Goal: Task Accomplishment & Management: Manage account settings

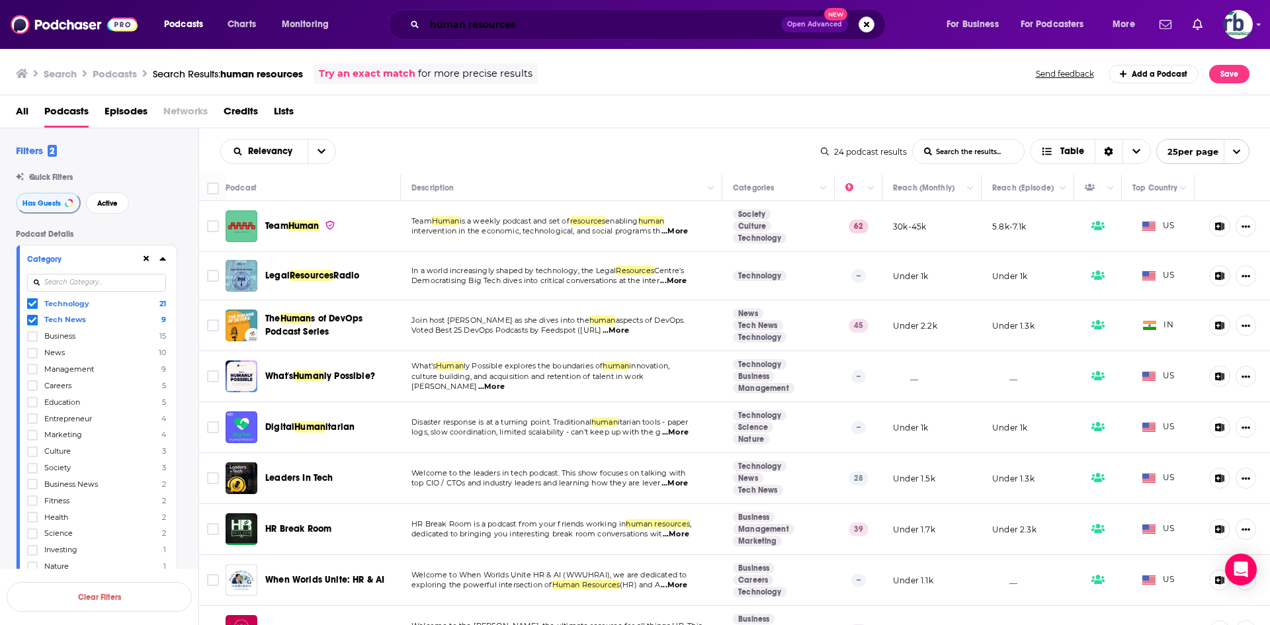
click at [541, 22] on input "human resources" at bounding box center [603, 24] width 356 height 21
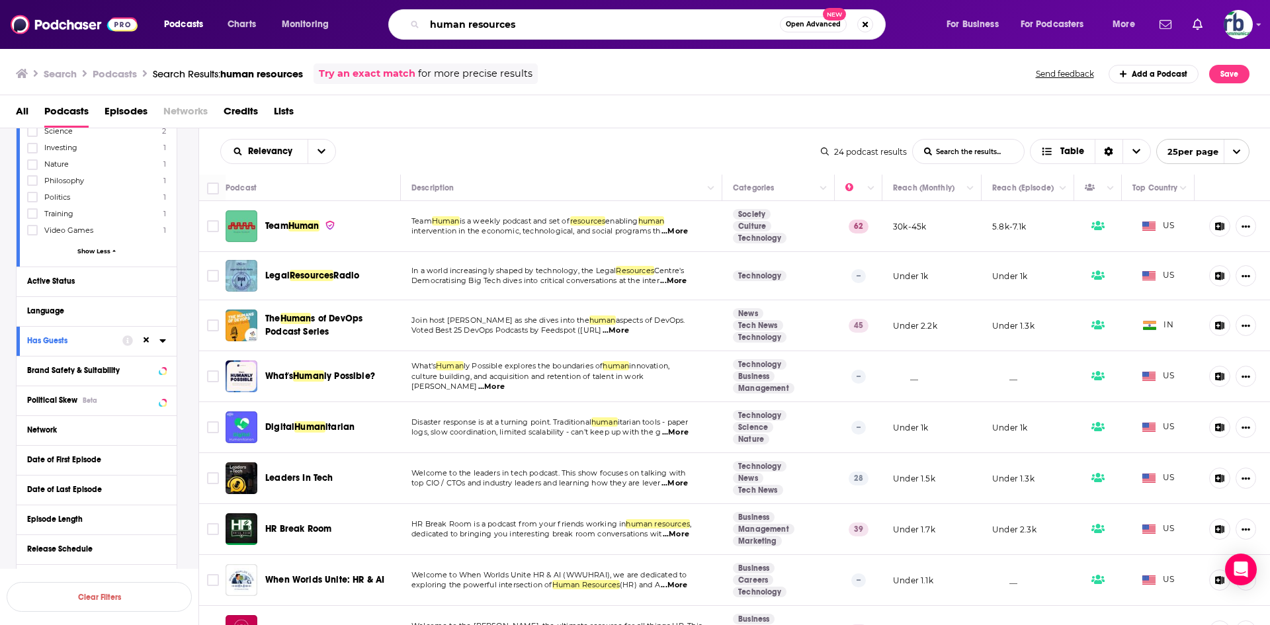
drag, startPoint x: 536, startPoint y: 26, endPoint x: 355, endPoint y: 7, distance: 181.5
click at [355, 7] on div "Podcasts Charts Monitoring human resources Open Advanced New For Business For P…" at bounding box center [635, 24] width 1270 height 49
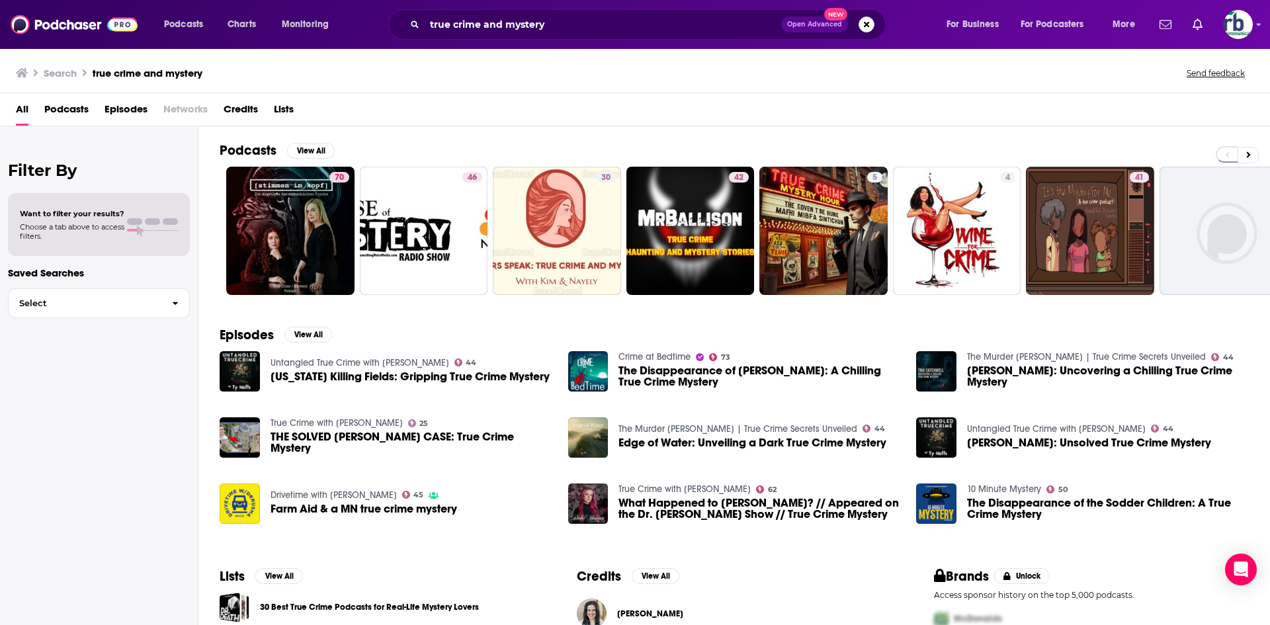
click at [71, 112] on span "Podcasts" at bounding box center [66, 112] width 44 height 27
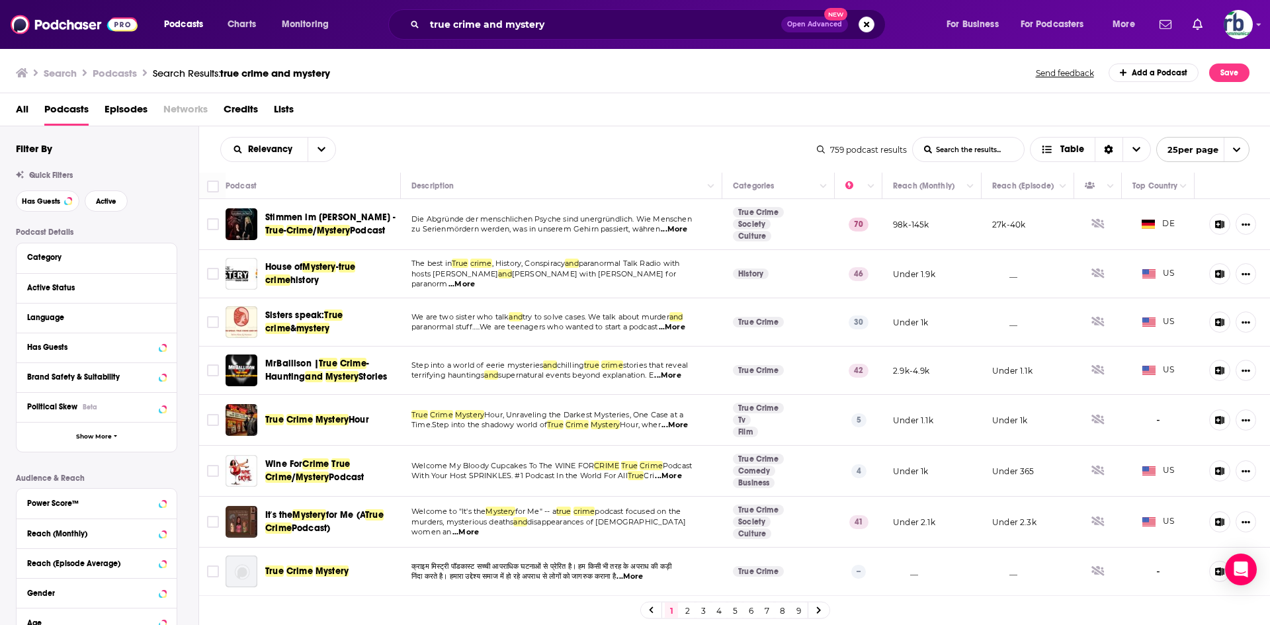
drag, startPoint x: 308, startPoint y: 218, endPoint x: 413, endPoint y: 132, distance: 136.2
click at [413, 132] on div "Relevancy List Search Input Search the results... Table 759 podcast results Lis…" at bounding box center [734, 149] width 1071 height 46
click at [34, 202] on span "Has Guests" at bounding box center [41, 201] width 38 height 7
click at [31, 198] on span "Has Guests" at bounding box center [41, 201] width 38 height 7
click at [46, 196] on button "Has Guests" at bounding box center [47, 200] width 63 height 21
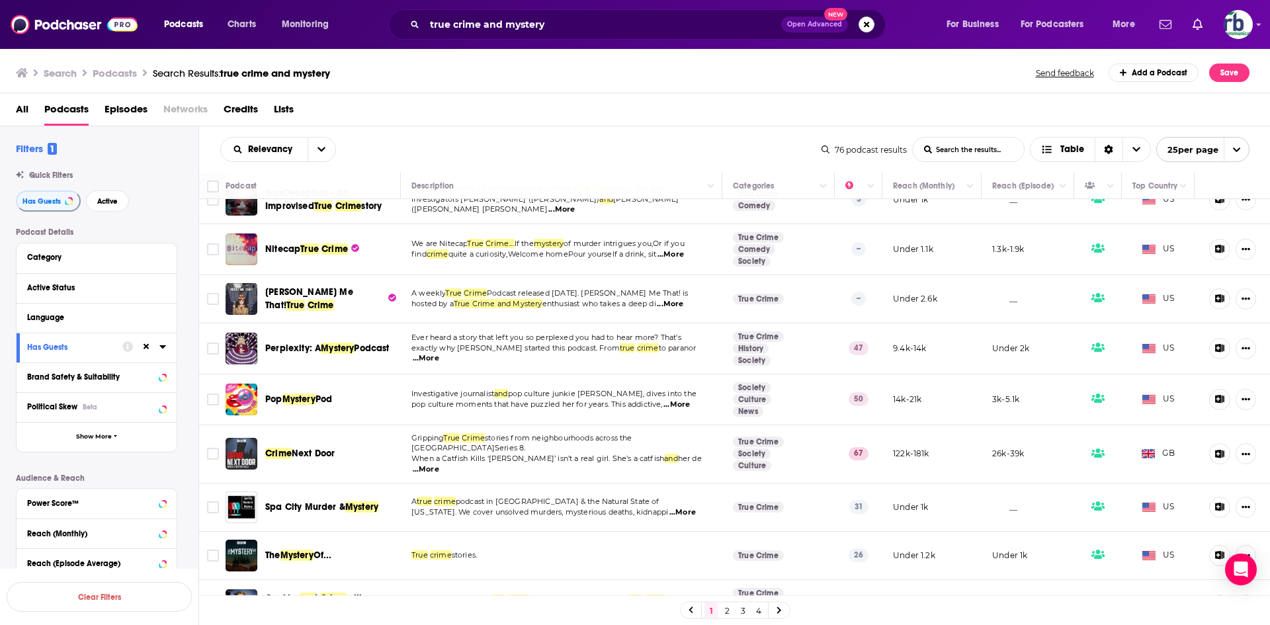
scroll to position [661, 0]
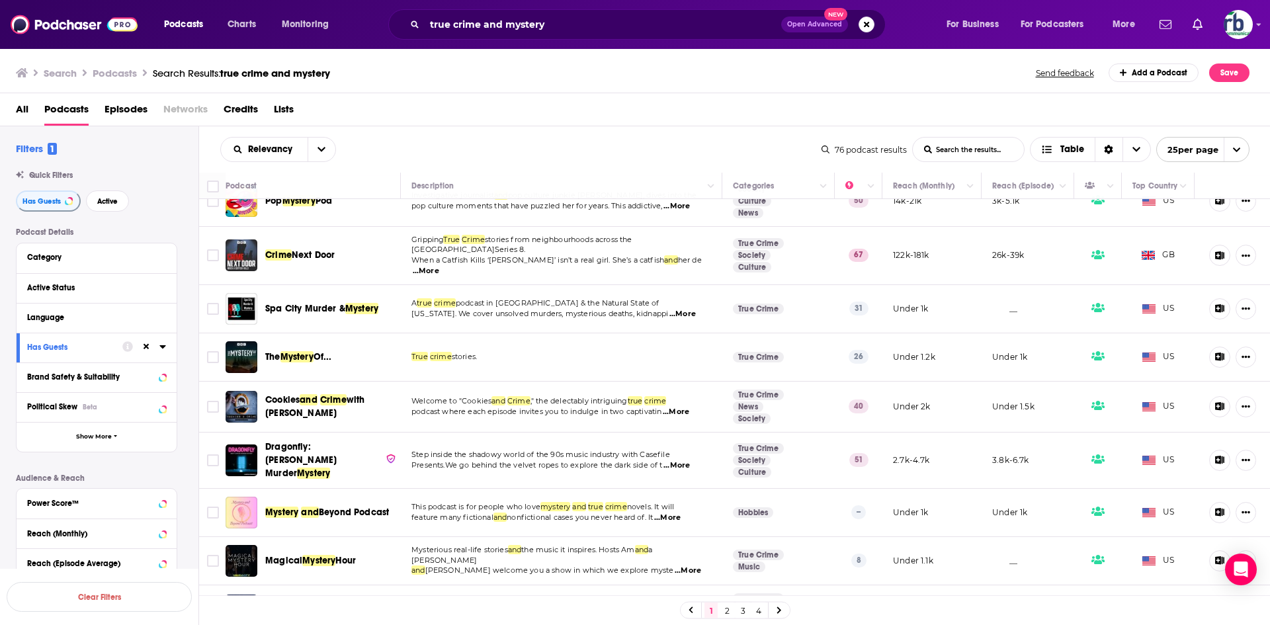
click at [725, 611] on link "2" at bounding box center [726, 610] width 13 height 16
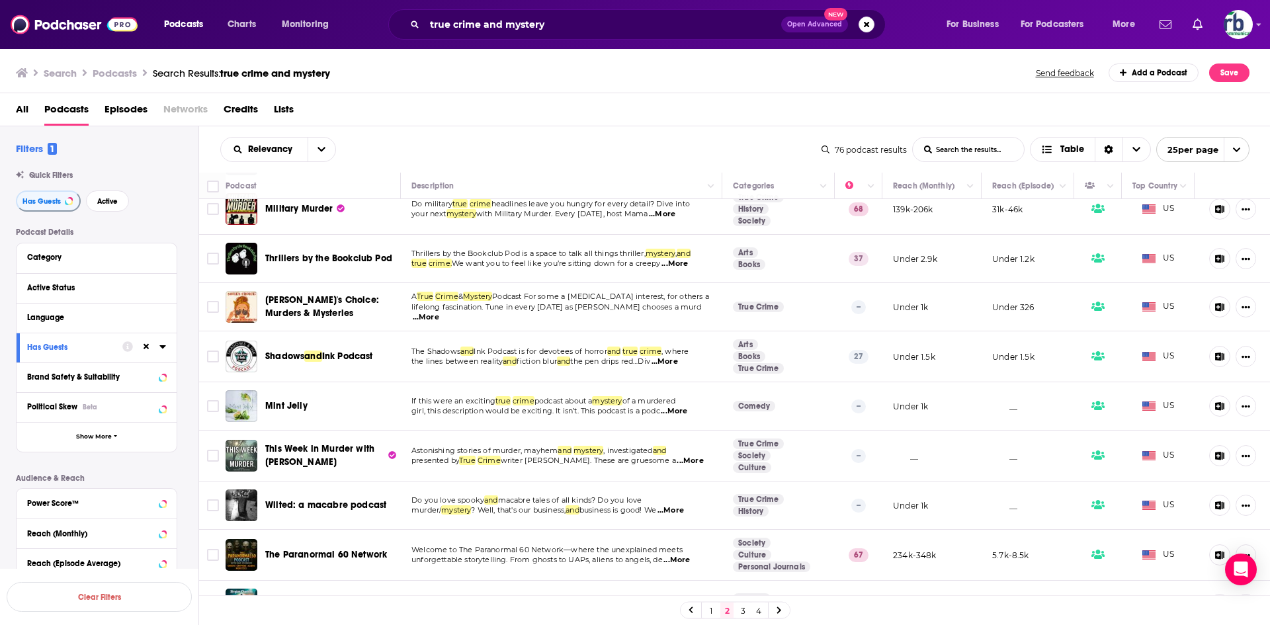
scroll to position [842, 0]
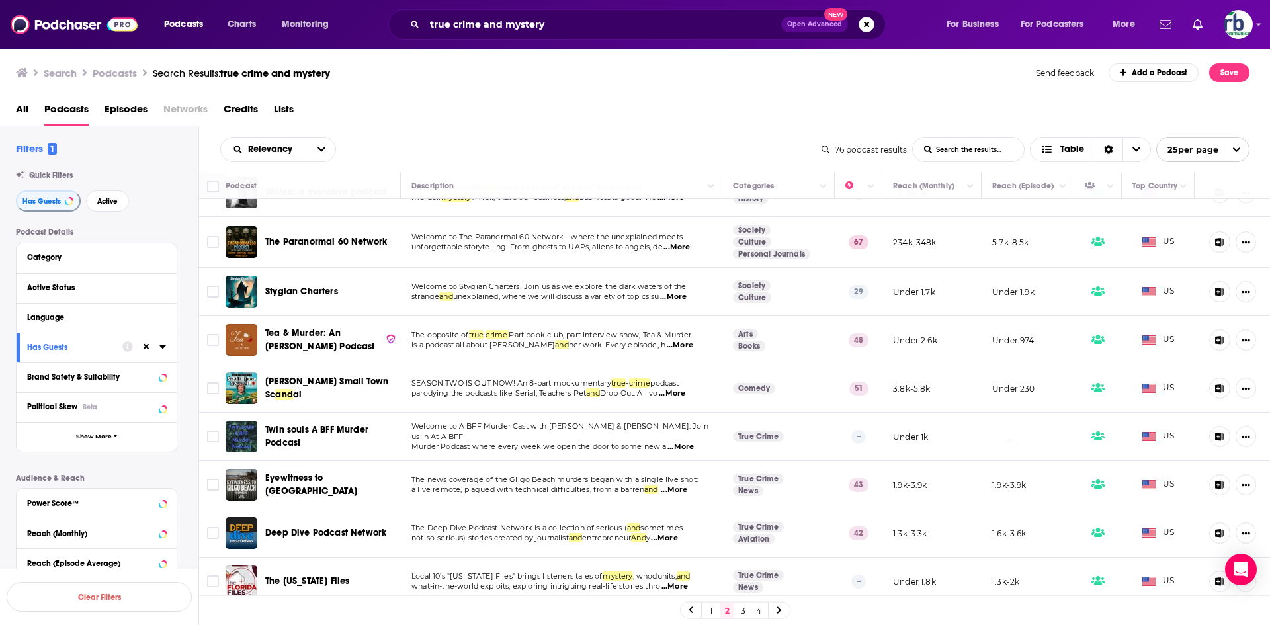
click at [738, 610] on link "3" at bounding box center [742, 610] width 13 height 16
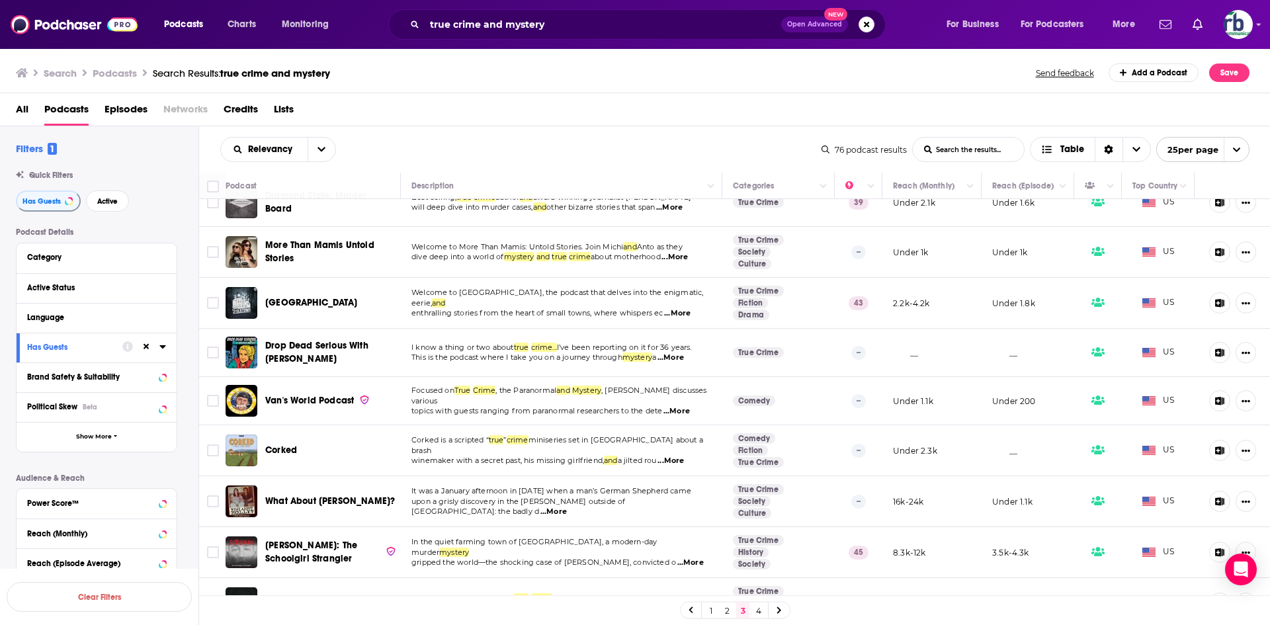
scroll to position [463, 0]
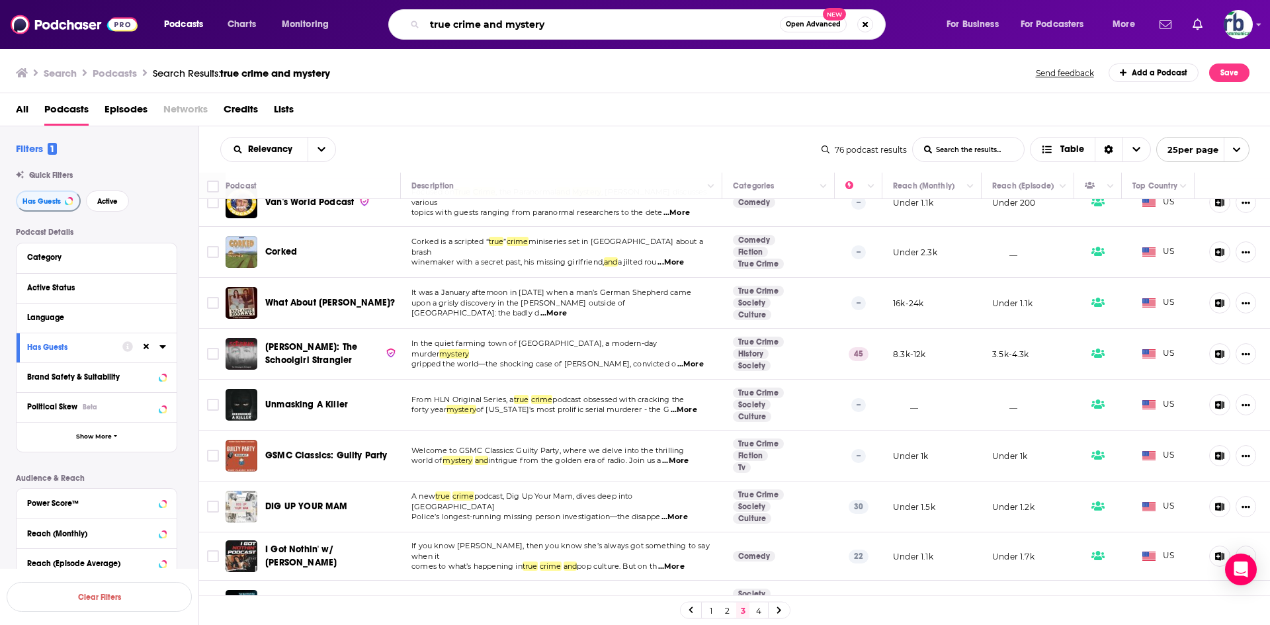
drag, startPoint x: 473, startPoint y: 24, endPoint x: 480, endPoint y: 32, distance: 10.3
click at [480, 32] on input "true crime and mystery" at bounding box center [602, 24] width 355 height 21
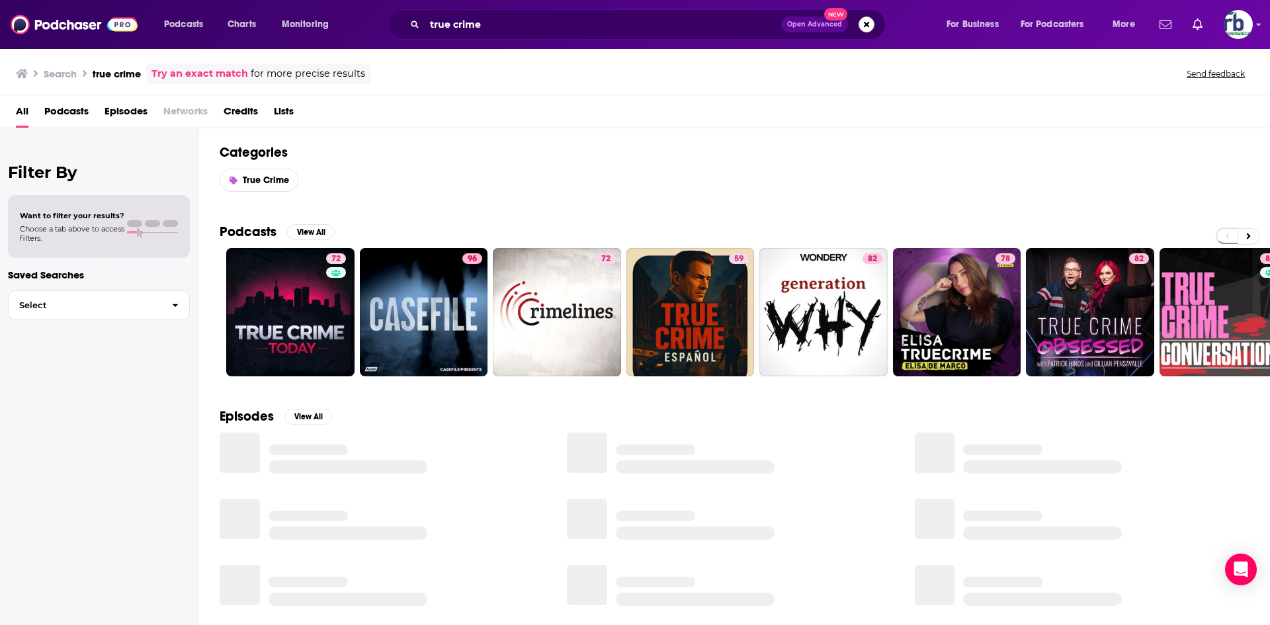
click at [61, 108] on span "Podcasts" at bounding box center [66, 114] width 44 height 27
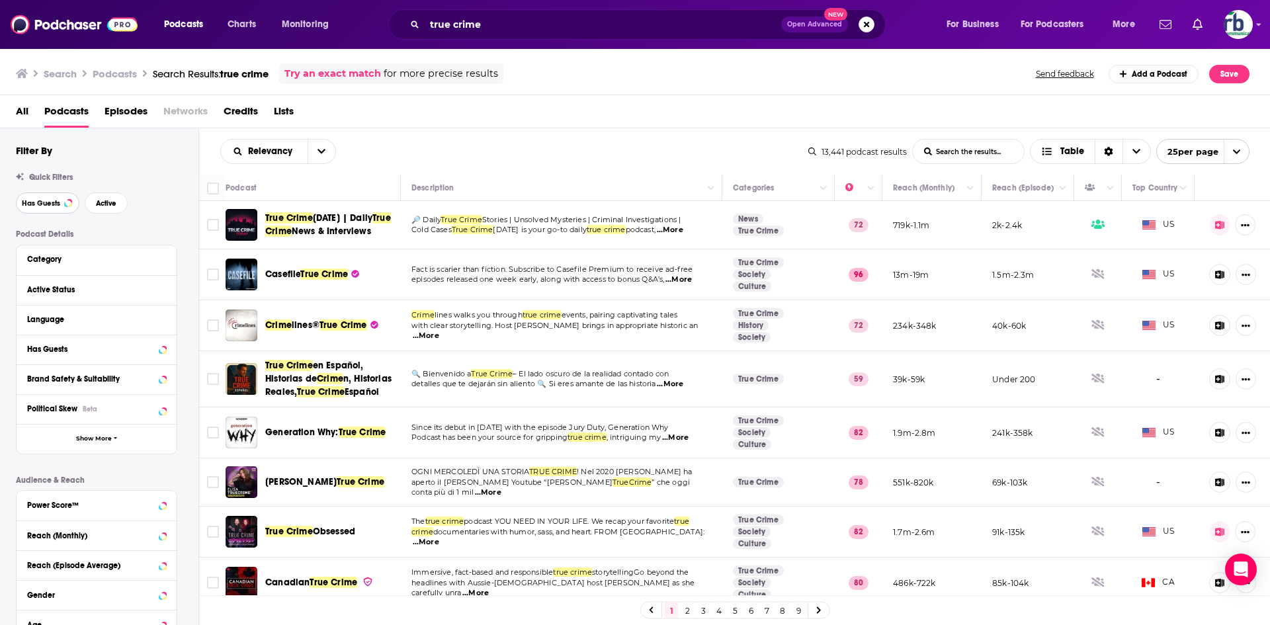
drag, startPoint x: 38, startPoint y: 203, endPoint x: 531, endPoint y: 94, distance: 505.2
click at [38, 202] on span "Has Guests" at bounding box center [41, 203] width 38 height 7
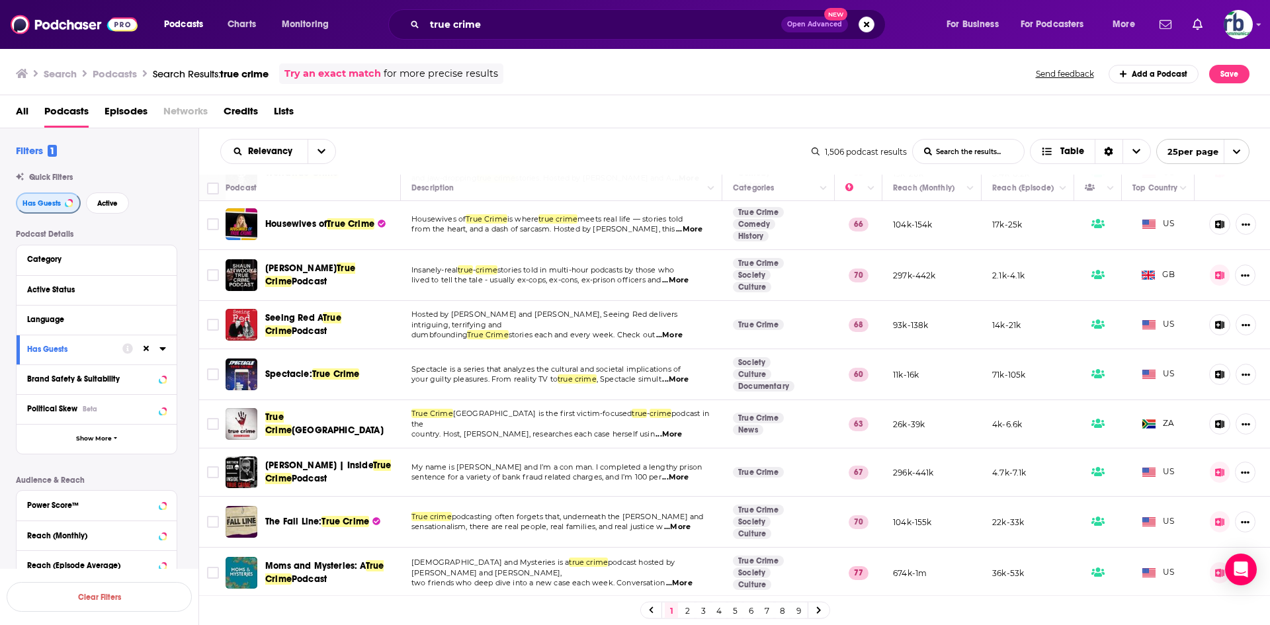
scroll to position [784, 0]
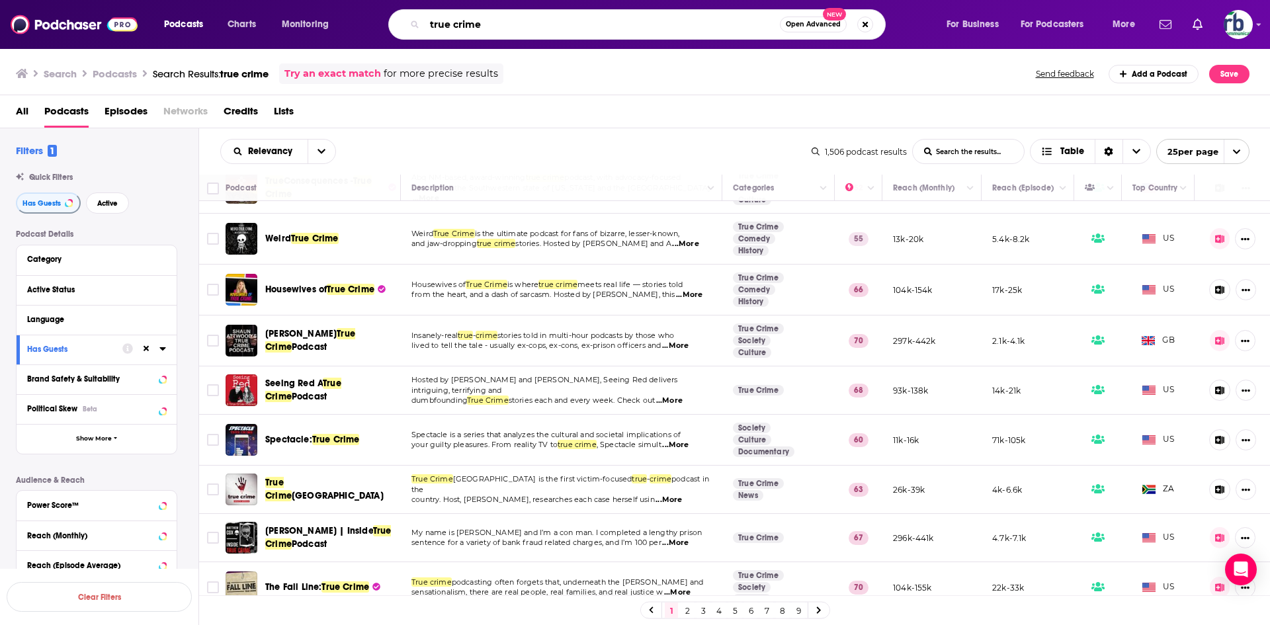
drag, startPoint x: 495, startPoint y: 26, endPoint x: 406, endPoint y: 26, distance: 88.6
click at [406, 26] on div "true crime Open Advanced New" at bounding box center [636, 24] width 497 height 30
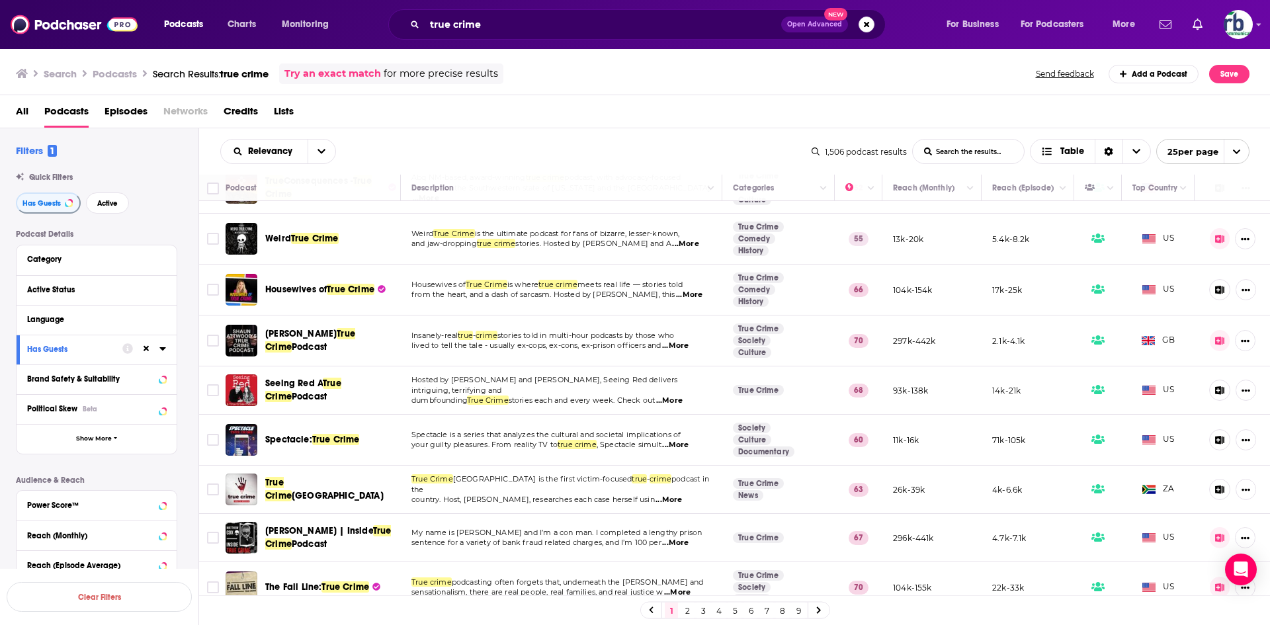
scroll to position [850, 0]
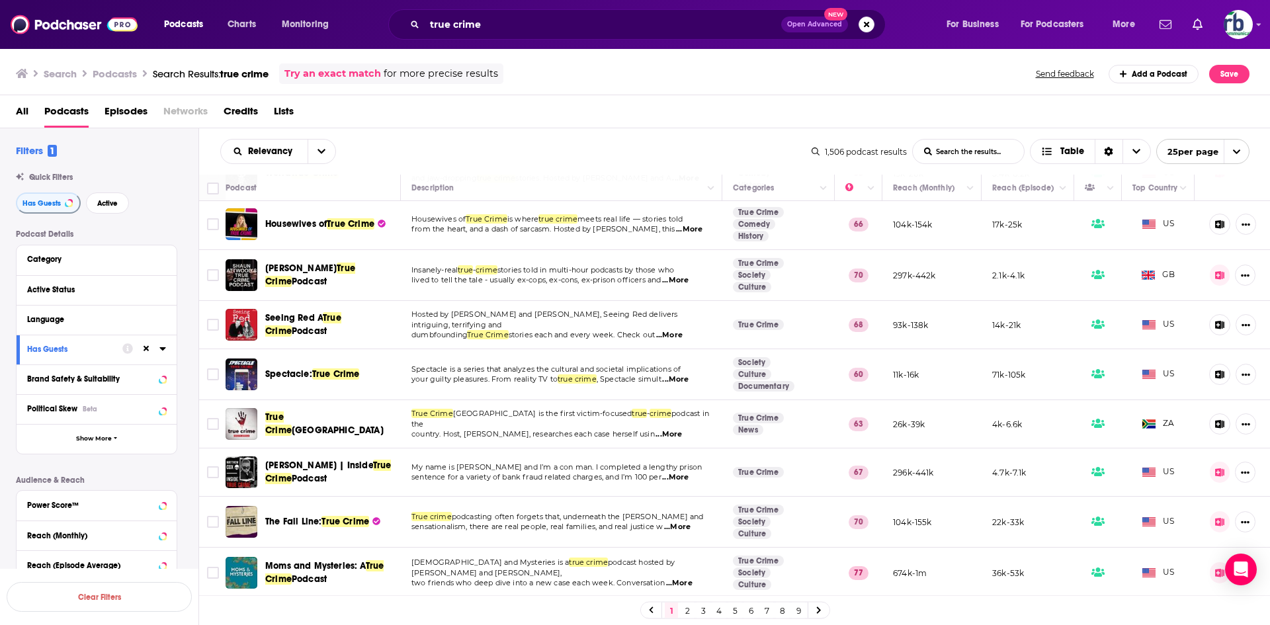
click at [682, 610] on link "2" at bounding box center [686, 610] width 13 height 16
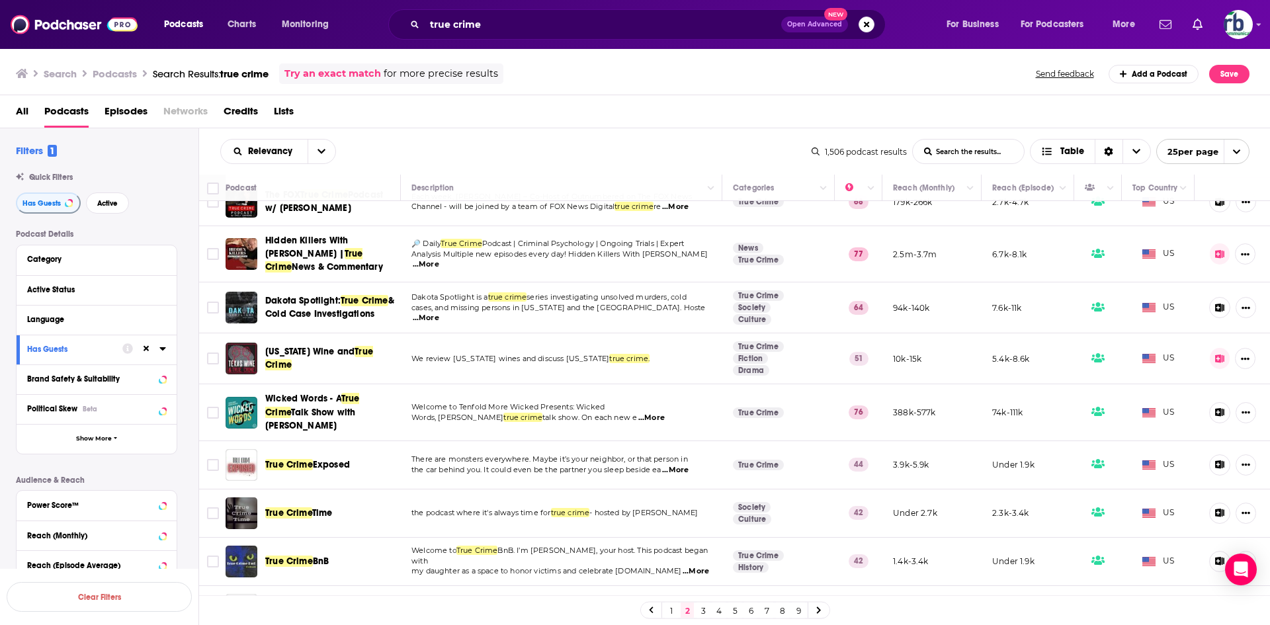
scroll to position [852, 0]
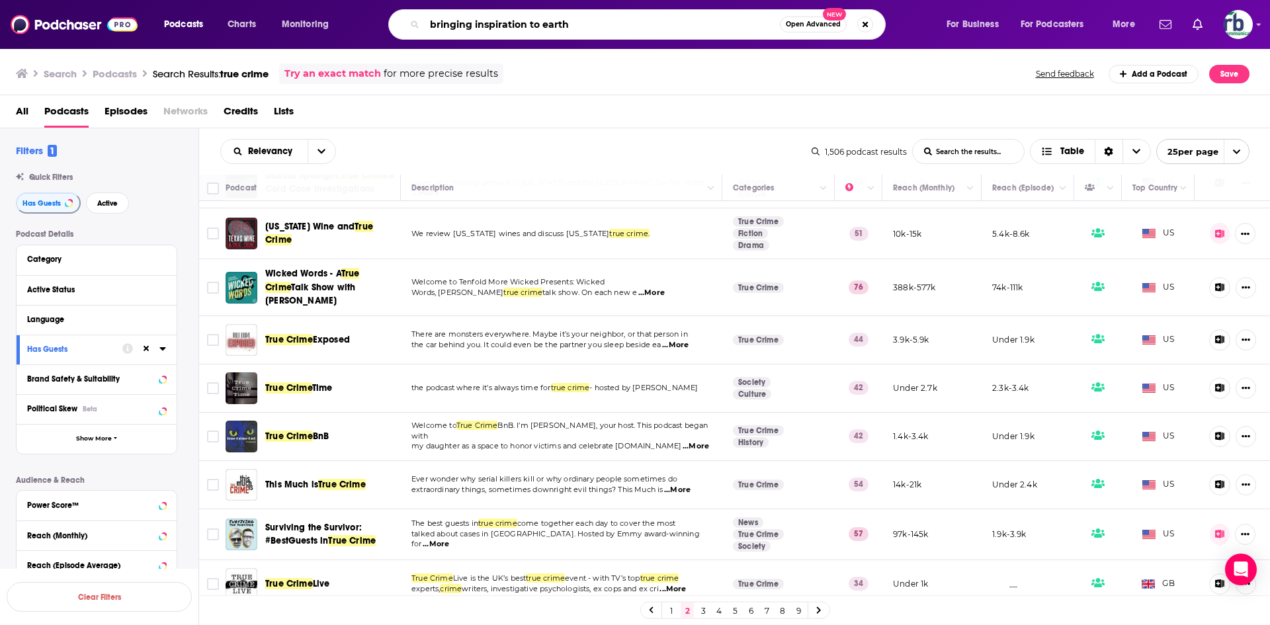
type input "bringing inspiration to earth"
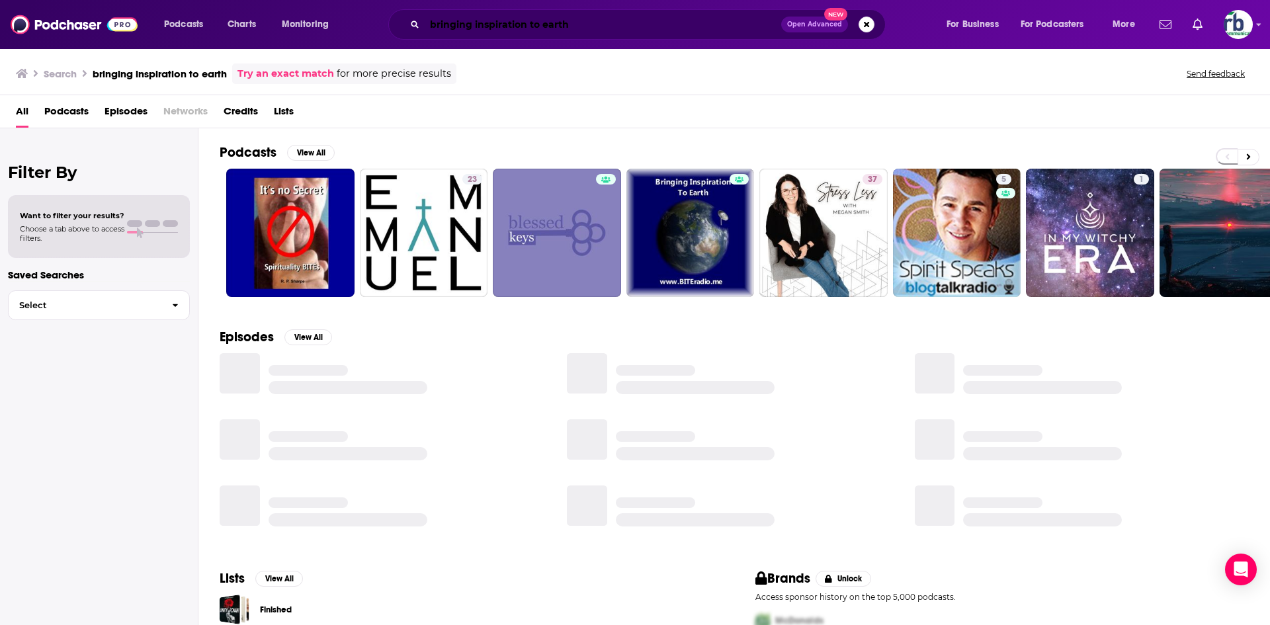
click at [591, 24] on input "bringing inspiration to earth" at bounding box center [603, 24] width 356 height 21
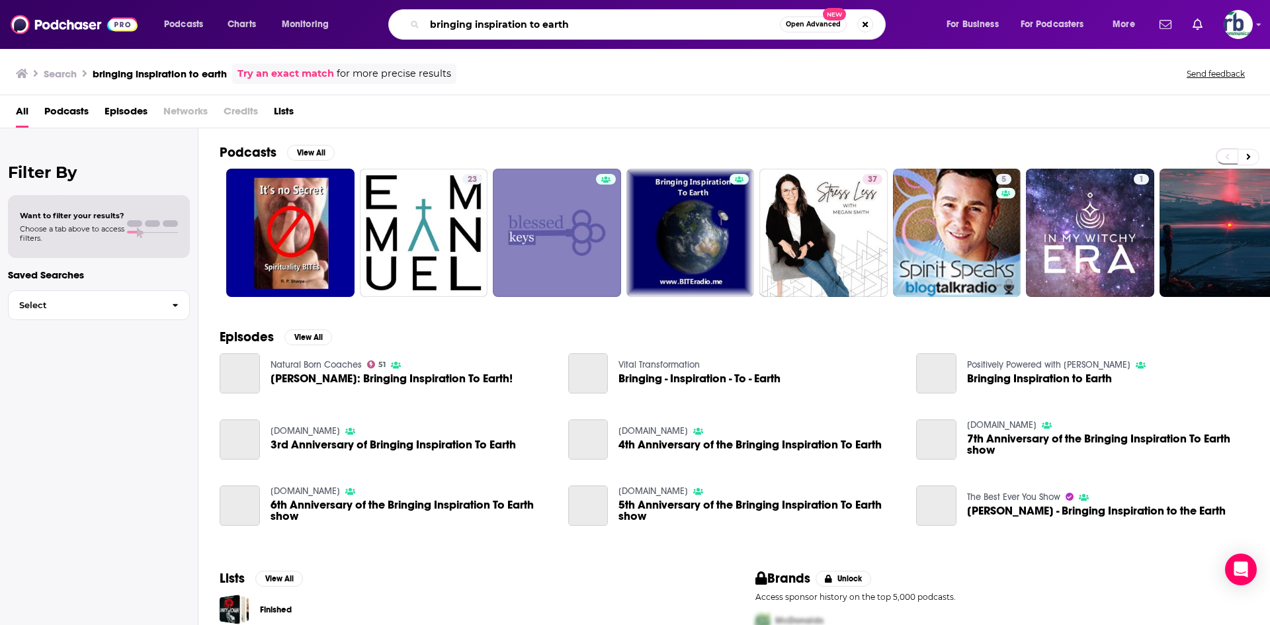
click at [381, 23] on div "bringing inspiration to earth Open Advanced New" at bounding box center [649, 24] width 565 height 30
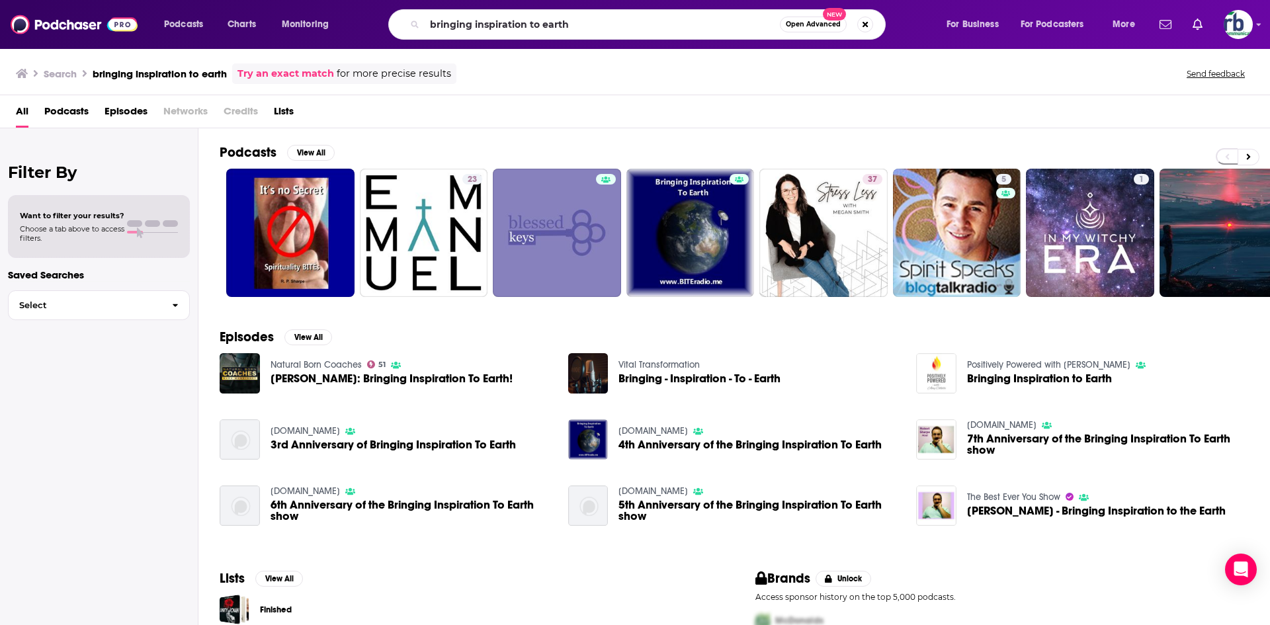
click at [290, 430] on link "BITEradio.me" at bounding box center [304, 430] width 69 height 11
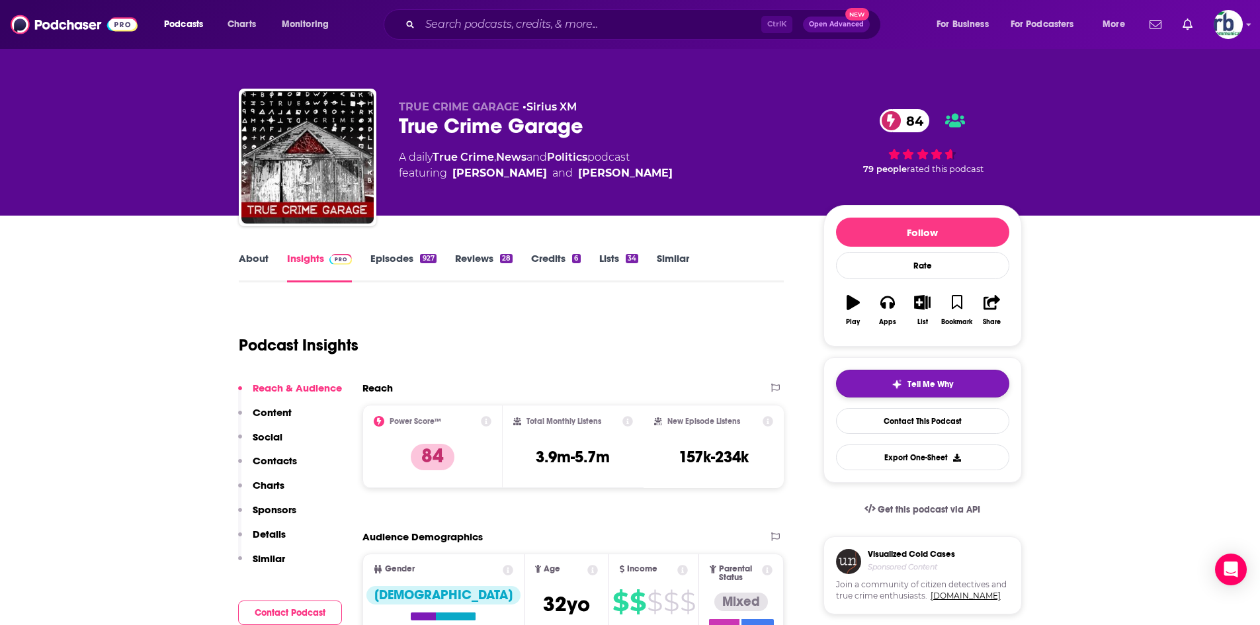
click at [908, 384] on span "Tell Me Why" at bounding box center [930, 384] width 46 height 11
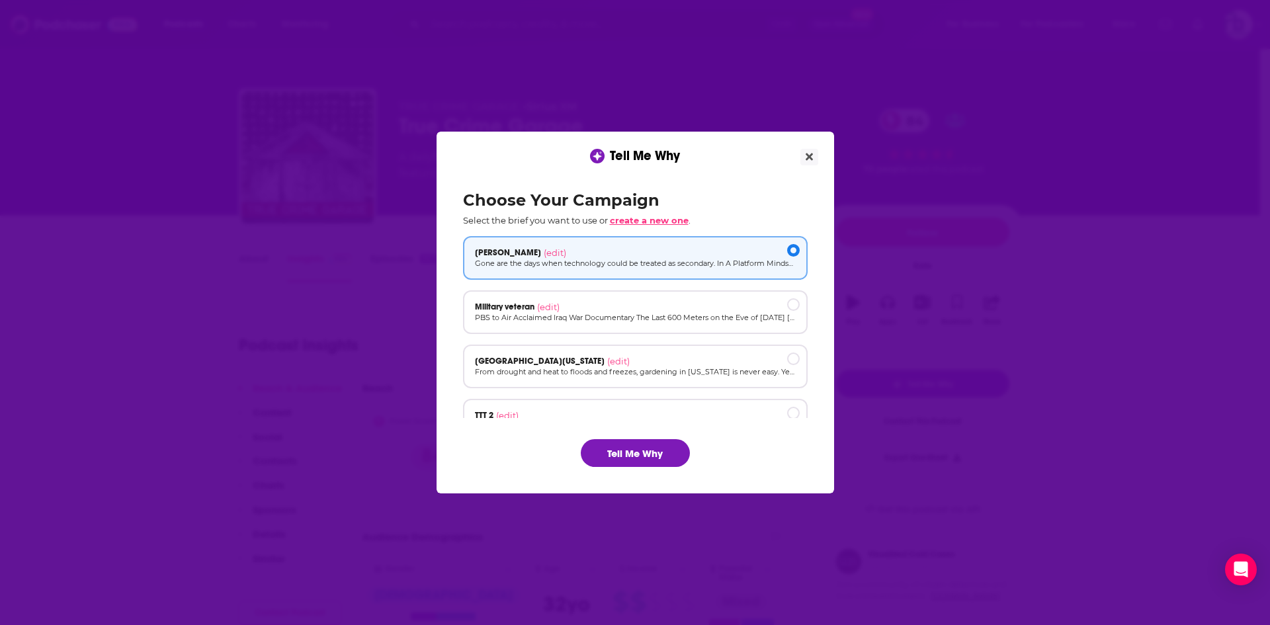
click at [650, 223] on span "create a new one" at bounding box center [649, 220] width 79 height 11
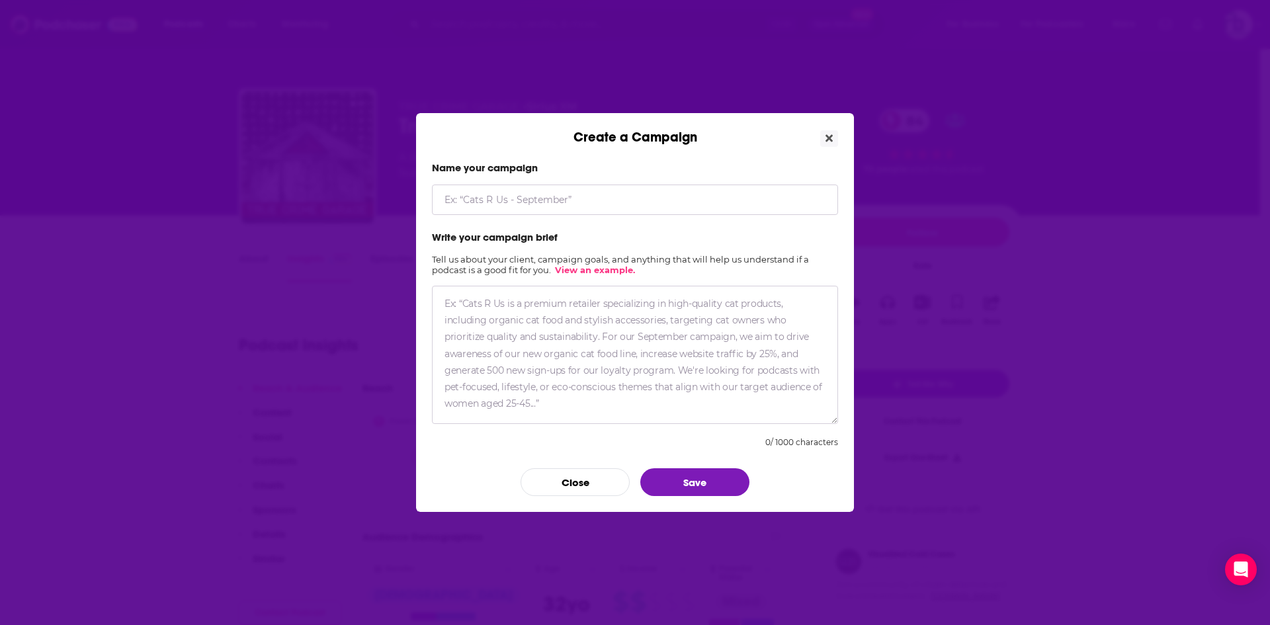
click at [641, 362] on textarea "Create a Campaign" at bounding box center [635, 355] width 406 height 138
paste textarea "David McCloskey is the Sunday Times-bestselling author of The Seventh Floor, Mo…"
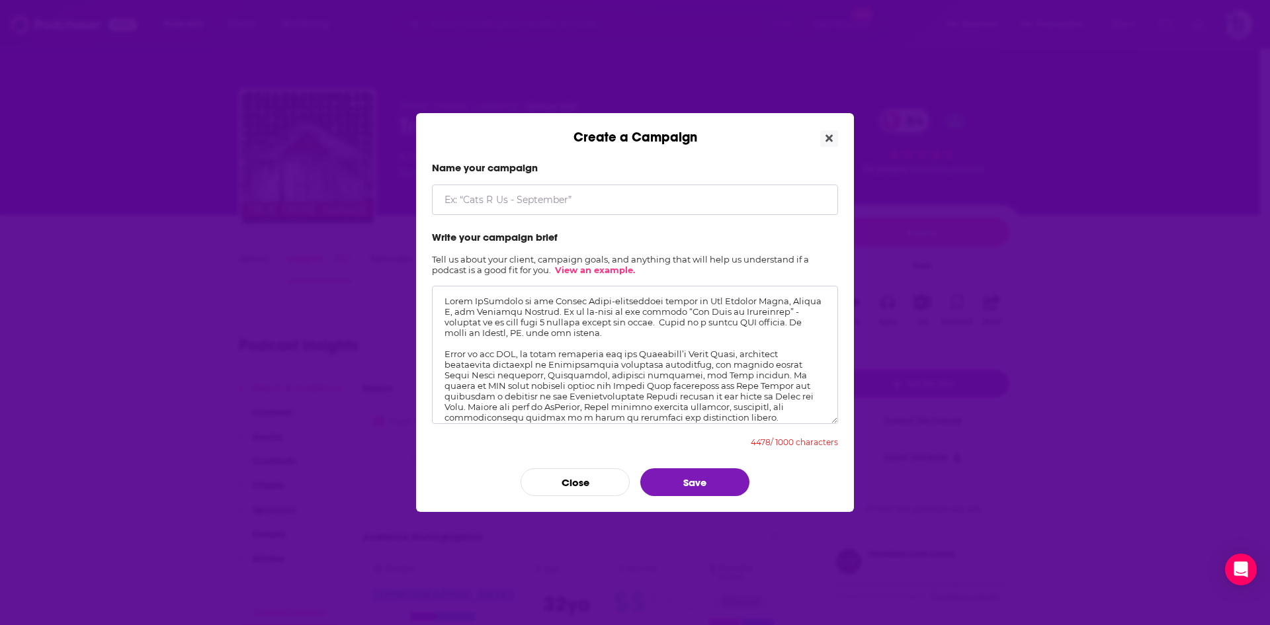
scroll to position [602, 0]
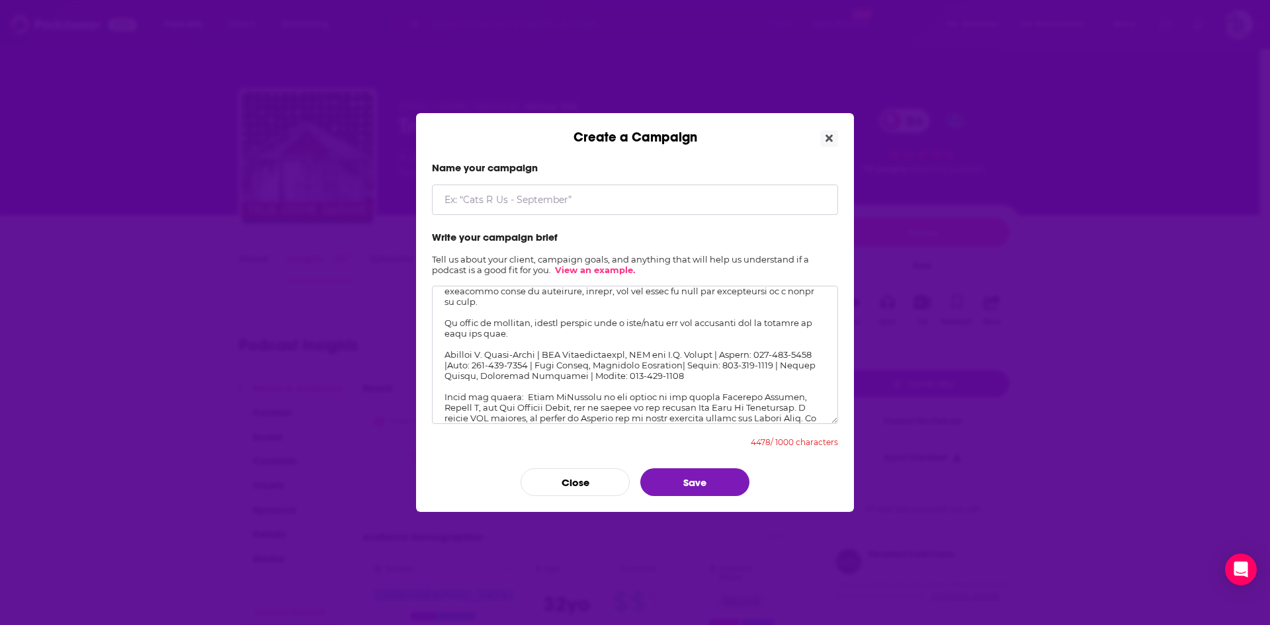
drag, startPoint x: 717, startPoint y: 370, endPoint x: 429, endPoint y: 309, distance: 294.5
click at [429, 309] on div "Name your campaign Write your campaign brief Tell us about your client, campaig…" at bounding box center [635, 328] width 438 height 366
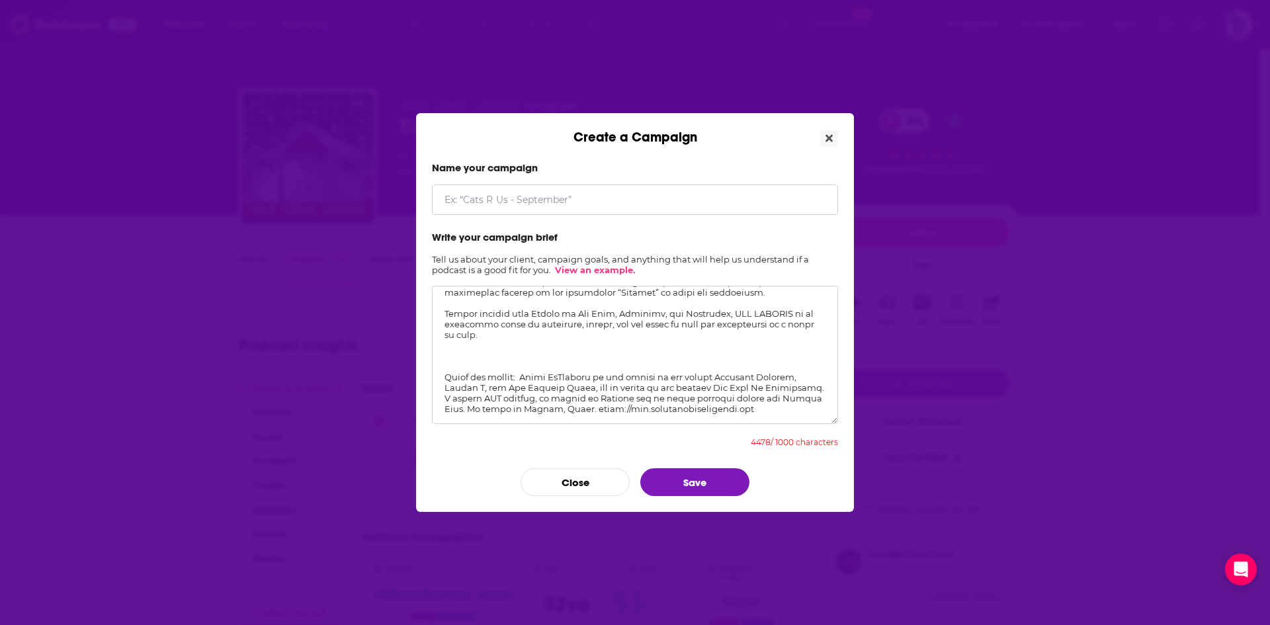
scroll to position [559, 0]
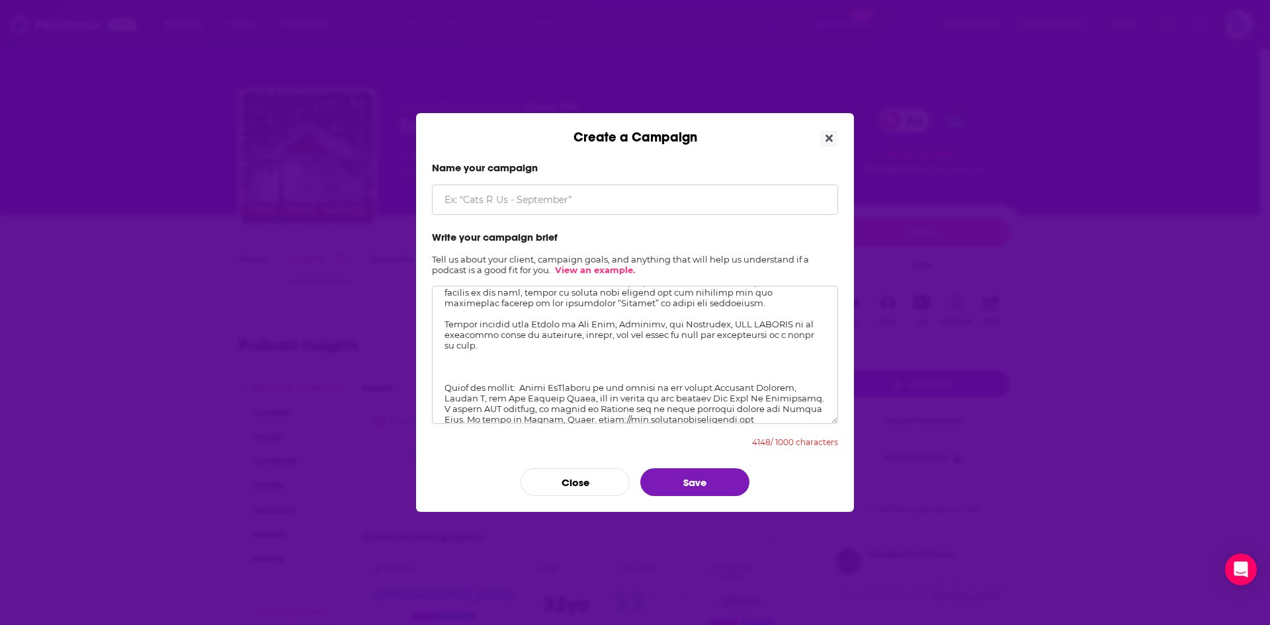
drag, startPoint x: 522, startPoint y: 378, endPoint x: 411, endPoint y: 368, distance: 110.9
click at [411, 368] on div "Create a Campaign Name your campaign Write your campaign brief Tell us about yo…" at bounding box center [635, 312] width 1270 height 625
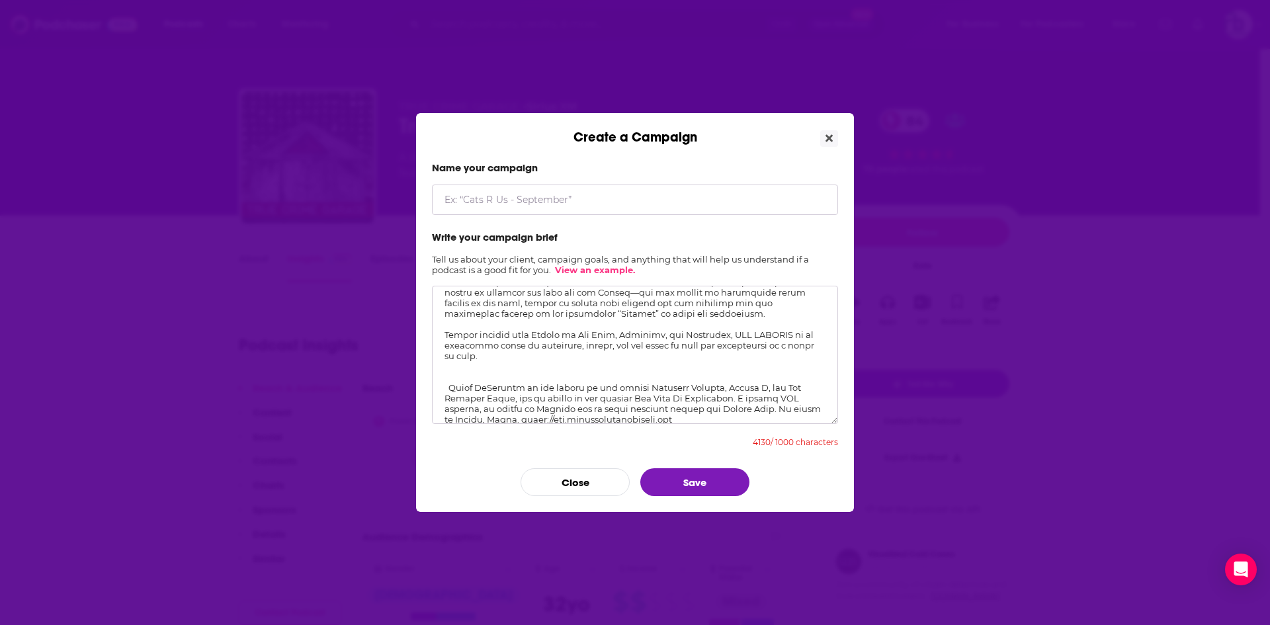
click at [446, 375] on textarea "Create a Campaign" at bounding box center [635, 355] width 406 height 138
click at [448, 377] on textarea "Create a Campaign" at bounding box center [635, 355] width 406 height 138
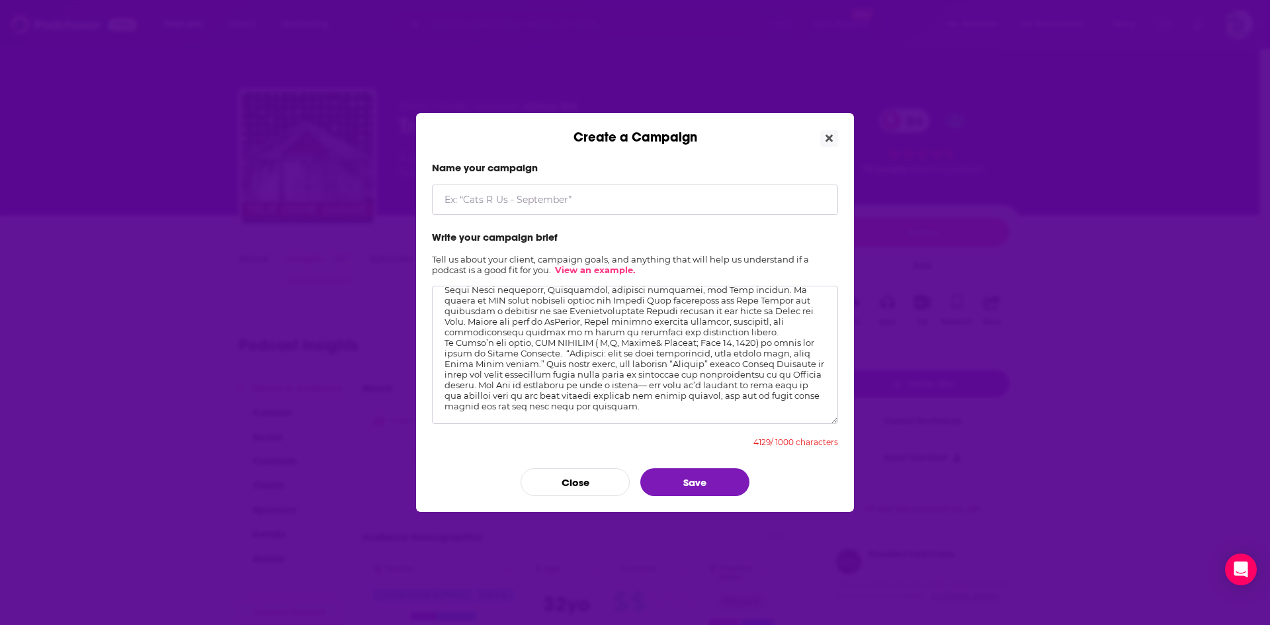
scroll to position [0, 0]
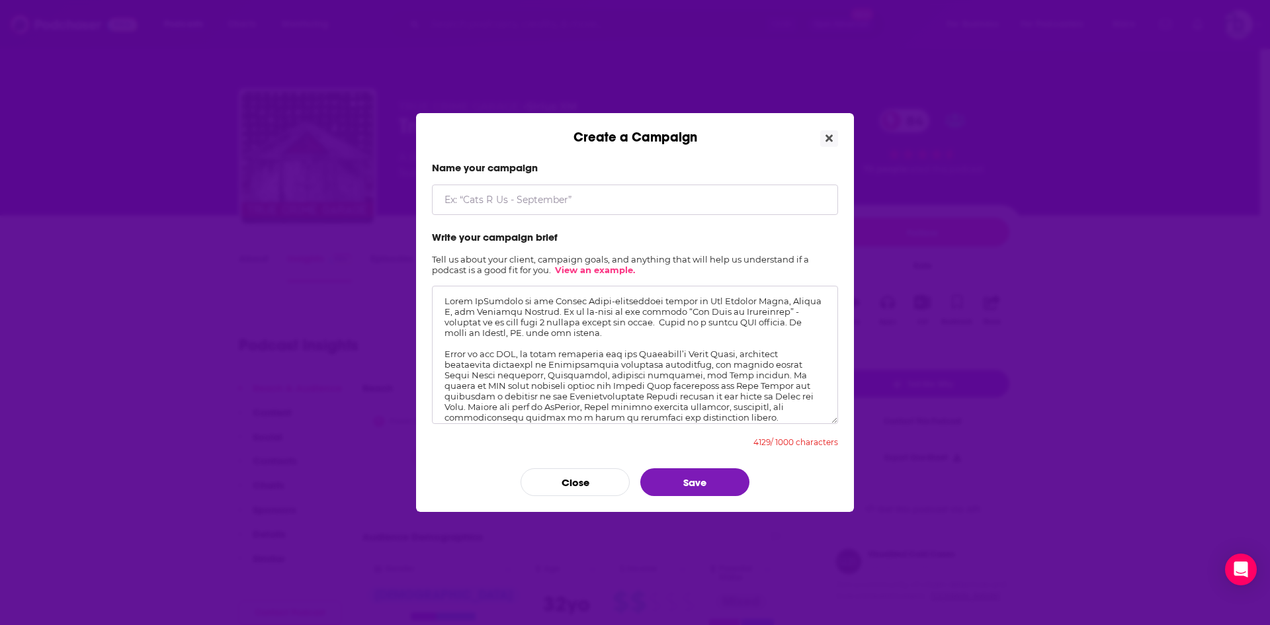
drag, startPoint x: 610, startPoint y: 333, endPoint x: 423, endPoint y: 291, distance: 192.5
click at [417, 286] on div "Name your campaign Write your campaign brief Tell us about your client, campaig…" at bounding box center [635, 328] width 438 height 366
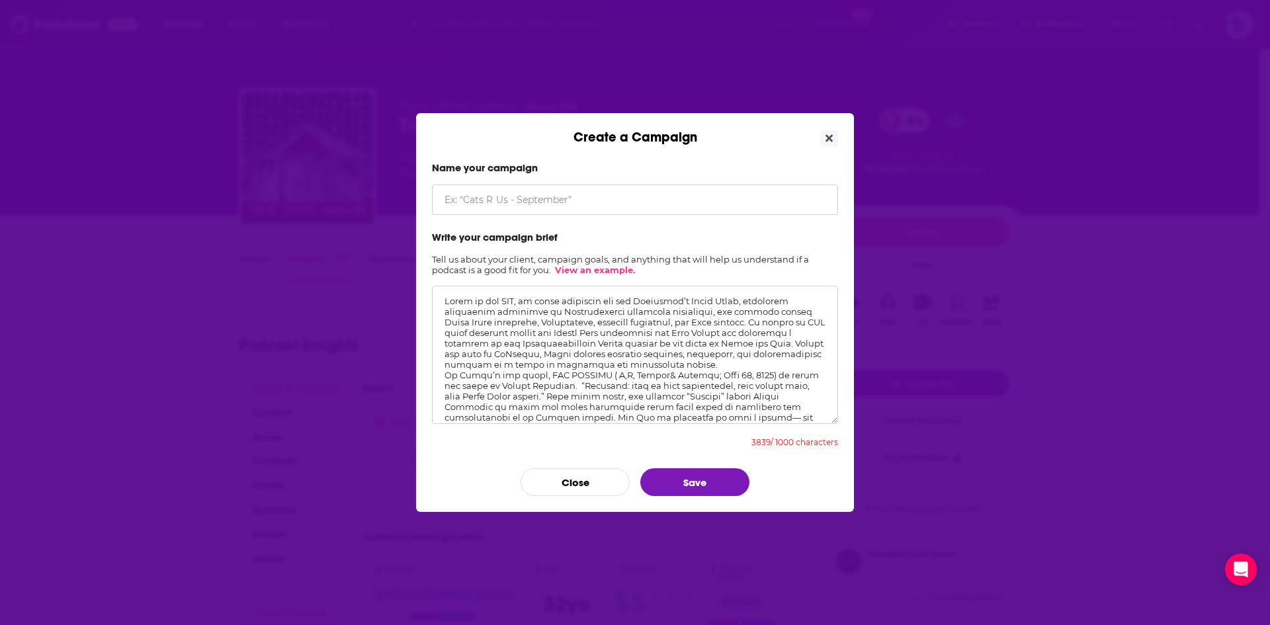
click at [446, 321] on textarea "Create a Campaign" at bounding box center [635, 355] width 406 height 138
drag, startPoint x: 778, startPoint y: 377, endPoint x: 415, endPoint y: 372, distance: 363.7
click at [415, 372] on div "Create a Campaign Name your campaign Write your campaign brief Tell us about yo…" at bounding box center [635, 312] width 1270 height 625
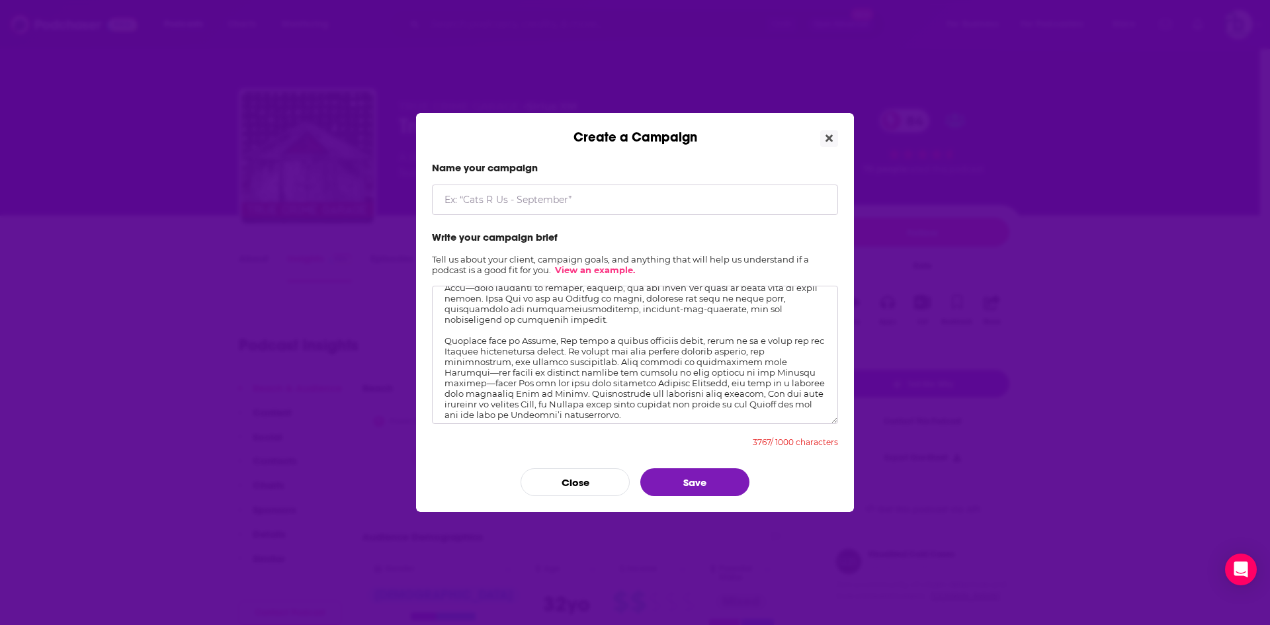
scroll to position [463, 0]
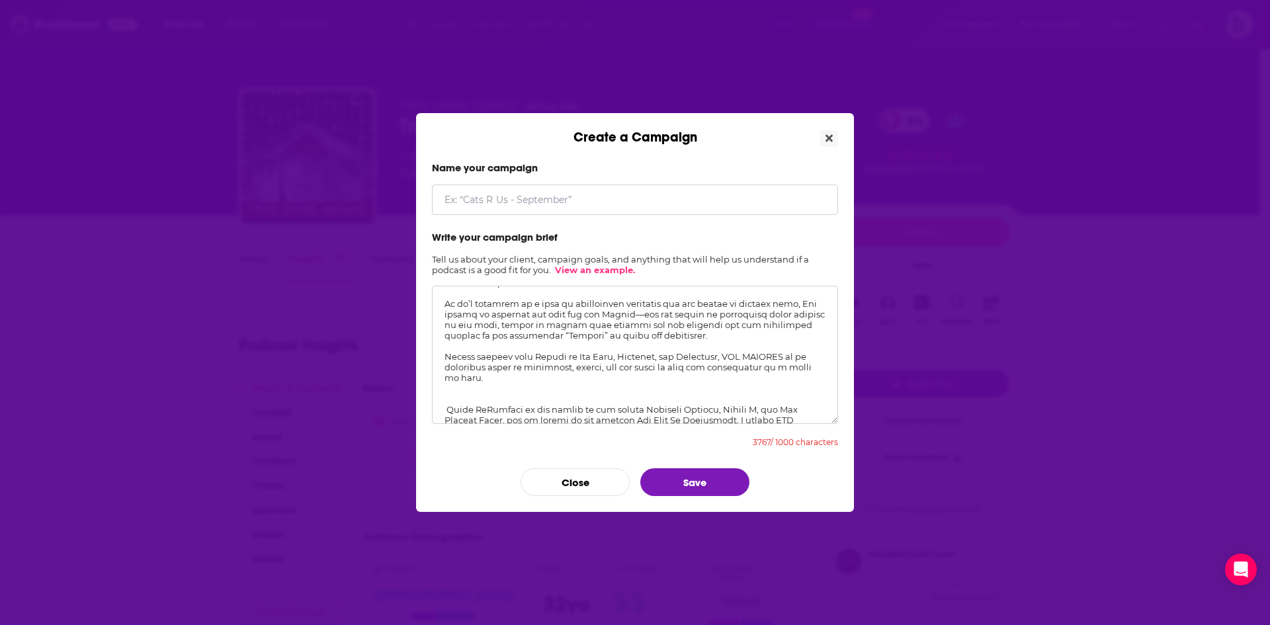
click at [492, 378] on textarea "Create a Campaign" at bounding box center [635, 355] width 406 height 138
click at [460, 376] on textarea "Create a Campaign" at bounding box center [635, 355] width 406 height 138
click at [454, 335] on textarea "Create a Campaign" at bounding box center [635, 355] width 406 height 138
click at [664, 414] on textarea "Create a Campaign" at bounding box center [635, 355] width 406 height 138
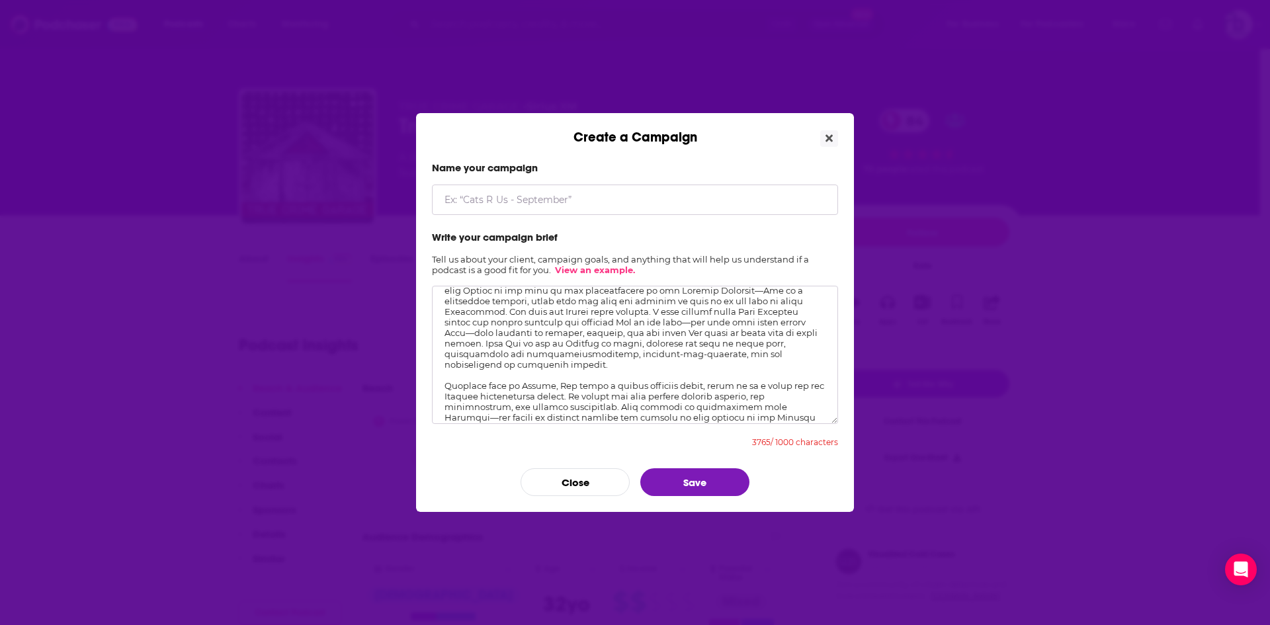
scroll to position [0, 0]
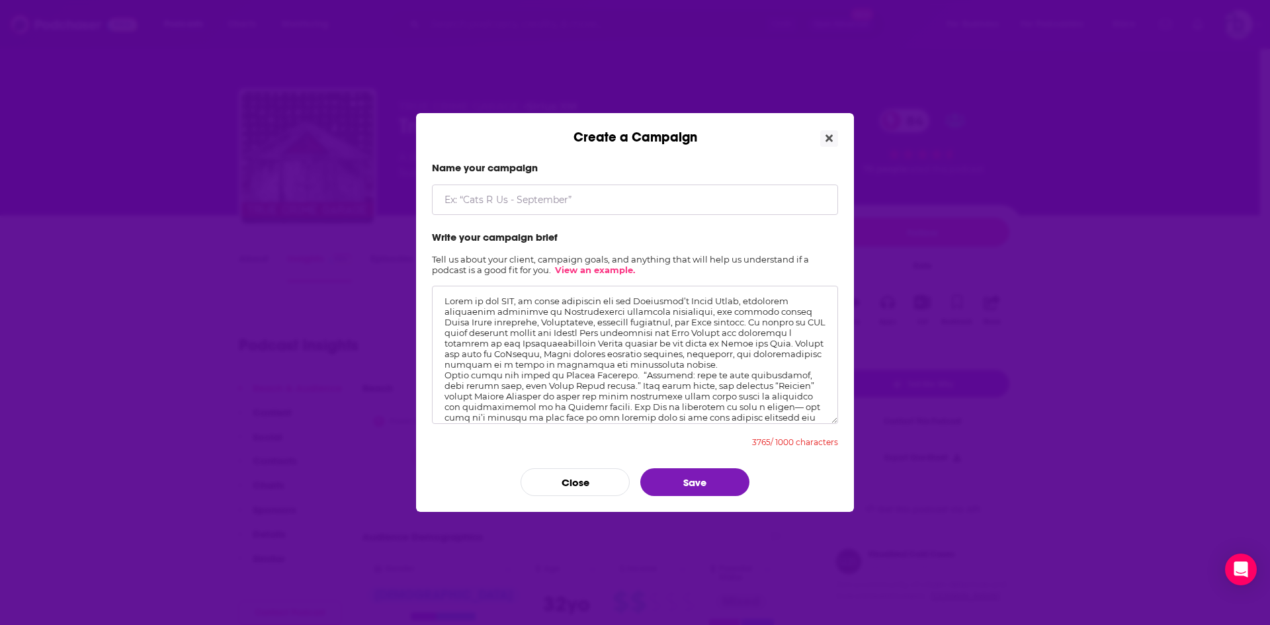
drag, startPoint x: 665, startPoint y: 409, endPoint x: 433, endPoint y: 198, distance: 314.1
click at [433, 198] on form "Name your campaign Write your campaign brief Tell us about your client, campaig…" at bounding box center [635, 328] width 406 height 335
drag, startPoint x: 665, startPoint y: 409, endPoint x: 387, endPoint y: 220, distance: 336.9
click at [387, 220] on div "Create a Campaign Name your campaign Write your campaign brief Tell us about yo…" at bounding box center [635, 312] width 1270 height 625
paste textarea "David McCloskey wrote for the President’s Daily Brief, testified before Congres…"
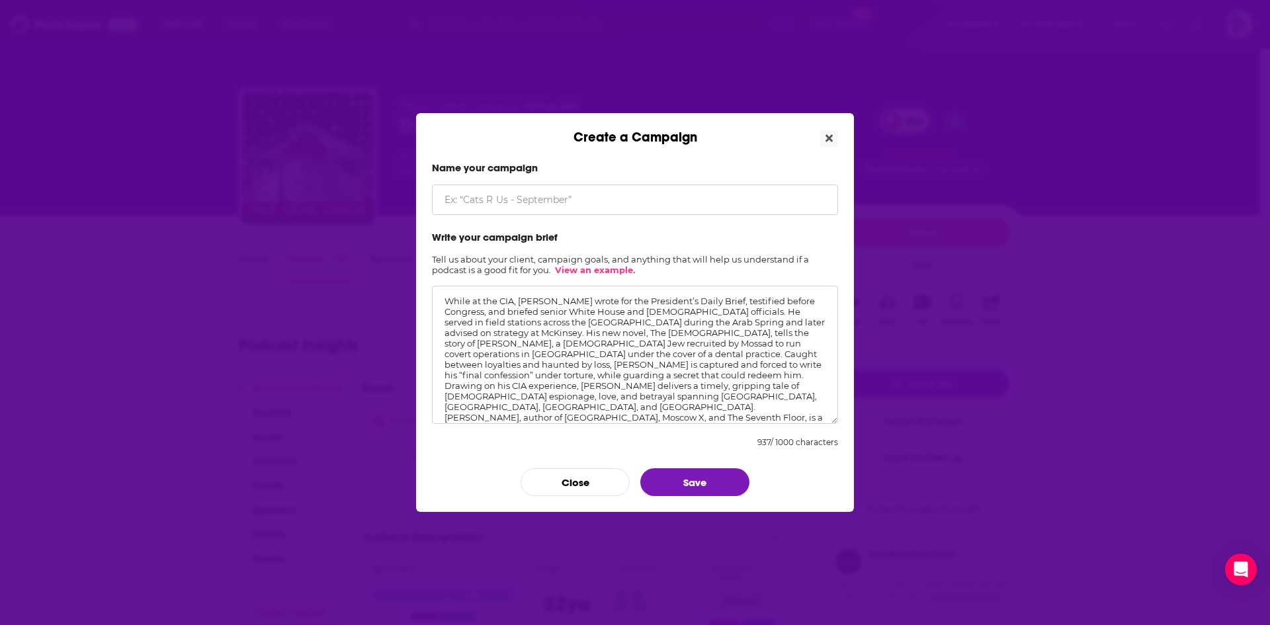
type textarea "While at the CIA, [PERSON_NAME] wrote for the President’s Daily Brief, testifie…"
click at [531, 198] on input "Create a Campaign" at bounding box center [635, 199] width 406 height 30
type input "Persian"
click at [699, 480] on button "Save" at bounding box center [694, 482] width 109 height 28
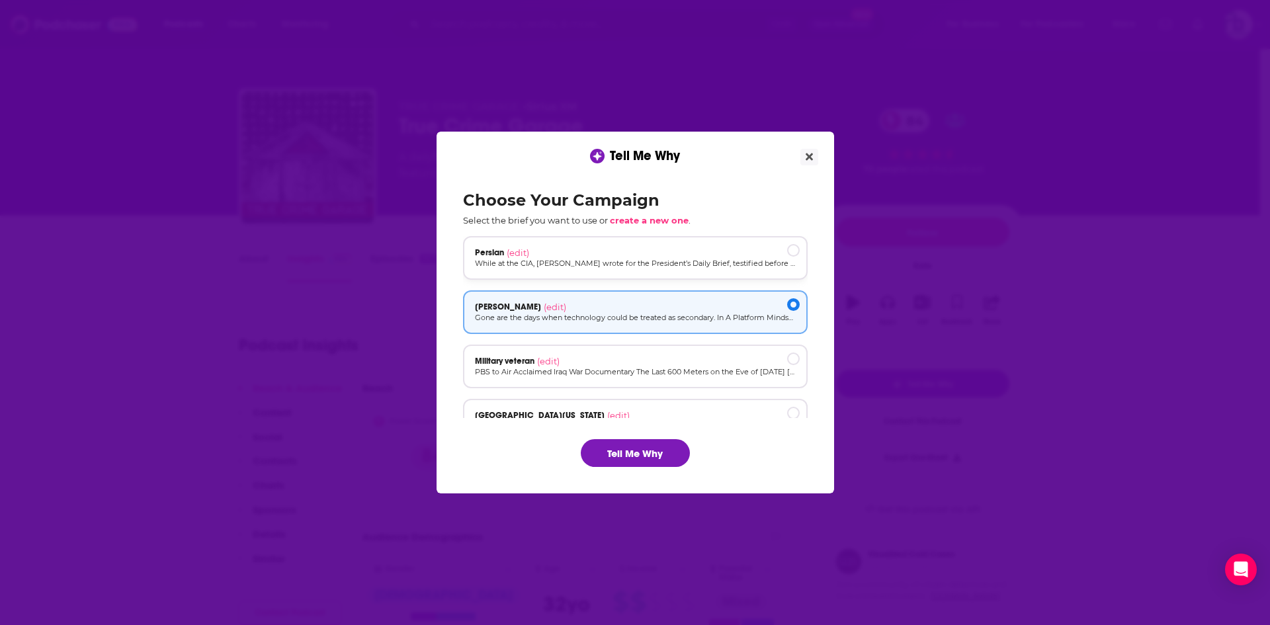
click at [567, 252] on div "Persian (edit)" at bounding box center [635, 252] width 321 height 11
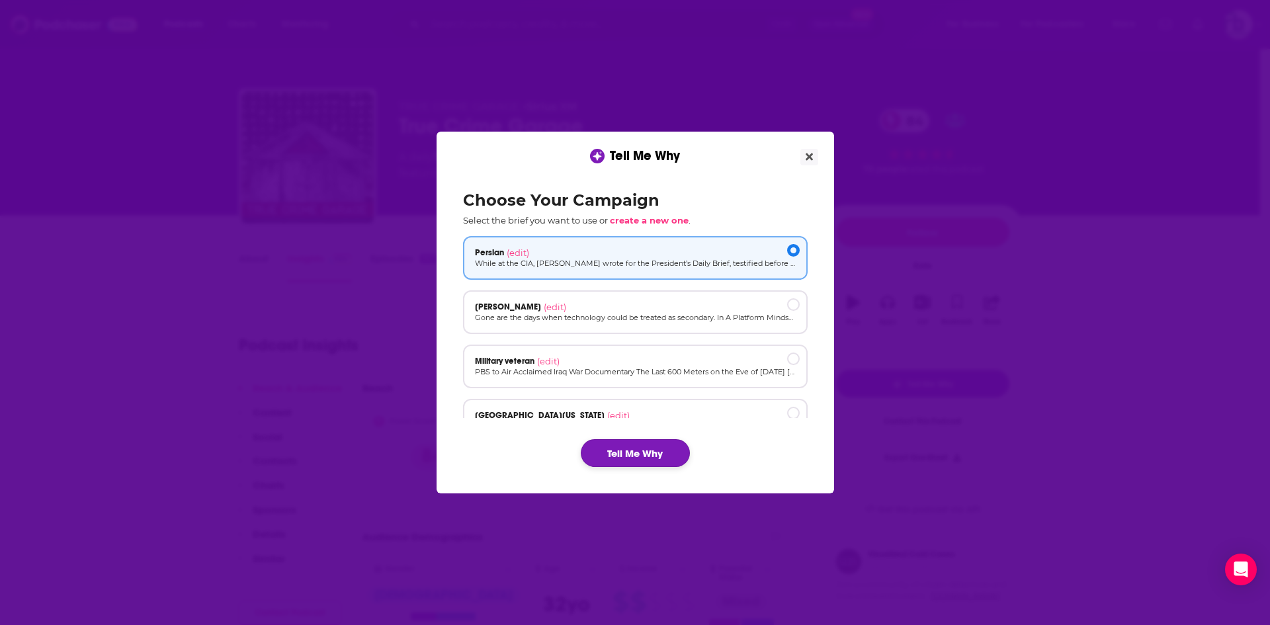
click at [629, 455] on button "Tell Me Why" at bounding box center [635, 453] width 109 height 28
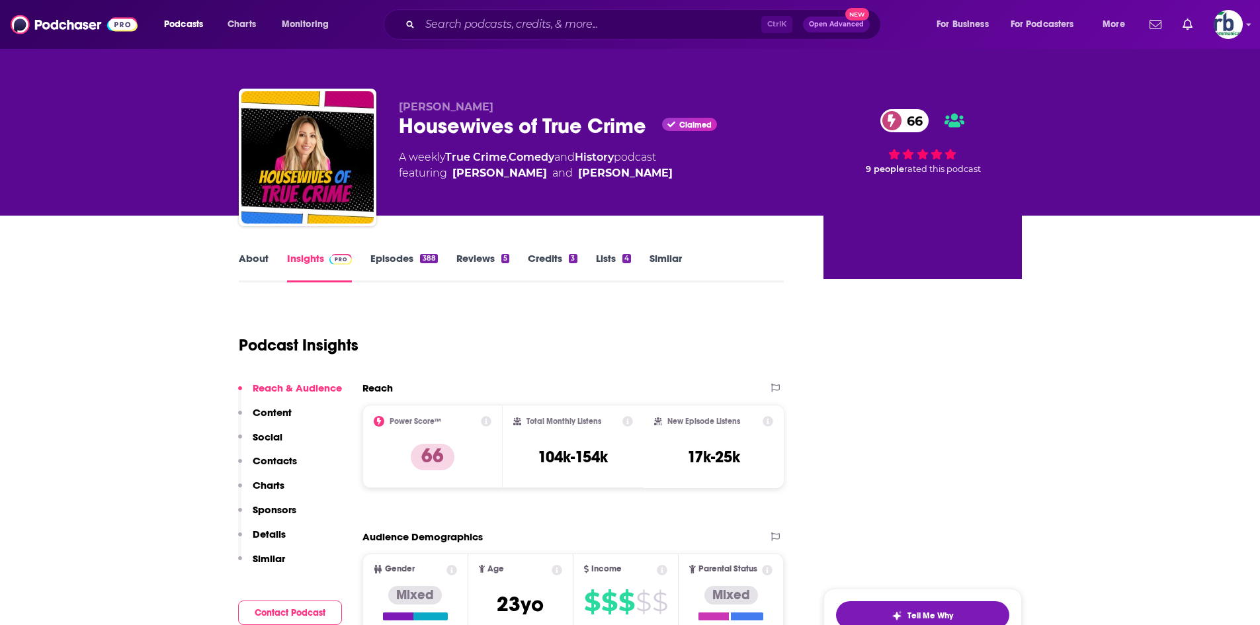
click at [974, 345] on div at bounding box center [922, 444] width 198 height 331
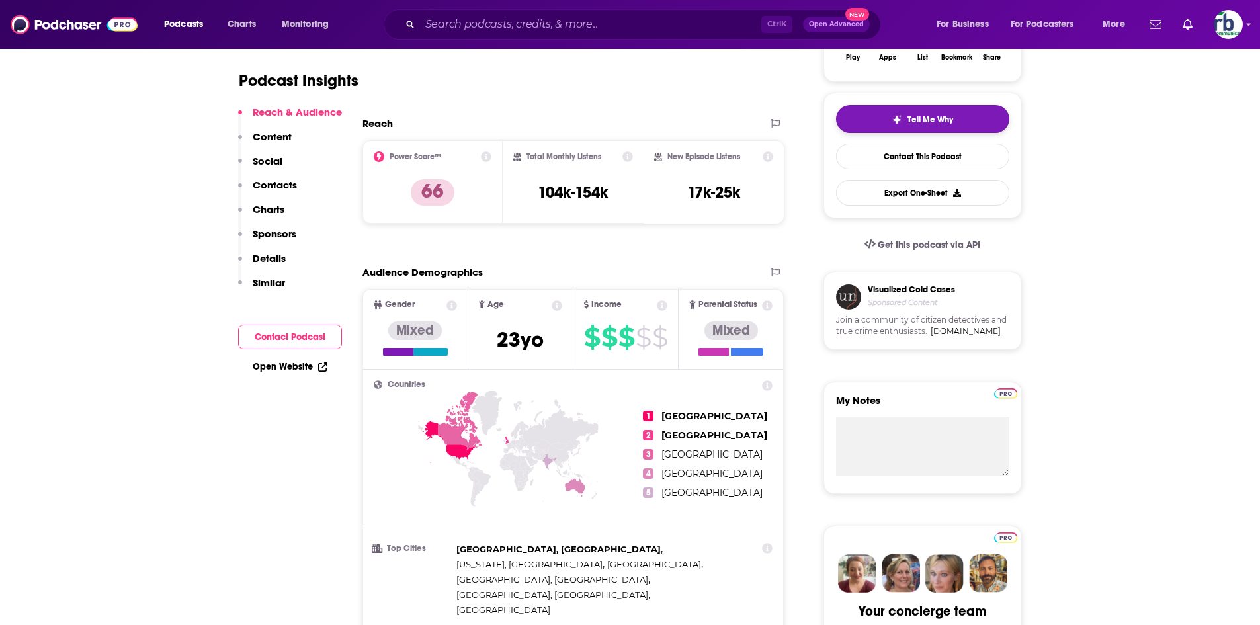
click at [934, 119] on span "Tell Me Why" at bounding box center [930, 119] width 46 height 11
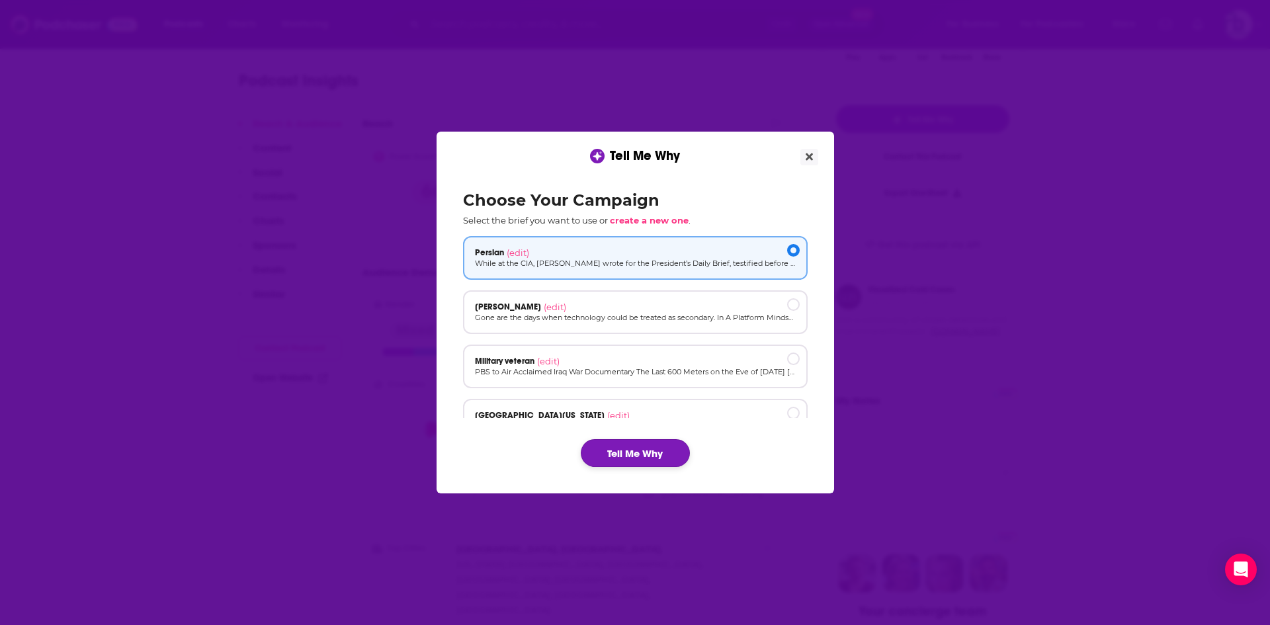
click at [649, 455] on button "Tell Me Why" at bounding box center [635, 453] width 109 height 28
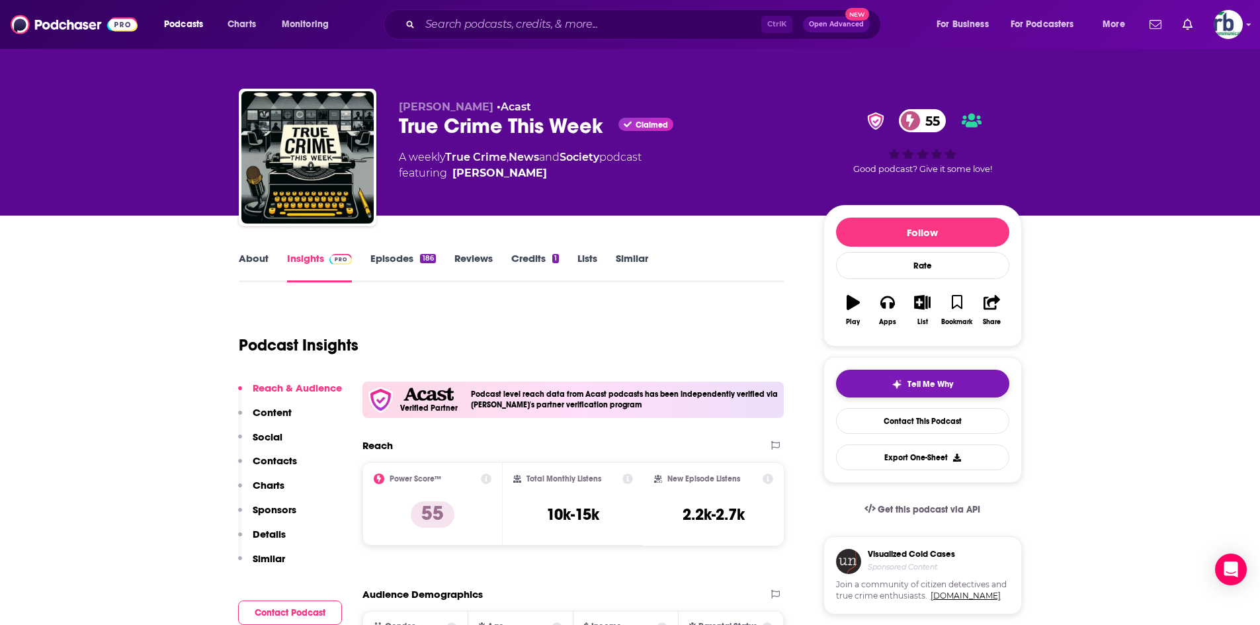
click at [978, 389] on button "Tell Me Why" at bounding box center [922, 384] width 173 height 28
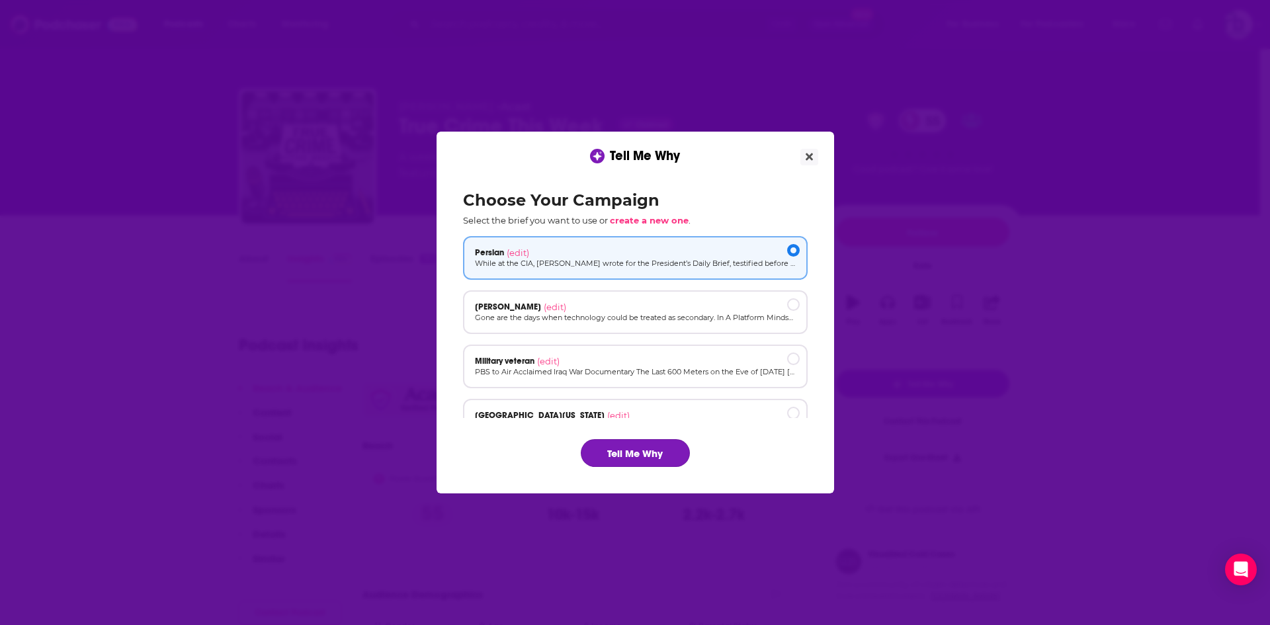
drag, startPoint x: 657, startPoint y: 459, endPoint x: 515, endPoint y: 205, distance: 291.0
click at [658, 459] on button "Tell Me Why" at bounding box center [635, 453] width 109 height 28
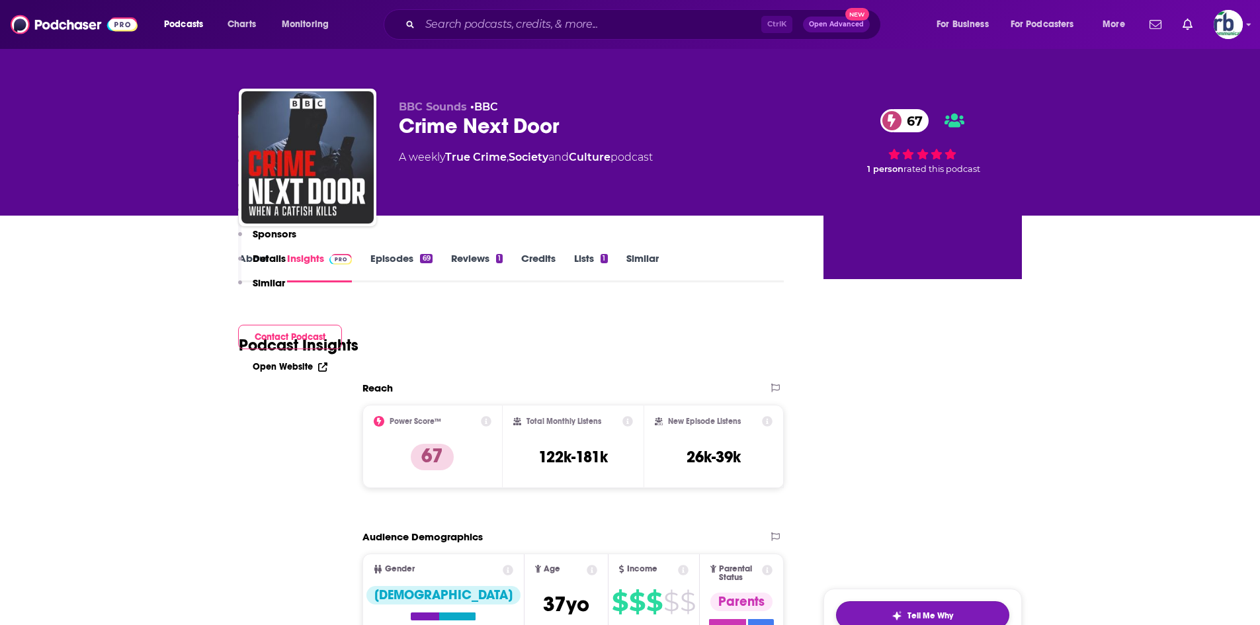
click at [873, 601] on button "Tell Me Why" at bounding box center [922, 615] width 173 height 28
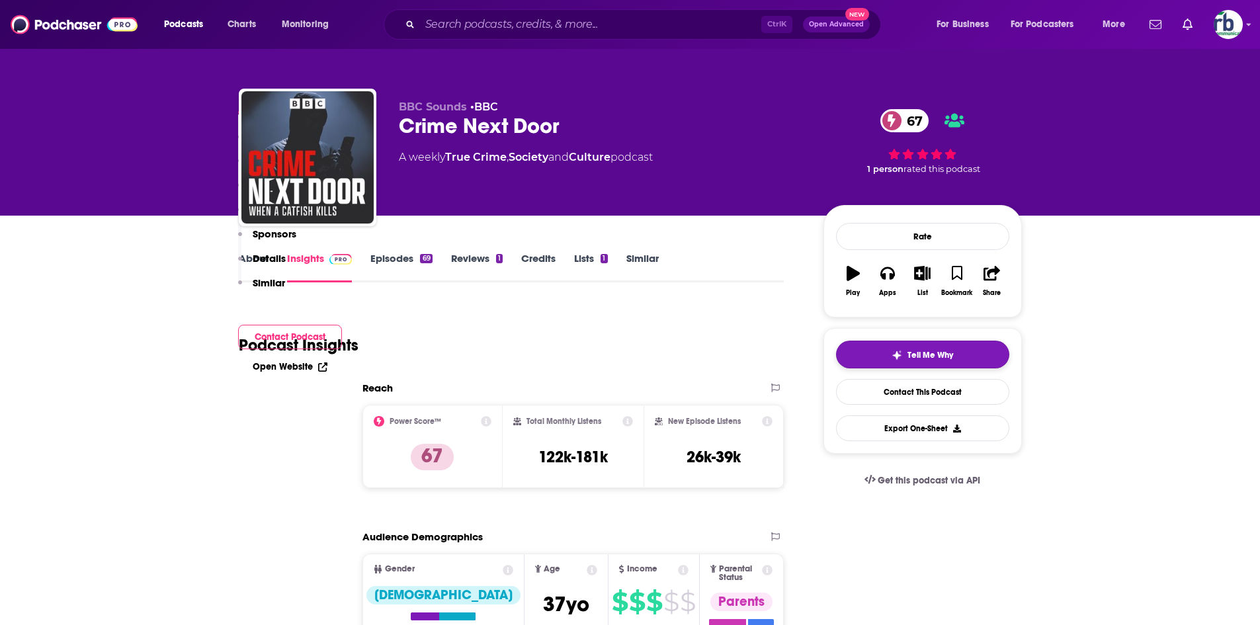
scroll to position [265, 0]
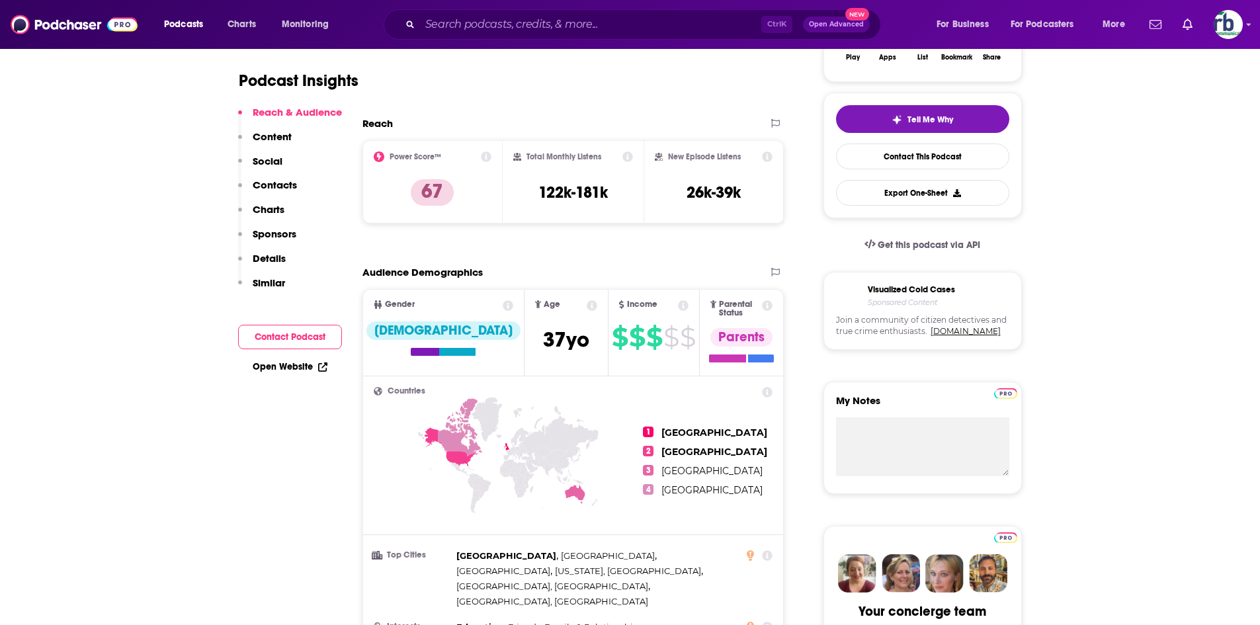
click at [942, 94] on div "Tell Me Why Contact This Podcast Export One-Sheet" at bounding box center [922, 156] width 198 height 126
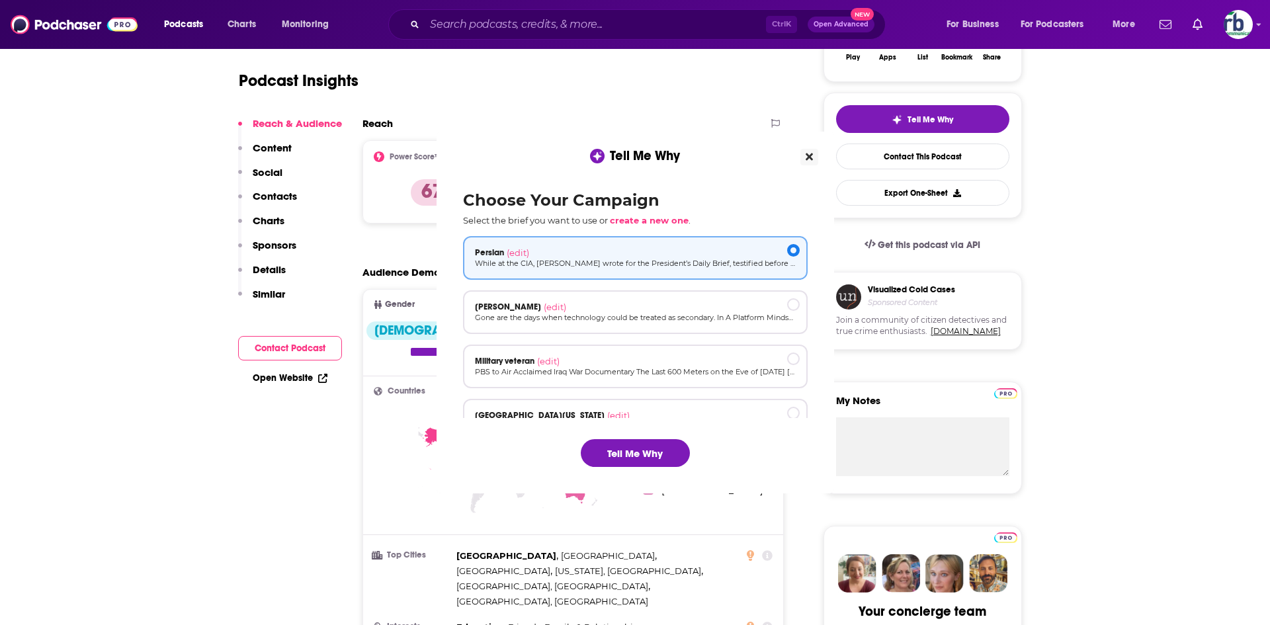
click at [949, 124] on div "Tell Me Why Choose Your Campaign Select the brief you want to use or create a n…" at bounding box center [635, 312] width 1270 height 625
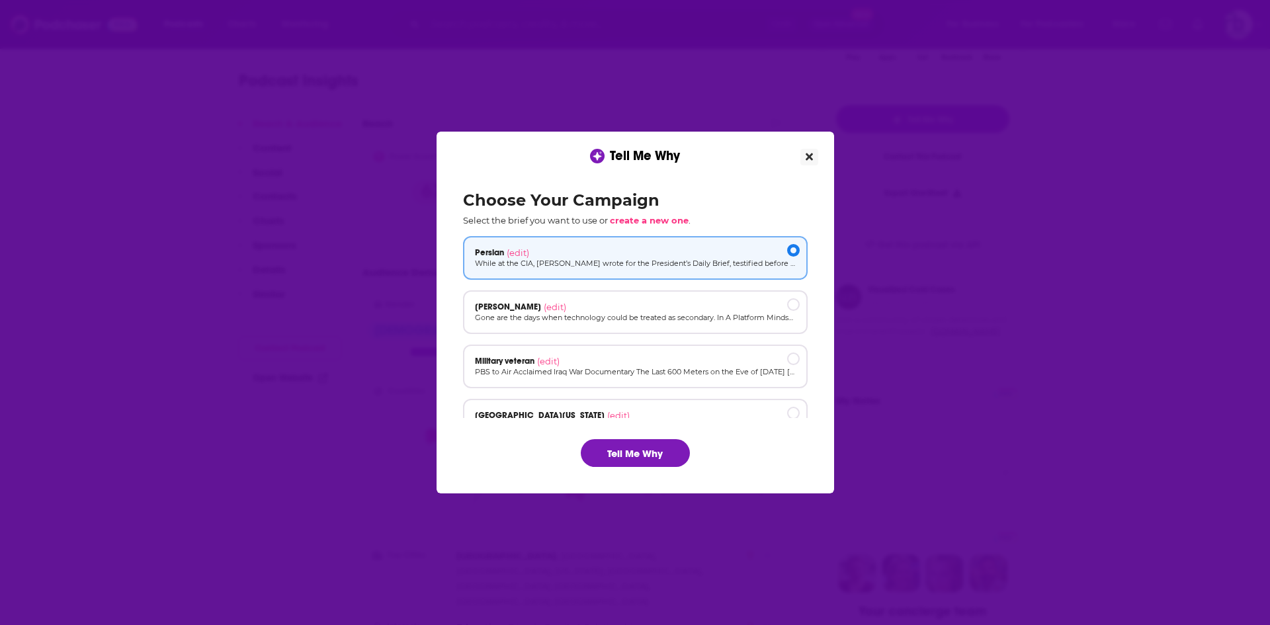
scroll to position [0, 0]
click at [651, 460] on button "Tell Me Why" at bounding box center [635, 453] width 109 height 28
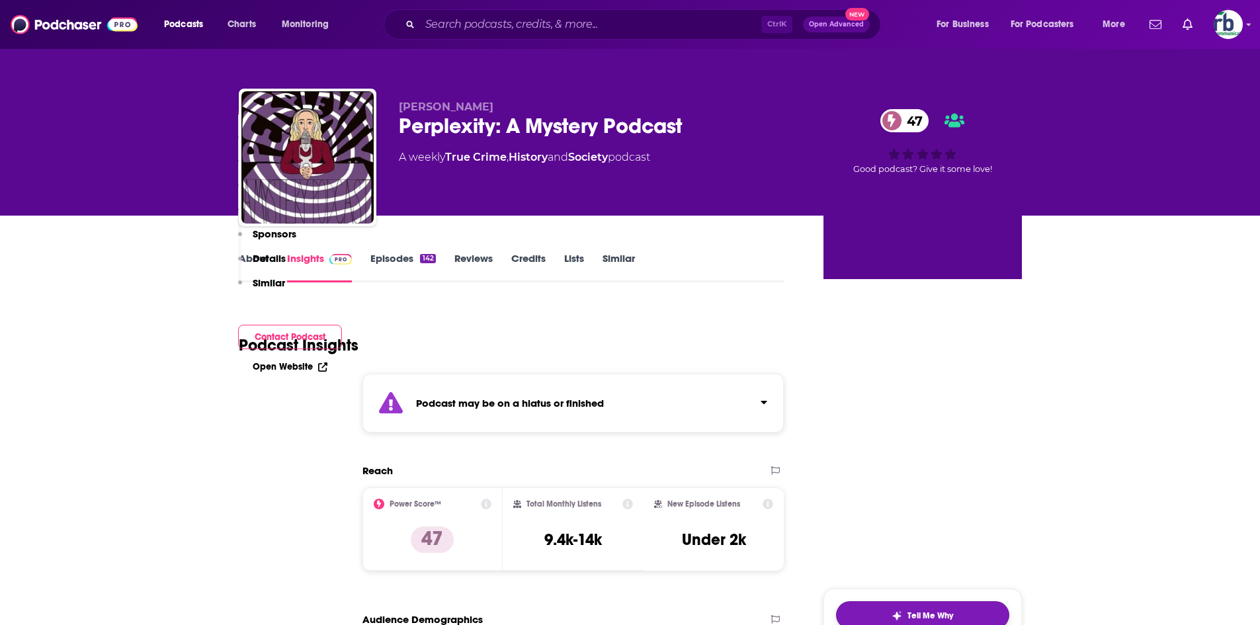
click at [911, 610] on span "Tell Me Why" at bounding box center [930, 615] width 46 height 11
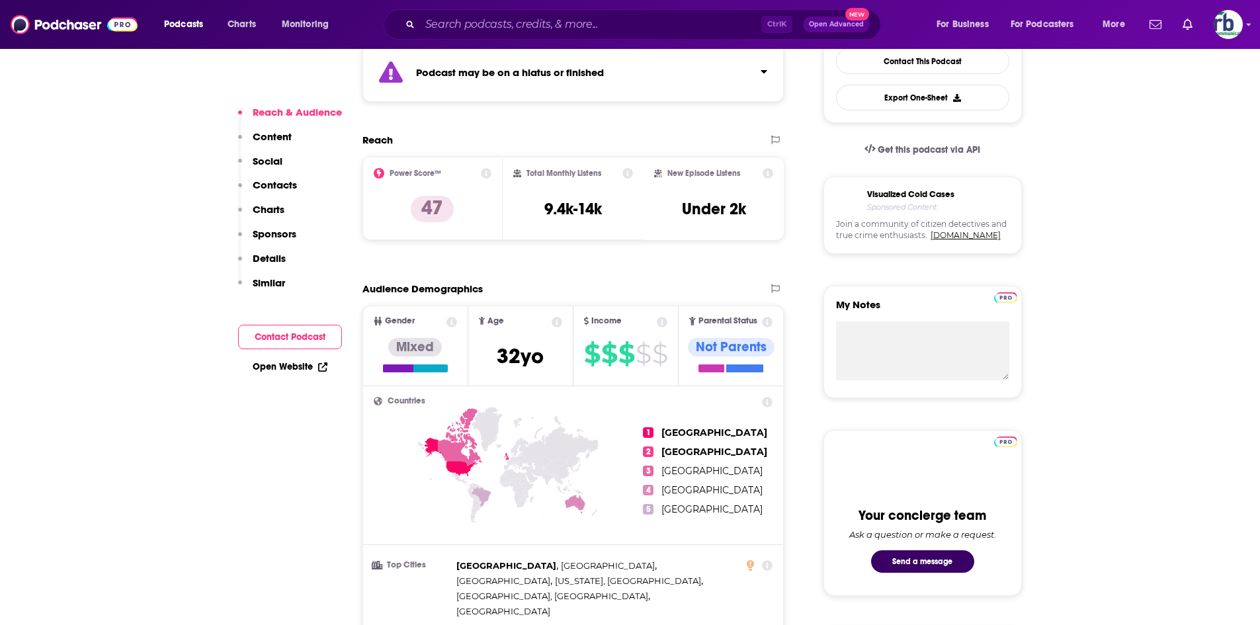
click at [918, 286] on div "My Notes" at bounding box center [922, 342] width 198 height 112
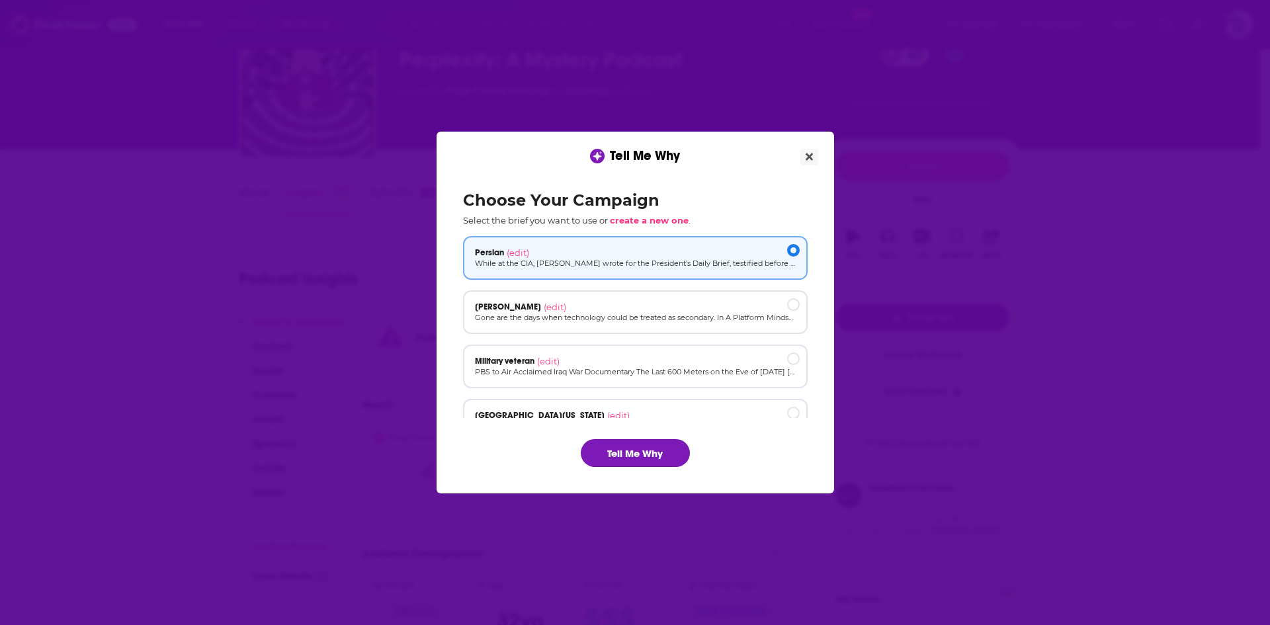
click at [621, 447] on button "Tell Me Why" at bounding box center [635, 453] width 109 height 28
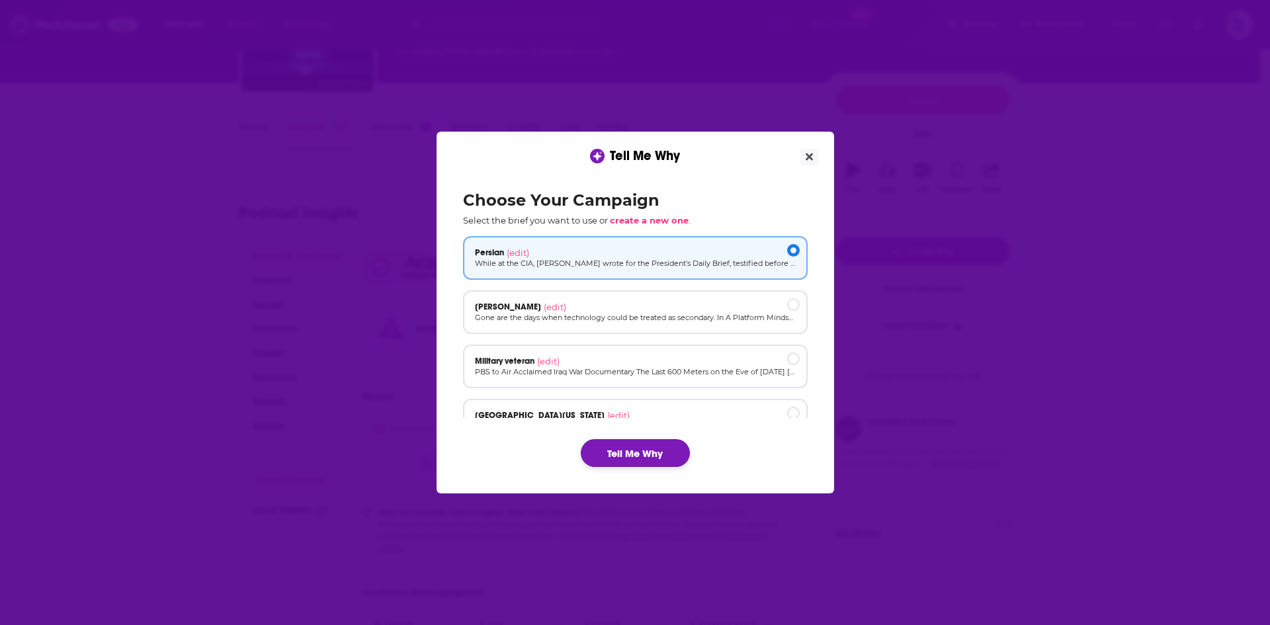
click at [622, 456] on button "Tell Me Why" at bounding box center [635, 453] width 109 height 28
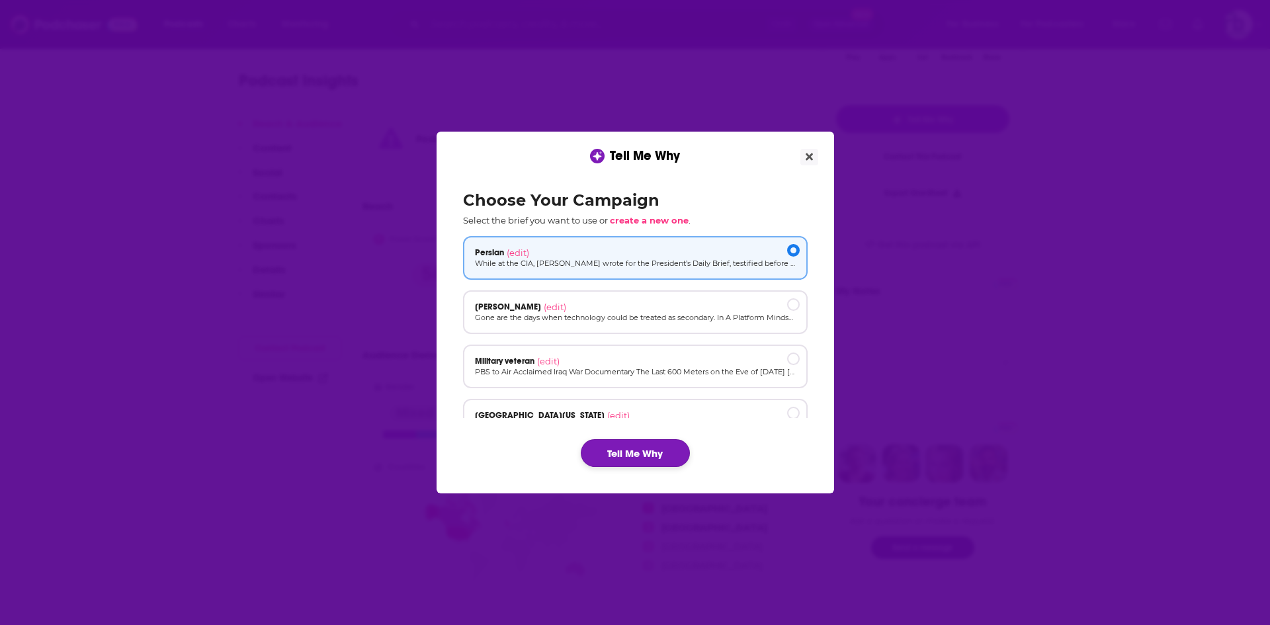
click at [610, 454] on button "Tell Me Why" at bounding box center [635, 453] width 109 height 28
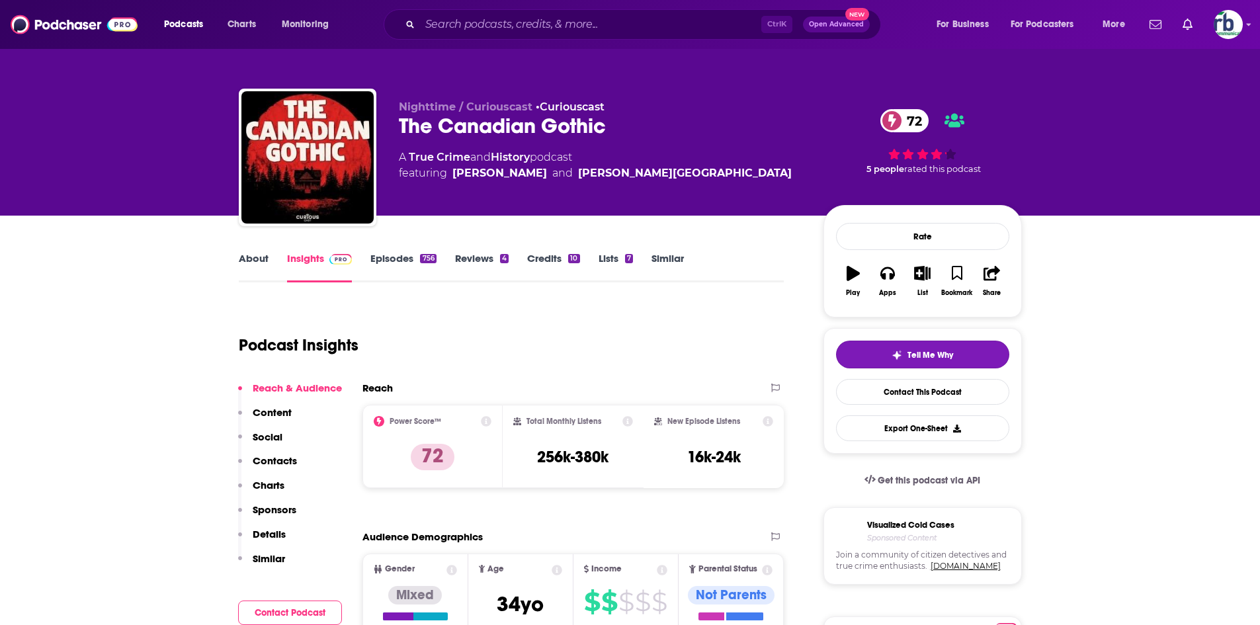
click at [918, 350] on span "Tell Me Why" at bounding box center [930, 355] width 46 height 11
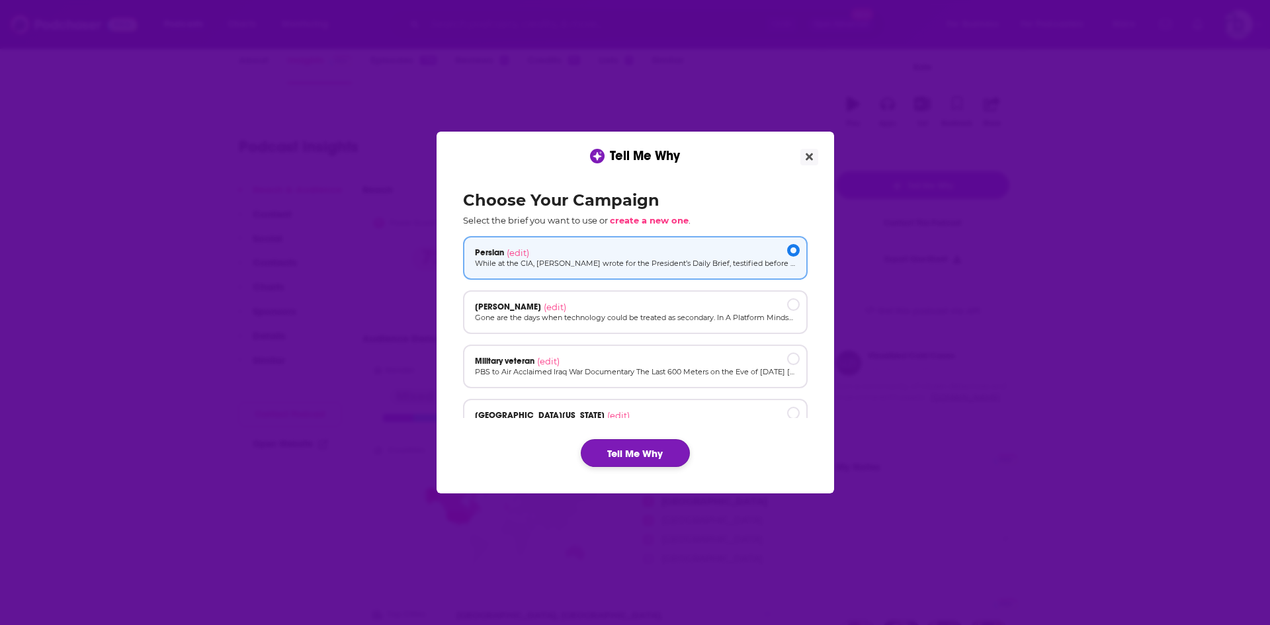
click at [661, 449] on button "Tell Me Why" at bounding box center [635, 453] width 109 height 28
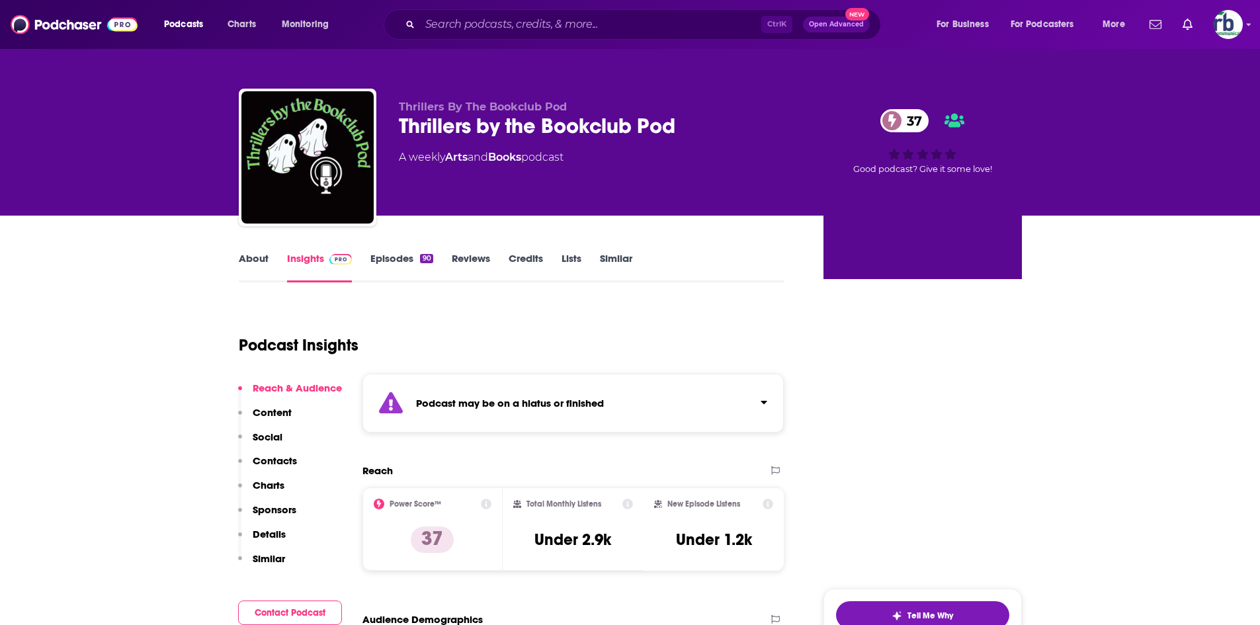
scroll to position [66, 0]
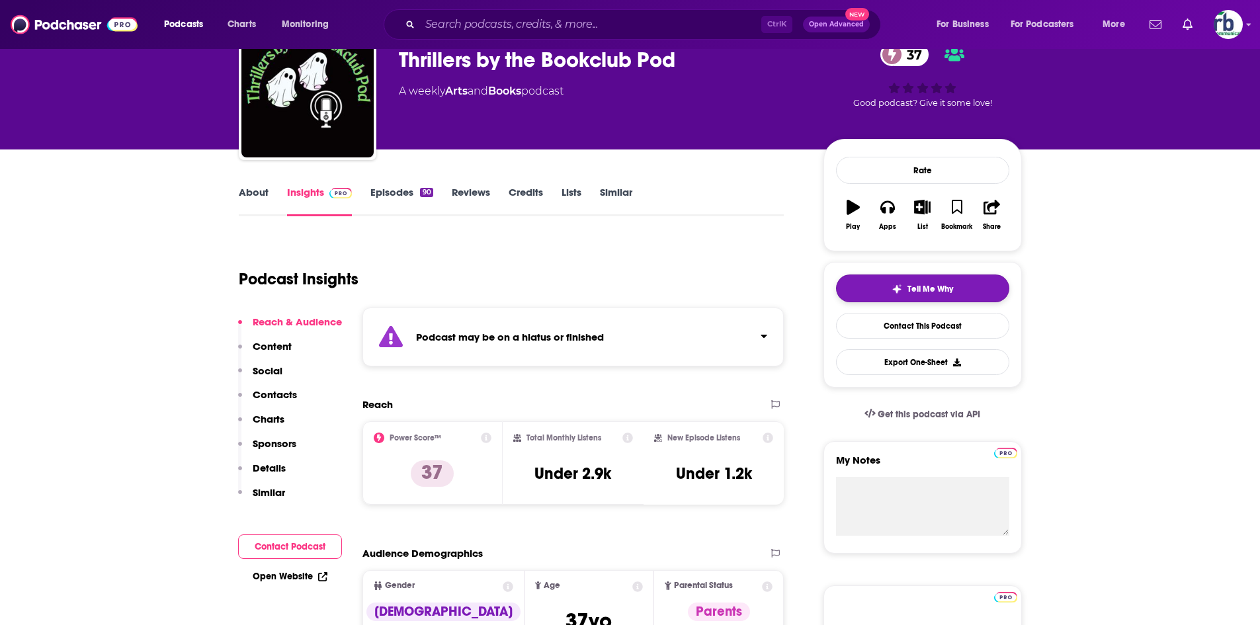
click at [922, 290] on span "Tell Me Why" at bounding box center [930, 289] width 46 height 11
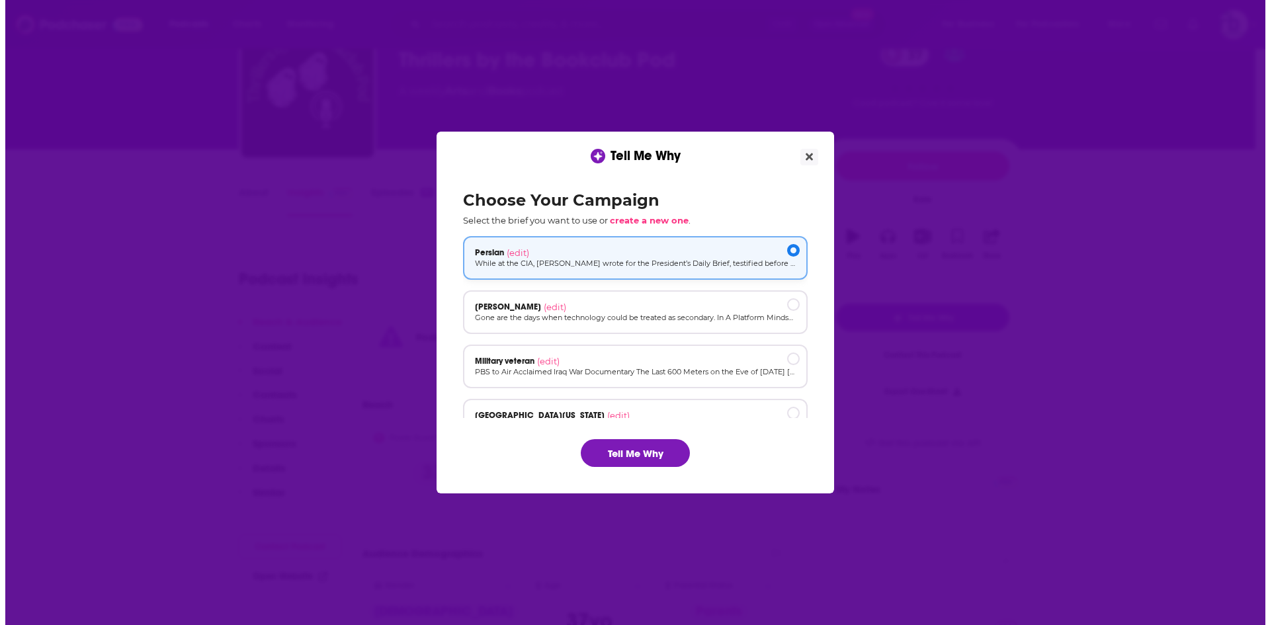
scroll to position [0, 0]
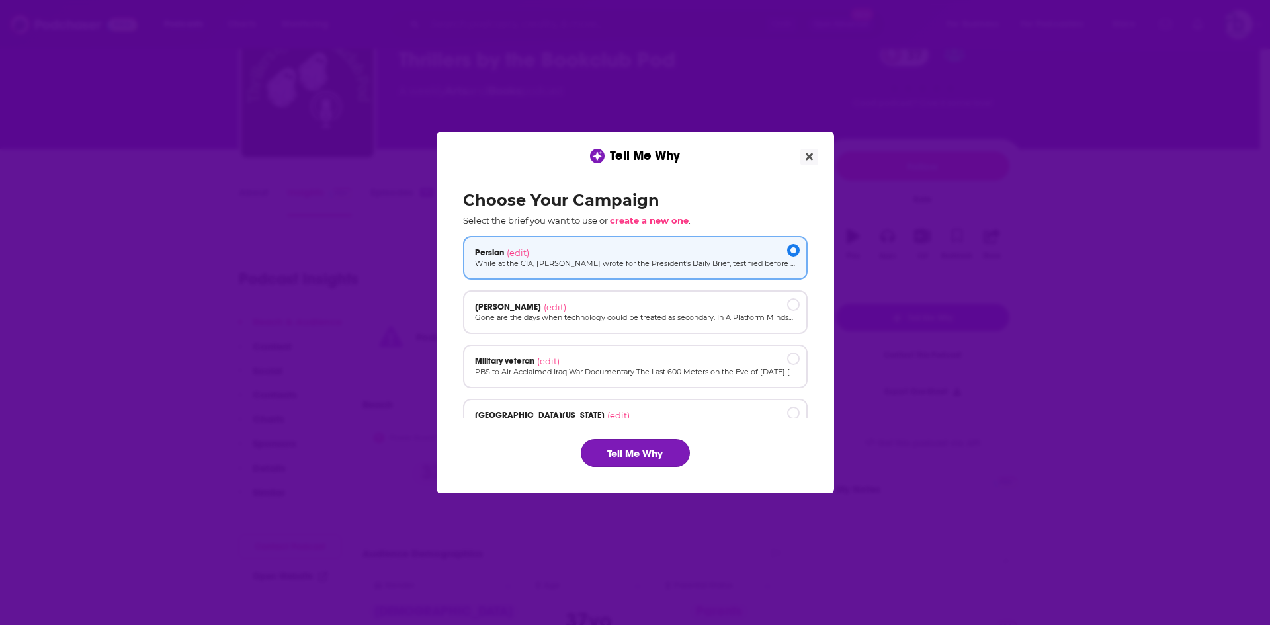
click at [622, 455] on button "Tell Me Why" at bounding box center [635, 453] width 109 height 28
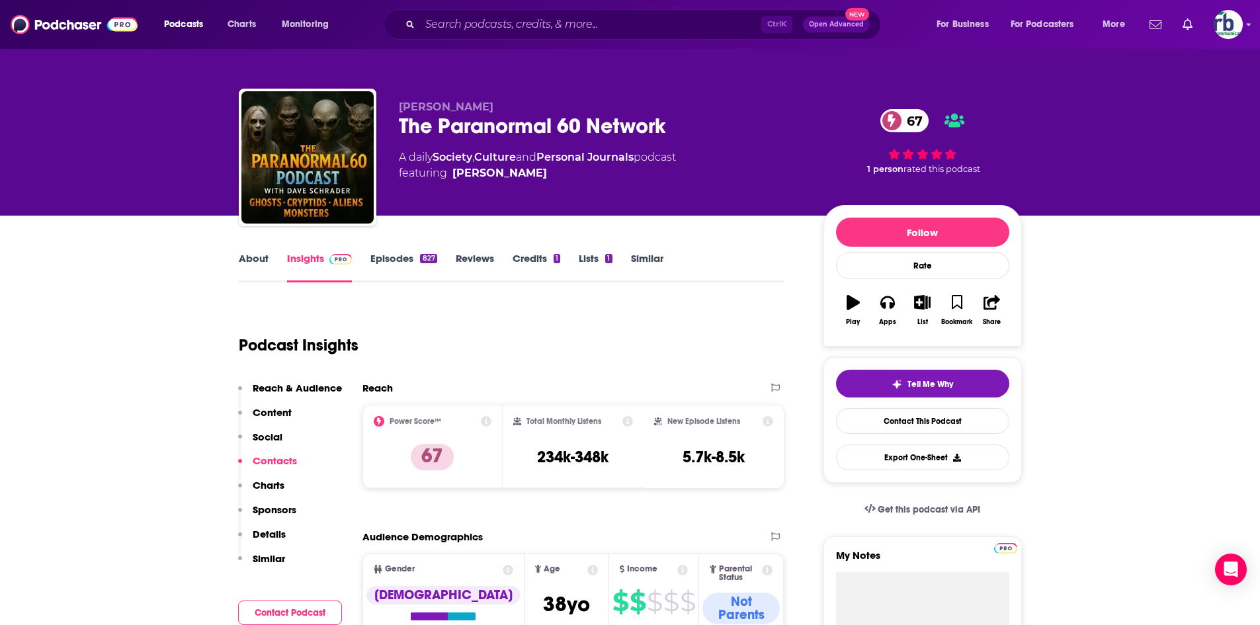
drag, startPoint x: 245, startPoint y: 260, endPoint x: 686, endPoint y: 1, distance: 511.6
click at [245, 260] on link "About" at bounding box center [254, 267] width 30 height 30
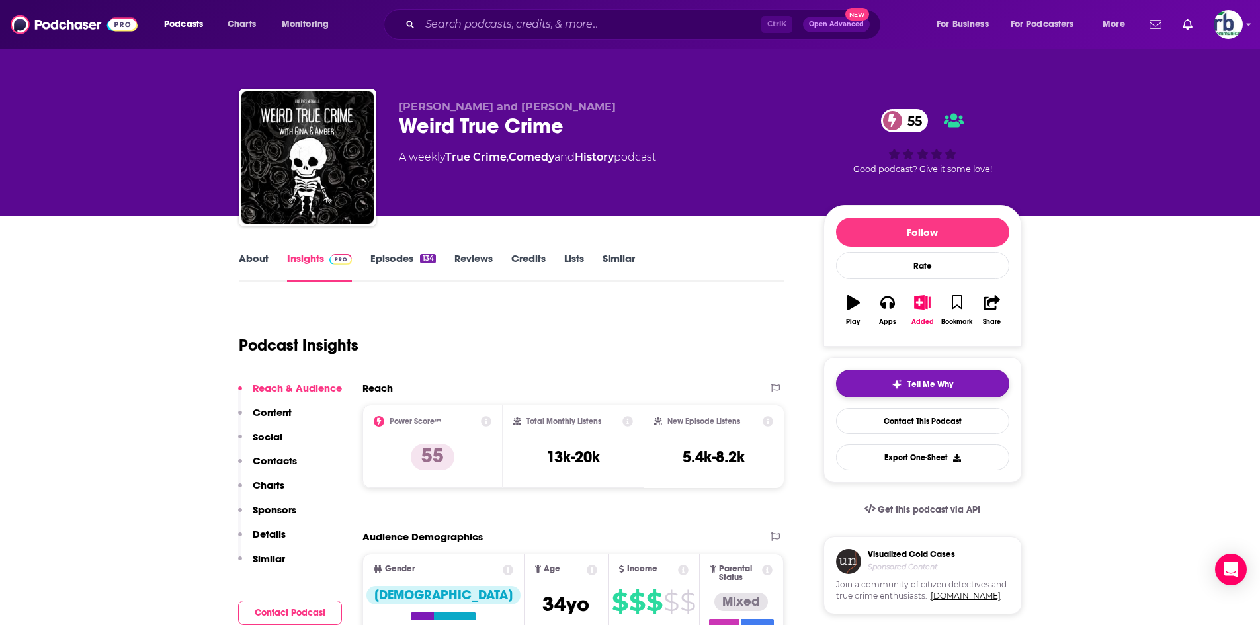
click at [903, 385] on div "Tell Me Why" at bounding box center [921, 384] width 61 height 11
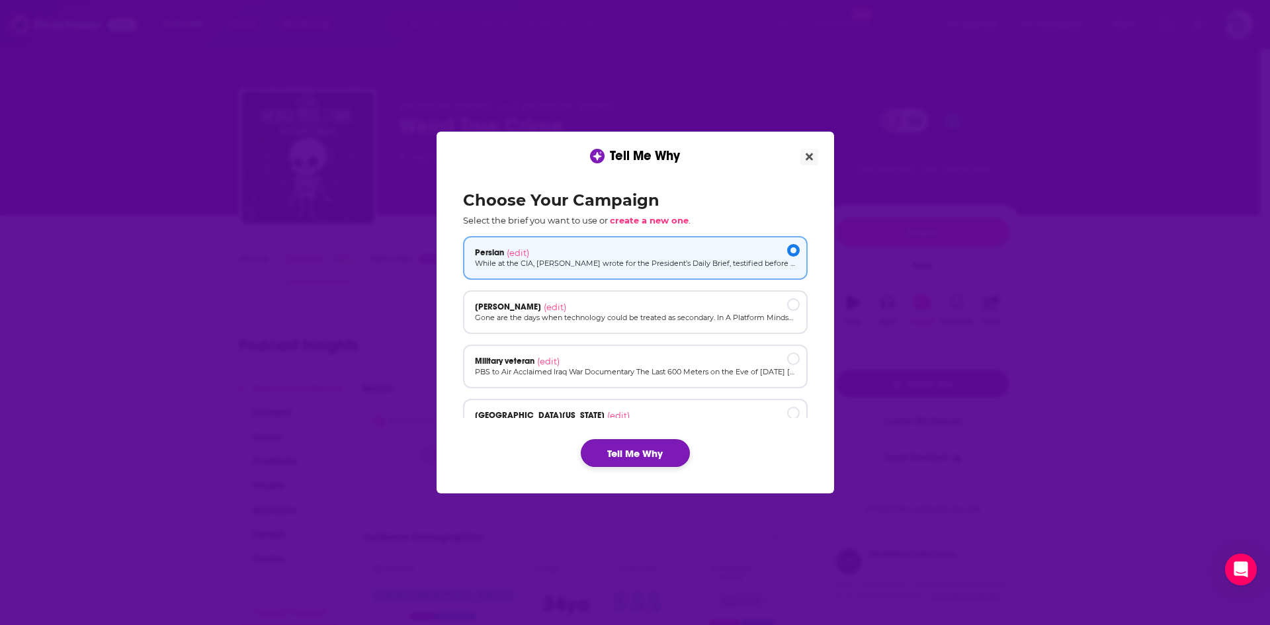
click at [642, 456] on button "Tell Me Why" at bounding box center [635, 453] width 109 height 28
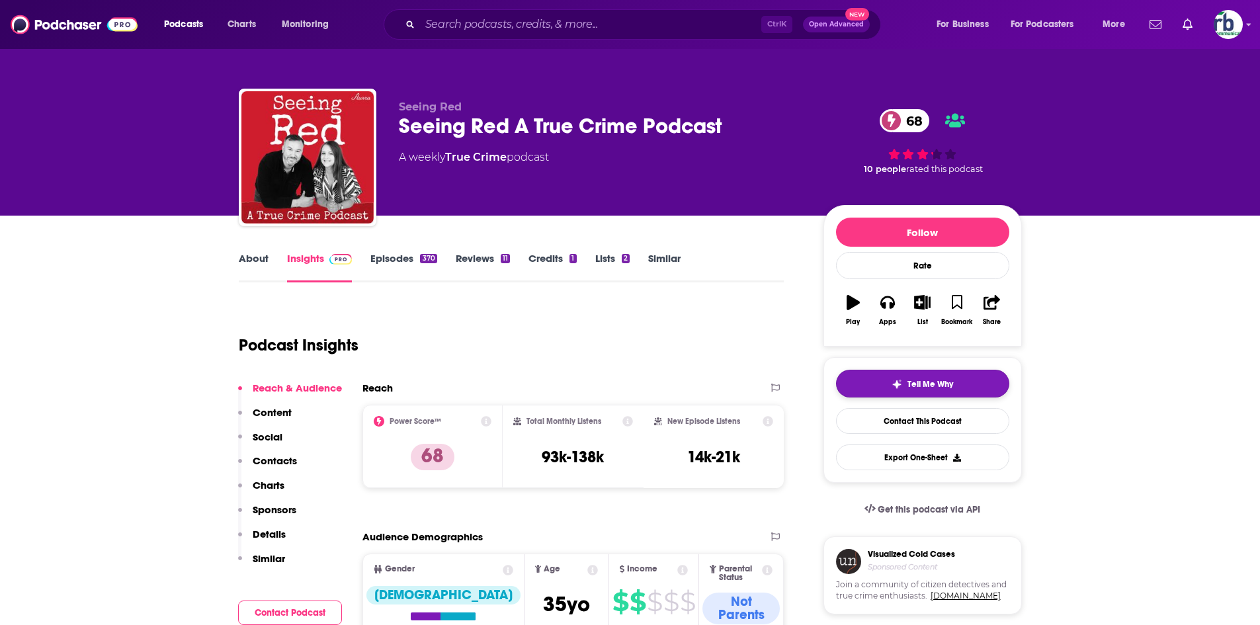
click at [909, 394] on button "Tell Me Why" at bounding box center [922, 384] width 173 height 28
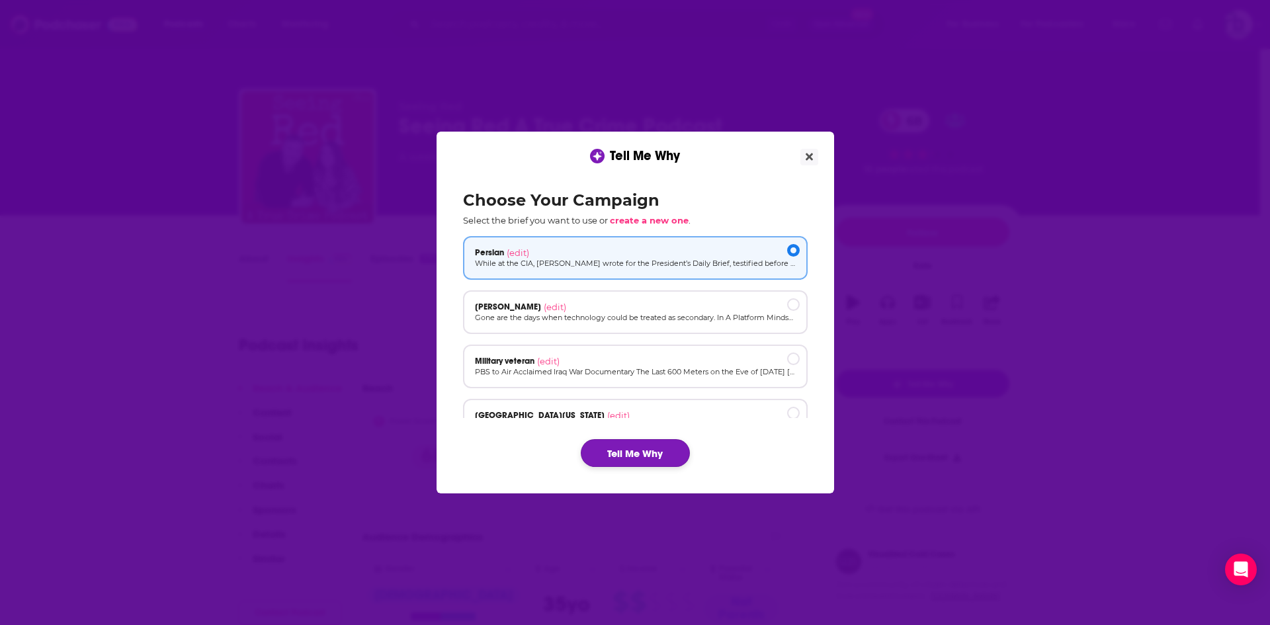
click at [644, 447] on button "Tell Me Why" at bounding box center [635, 453] width 109 height 28
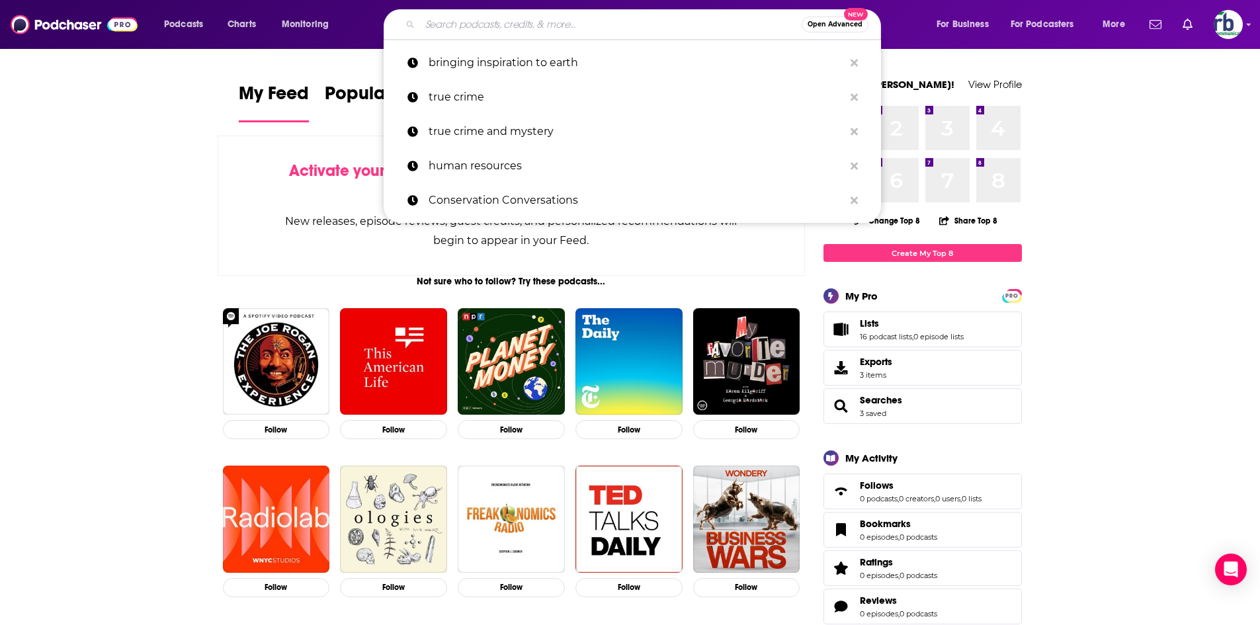
click at [522, 20] on input "Search podcasts, credits, & more..." at bounding box center [611, 24] width 382 height 21
click at [491, 101] on p "true crime" at bounding box center [636, 97] width 415 height 34
type input "true crime"
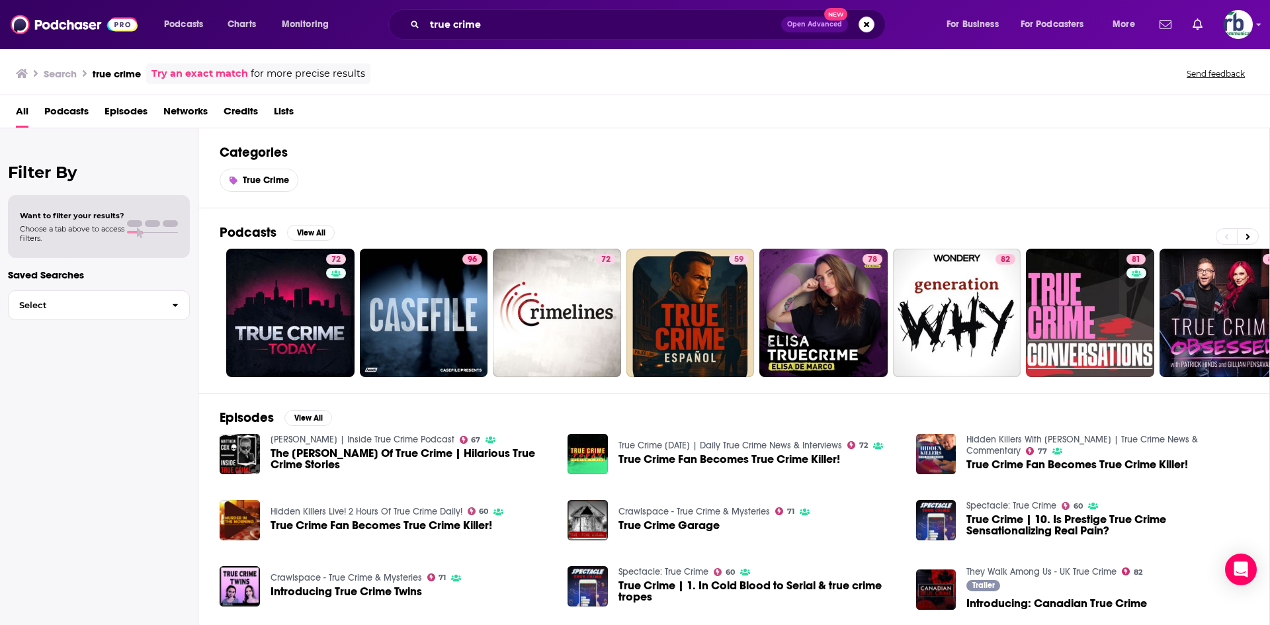
click at [71, 107] on span "Podcasts" at bounding box center [66, 114] width 44 height 27
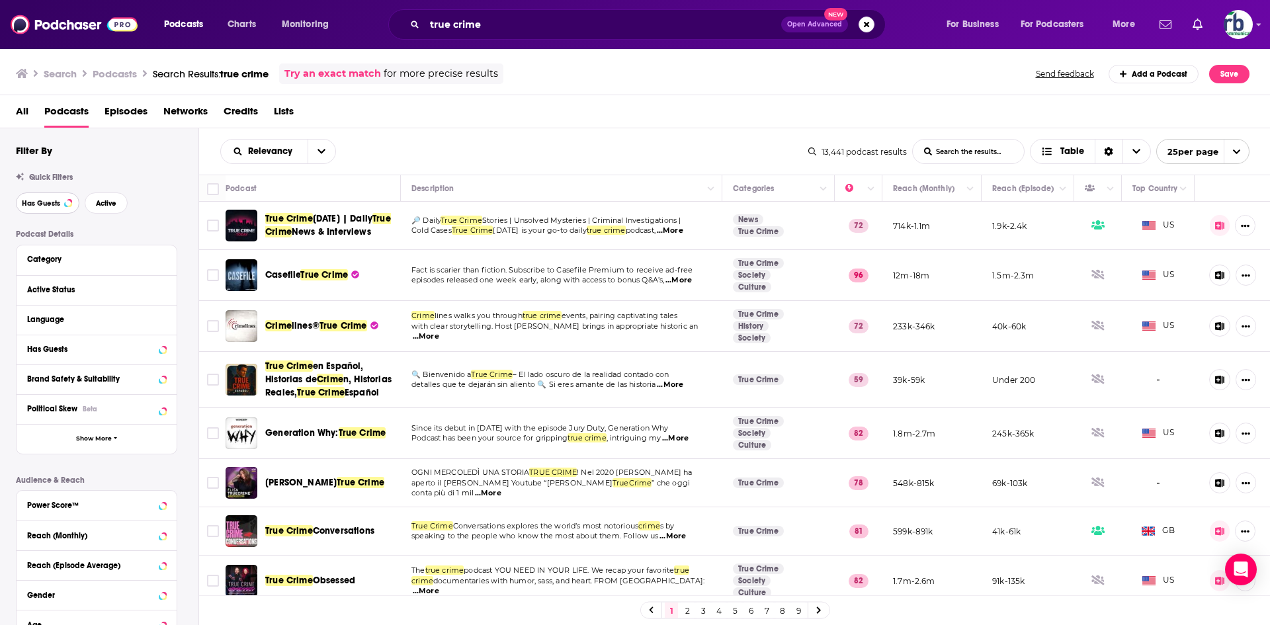
click at [46, 200] on span "Has Guests" at bounding box center [41, 203] width 38 height 7
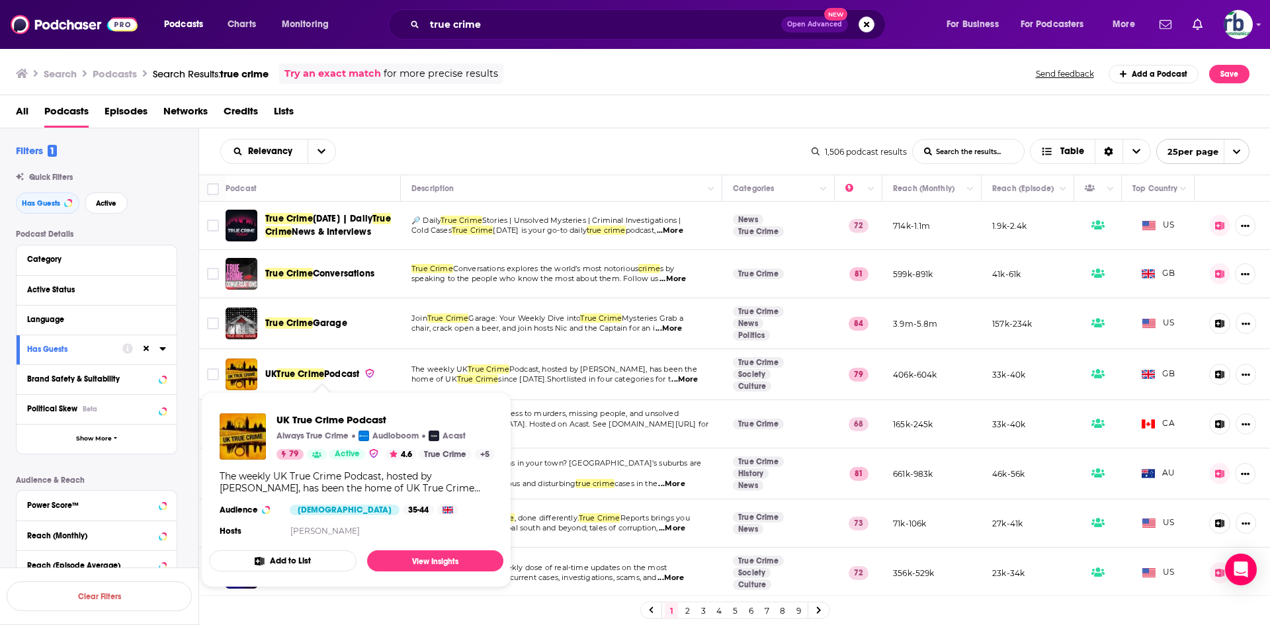
drag, startPoint x: 309, startPoint y: 422, endPoint x: 574, endPoint y: 126, distance: 397.1
click at [574, 126] on div "All Podcasts Episodes Networks Credits Lists" at bounding box center [638, 114] width 1244 height 27
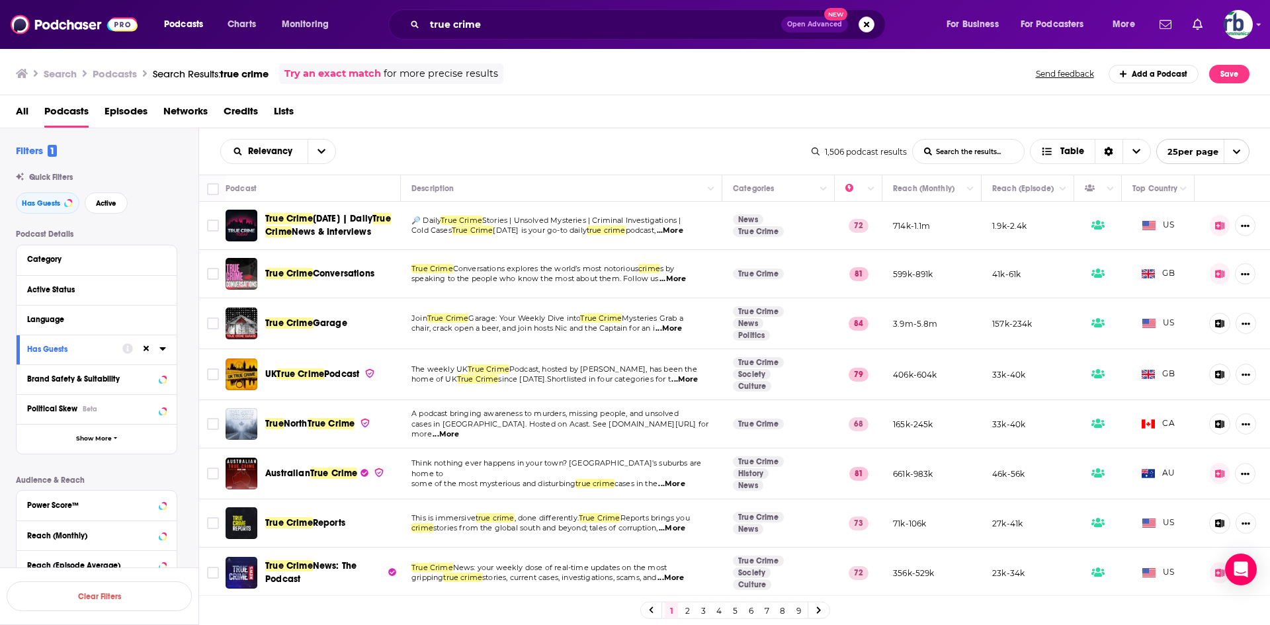
scroll to position [265, 0]
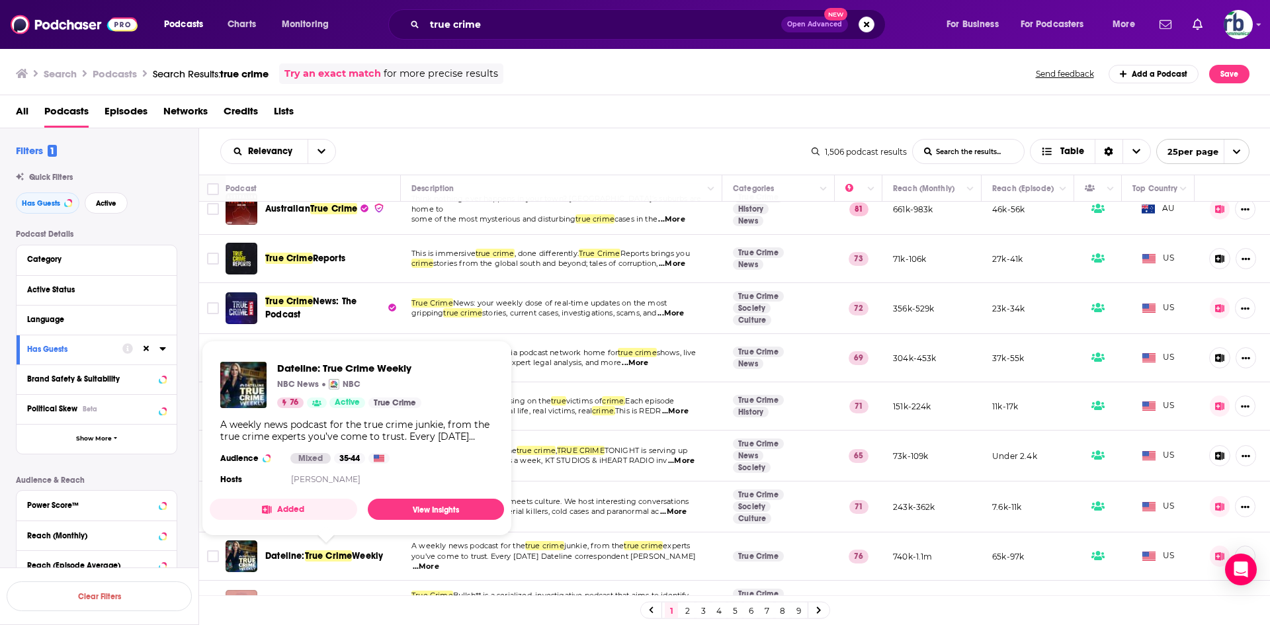
drag, startPoint x: 344, startPoint y: 555, endPoint x: 496, endPoint y: 126, distance: 455.3
click at [504, 121] on div "All Podcasts Episodes Networks Credits Lists" at bounding box center [638, 114] width 1244 height 27
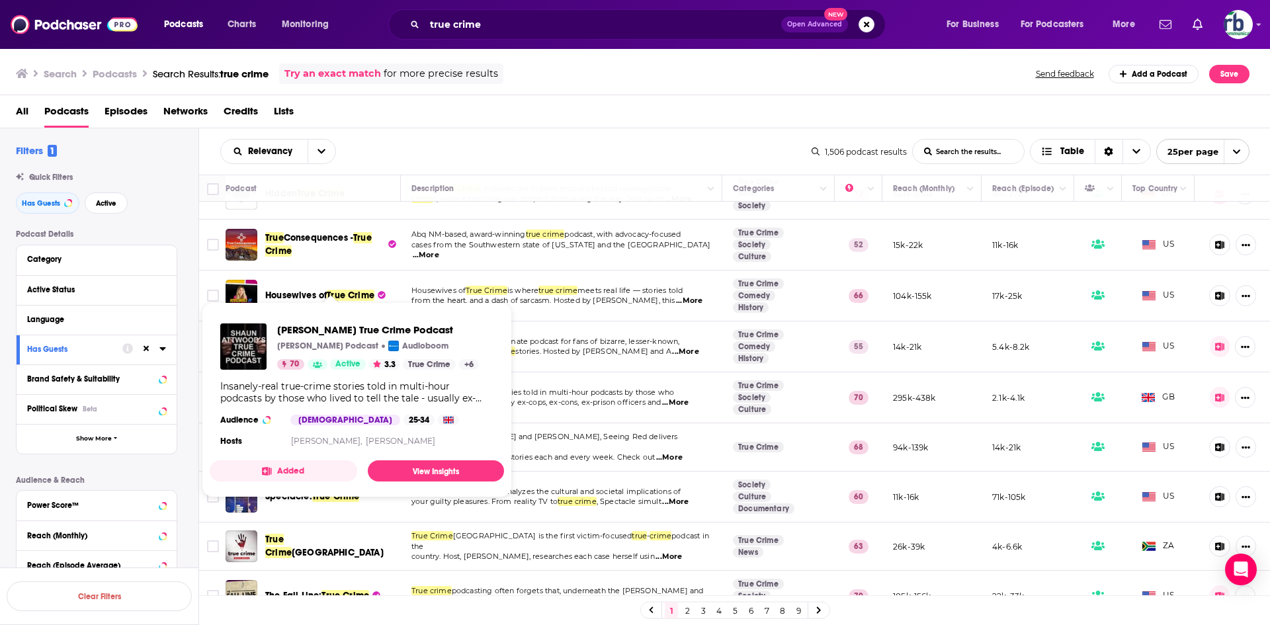
scroll to position [850, 0]
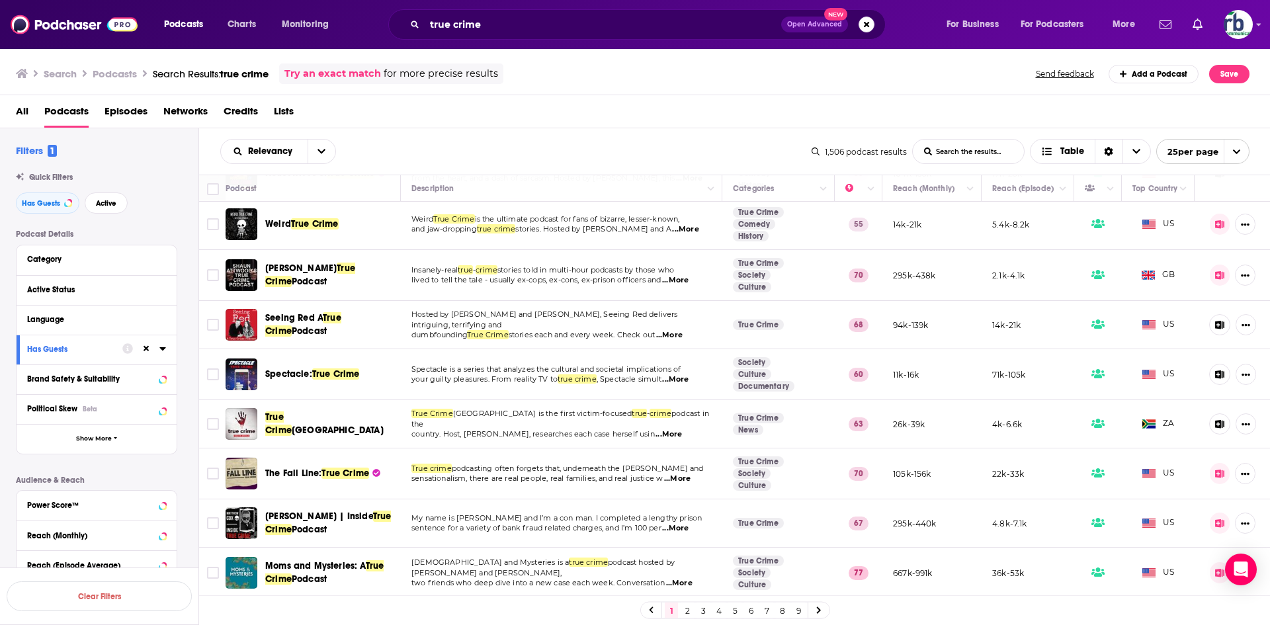
click at [686, 608] on link "2" at bounding box center [686, 610] width 13 height 16
click at [688, 611] on link "2" at bounding box center [686, 610] width 13 height 16
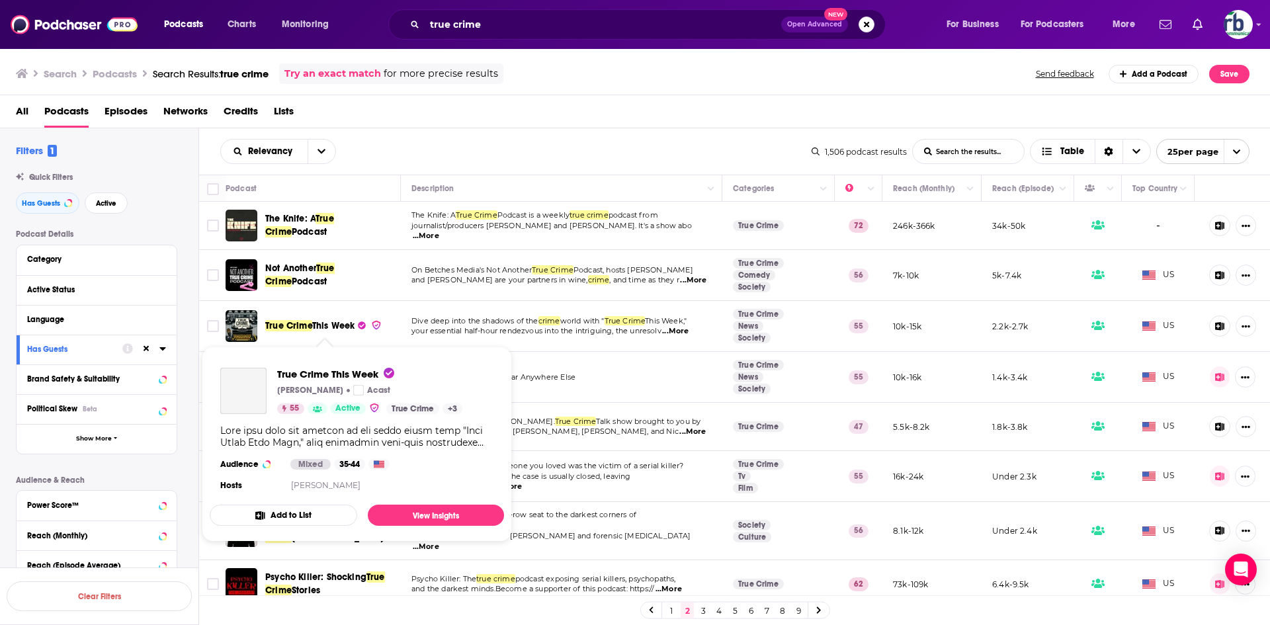
drag, startPoint x: 331, startPoint y: 327, endPoint x: 328, endPoint y: 337, distance: 10.5
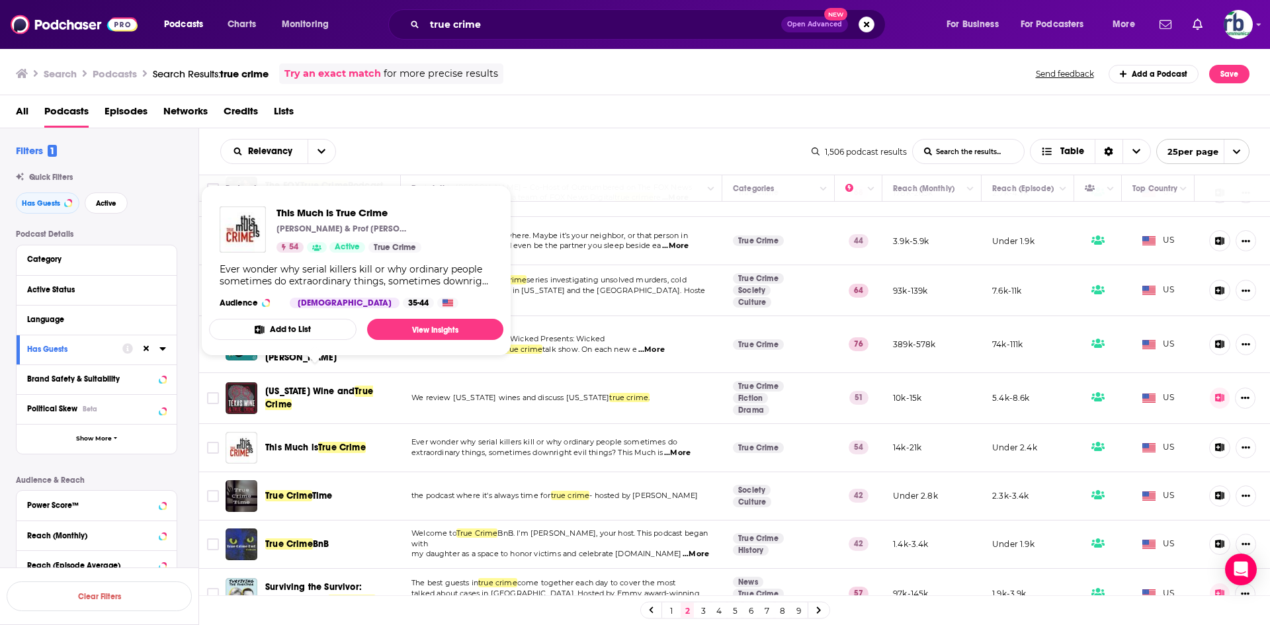
scroll to position [855, 0]
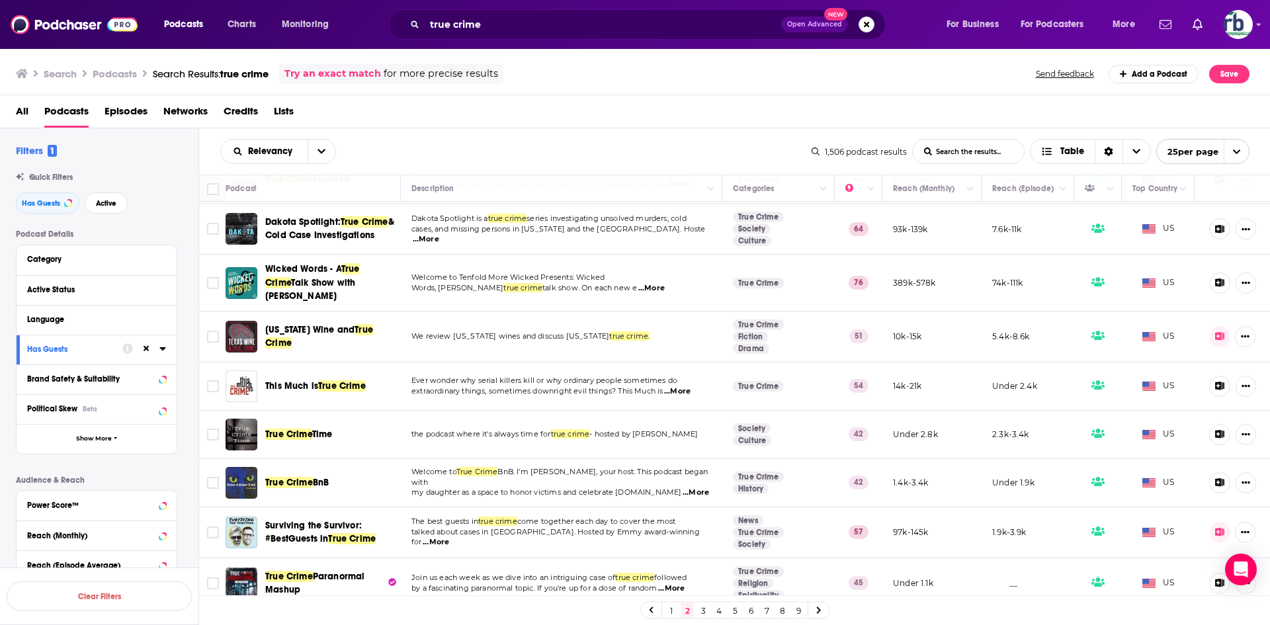
click at [703, 616] on link "3" at bounding box center [702, 610] width 13 height 16
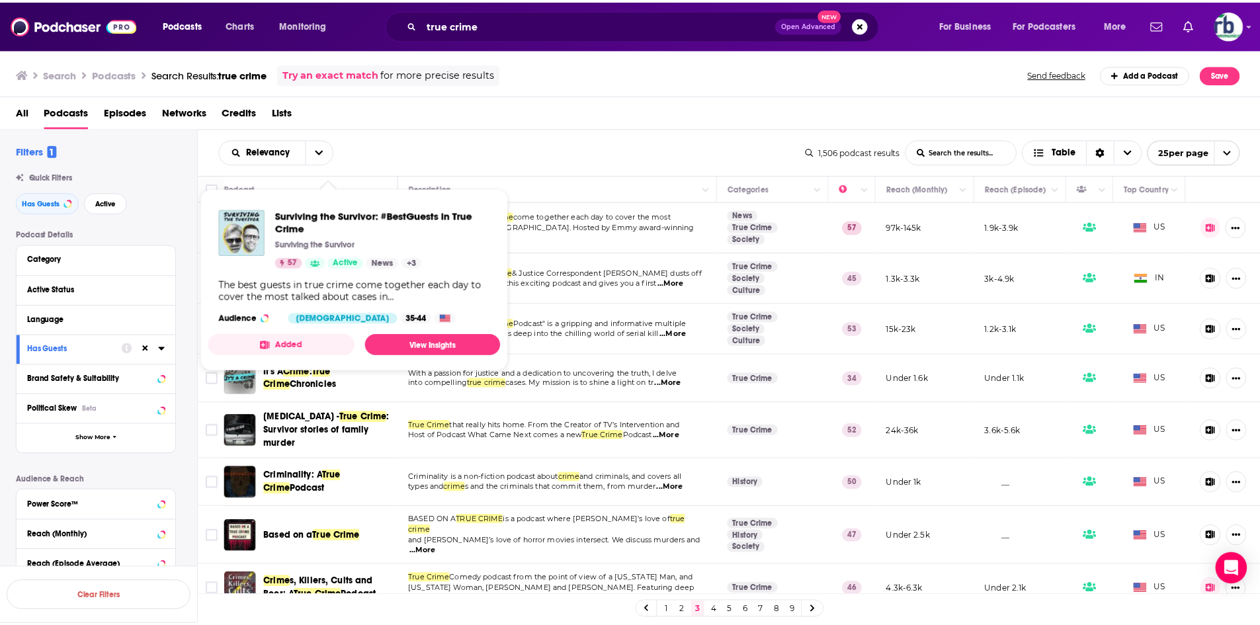
scroll to position [66, 0]
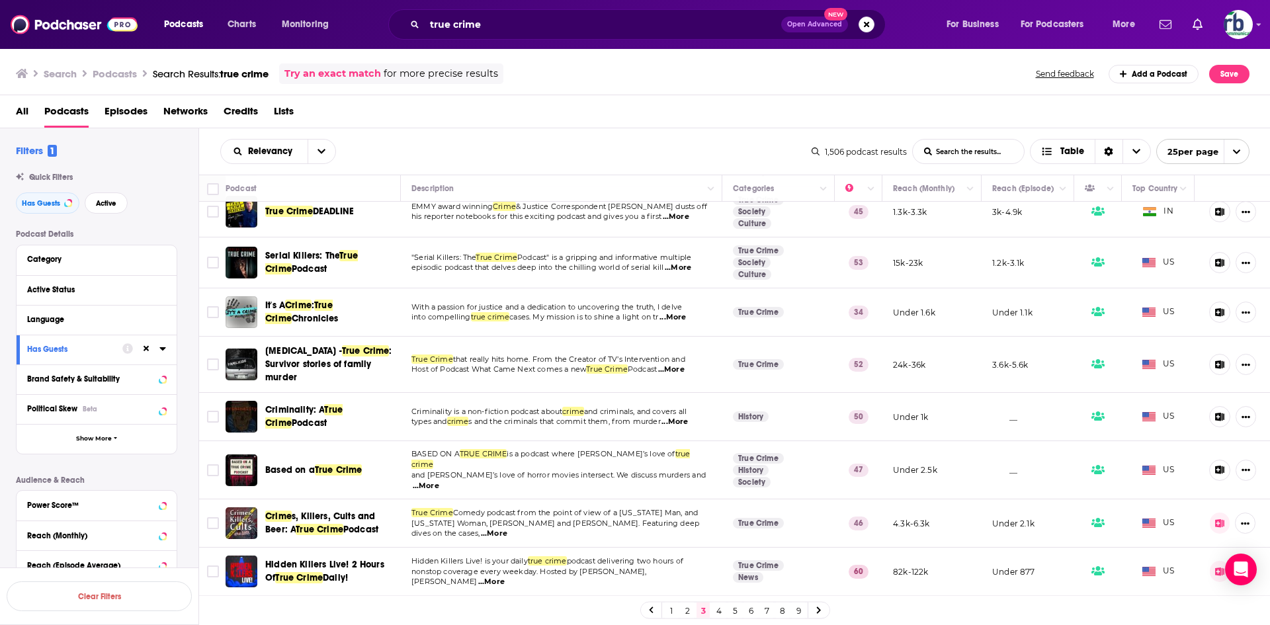
drag, startPoint x: 330, startPoint y: 466, endPoint x: 341, endPoint y: 363, distance: 103.1
click at [1251, 28] on img "Logged in as johannarb" at bounding box center [1237, 24] width 29 height 29
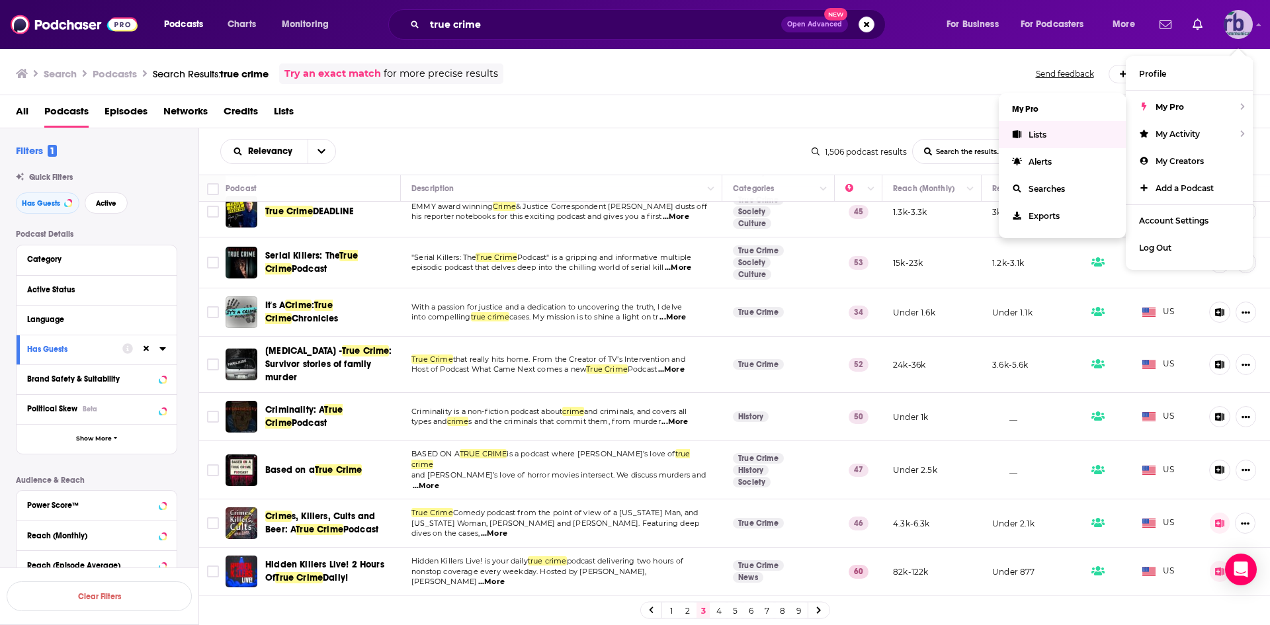
click at [1023, 136] on link "Lists" at bounding box center [1062, 134] width 127 height 27
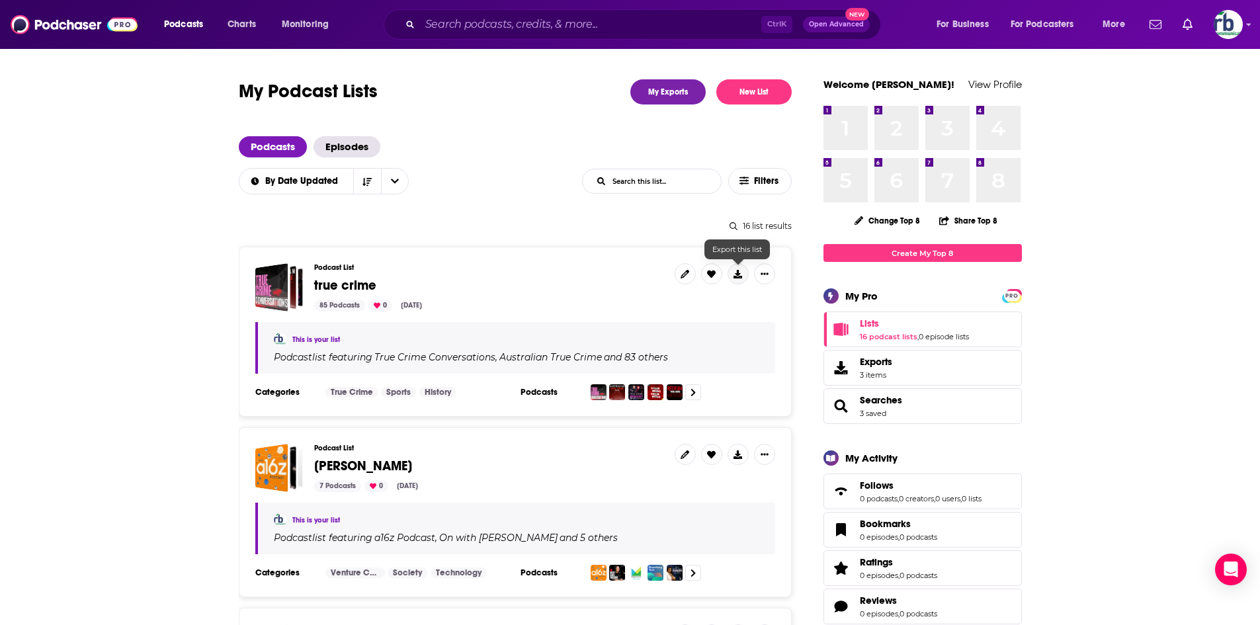
click at [735, 272] on icon at bounding box center [737, 274] width 9 height 9
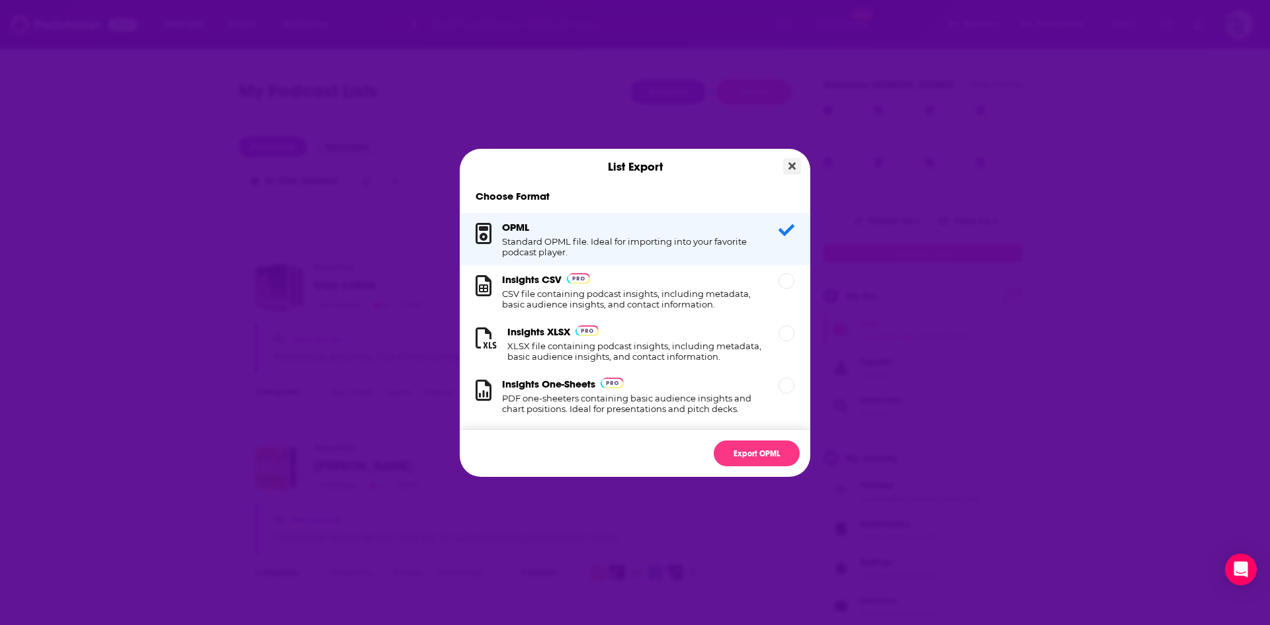
click at [790, 167] on icon "Close" at bounding box center [791, 165] width 7 height 7
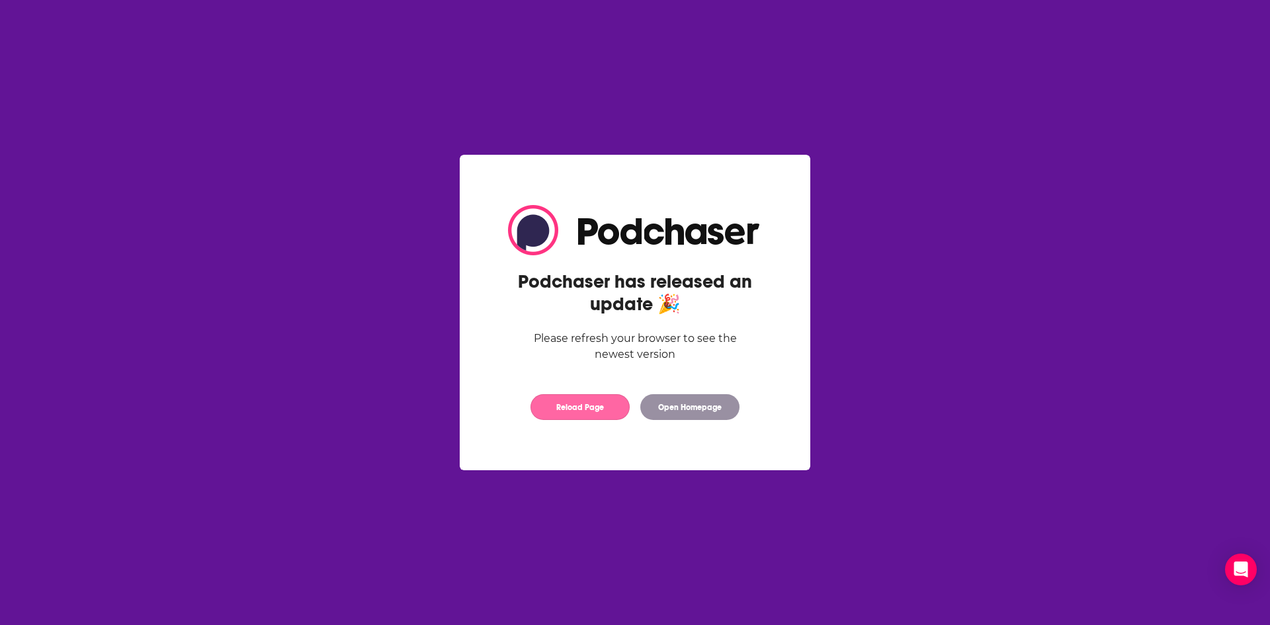
click at [576, 402] on button "Reload Page" at bounding box center [579, 407] width 99 height 26
click at [604, 403] on button "Reload Page" at bounding box center [579, 407] width 99 height 26
click at [601, 411] on button "Reload Page" at bounding box center [579, 407] width 99 height 26
click at [583, 411] on button "Reload Page" at bounding box center [579, 407] width 99 height 26
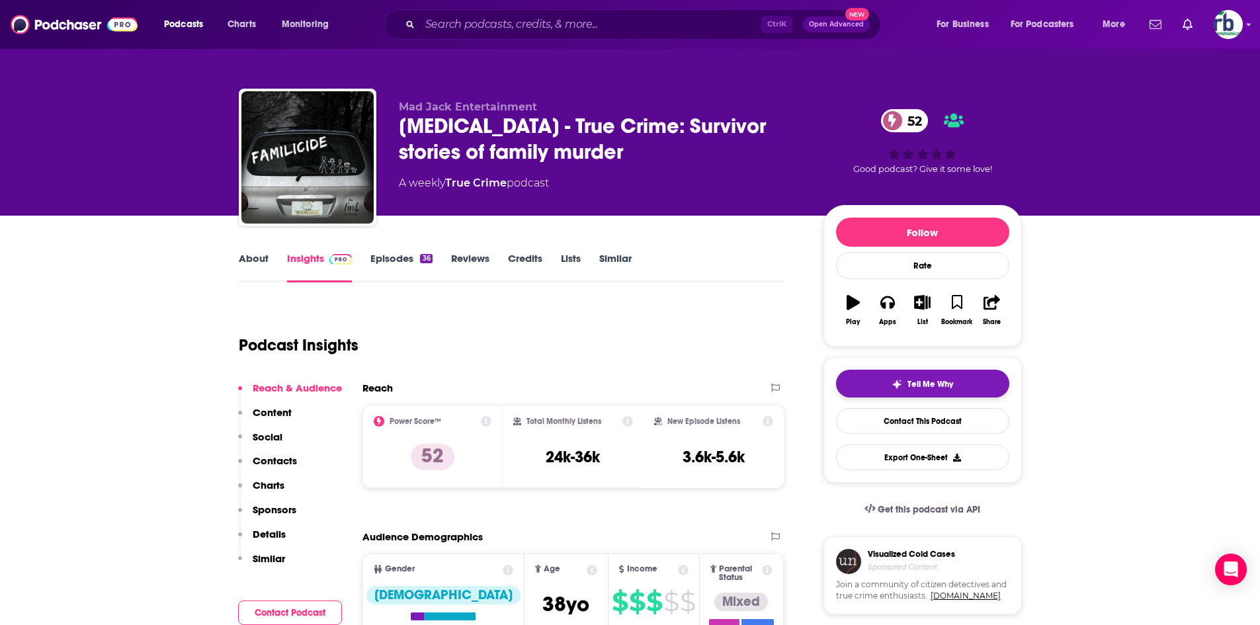
click at [931, 382] on span "Tell Me Why" at bounding box center [930, 384] width 46 height 11
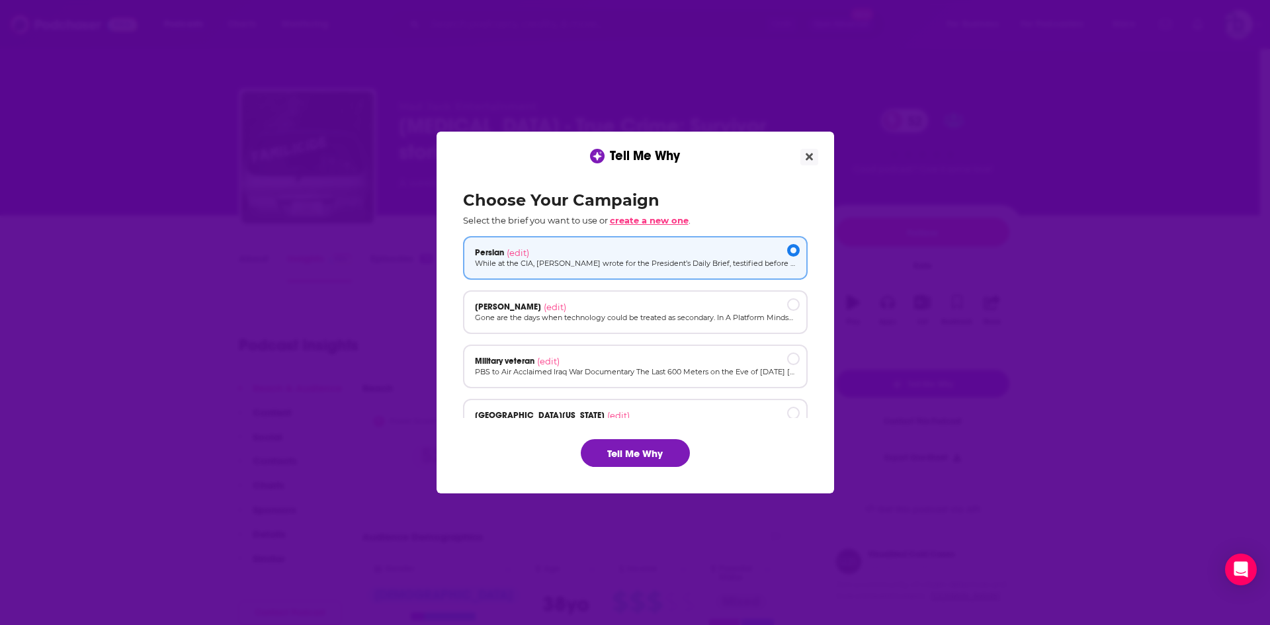
click at [653, 216] on span "create a new one" at bounding box center [649, 220] width 79 height 11
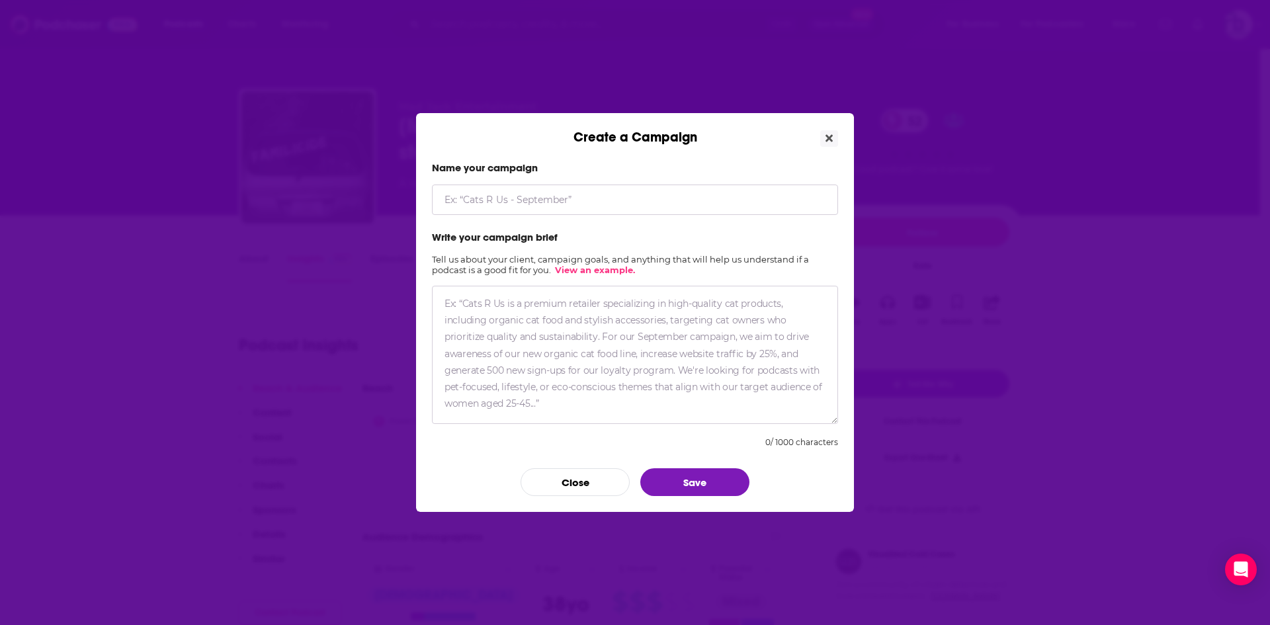
click at [608, 352] on textarea "Create a Campaign" at bounding box center [635, 355] width 406 height 138
paste textarea "Criminal profiling—analyzing behavior to predict and identify criminals—may be …"
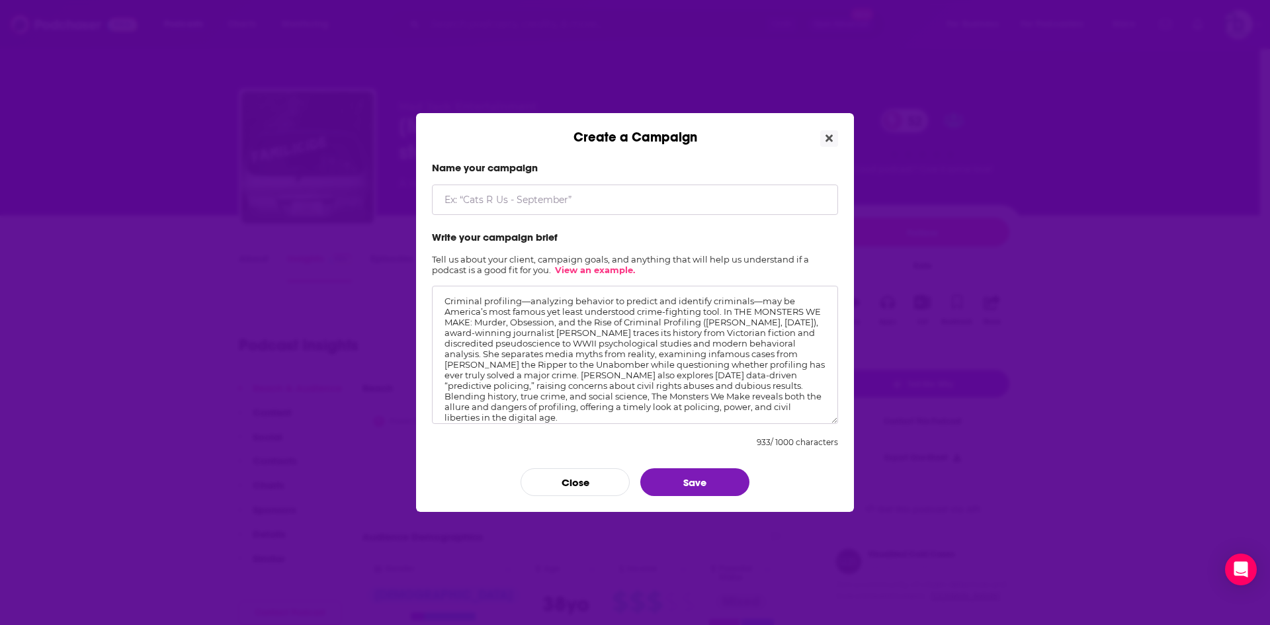
drag, startPoint x: 735, startPoint y: 313, endPoint x: 475, endPoint y: 322, distance: 260.1
click at [475, 322] on textarea "Criminal profiling—analyzing behavior to predict and identify criminals—may be …" at bounding box center [635, 355] width 406 height 138
type textarea "Criminal profiling—analyzing behavior to predict and identify criminals—may be …"
click at [499, 194] on input "Create a Campaign" at bounding box center [635, 199] width 406 height 30
paste input "THE MONSTERS WE MAKE:"
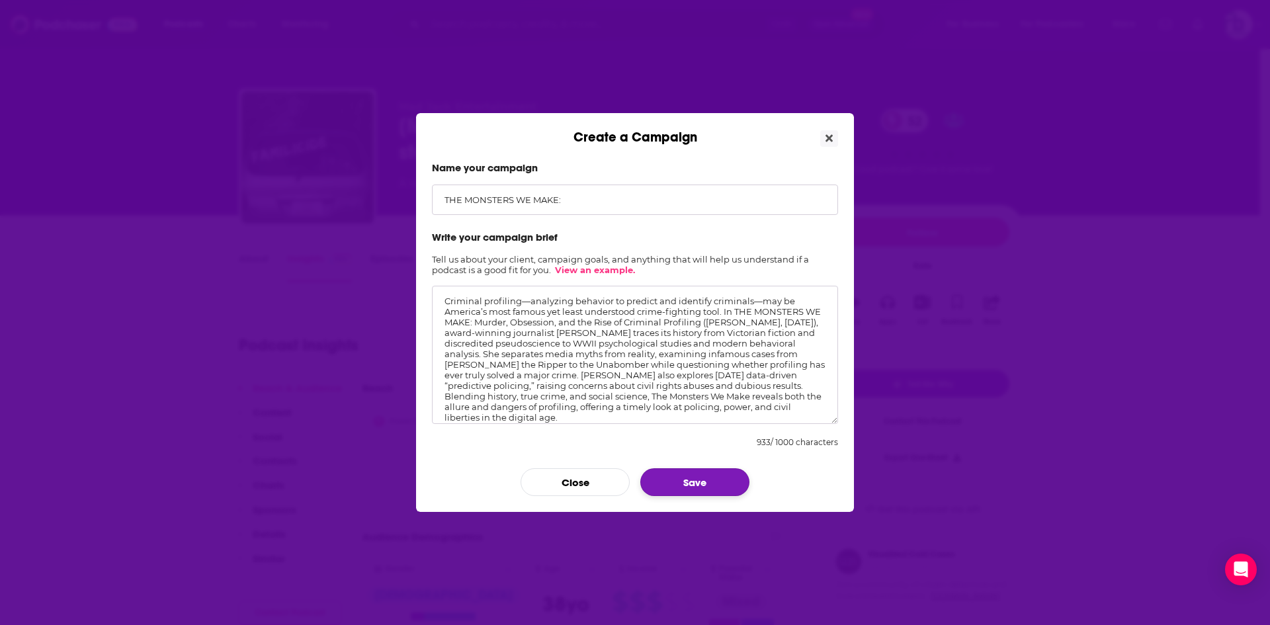
type input "THE MONSTERS WE MAKE:"
click at [684, 482] on button "Save" at bounding box center [694, 482] width 109 height 28
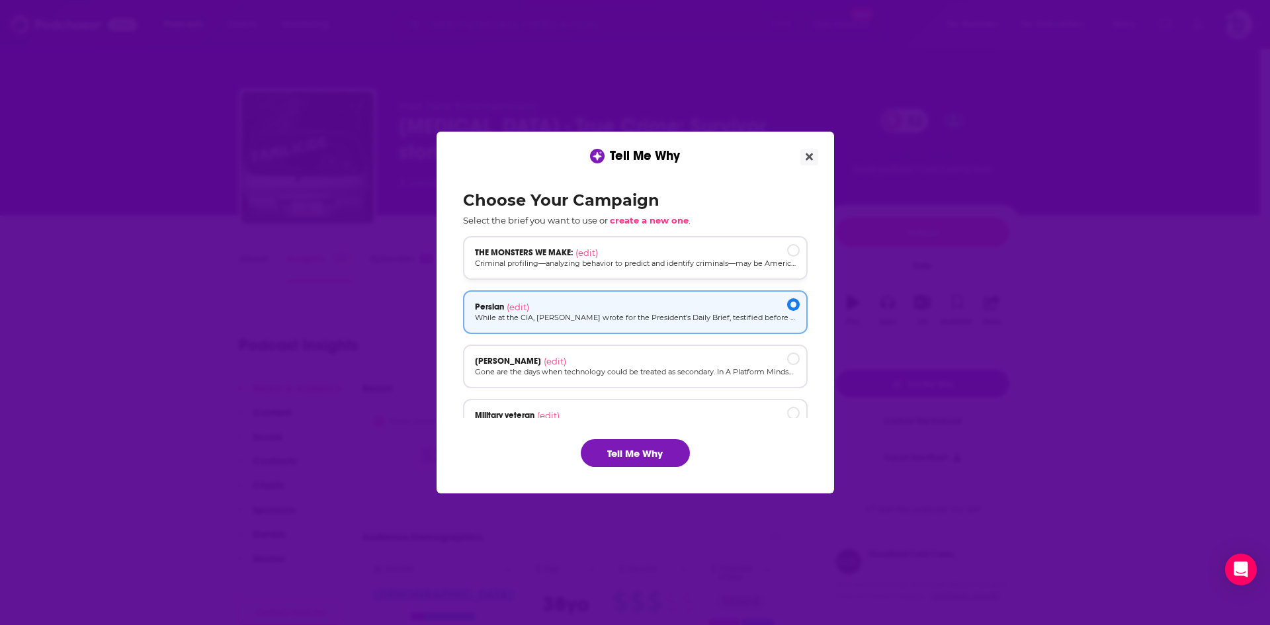
click at [787, 251] on div "[object Object]" at bounding box center [793, 250] width 13 height 13
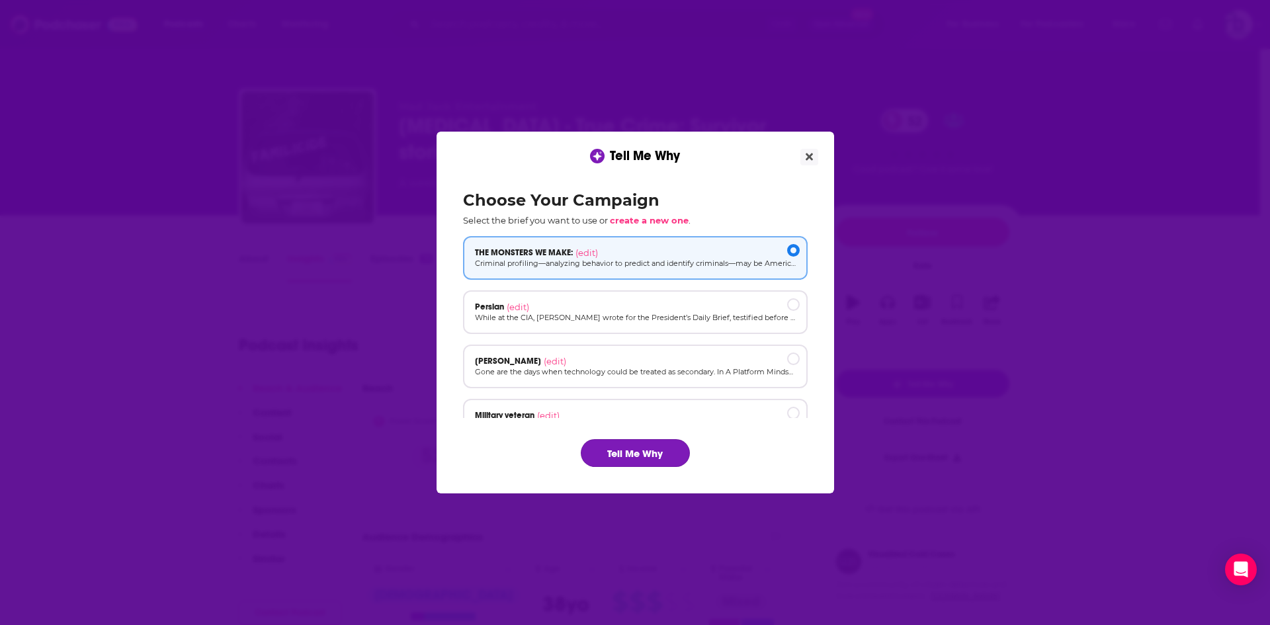
drag, startPoint x: 639, startPoint y: 450, endPoint x: 669, endPoint y: 434, distance: 33.7
click at [639, 450] on button "Tell Me Why" at bounding box center [635, 453] width 109 height 28
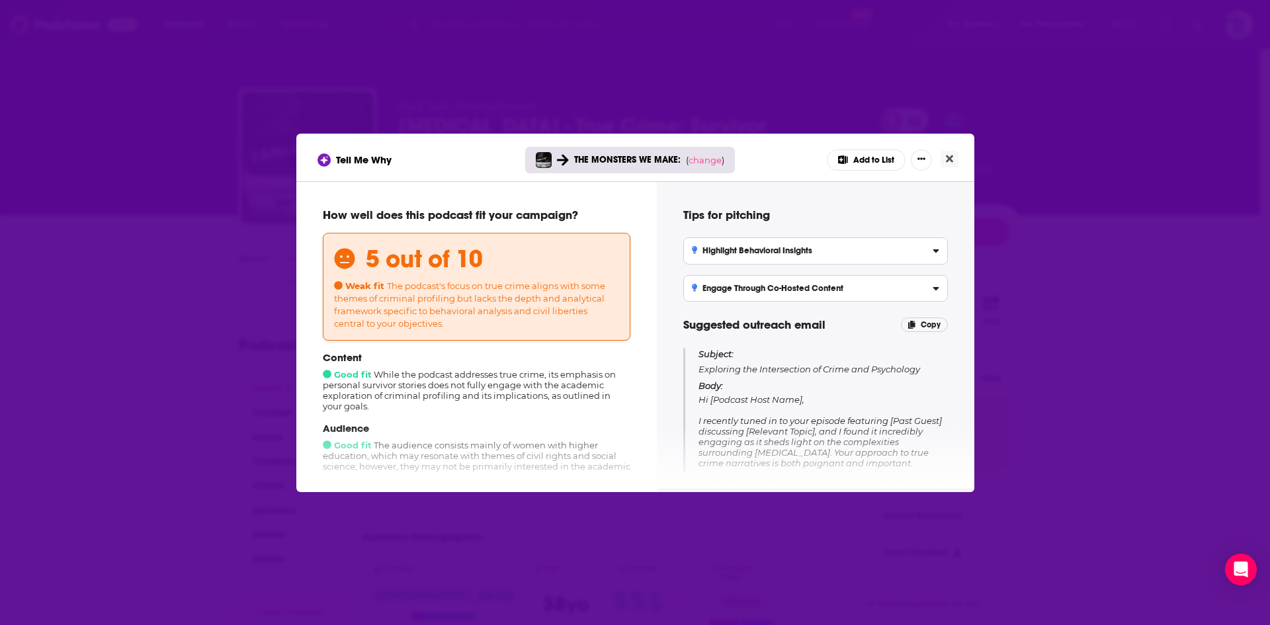
scroll to position [184, 0]
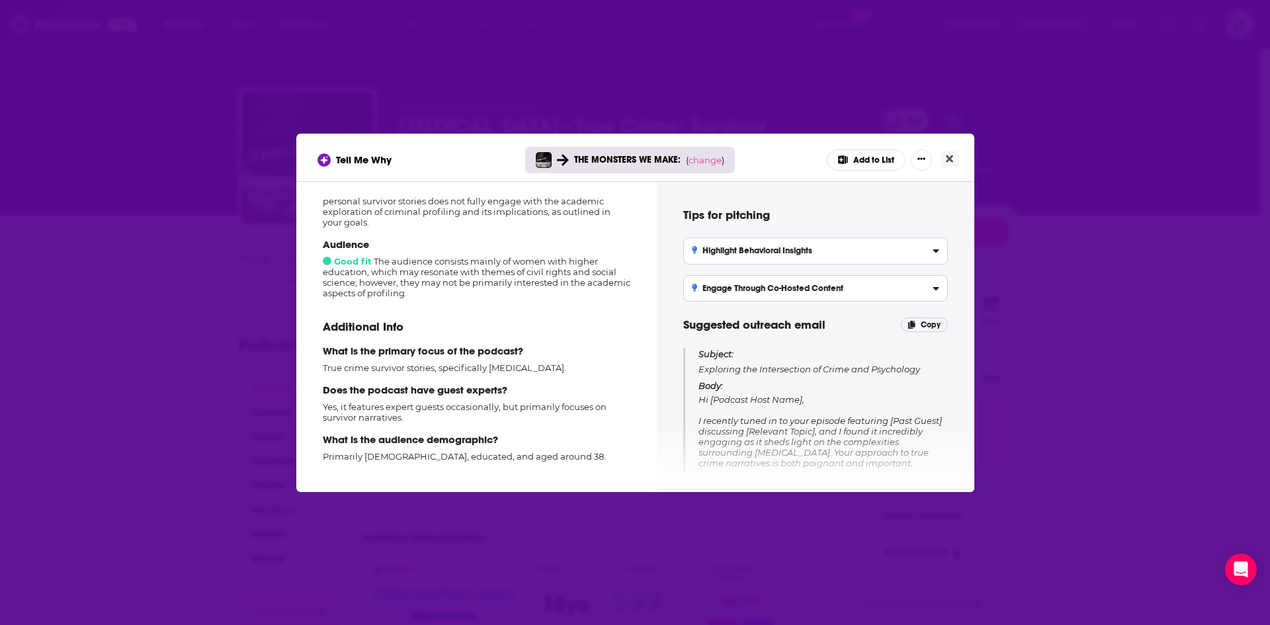
click at [880, 160] on button "Add to List" at bounding box center [866, 159] width 79 height 21
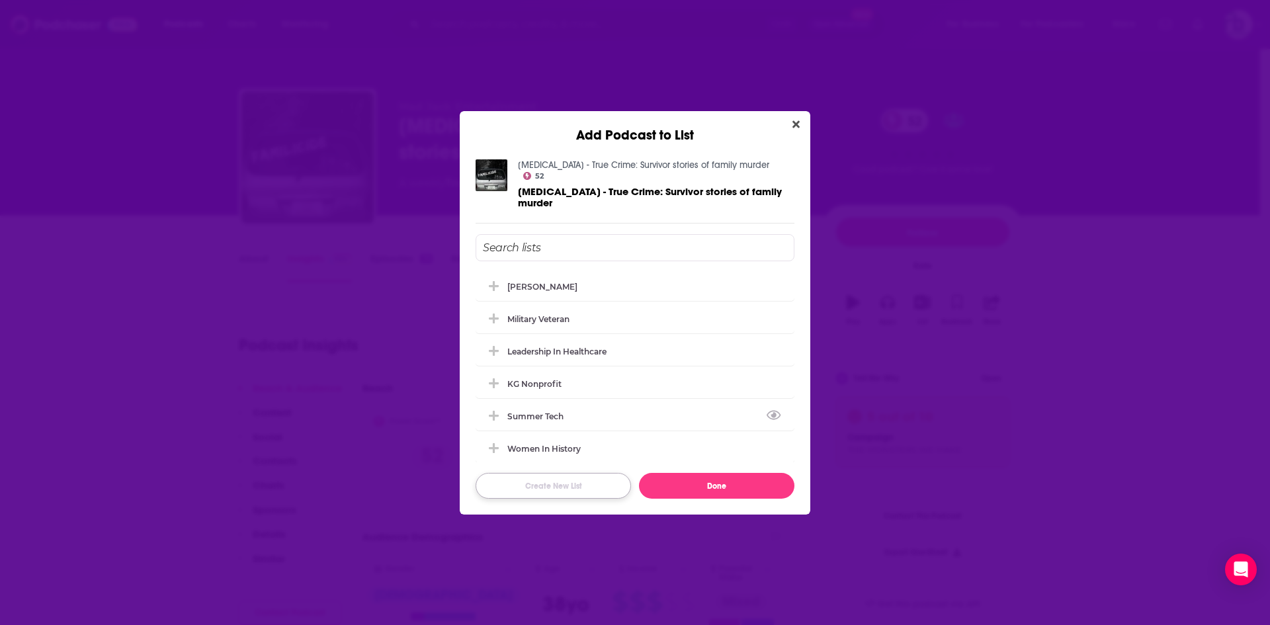
click at [581, 476] on button "Create New List" at bounding box center [552, 486] width 155 height 26
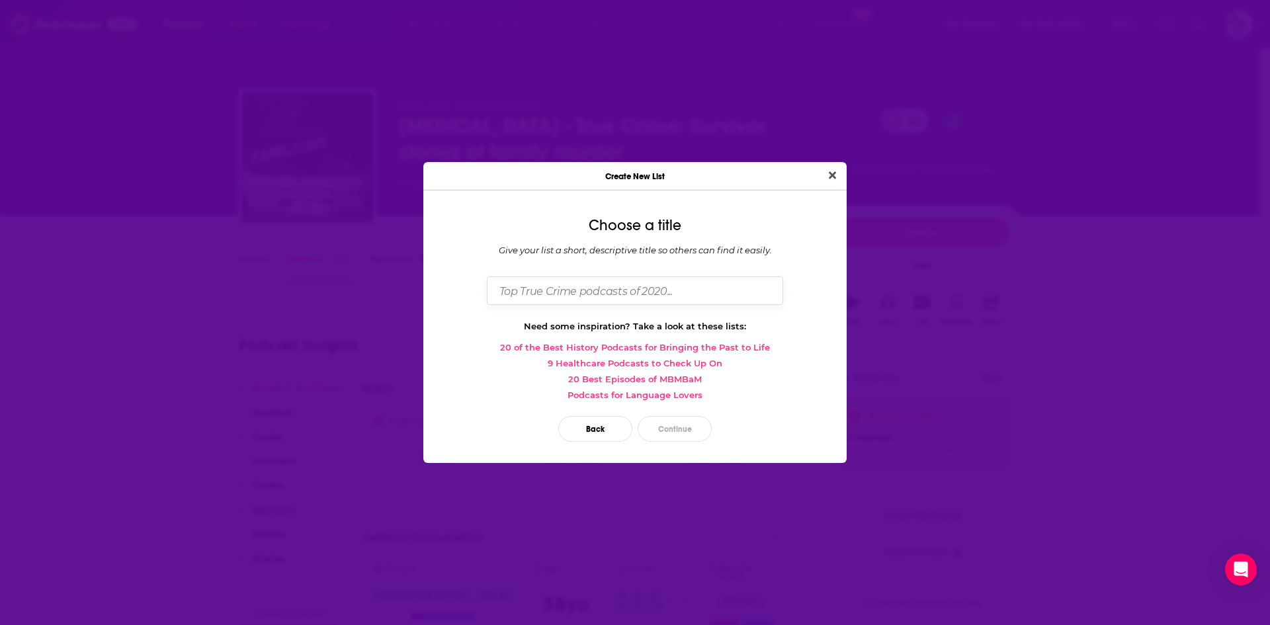
click at [644, 288] on input "Dialog" at bounding box center [635, 290] width 296 height 28
type input "True Crime 10 25"
click at [665, 424] on button "Continue" at bounding box center [674, 429] width 74 height 26
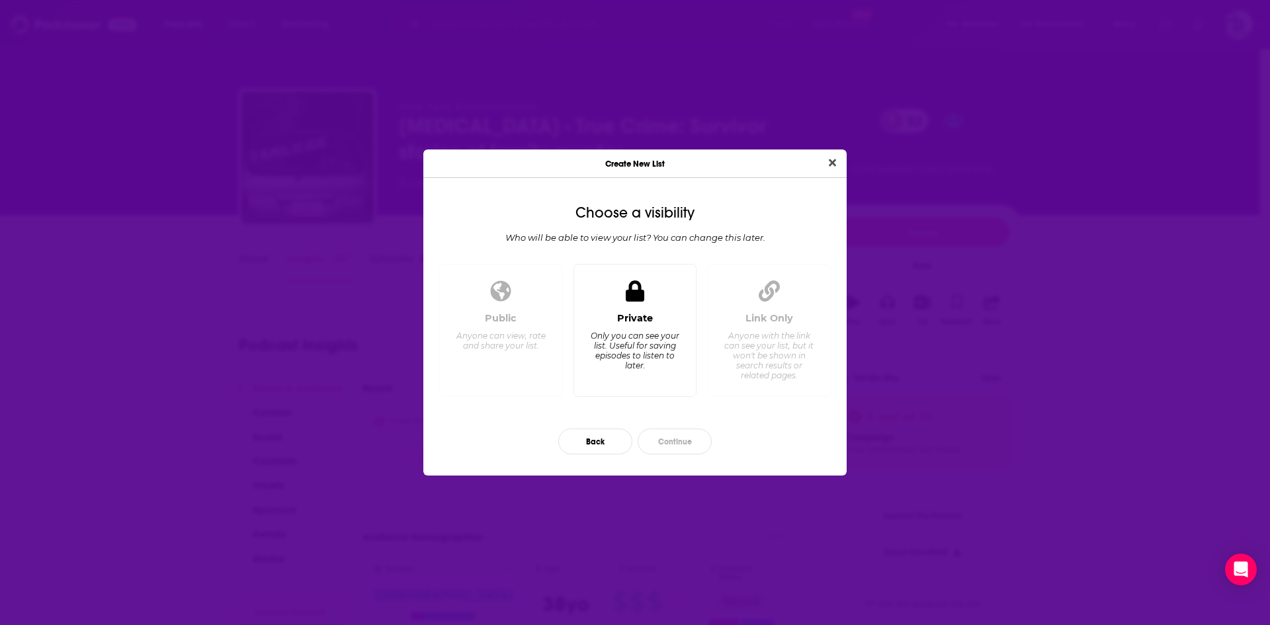
click at [631, 298] on icon "Dialog" at bounding box center [635, 290] width 19 height 21
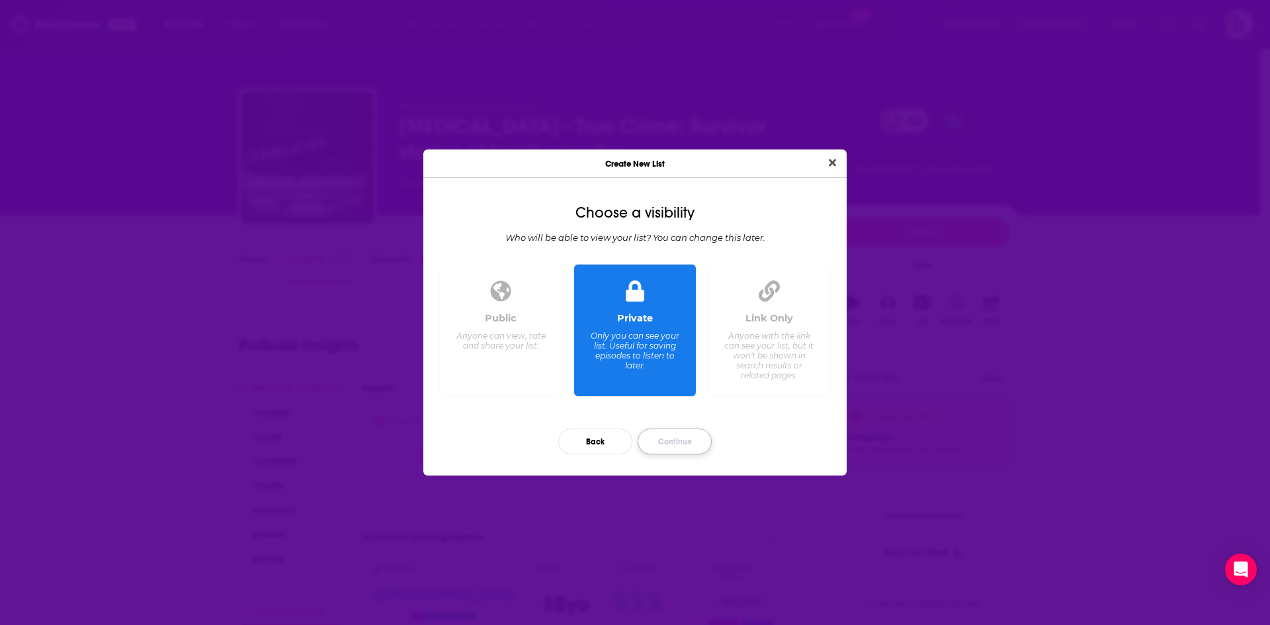
click at [669, 440] on button "Continue" at bounding box center [674, 442] width 74 height 26
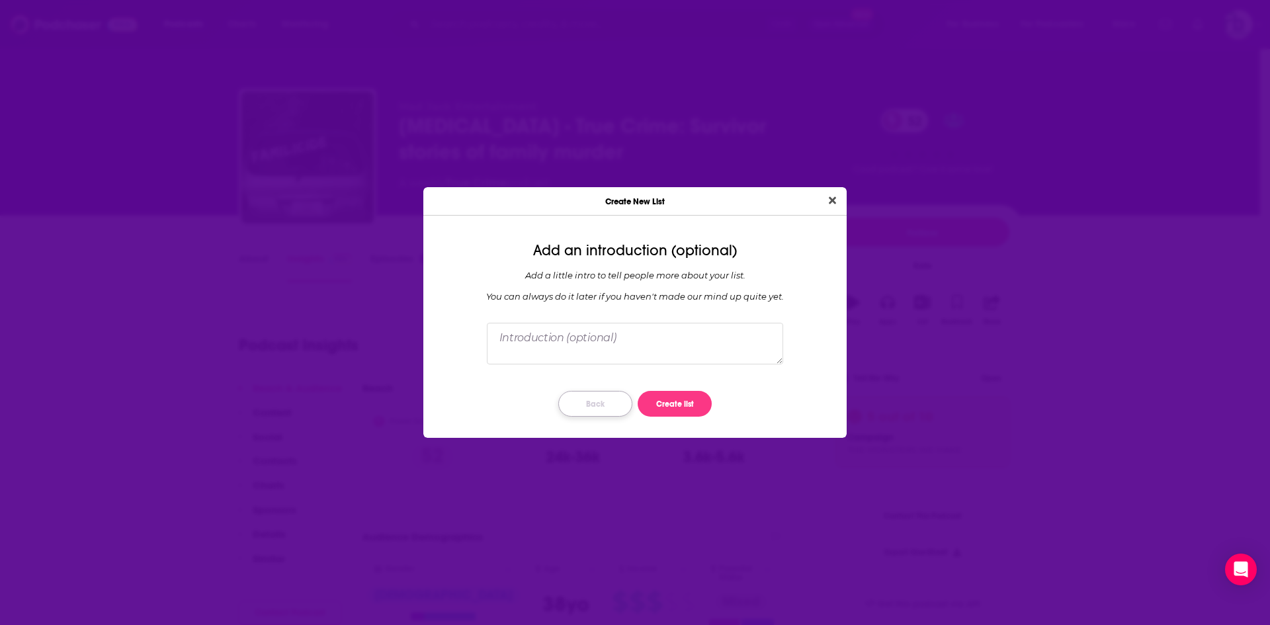
click at [585, 405] on button "Back" at bounding box center [595, 404] width 74 height 26
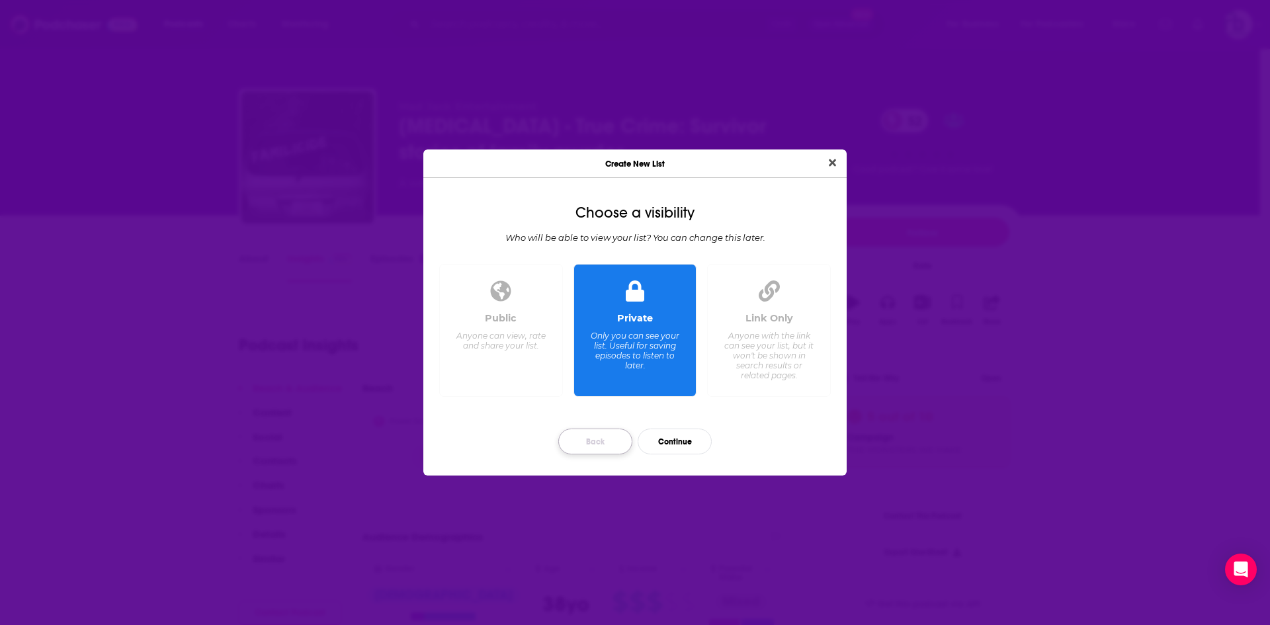
click at [585, 439] on button "Back" at bounding box center [595, 442] width 74 height 26
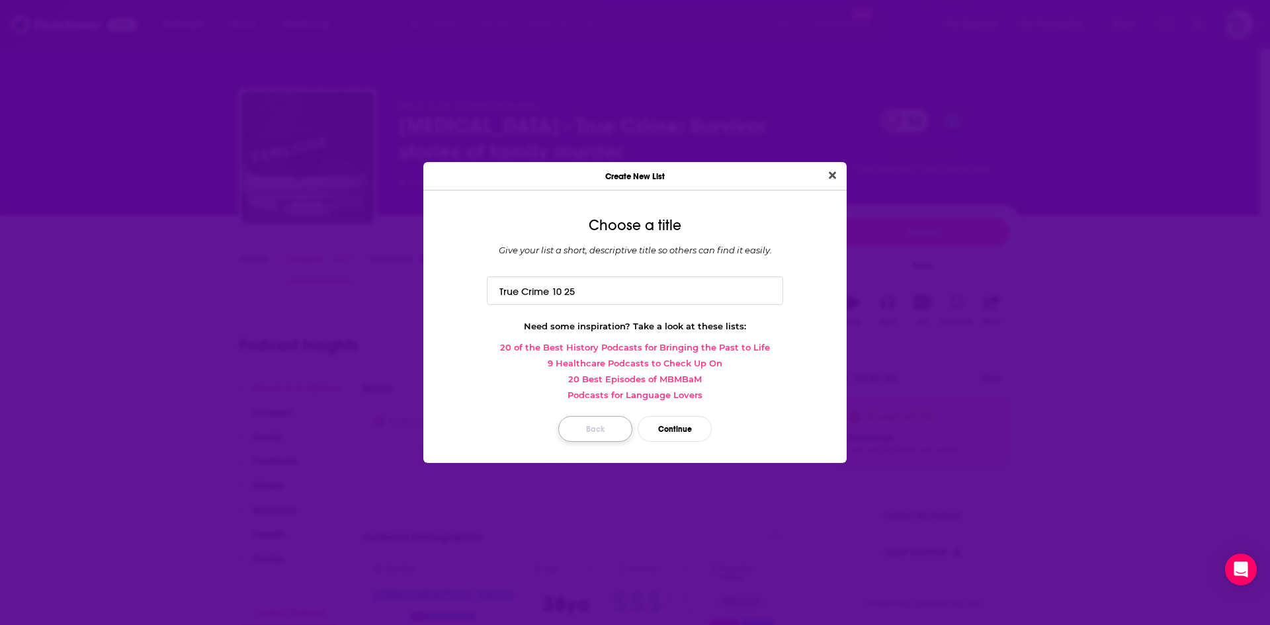
click at [584, 436] on button "Back" at bounding box center [595, 429] width 74 height 26
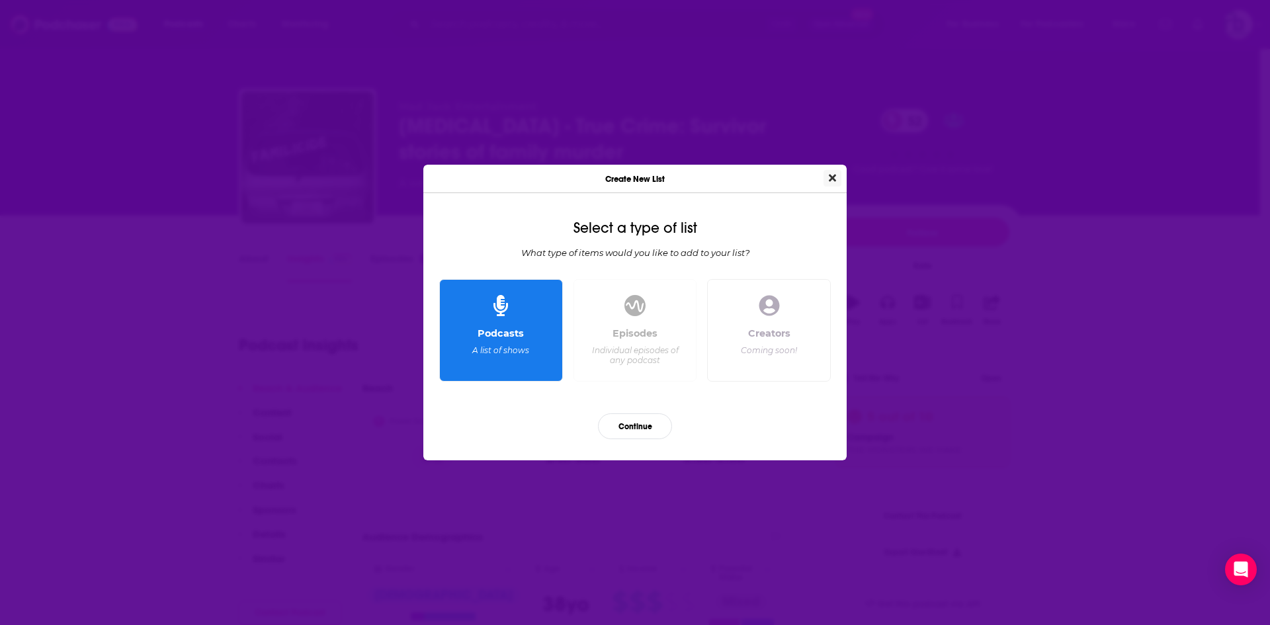
click at [833, 175] on icon "Close" at bounding box center [832, 178] width 7 height 11
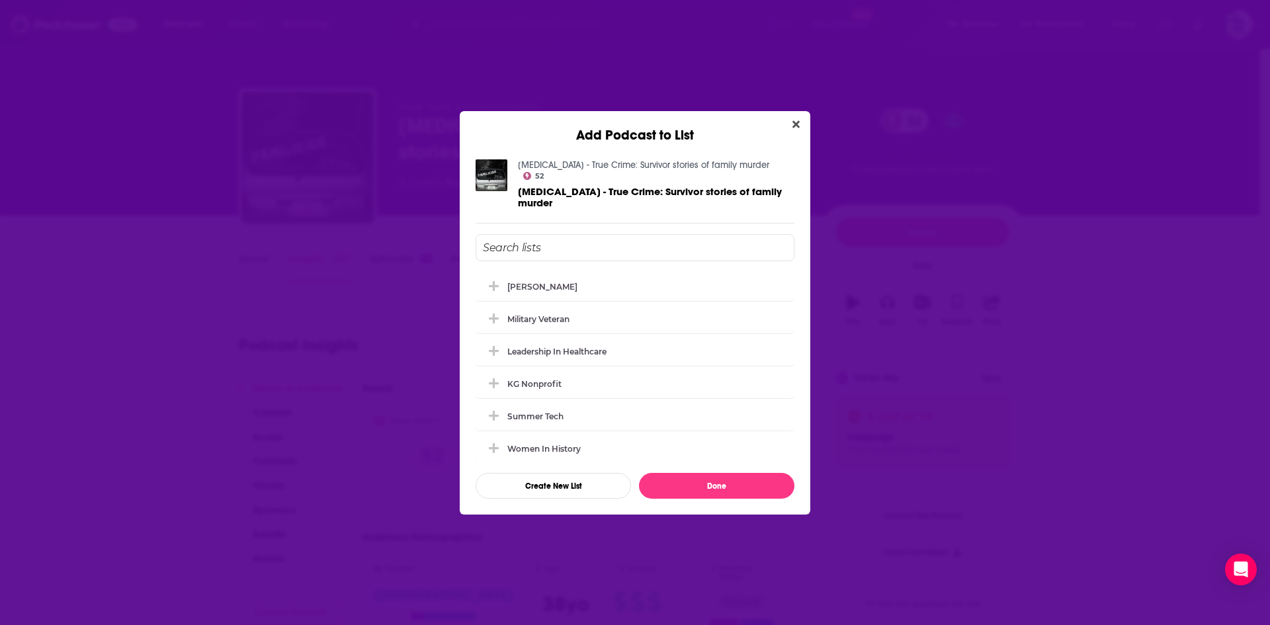
scroll to position [328, 0]
click at [545, 439] on div "true crime" at bounding box center [533, 444] width 52 height 10
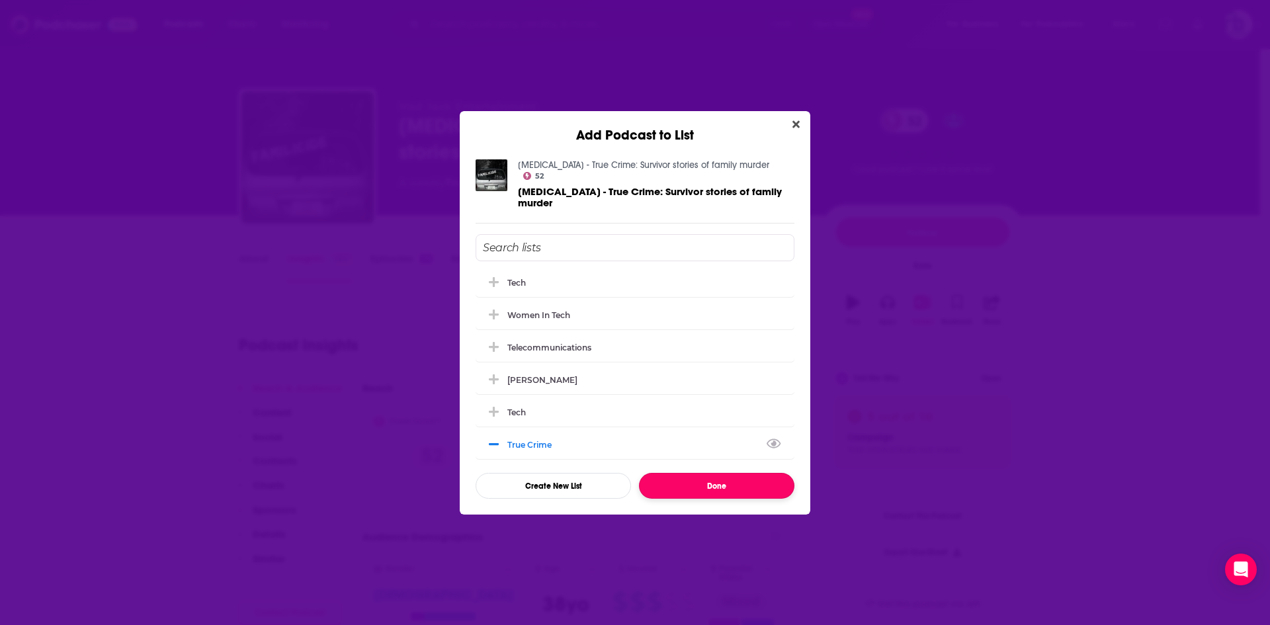
click at [698, 480] on button "Done" at bounding box center [716, 486] width 155 height 26
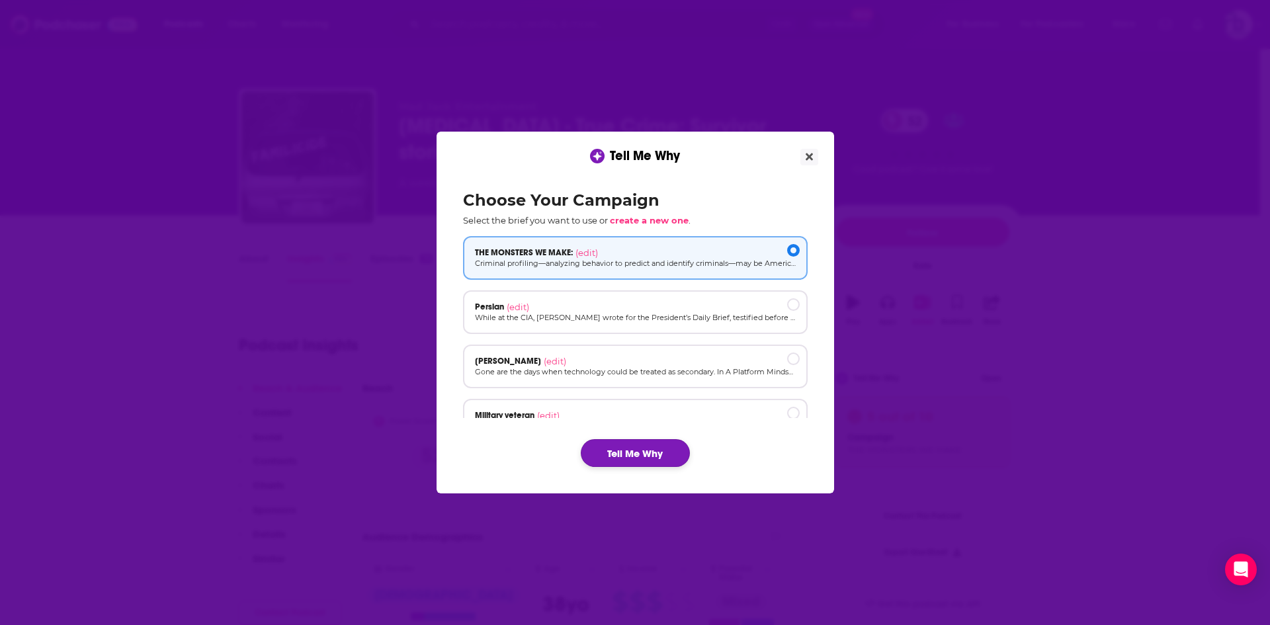
click at [635, 458] on button "Tell Me Why" at bounding box center [635, 453] width 109 height 28
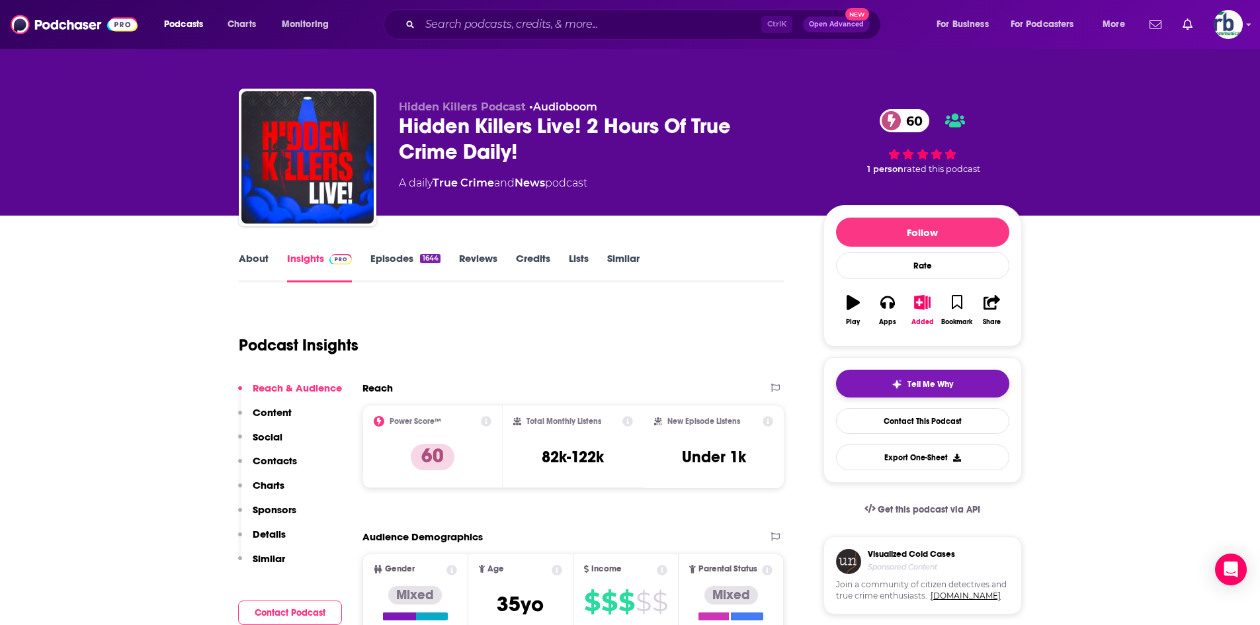
click at [944, 382] on span "Tell Me Why" at bounding box center [930, 384] width 46 height 11
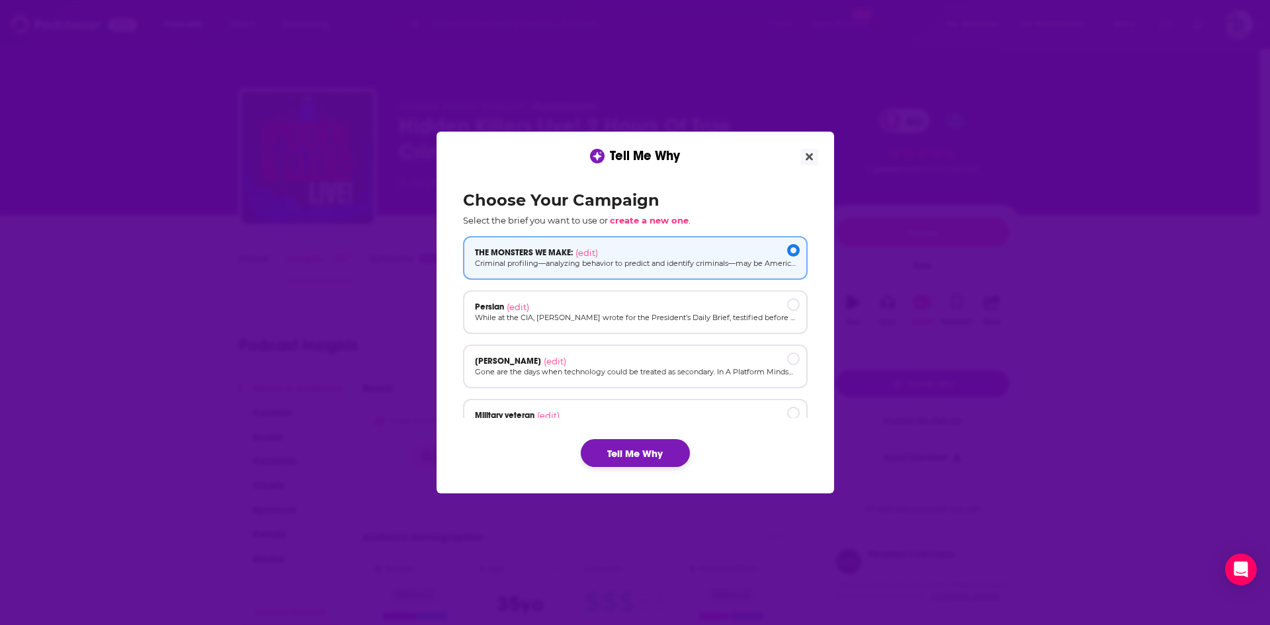
click at [634, 446] on button "Tell Me Why" at bounding box center [635, 453] width 109 height 28
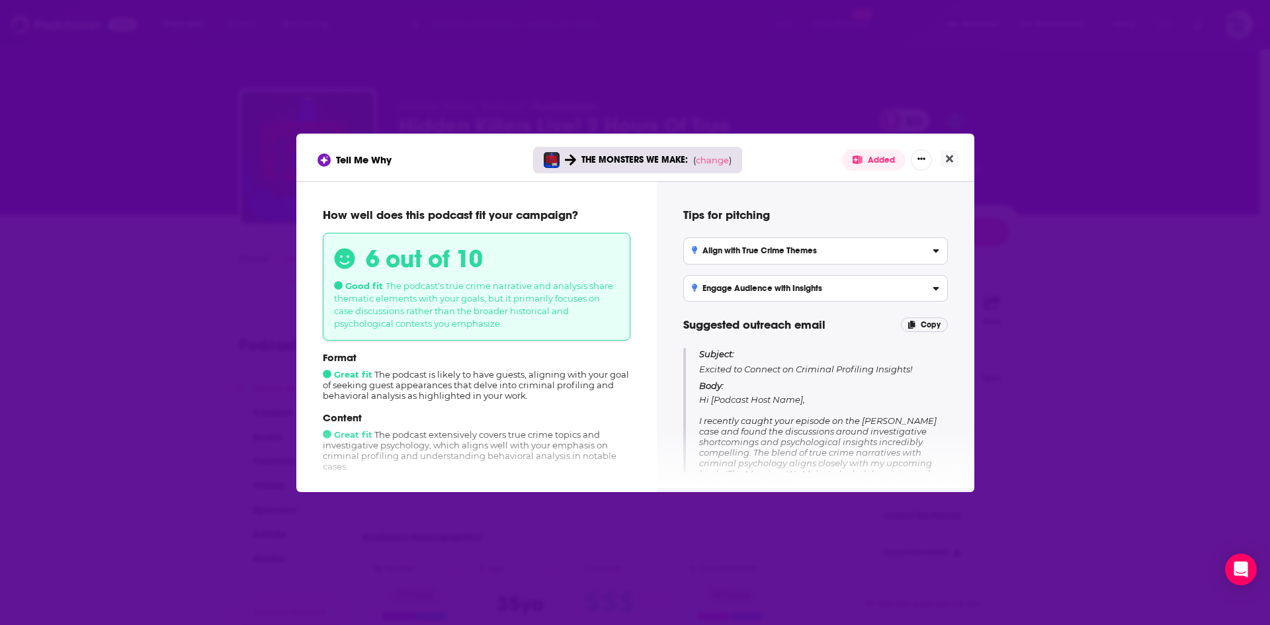
click at [879, 161] on button "Added" at bounding box center [873, 159] width 63 height 21
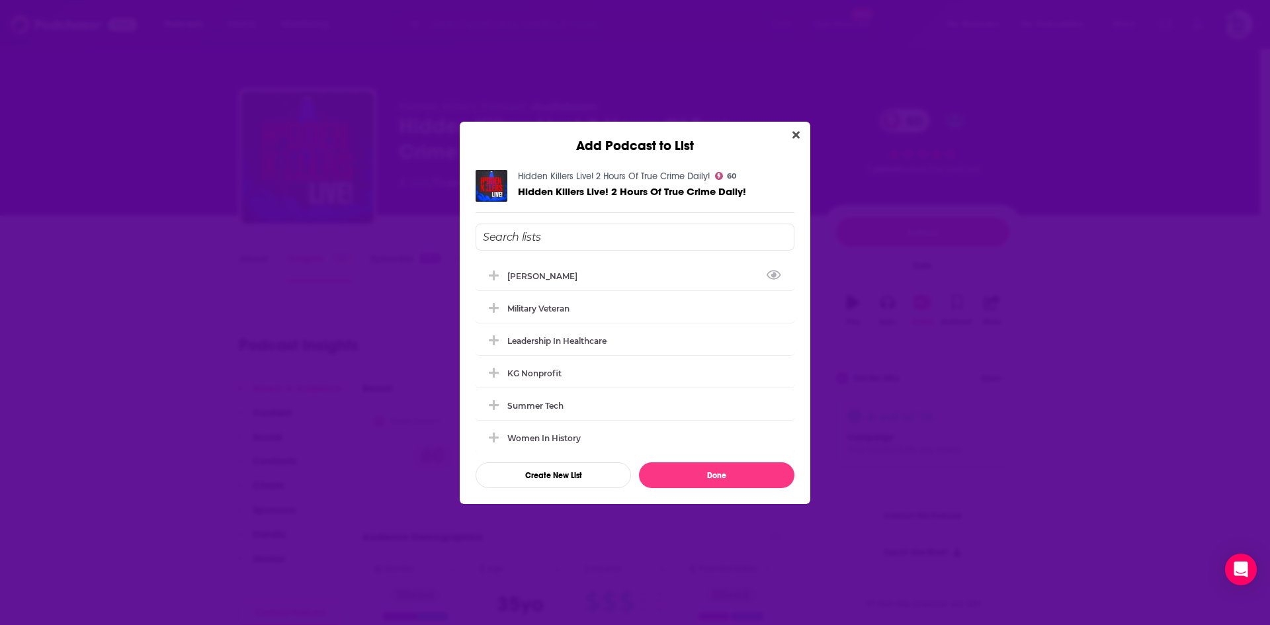
click at [552, 237] on input "Add Podcast To List" at bounding box center [634, 237] width 319 height 27
type input "true"
click at [789, 124] on div "Add Podcast to List" at bounding box center [635, 138] width 350 height 32
click at [795, 136] on icon "Close" at bounding box center [795, 134] width 7 height 7
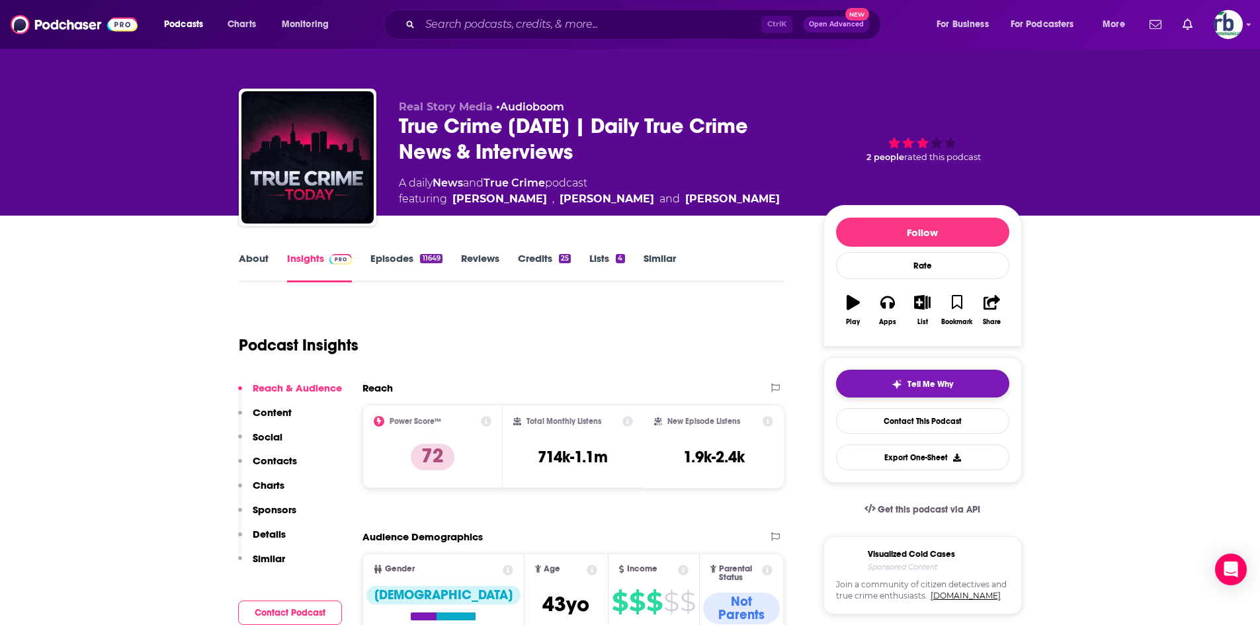
click at [928, 383] on span "Tell Me Why" at bounding box center [930, 384] width 46 height 11
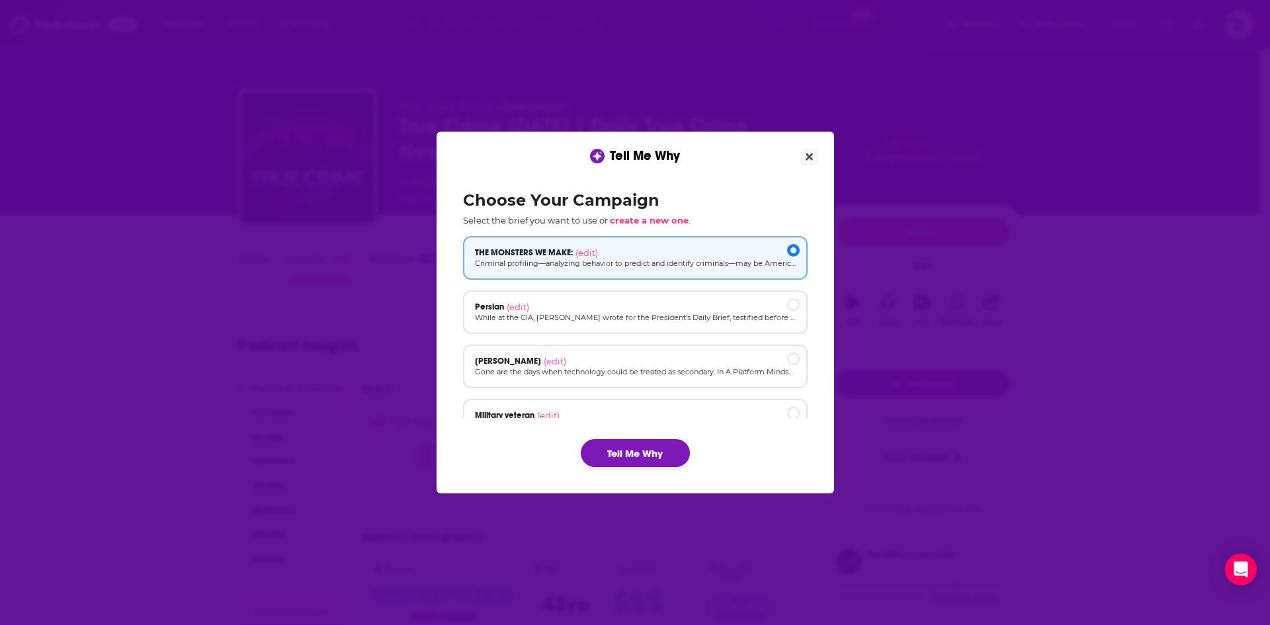
click at [650, 457] on button "Tell Me Why" at bounding box center [635, 453] width 109 height 28
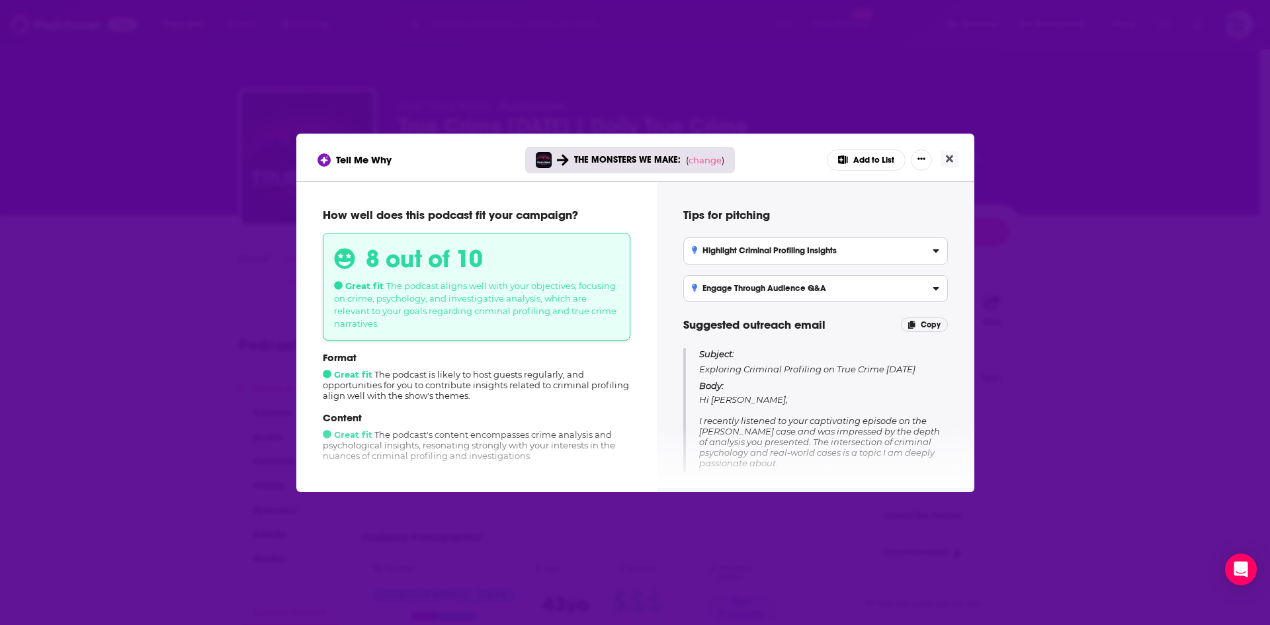
click at [866, 163] on button "Add to List" at bounding box center [866, 159] width 79 height 21
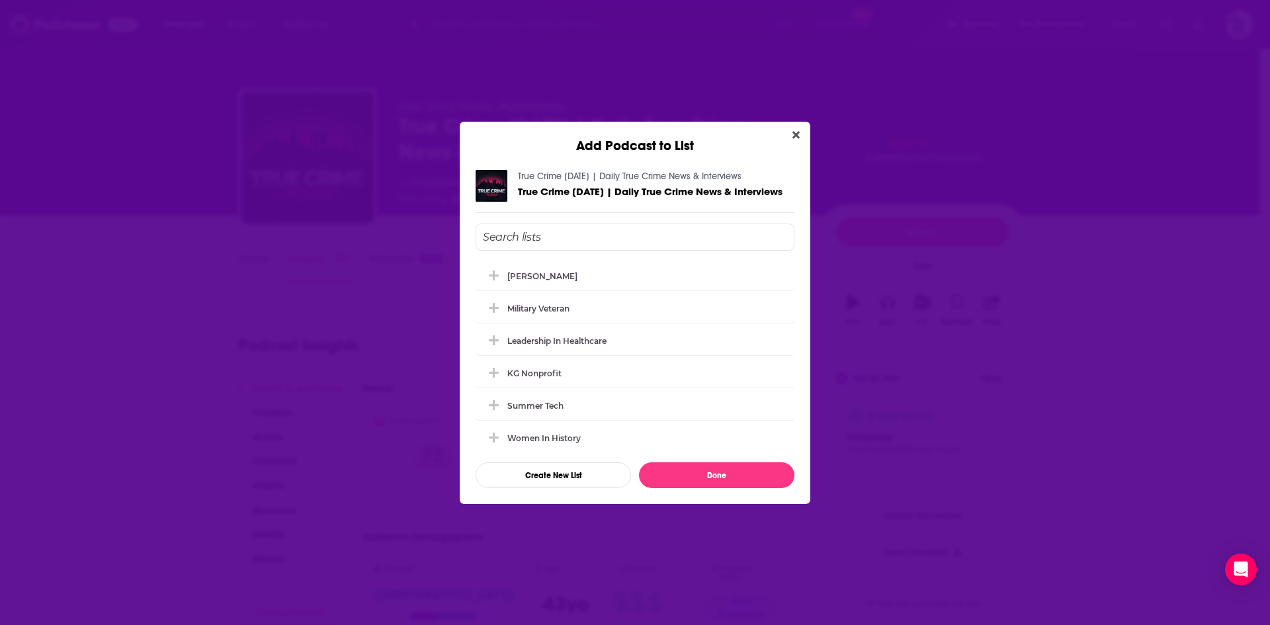
scroll to position [328, 0]
drag, startPoint x: 499, startPoint y: 439, endPoint x: 526, endPoint y: 435, distance: 27.4
click at [501, 439] on button "Add Podcast To List" at bounding box center [495, 434] width 24 height 14
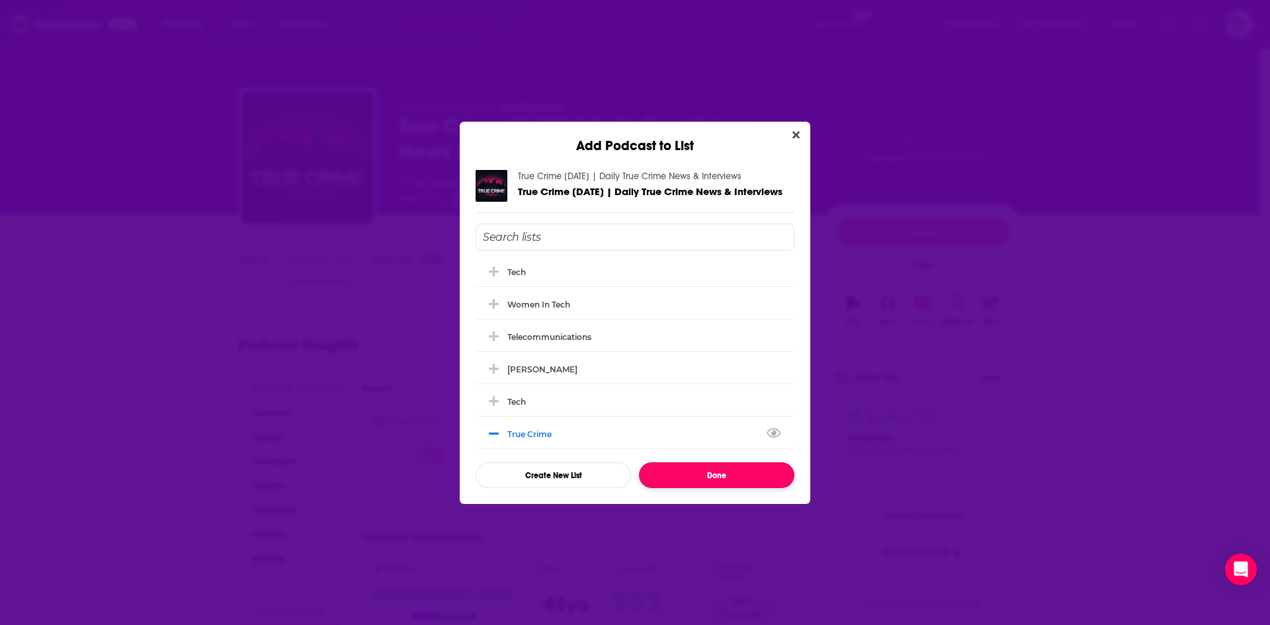
click at [677, 484] on button "Done" at bounding box center [716, 475] width 155 height 26
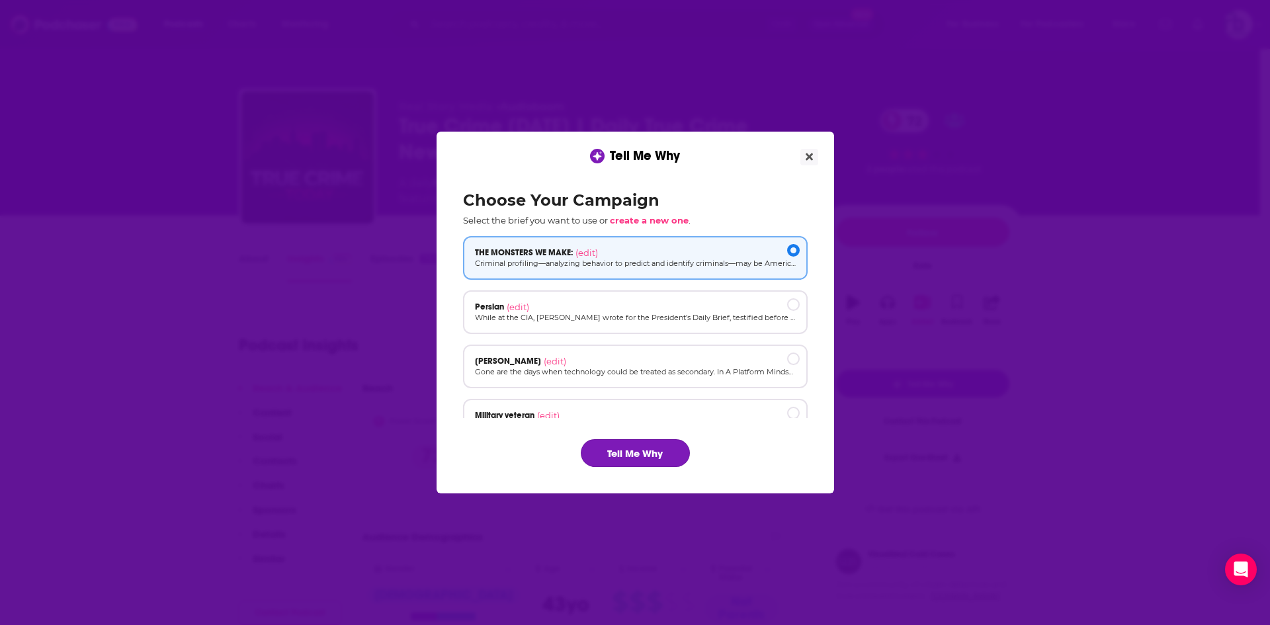
click at [667, 449] on button "Tell Me Why" at bounding box center [635, 453] width 109 height 28
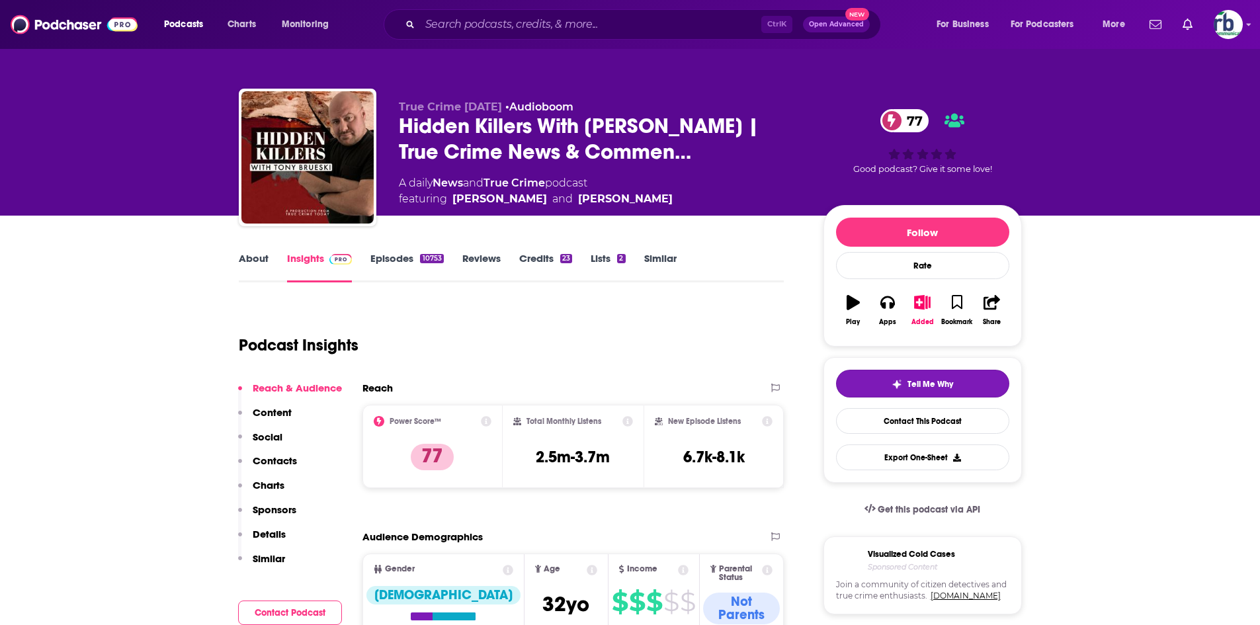
drag, startPoint x: 894, startPoint y: 386, endPoint x: 818, endPoint y: 359, distance: 80.7
click at [895, 388] on img "button" at bounding box center [896, 384] width 11 height 11
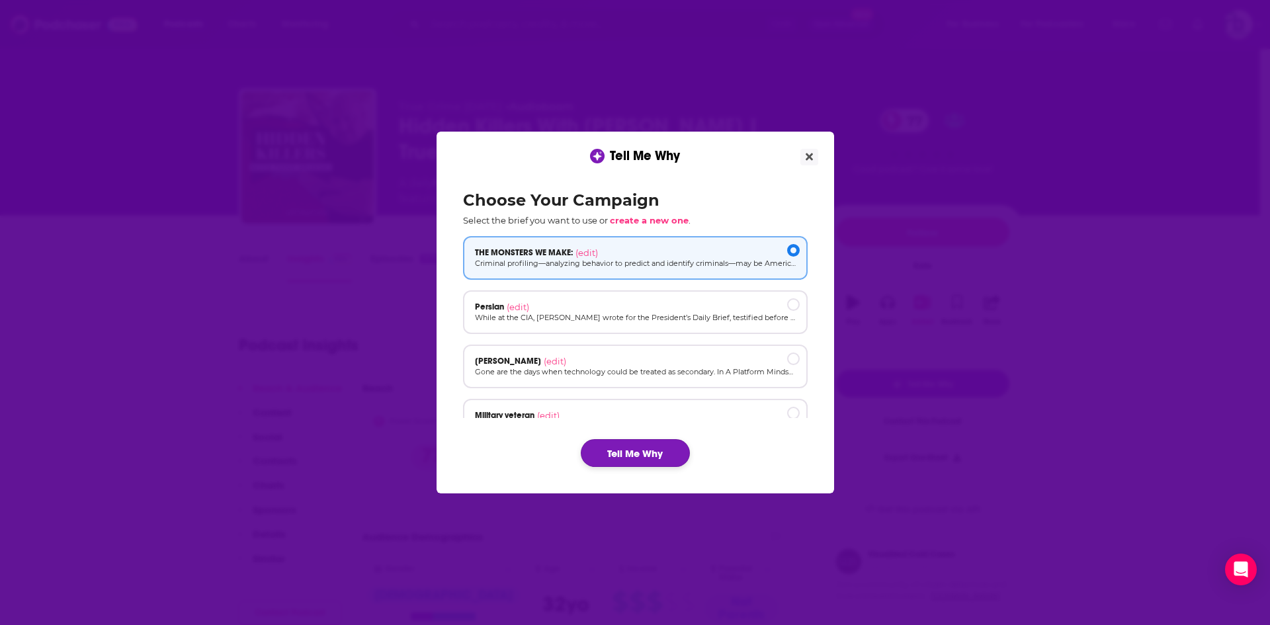
click at [652, 454] on button "Tell Me Why" at bounding box center [635, 453] width 109 height 28
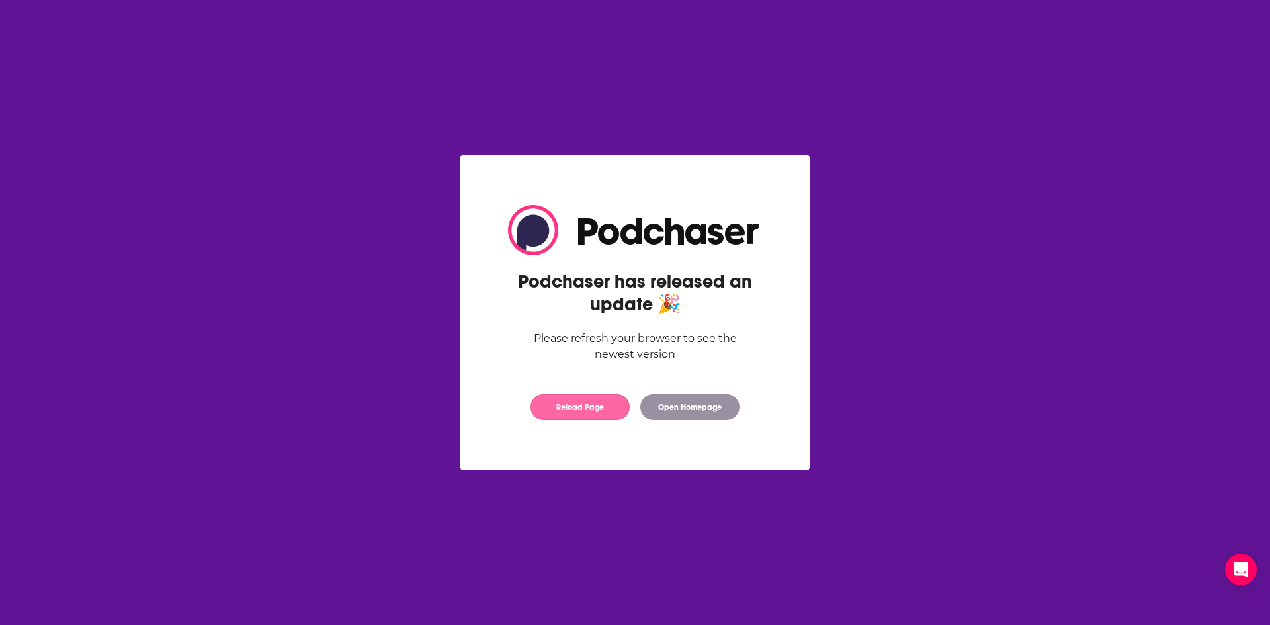
click at [605, 408] on button "Reload Page" at bounding box center [579, 407] width 99 height 26
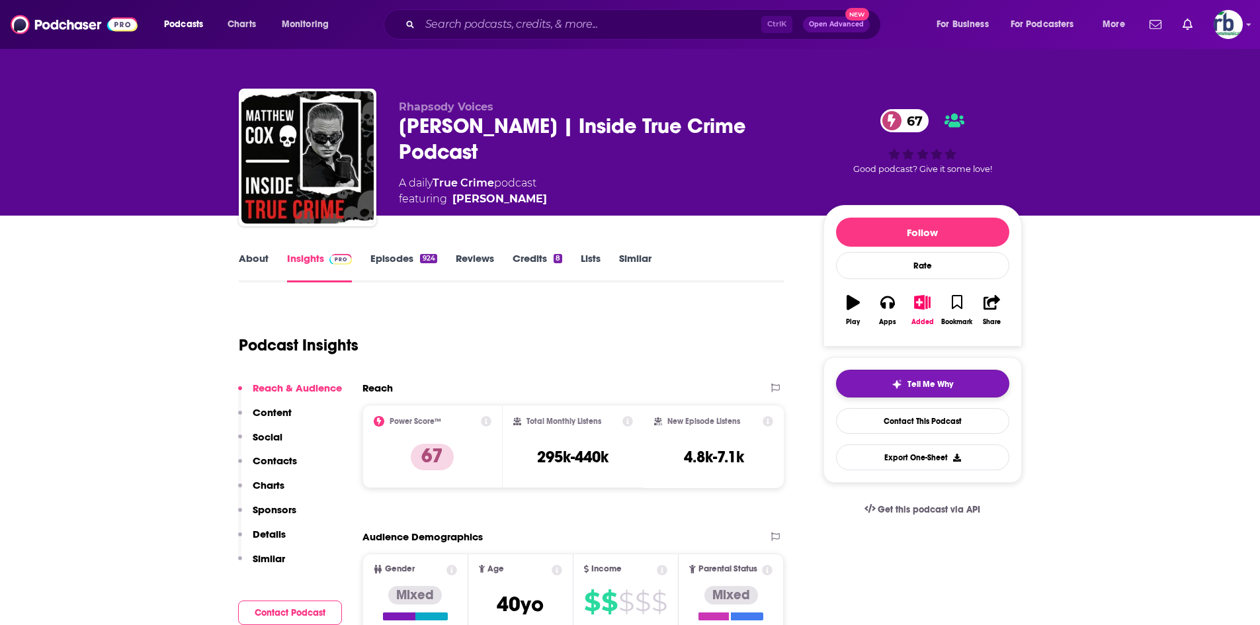
click at [952, 385] on span "Tell Me Why" at bounding box center [930, 384] width 46 height 11
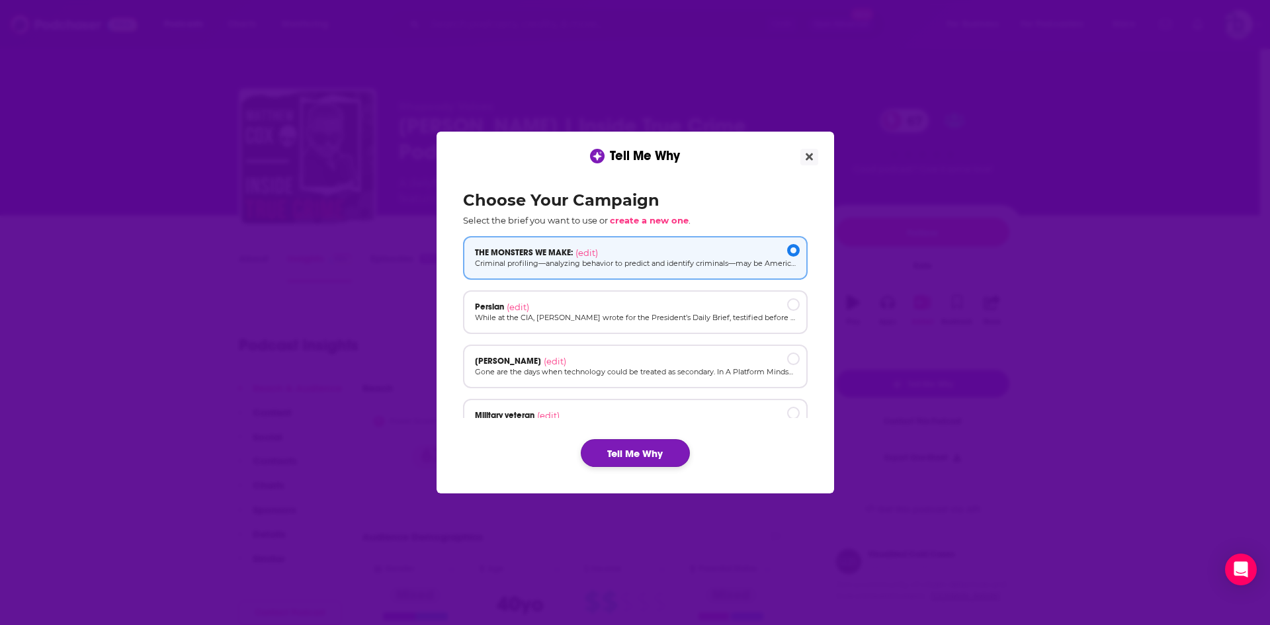
click at [643, 456] on button "Tell Me Why" at bounding box center [635, 453] width 109 height 28
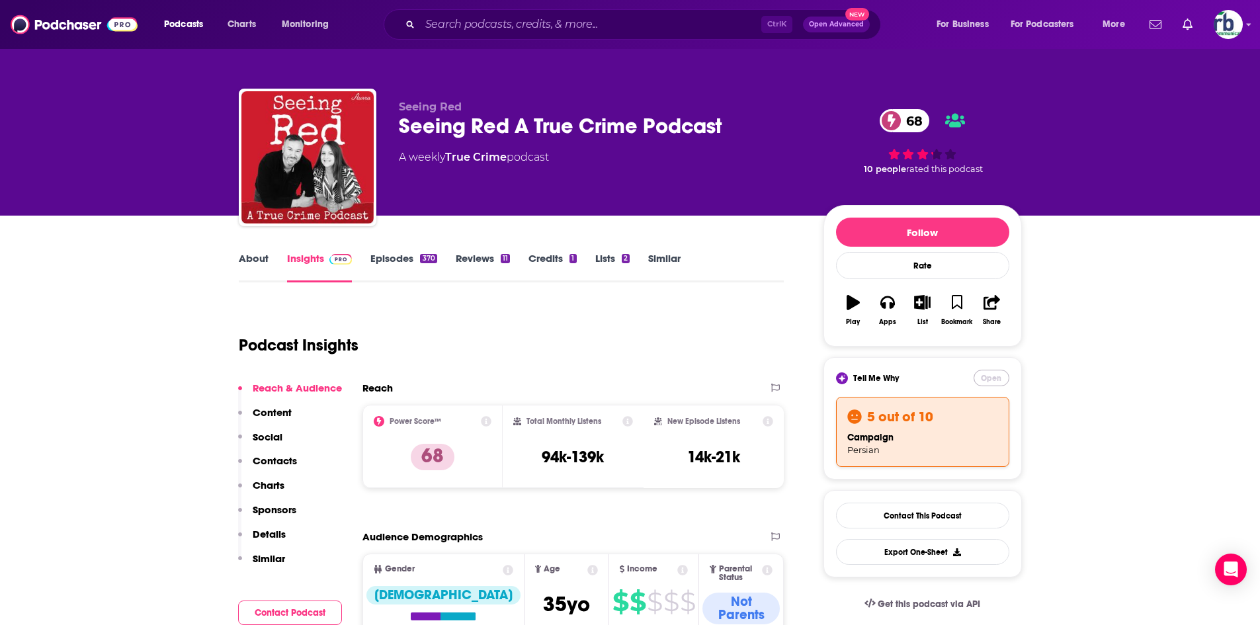
click at [991, 376] on button "Open" at bounding box center [991, 378] width 36 height 17
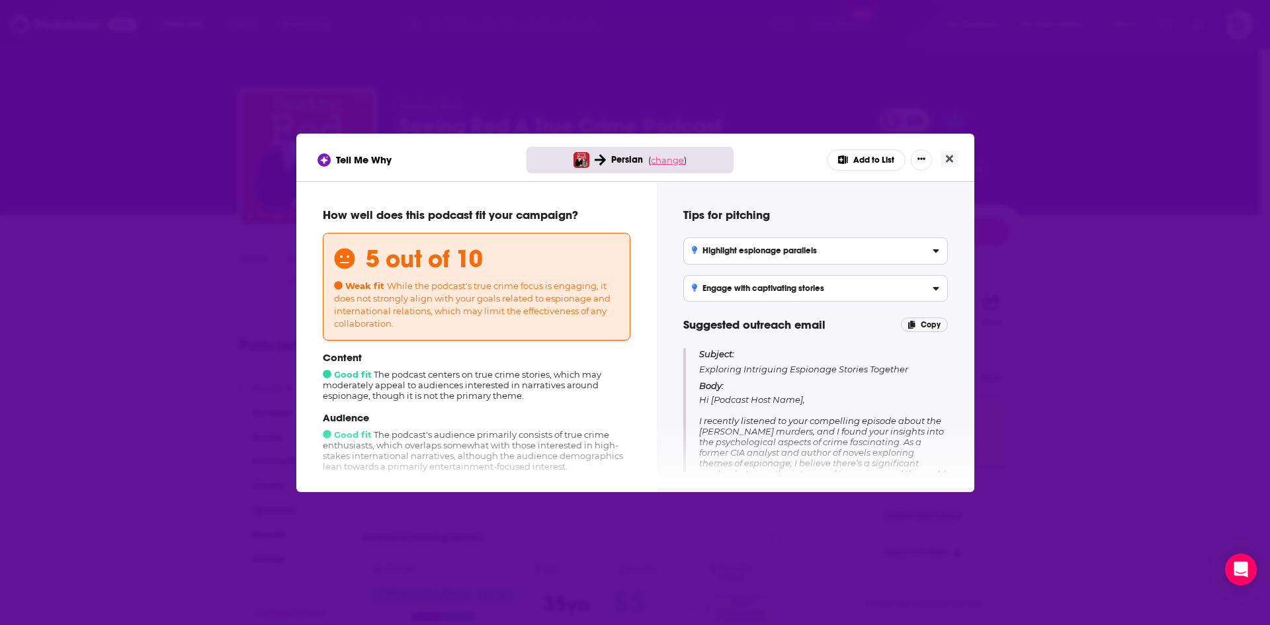
click at [668, 161] on span "change" at bounding box center [667, 160] width 33 height 11
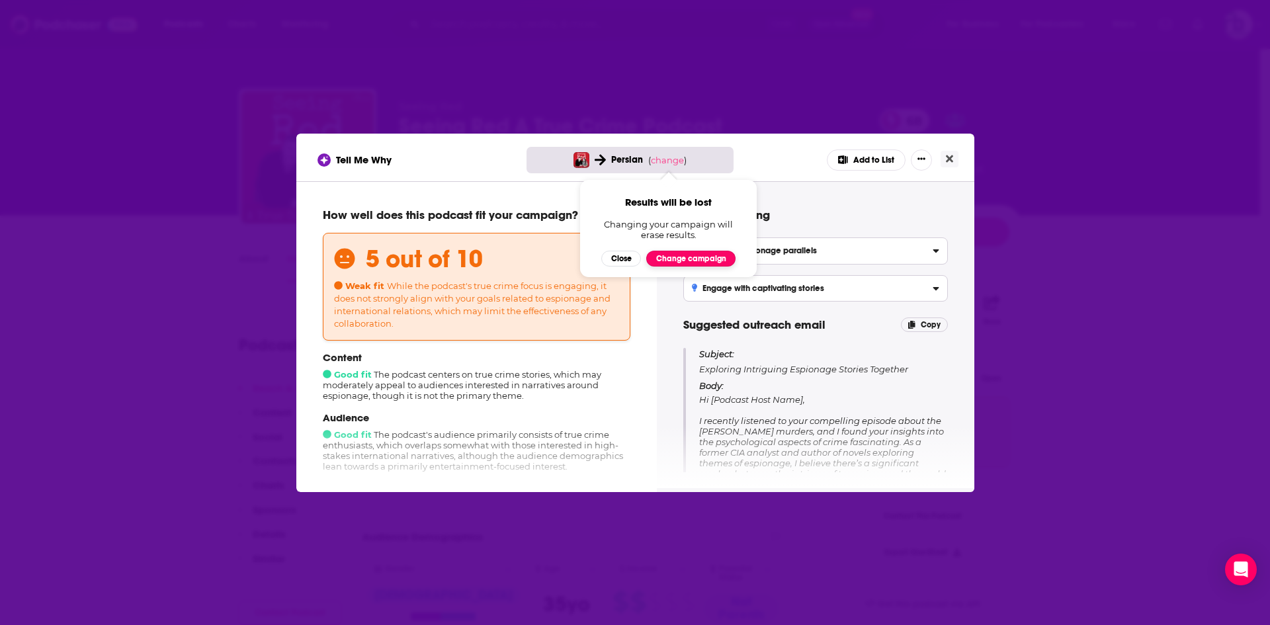
click at [696, 263] on button "Change campaign" at bounding box center [690, 259] width 89 height 16
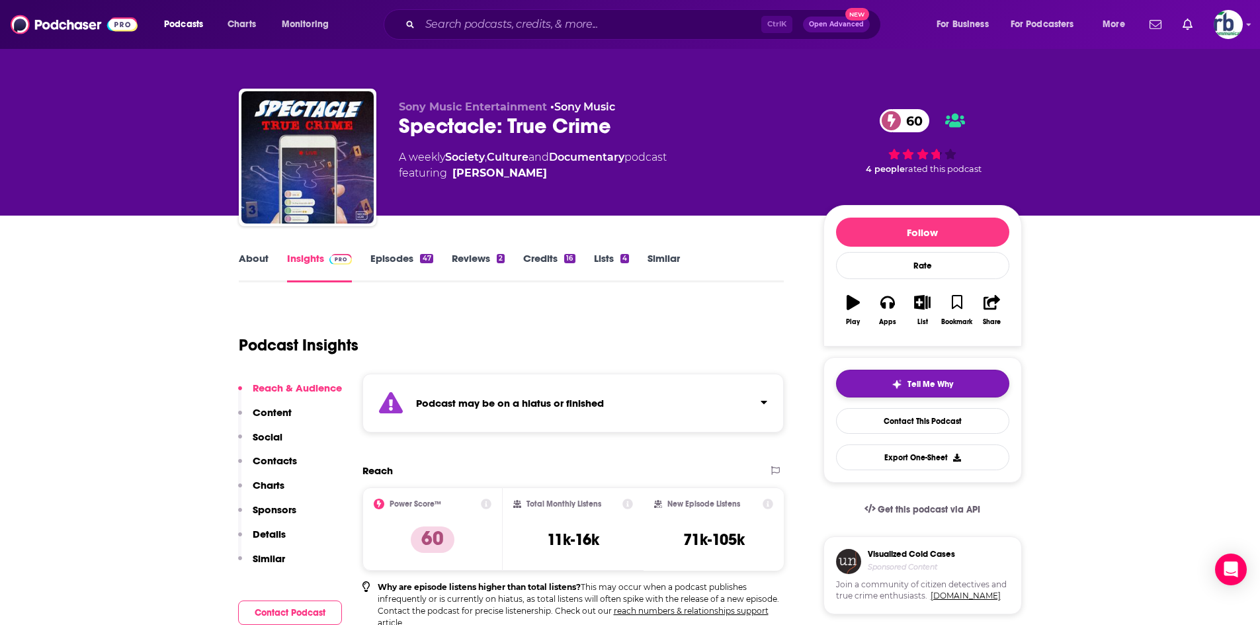
click at [909, 380] on span "Tell Me Why" at bounding box center [930, 384] width 46 height 11
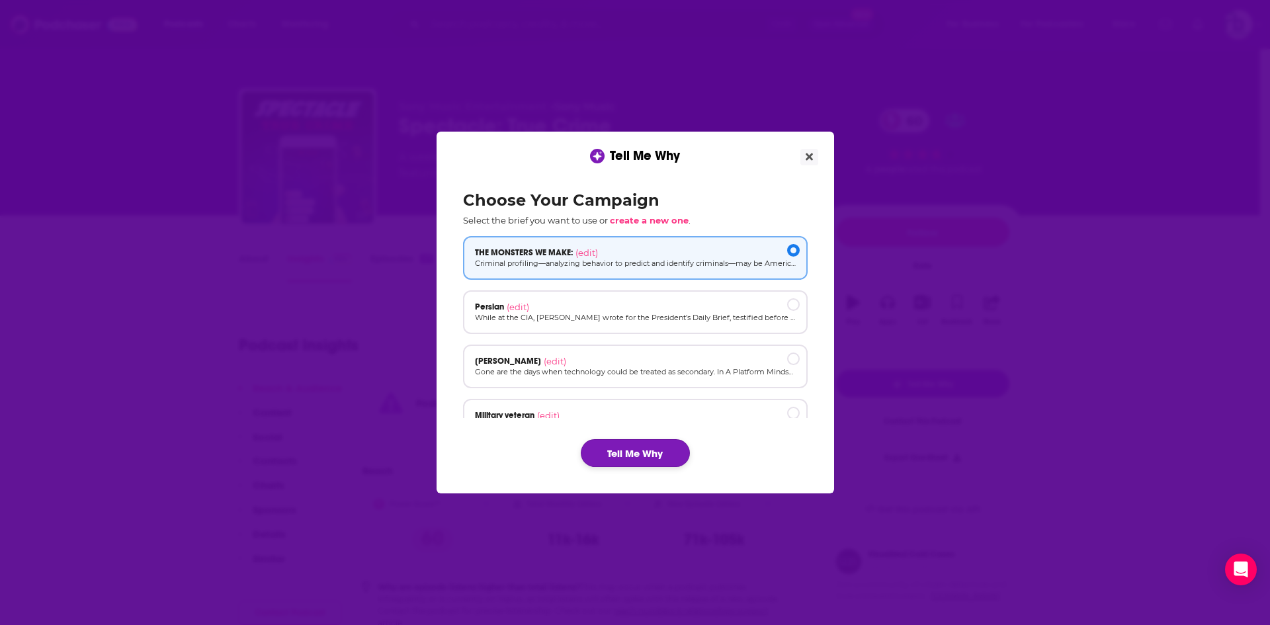
click at [657, 454] on button "Tell Me Why" at bounding box center [635, 453] width 109 height 28
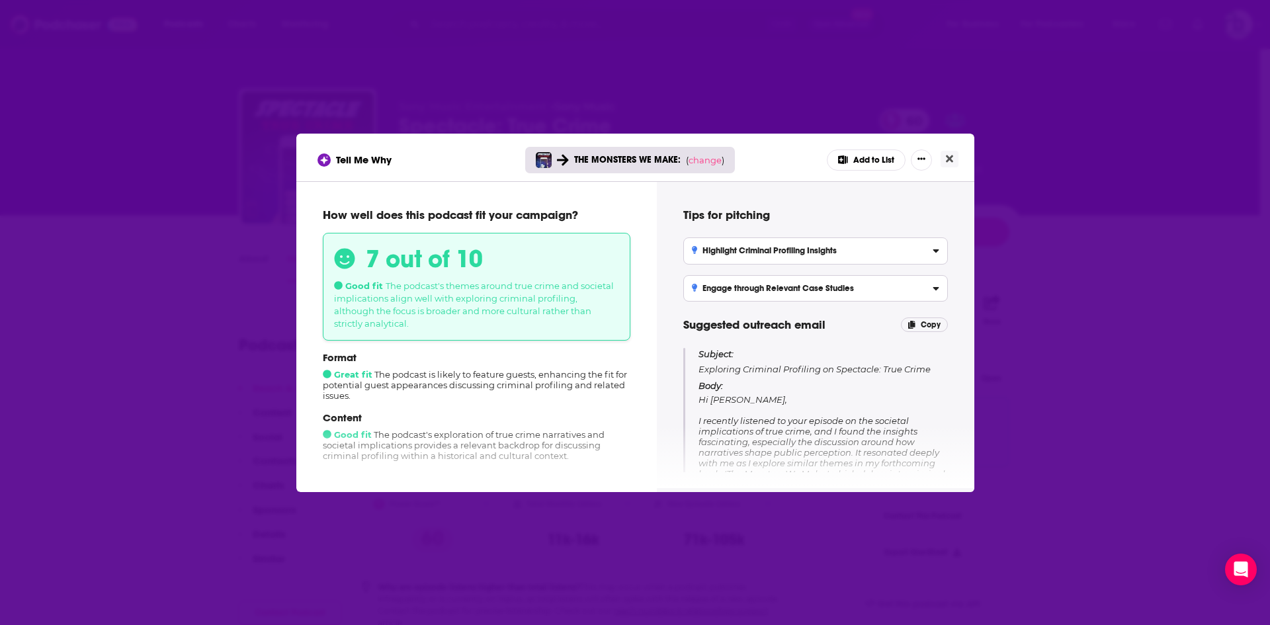
click at [877, 159] on button "Add to List" at bounding box center [866, 159] width 79 height 21
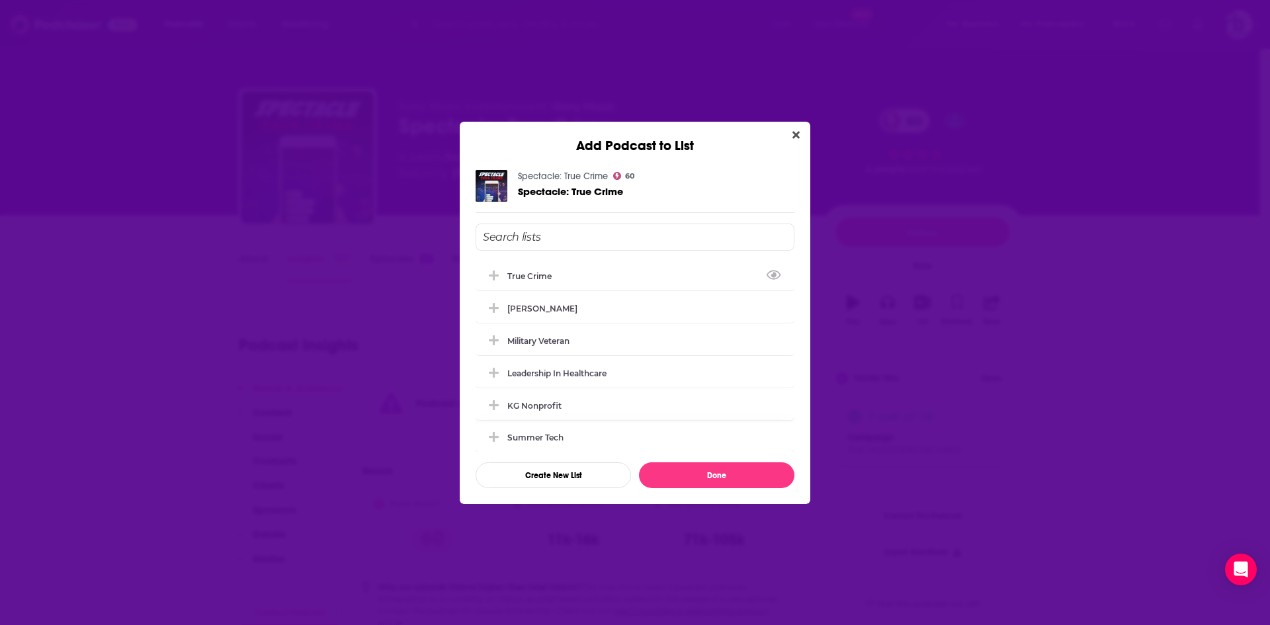
click at [528, 277] on div "true crime" at bounding box center [533, 276] width 52 height 10
click at [699, 481] on button "Done" at bounding box center [716, 475] width 155 height 26
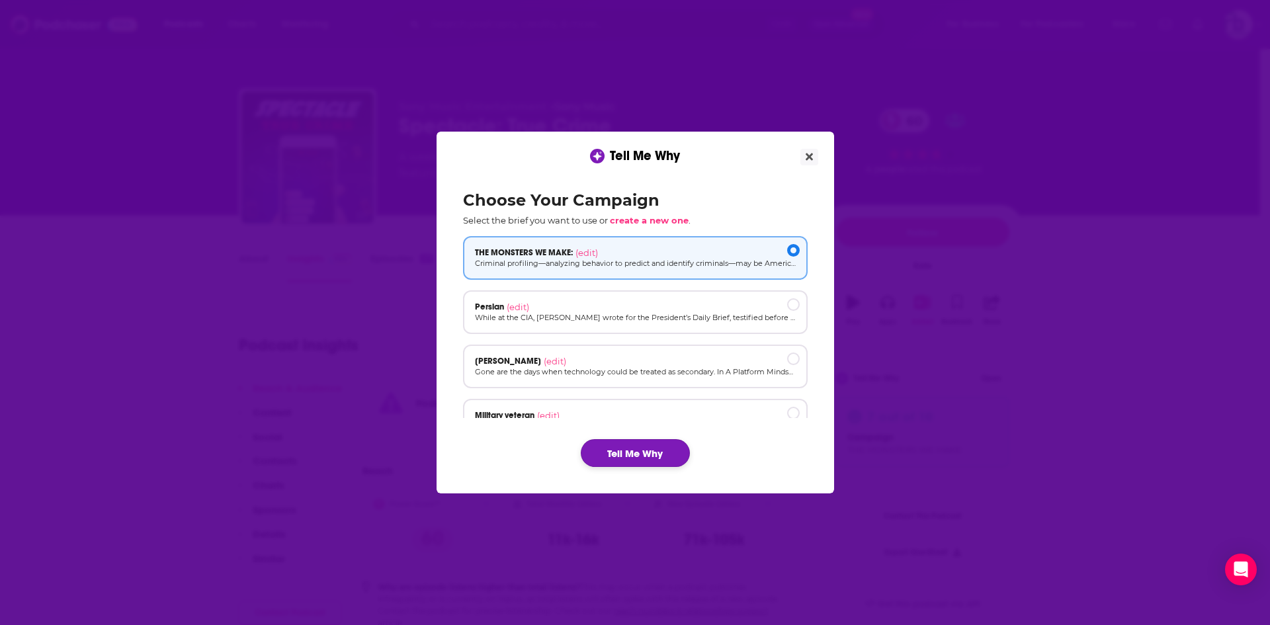
click at [616, 457] on button "Tell Me Why" at bounding box center [635, 453] width 109 height 28
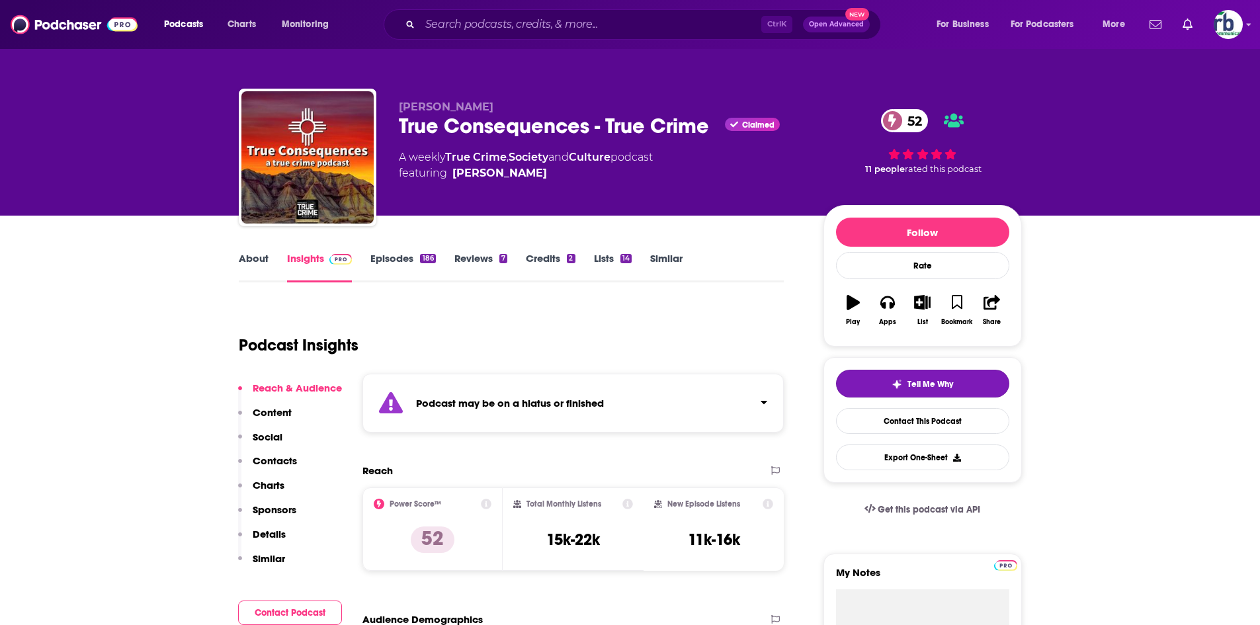
click at [866, 385] on button "Tell Me Why" at bounding box center [922, 384] width 173 height 28
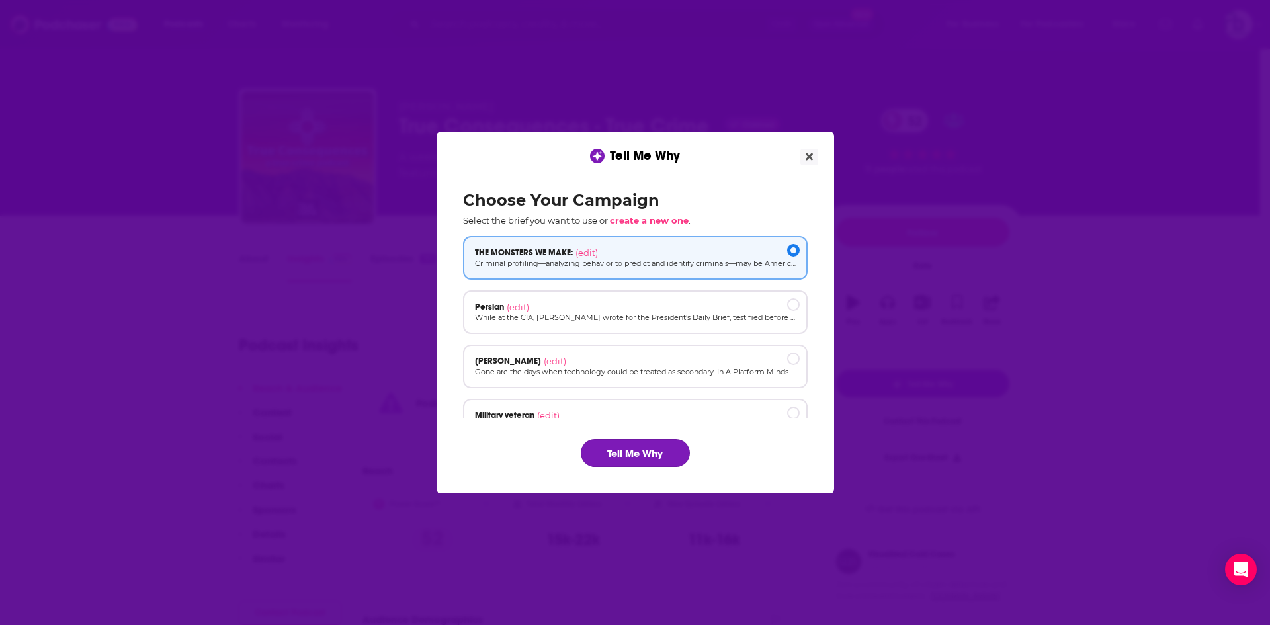
click at [637, 450] on button "Tell Me Why" at bounding box center [635, 453] width 109 height 28
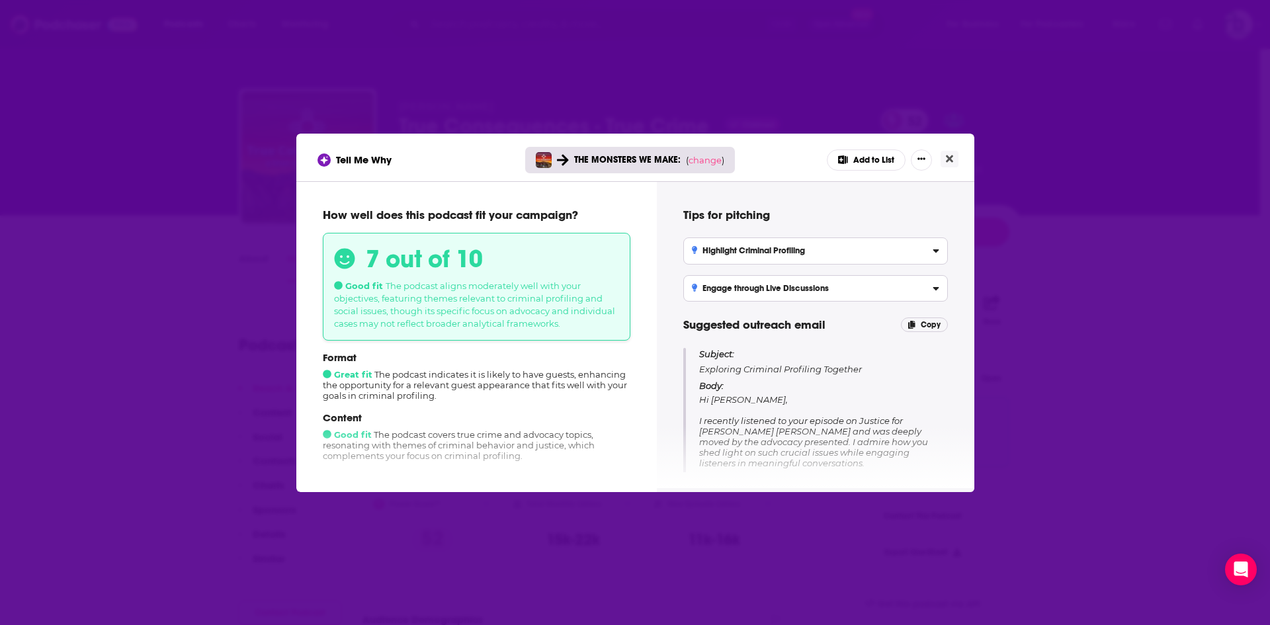
click at [867, 157] on button "Add to List" at bounding box center [866, 159] width 79 height 21
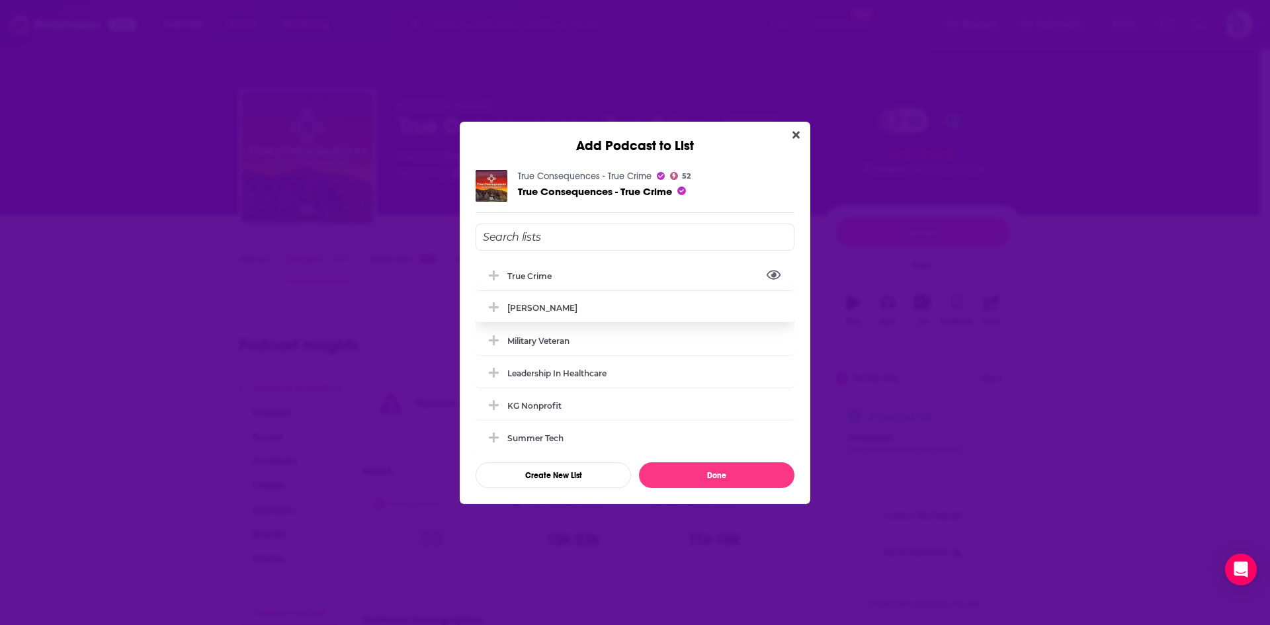
click at [553, 279] on div "true crime" at bounding box center [533, 276] width 52 height 10
click at [491, 276] on icon "Add Podcast To List" at bounding box center [494, 275] width 10 height 12
click at [495, 274] on icon "Add Podcast To List" at bounding box center [494, 275] width 10 height 10
click at [548, 274] on div "true crime" at bounding box center [529, 275] width 44 height 10
click at [711, 479] on button "Done" at bounding box center [716, 475] width 155 height 26
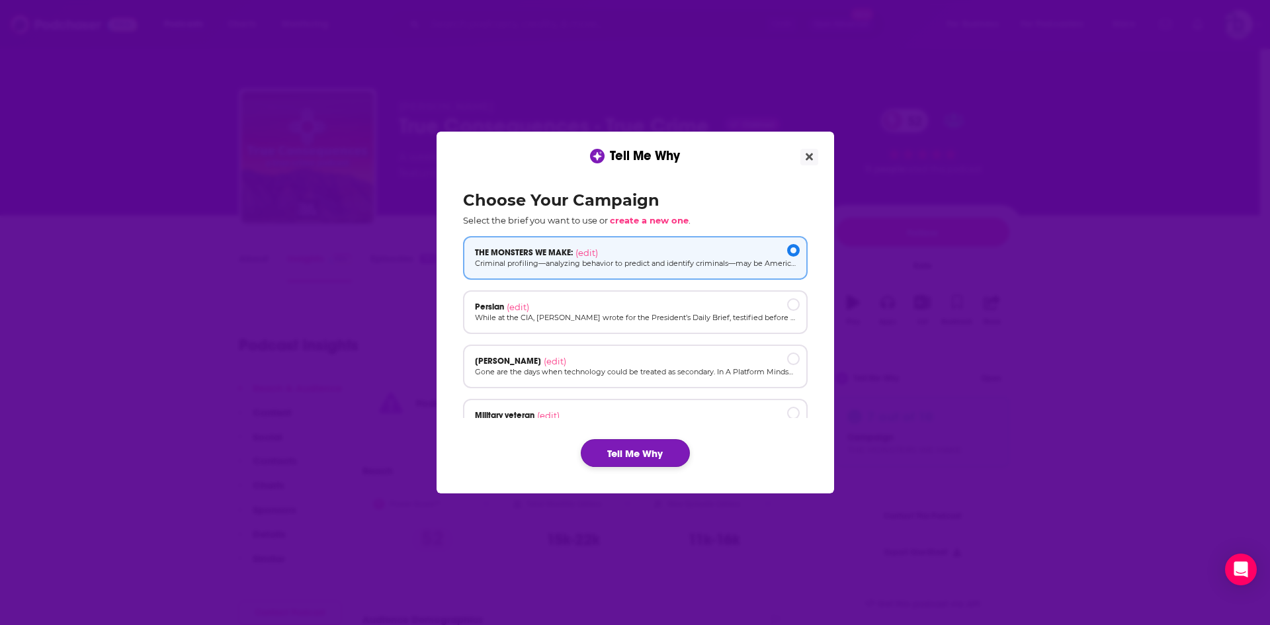
click at [654, 455] on button "Tell Me Why" at bounding box center [635, 453] width 109 height 28
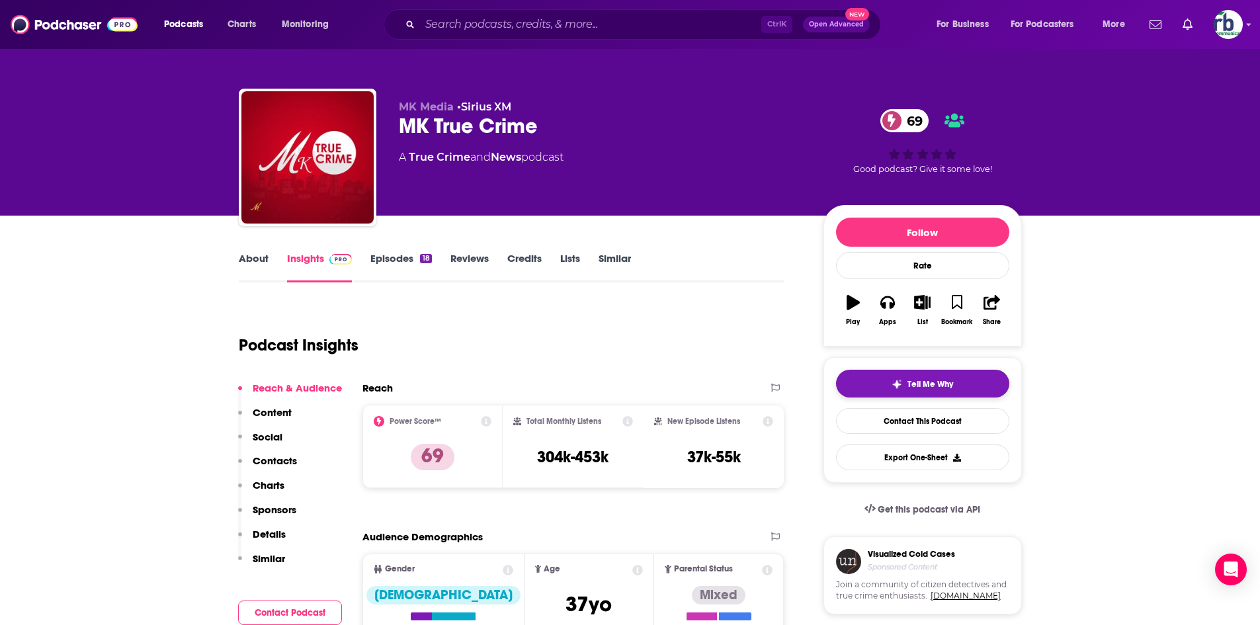
click at [878, 386] on button "Tell Me Why" at bounding box center [922, 384] width 173 height 28
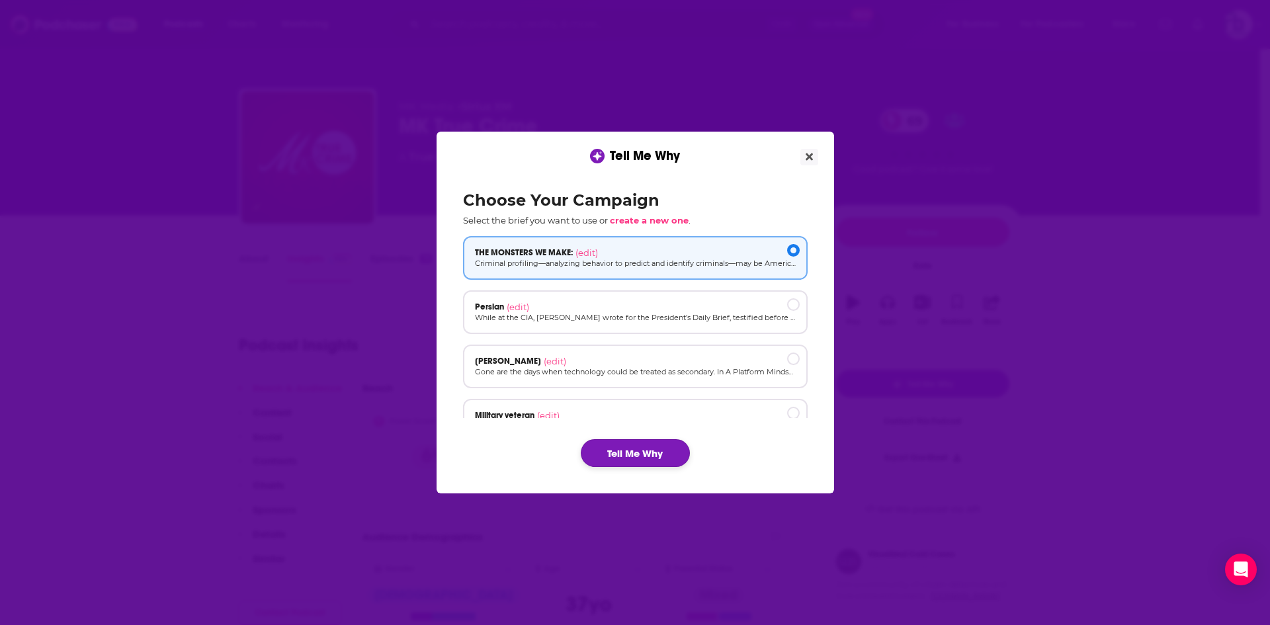
click at [663, 452] on button "Tell Me Why" at bounding box center [635, 453] width 109 height 28
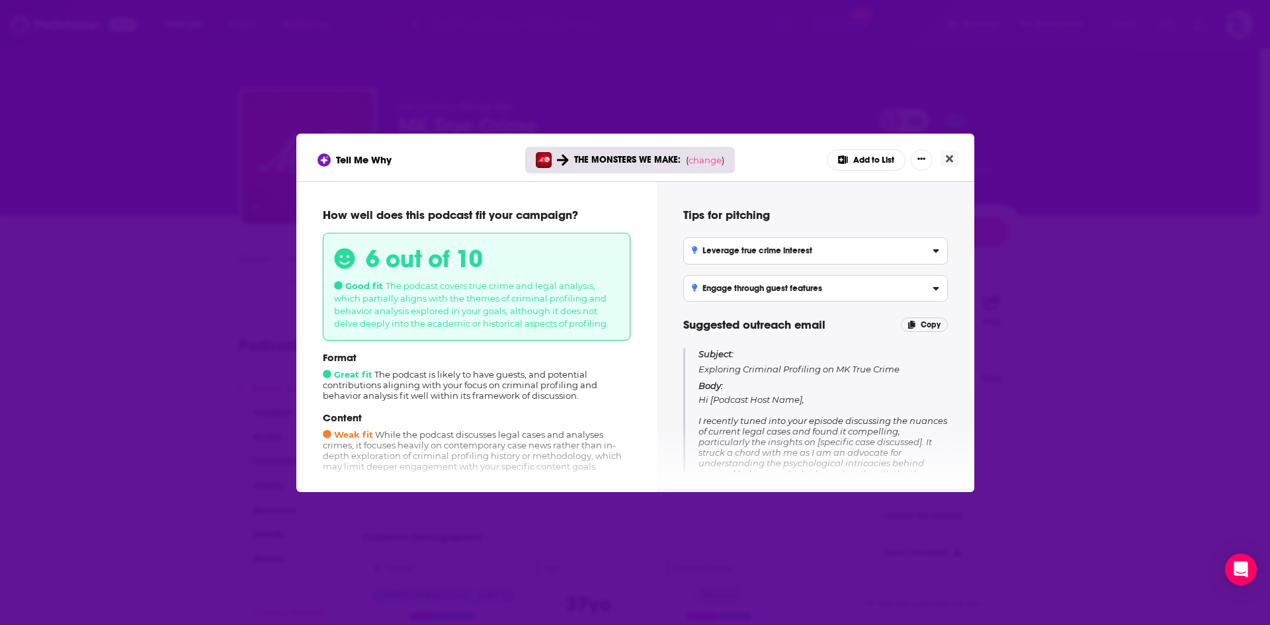
click at [862, 151] on button "Add to List" at bounding box center [866, 159] width 79 height 21
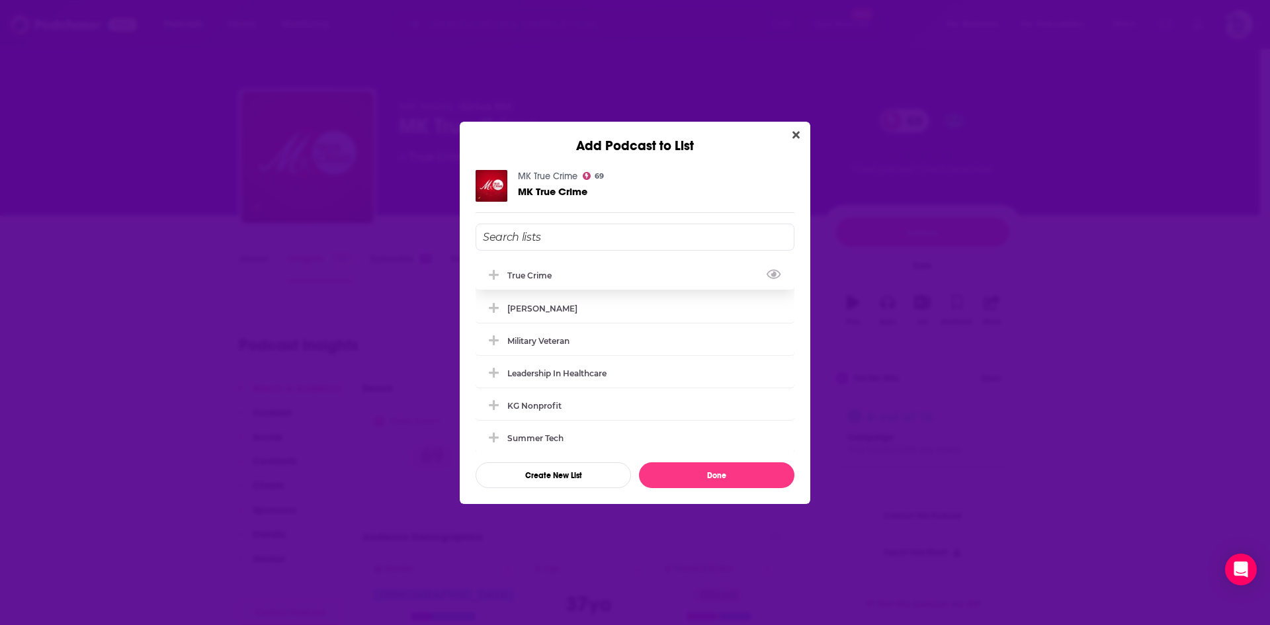
click at [521, 274] on div "true crime" at bounding box center [533, 275] width 52 height 10
click at [690, 474] on button "Done" at bounding box center [716, 475] width 155 height 26
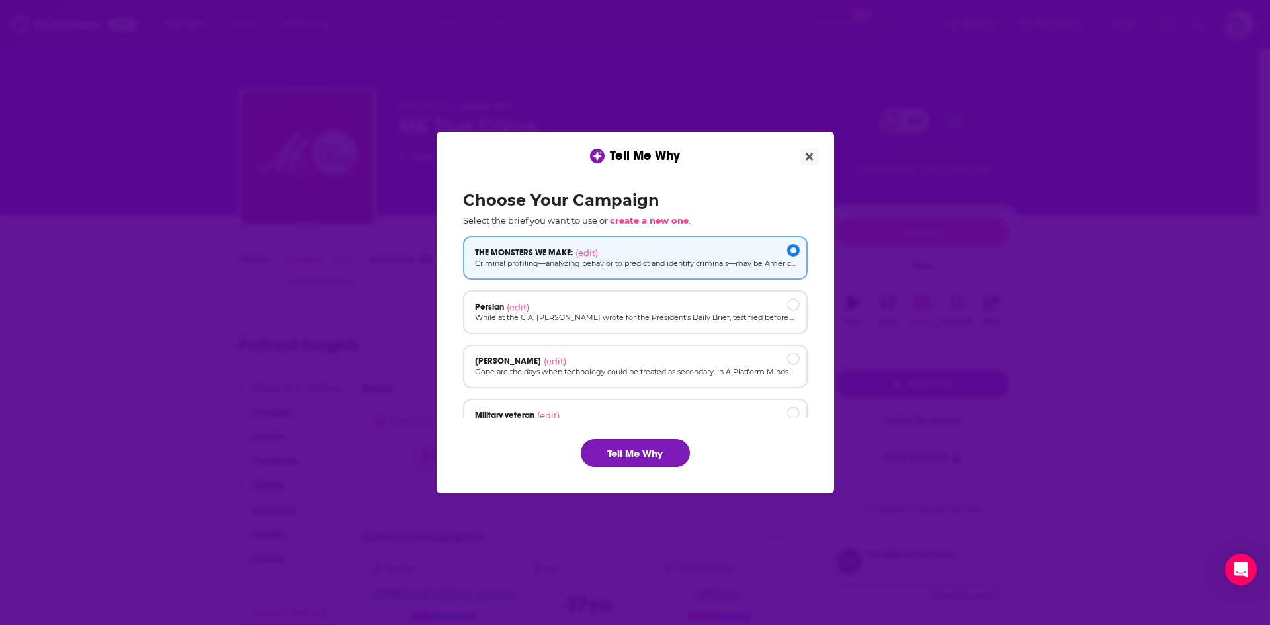
click at [637, 445] on button "Tell Me Why" at bounding box center [635, 453] width 109 height 28
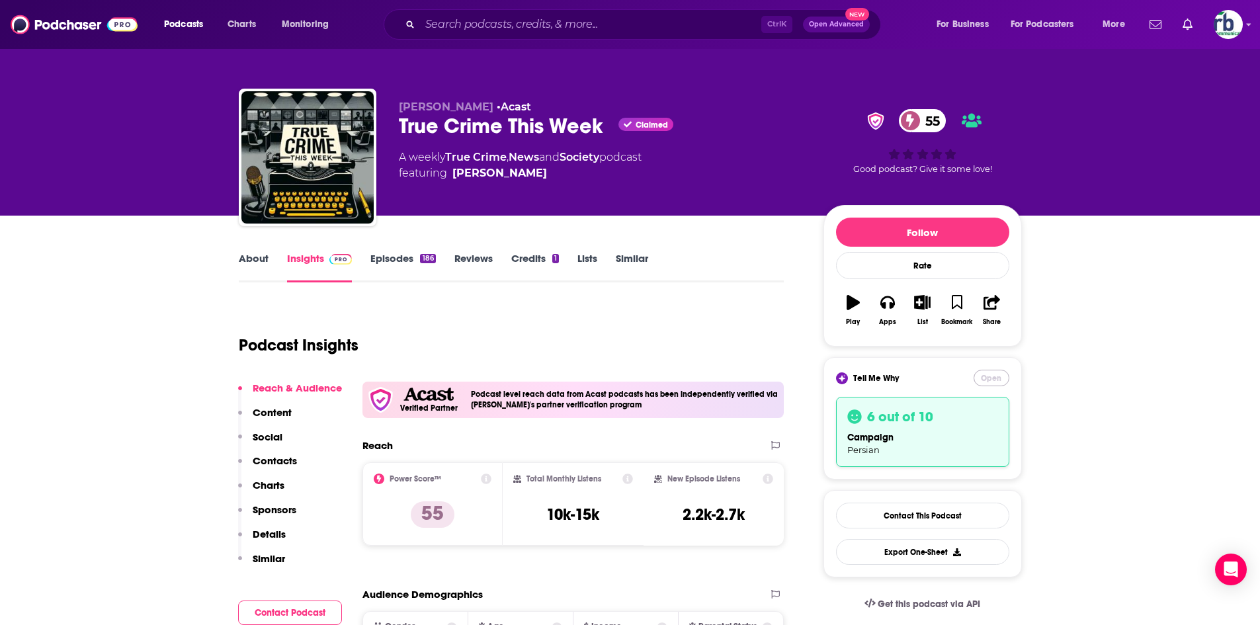
click at [986, 374] on button "Open" at bounding box center [991, 378] width 36 height 17
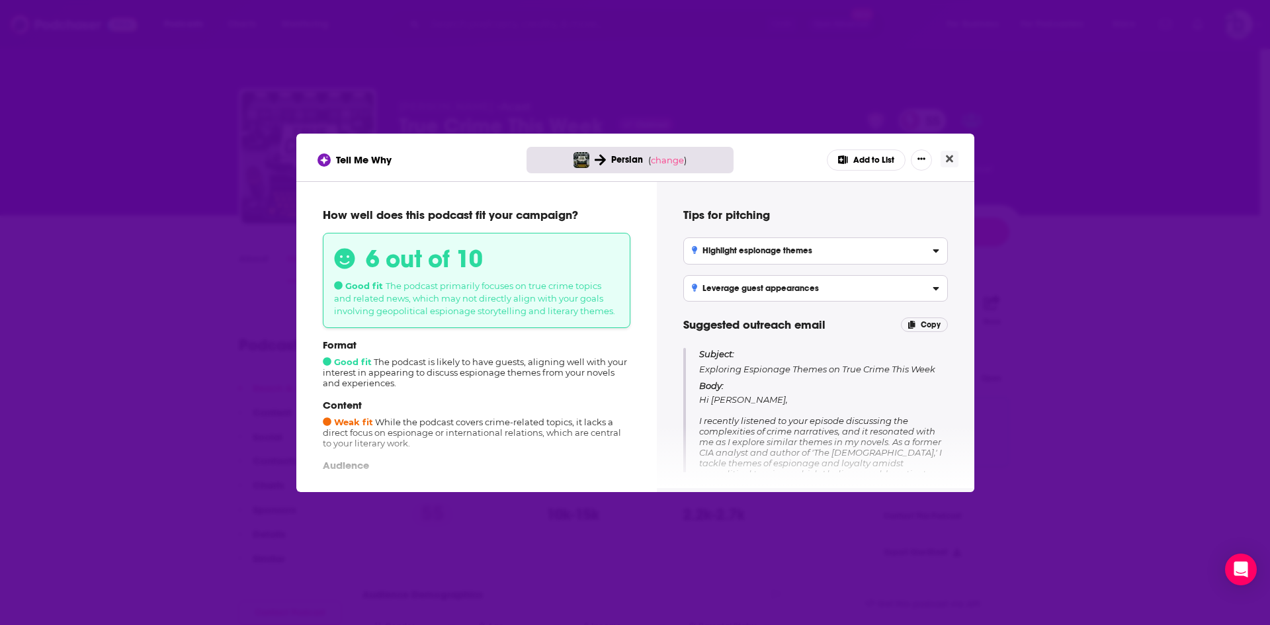
click at [875, 160] on button "Add to List" at bounding box center [866, 159] width 79 height 21
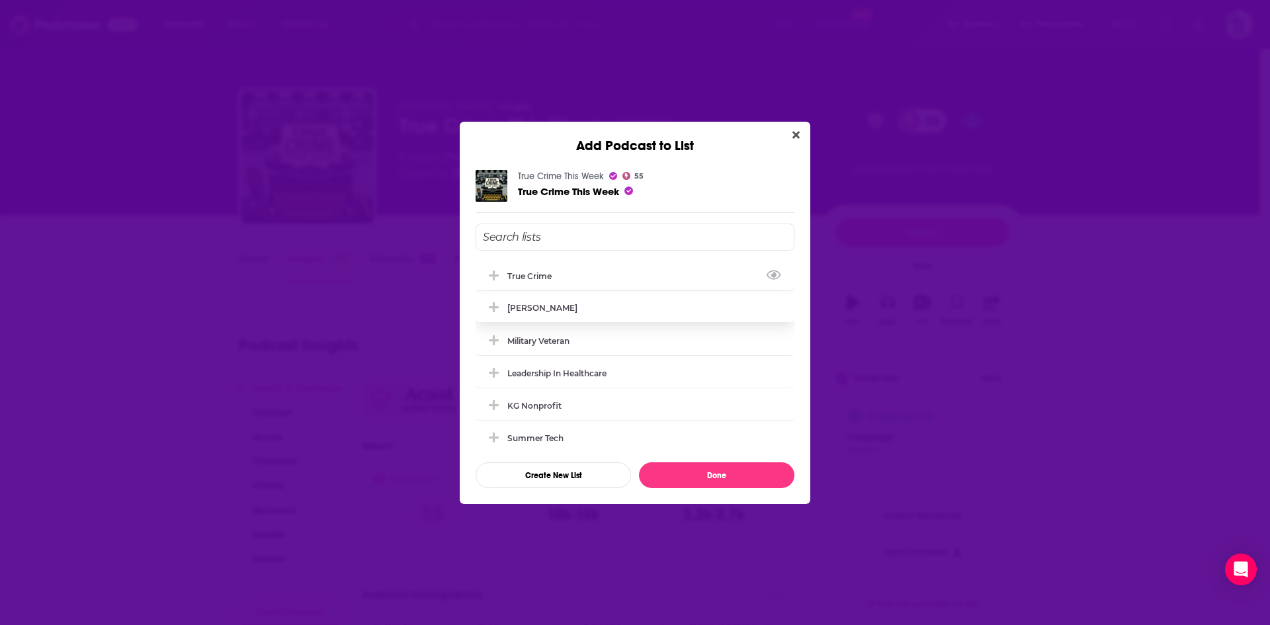
click at [531, 271] on div "true crime" at bounding box center [533, 276] width 52 height 10
click at [728, 478] on button "Done" at bounding box center [716, 475] width 155 height 26
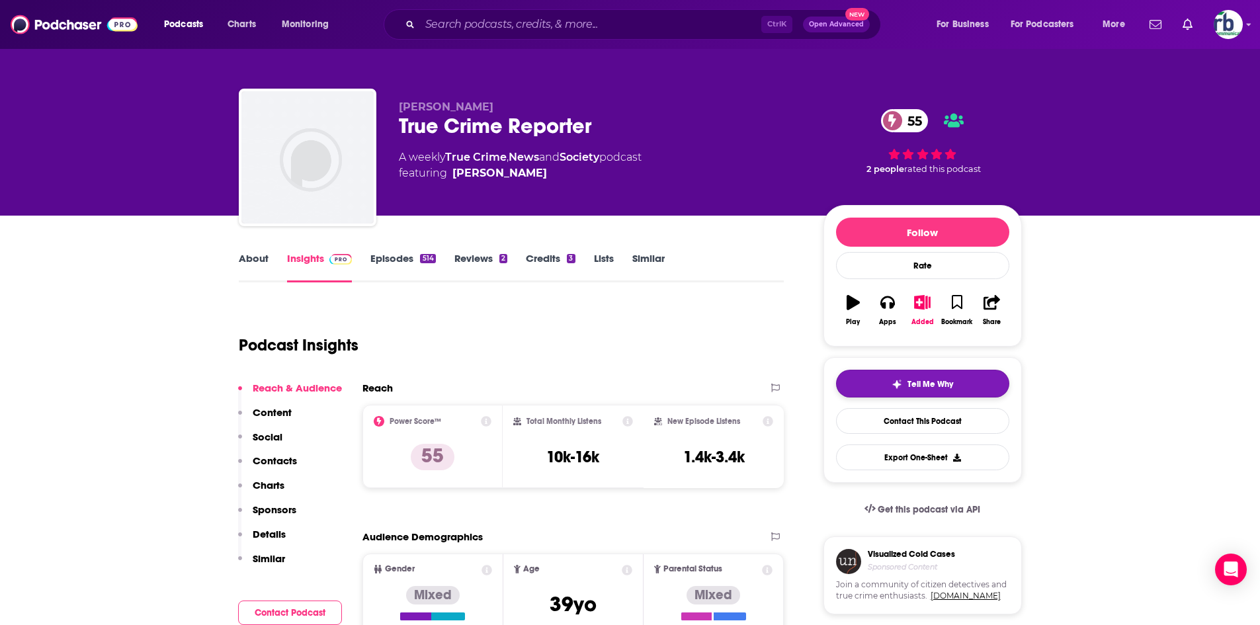
click at [893, 388] on img "button" at bounding box center [896, 384] width 11 height 11
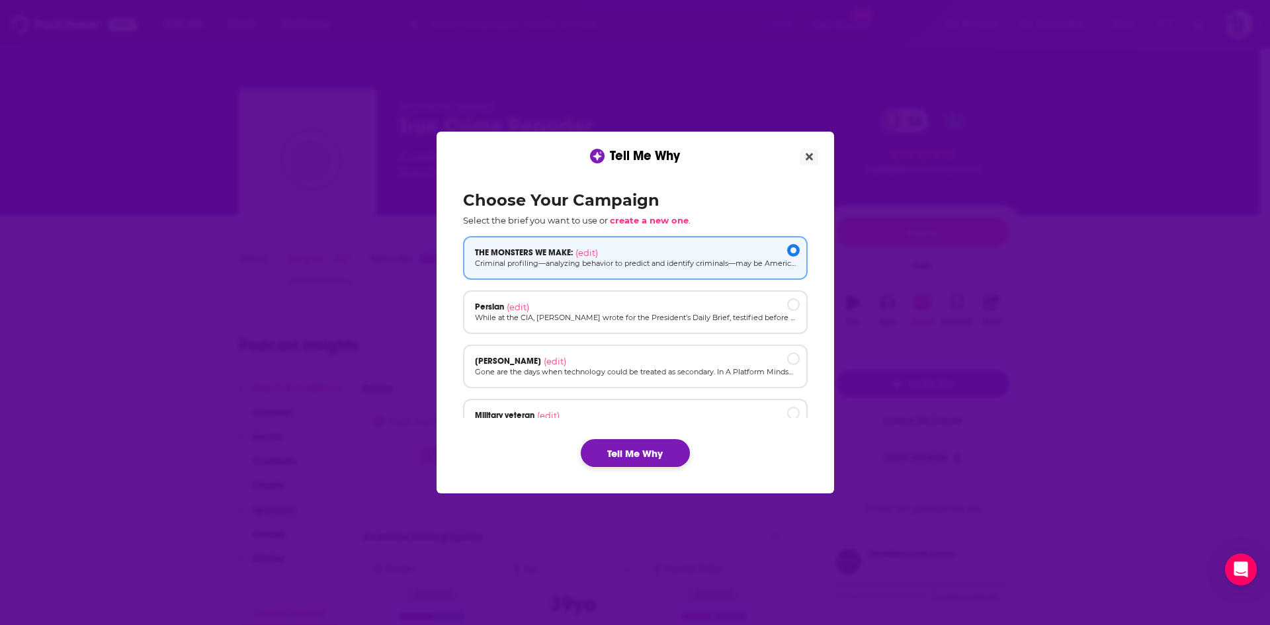
click at [649, 444] on button "Tell Me Why" at bounding box center [635, 453] width 109 height 28
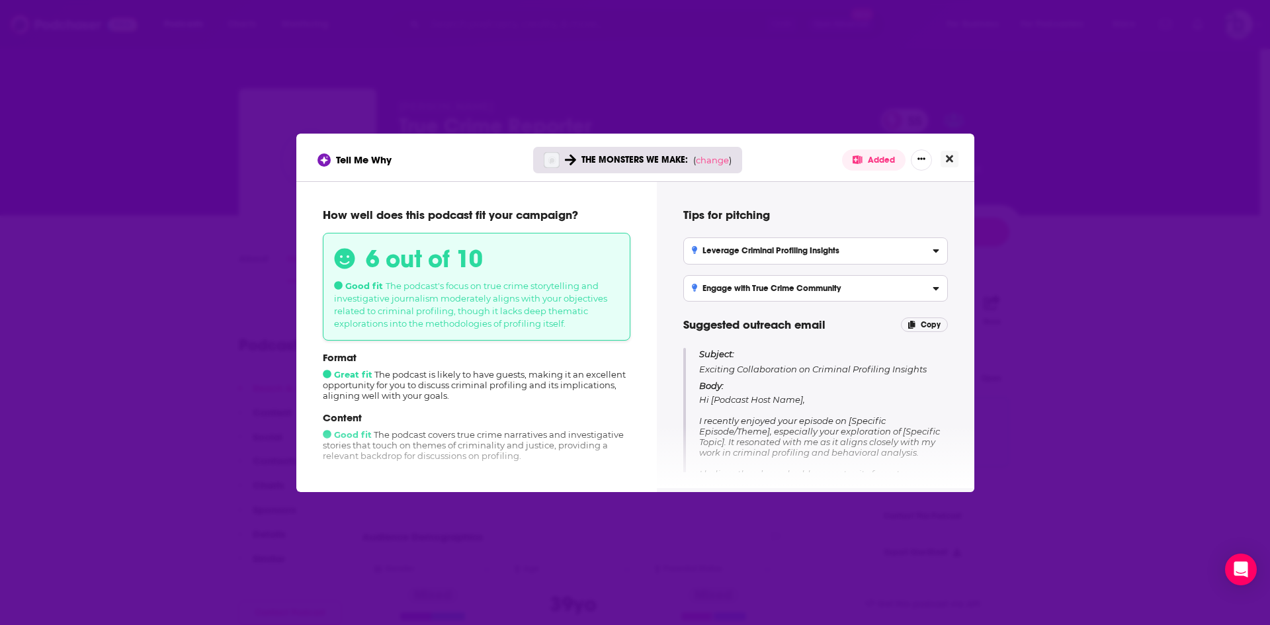
click at [944, 159] on button "Close" at bounding box center [949, 159] width 18 height 17
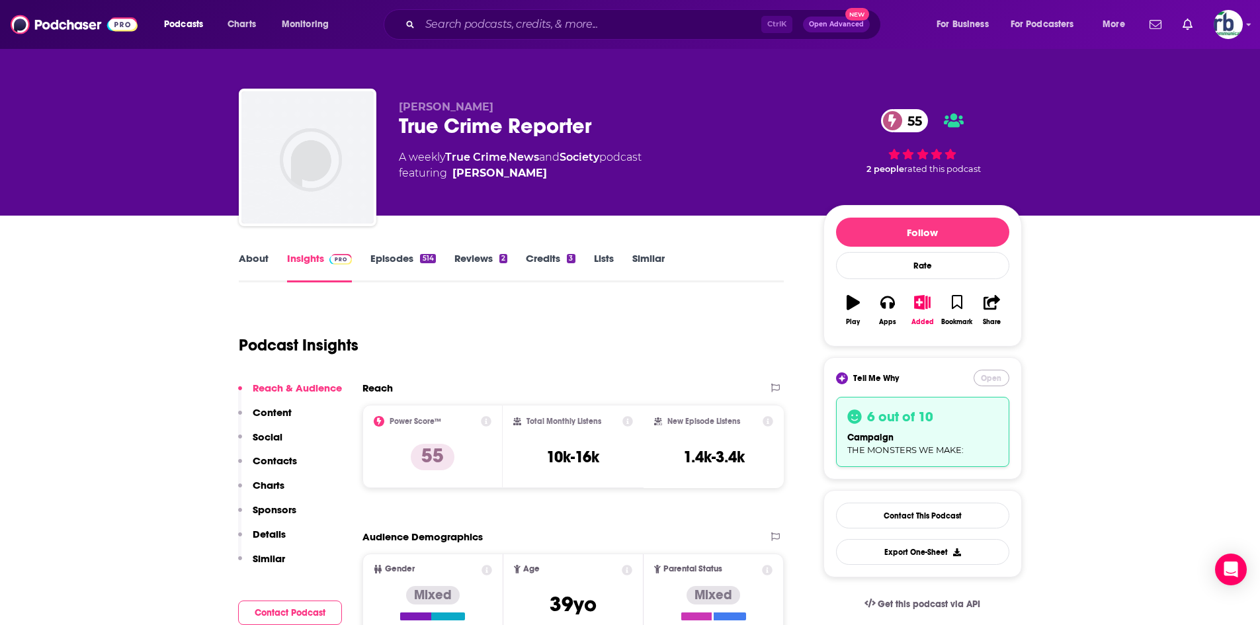
click at [992, 374] on button "Open" at bounding box center [991, 378] width 36 height 17
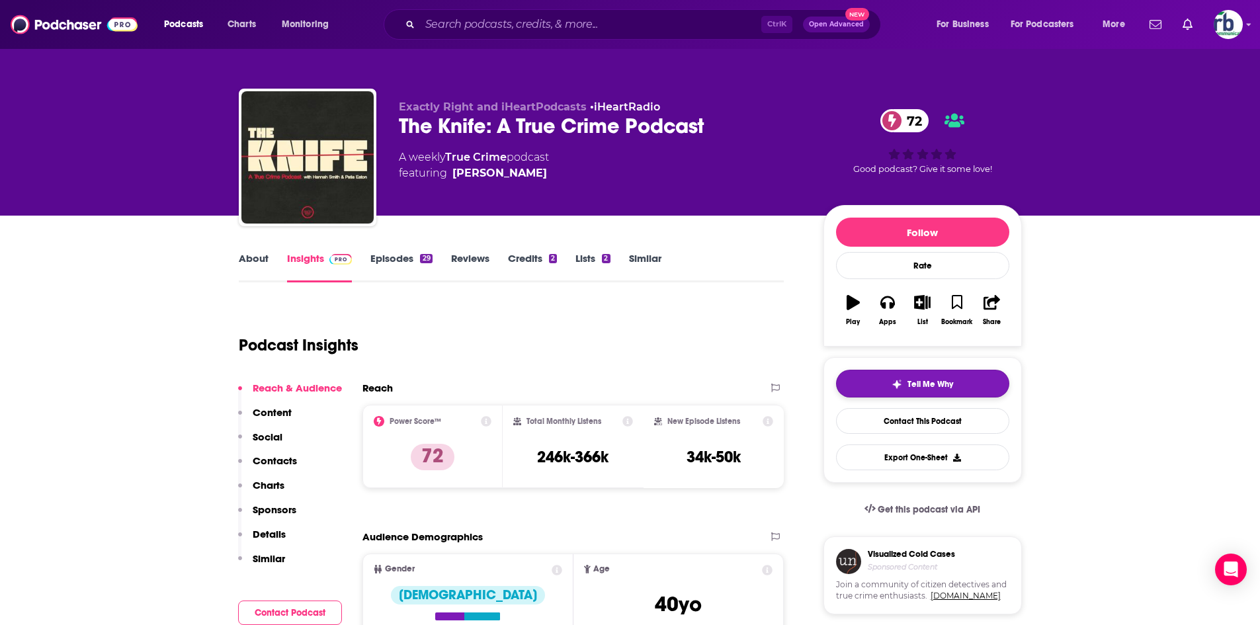
click at [936, 388] on span "Tell Me Why" at bounding box center [930, 384] width 46 height 11
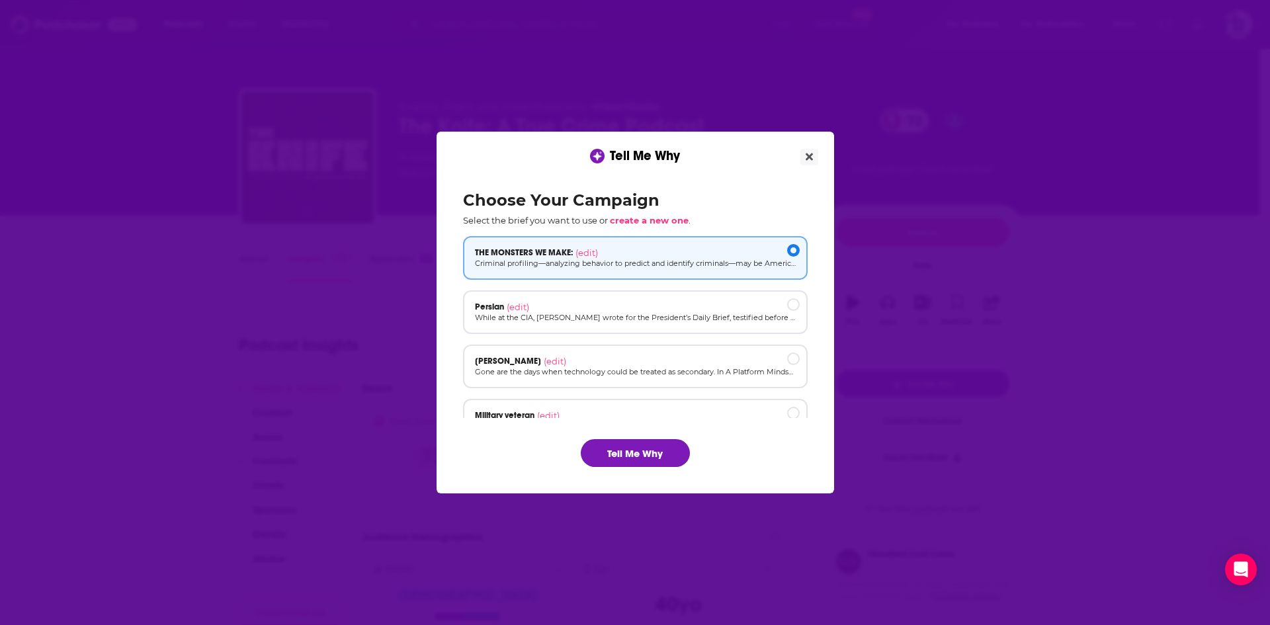
click at [665, 452] on button "Tell Me Why" at bounding box center [635, 453] width 109 height 28
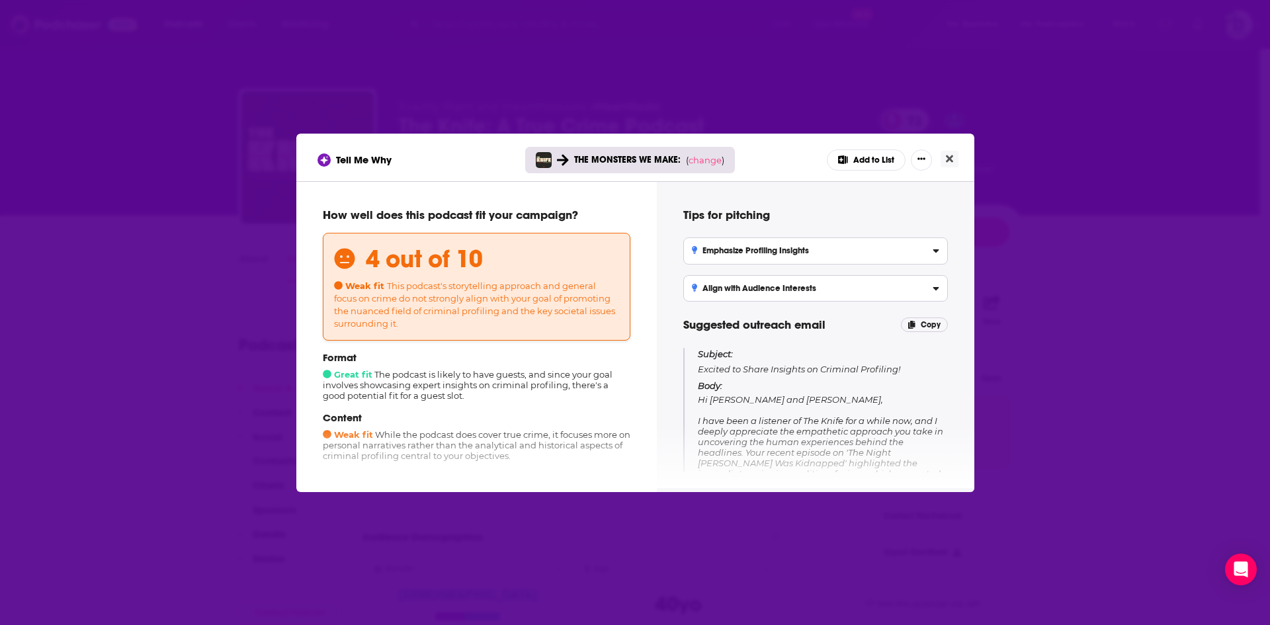
click at [881, 161] on button "Add to List" at bounding box center [866, 159] width 79 height 21
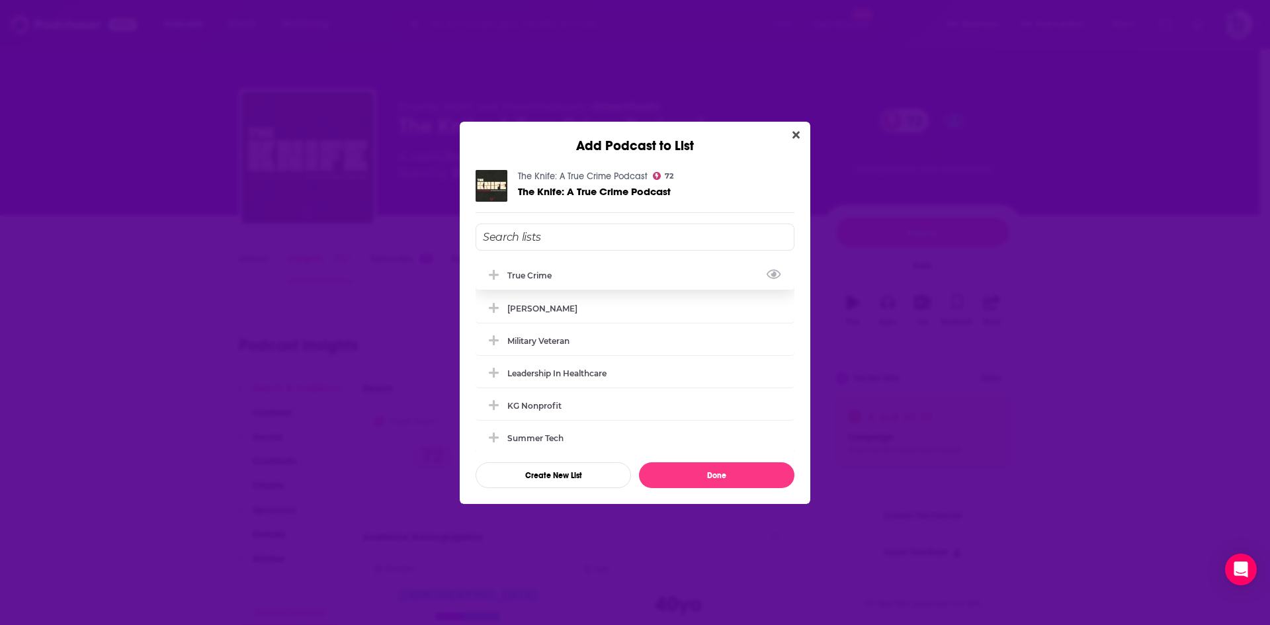
click at [559, 270] on div "true crime" at bounding box center [533, 275] width 52 height 10
click at [703, 476] on button "Done" at bounding box center [716, 475] width 155 height 26
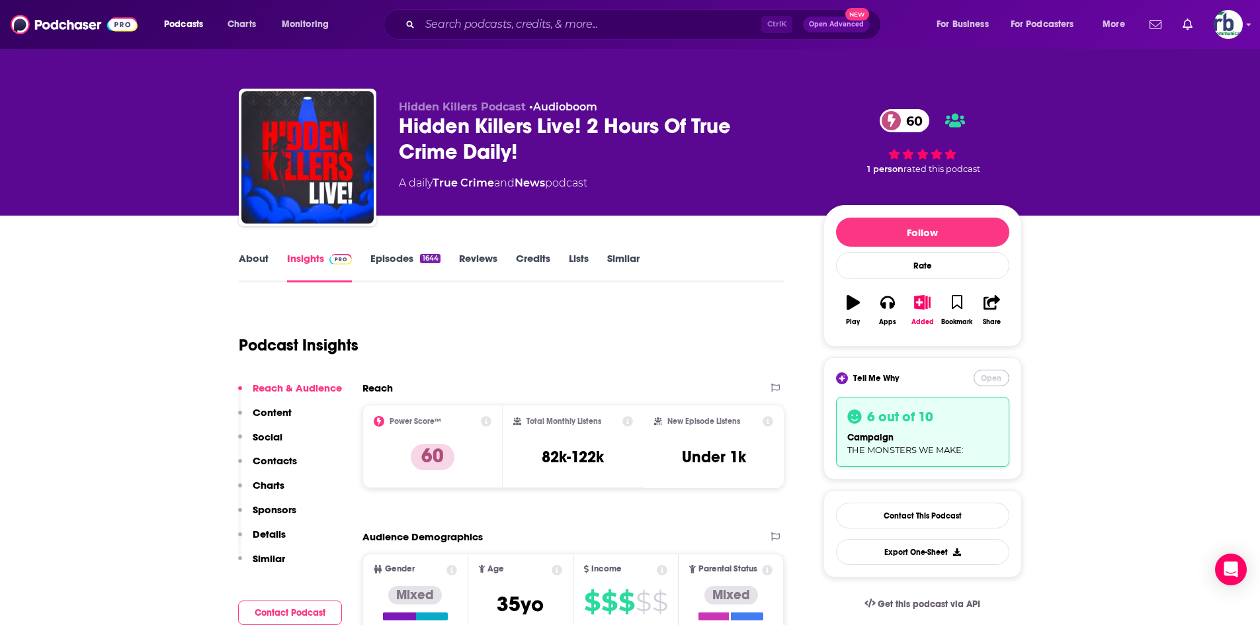
click at [991, 382] on button "Open" at bounding box center [991, 378] width 36 height 17
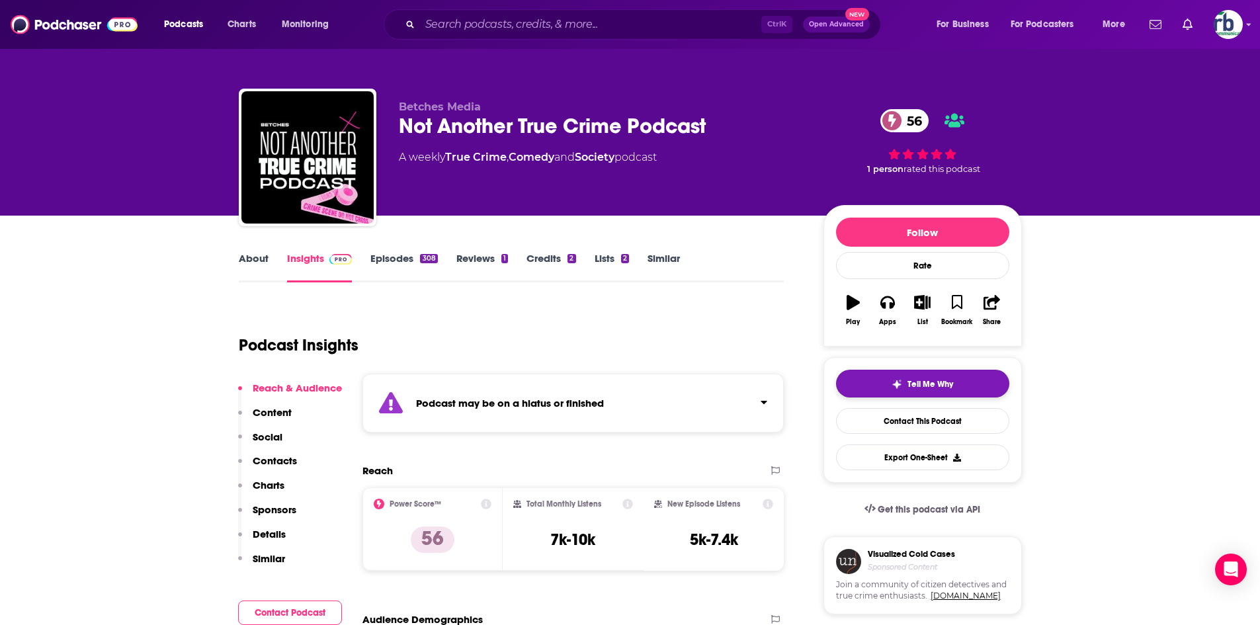
click at [892, 388] on img "button" at bounding box center [896, 384] width 11 height 11
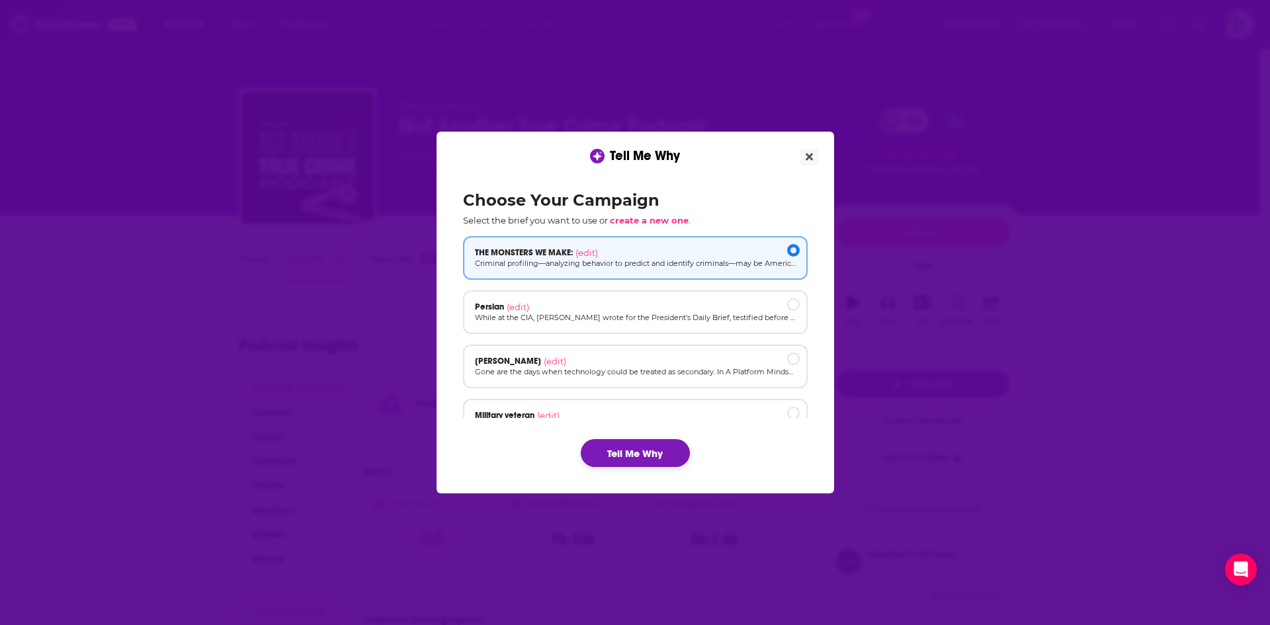
click at [656, 454] on button "Tell Me Why" at bounding box center [635, 453] width 109 height 28
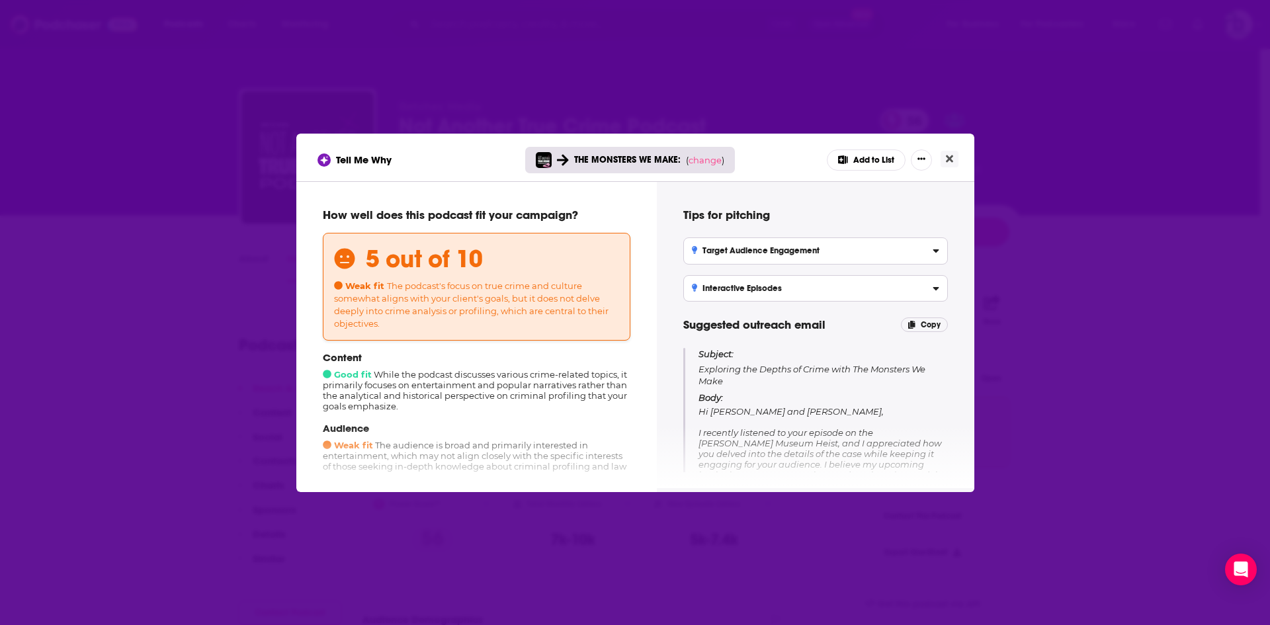
click at [865, 156] on button "Add to List" at bounding box center [866, 159] width 79 height 21
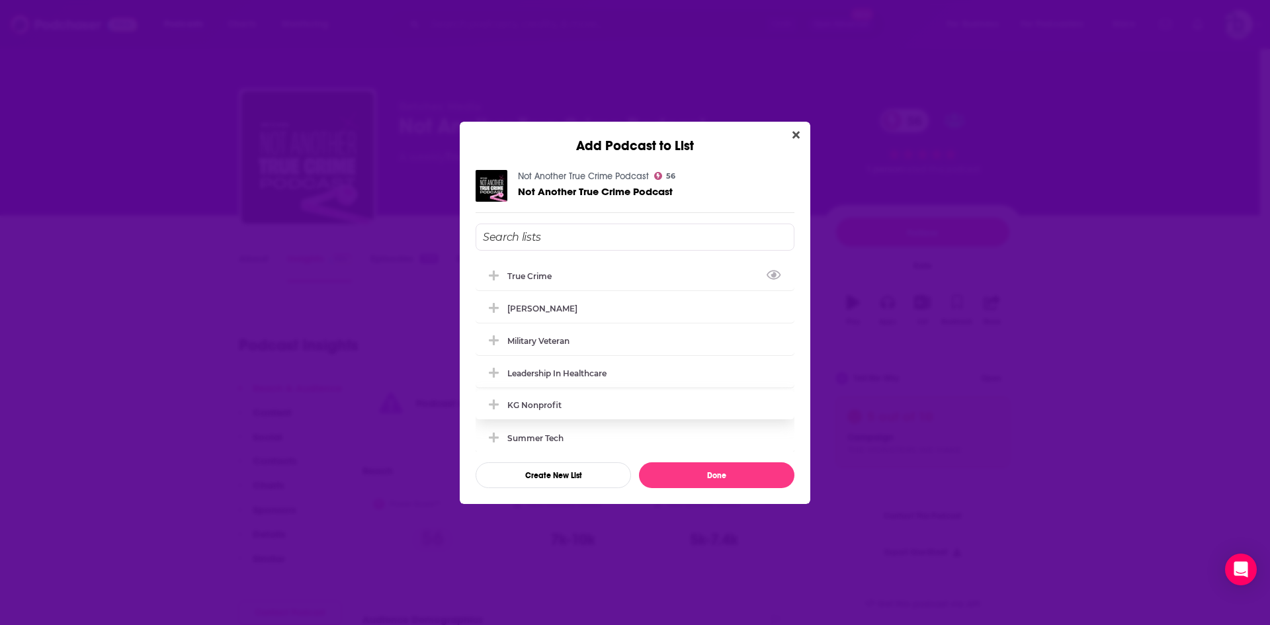
drag, startPoint x: 561, startPoint y: 274, endPoint x: 627, endPoint y: 400, distance: 142.6
click at [561, 274] on div "true crime" at bounding box center [634, 275] width 319 height 29
click at [672, 475] on button "Done" at bounding box center [716, 475] width 155 height 26
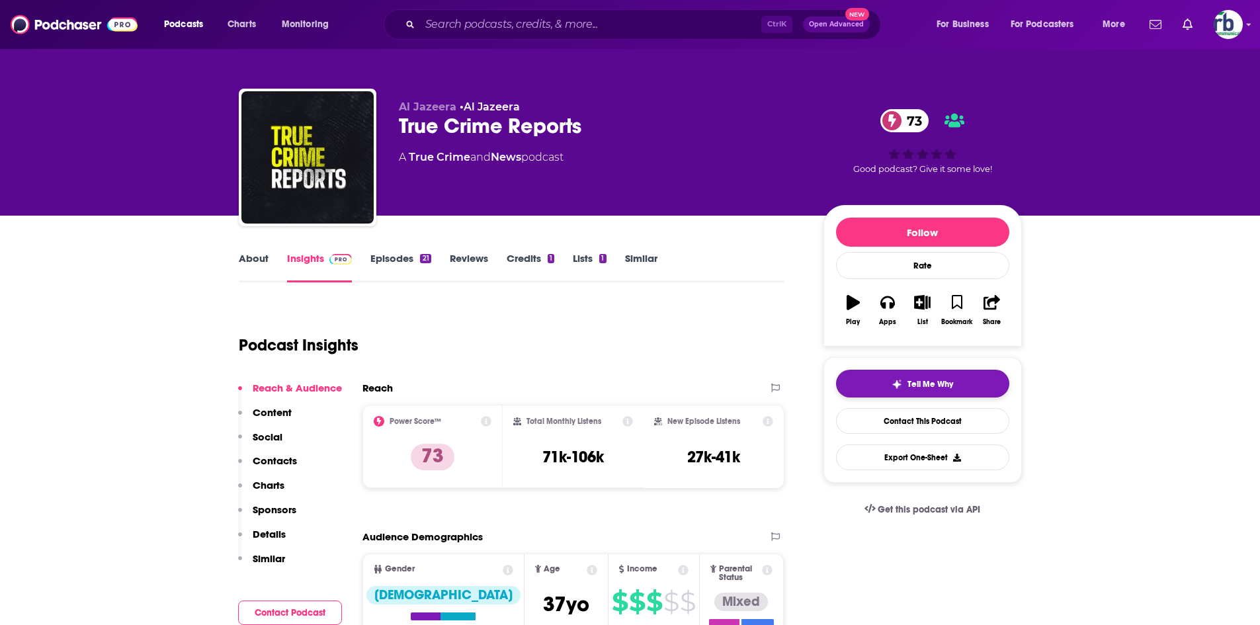
click at [948, 383] on span "Tell Me Why" at bounding box center [930, 384] width 46 height 11
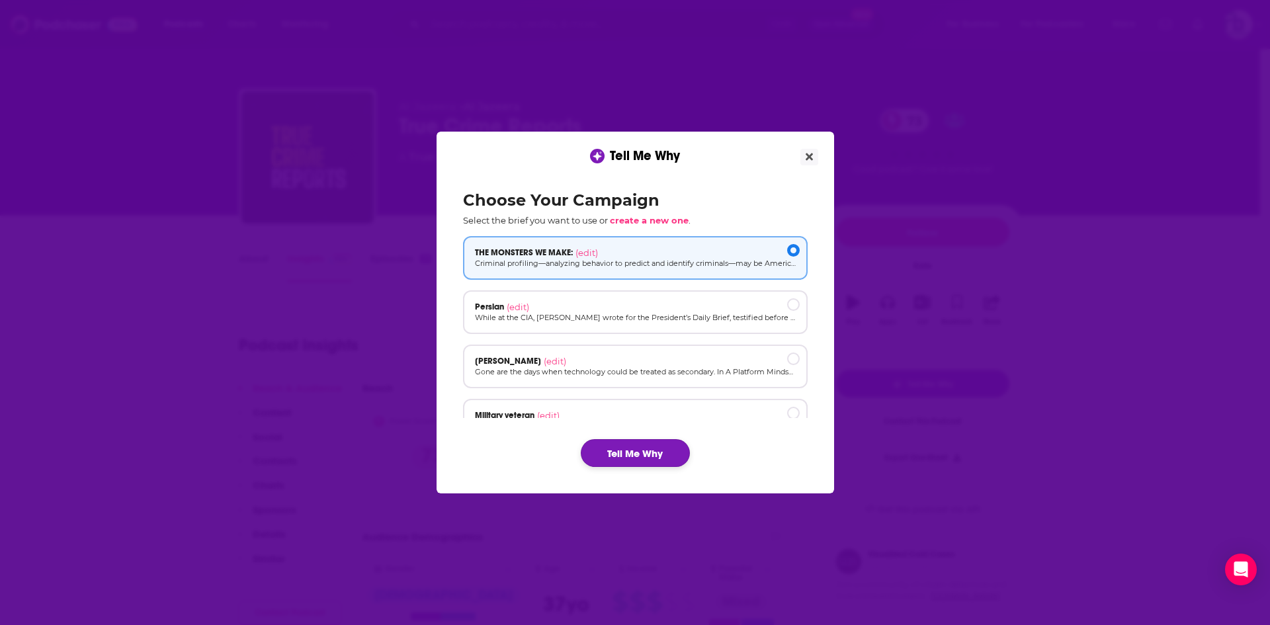
click at [665, 449] on button "Tell Me Why" at bounding box center [635, 453] width 109 height 28
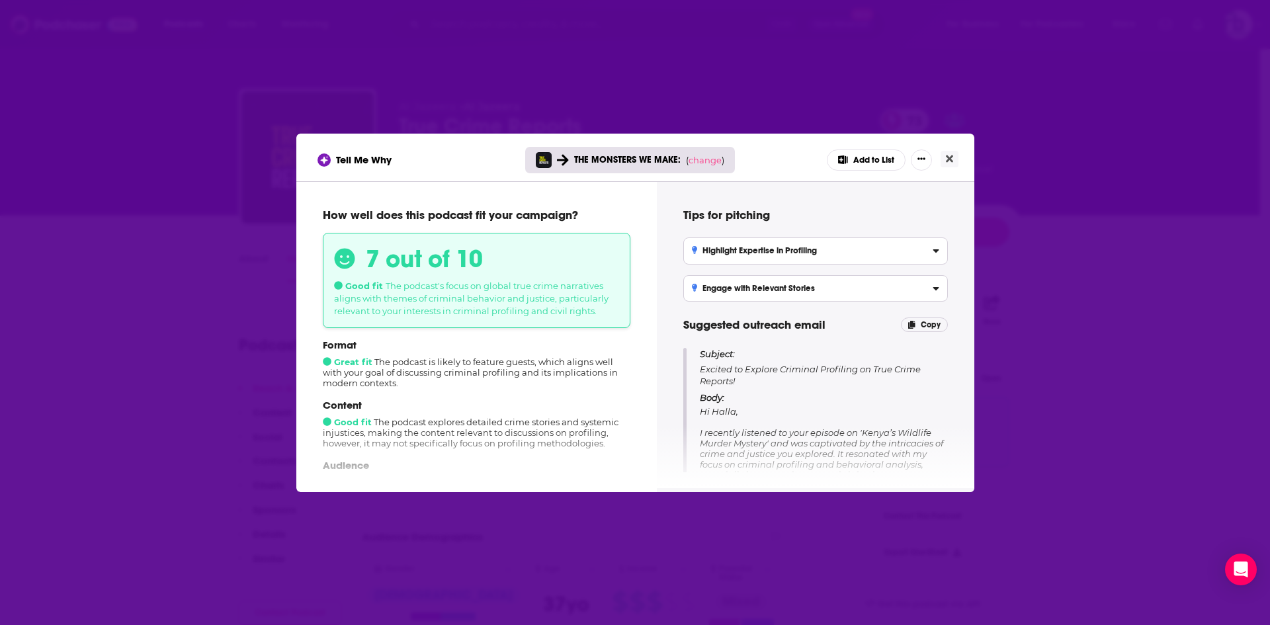
click at [839, 153] on button "Add to List" at bounding box center [866, 159] width 79 height 21
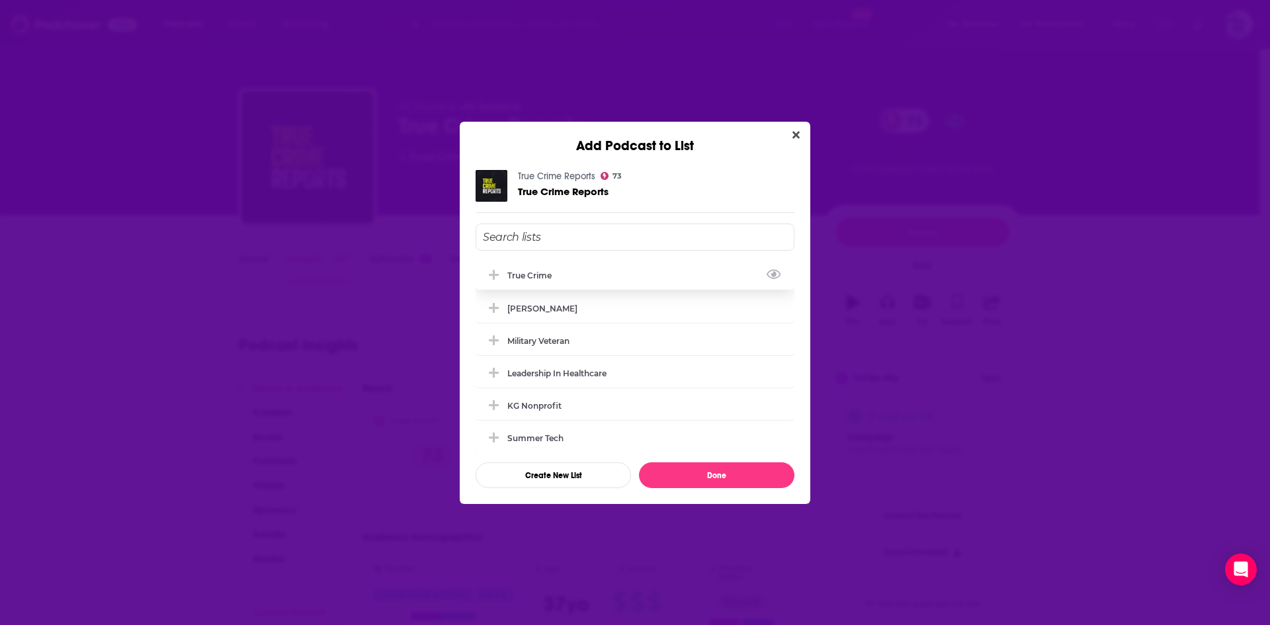
click at [528, 274] on div "true crime" at bounding box center [533, 275] width 52 height 10
click at [712, 476] on button "Done" at bounding box center [716, 475] width 155 height 26
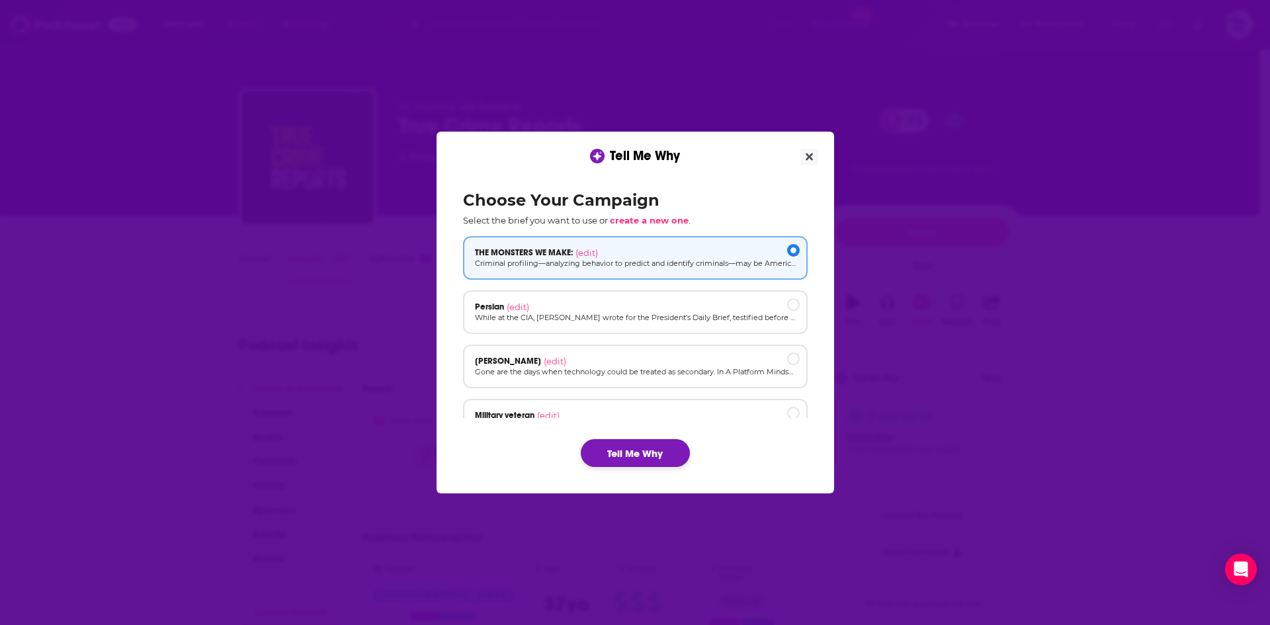
click at [616, 451] on button "Tell Me Why" at bounding box center [635, 453] width 109 height 28
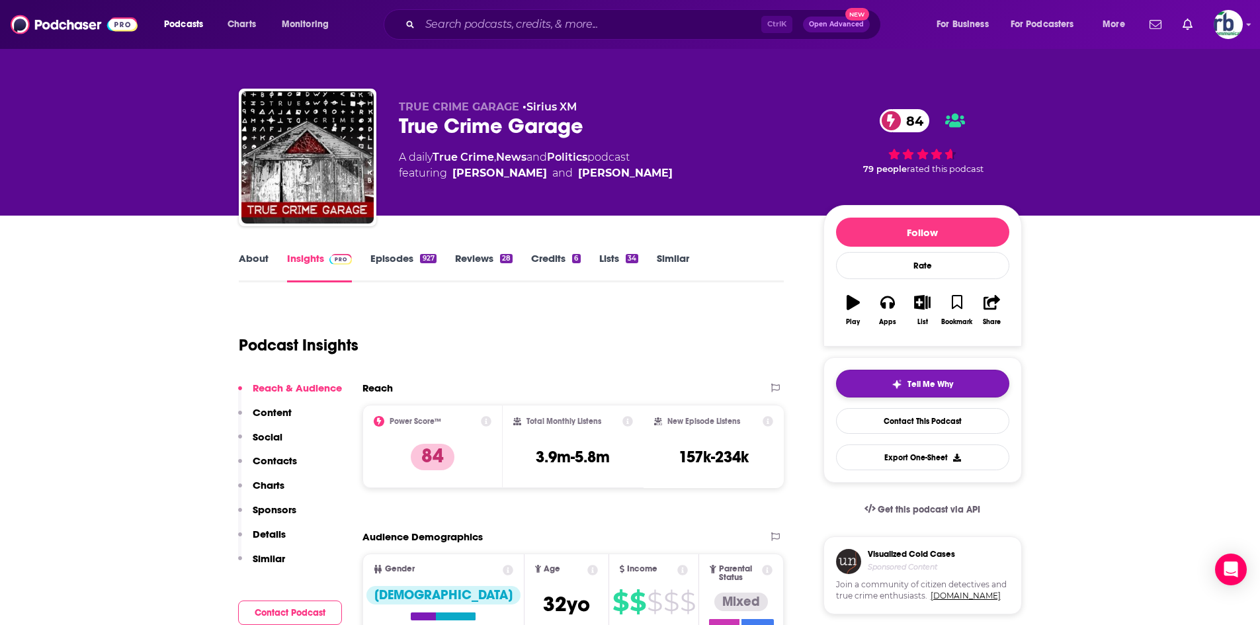
click at [893, 386] on img "button" at bounding box center [896, 384] width 11 height 11
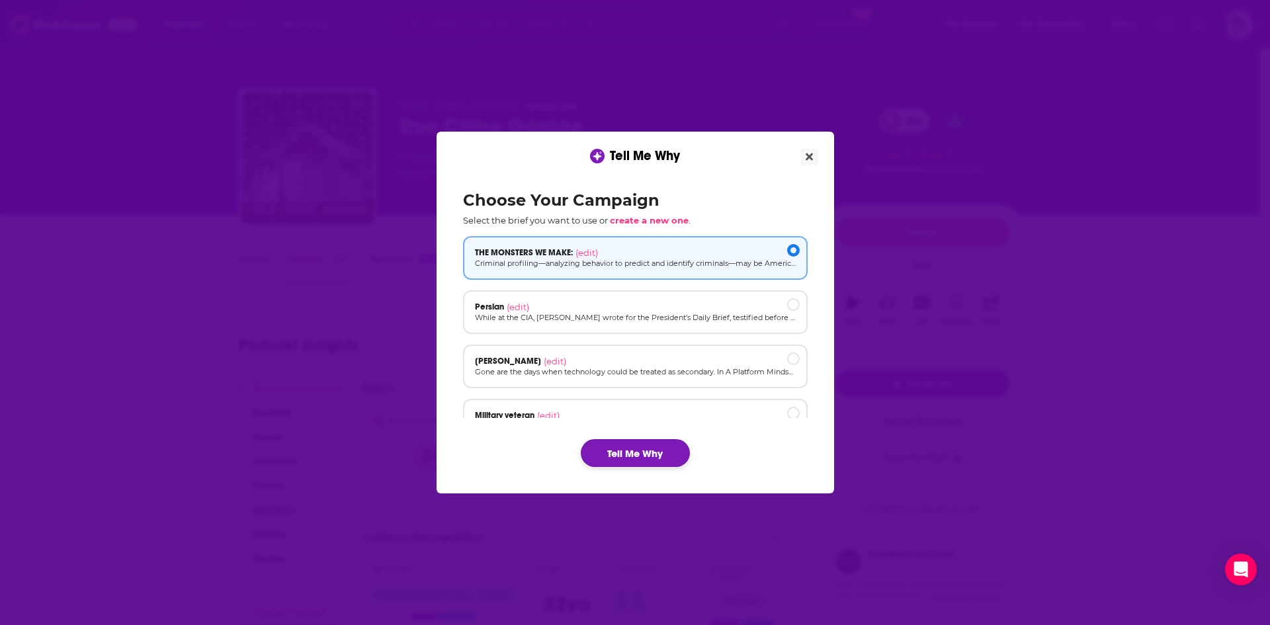
click at [622, 441] on button "Tell Me Why" at bounding box center [635, 453] width 109 height 28
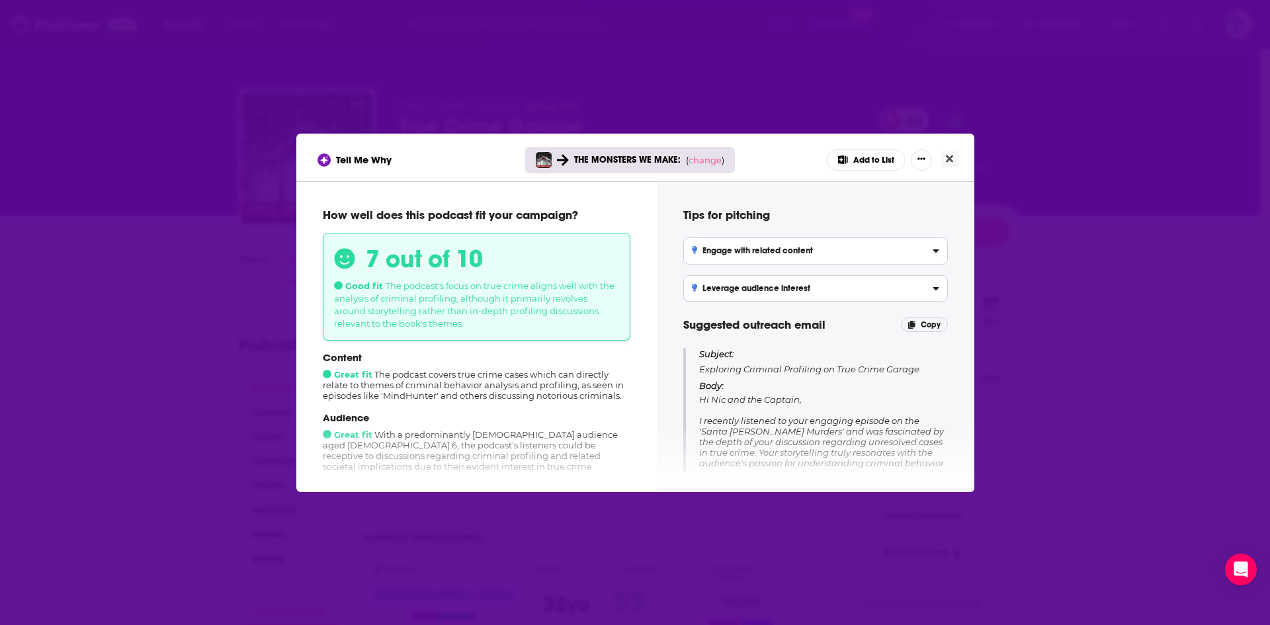
click at [882, 151] on button "Add to List" at bounding box center [866, 159] width 79 height 21
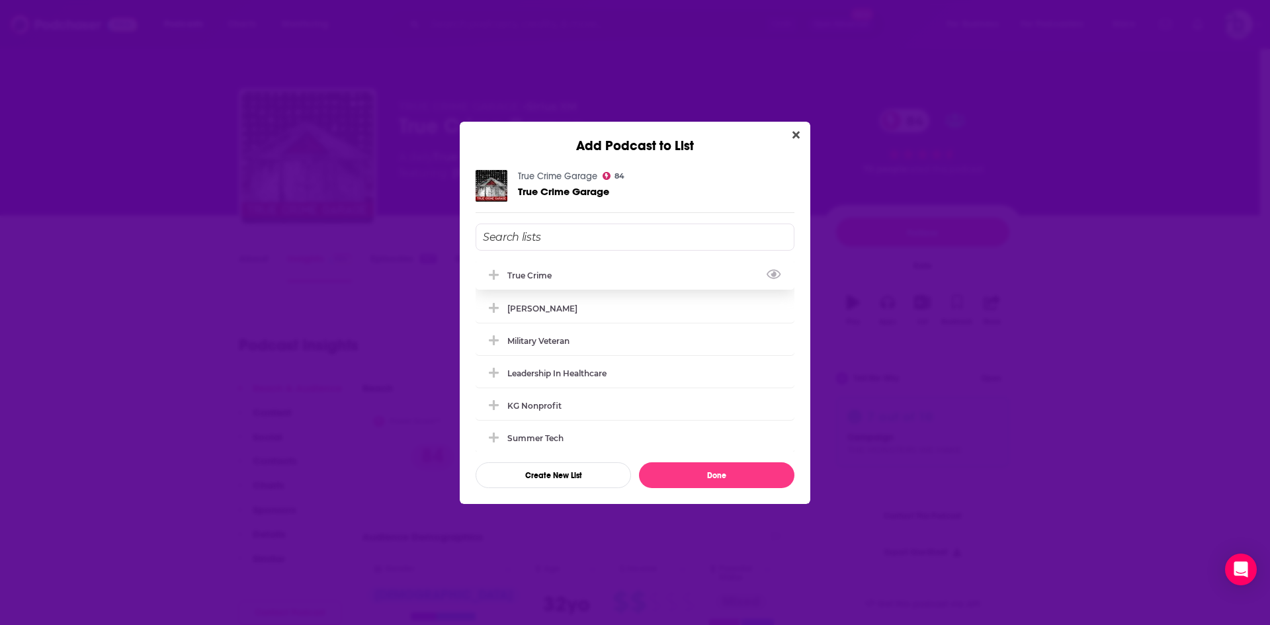
click at [528, 276] on div "true crime" at bounding box center [533, 275] width 52 height 10
click at [684, 480] on button "Done" at bounding box center [716, 475] width 155 height 26
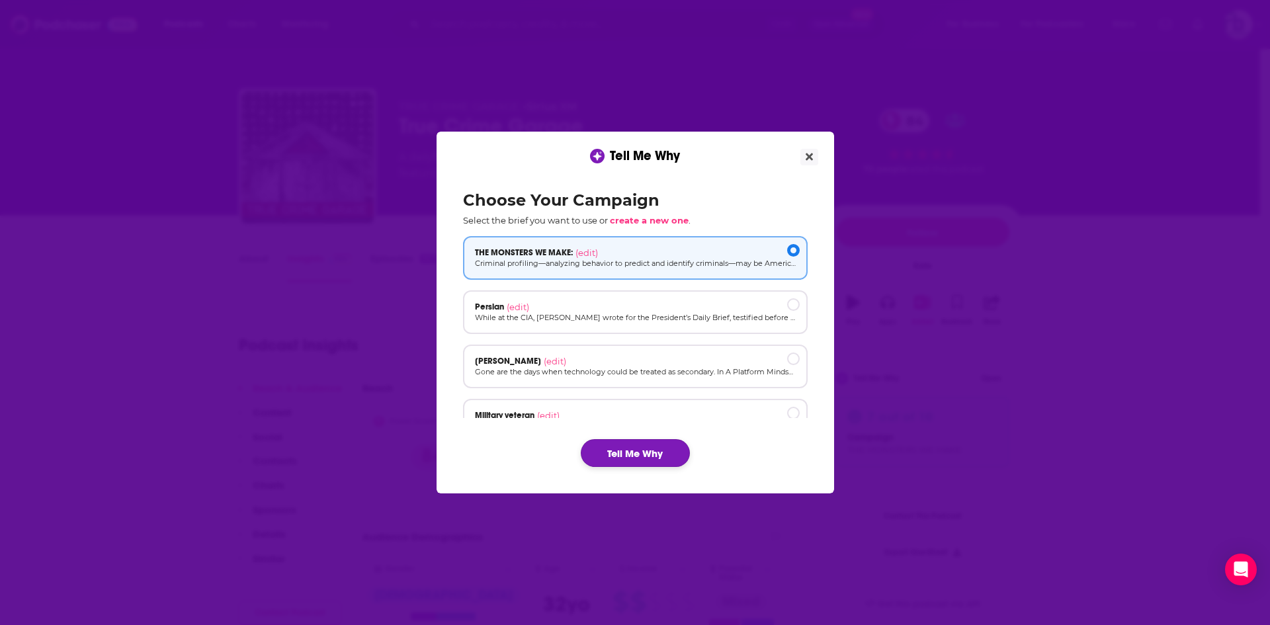
click at [639, 453] on button "Tell Me Why" at bounding box center [635, 453] width 109 height 28
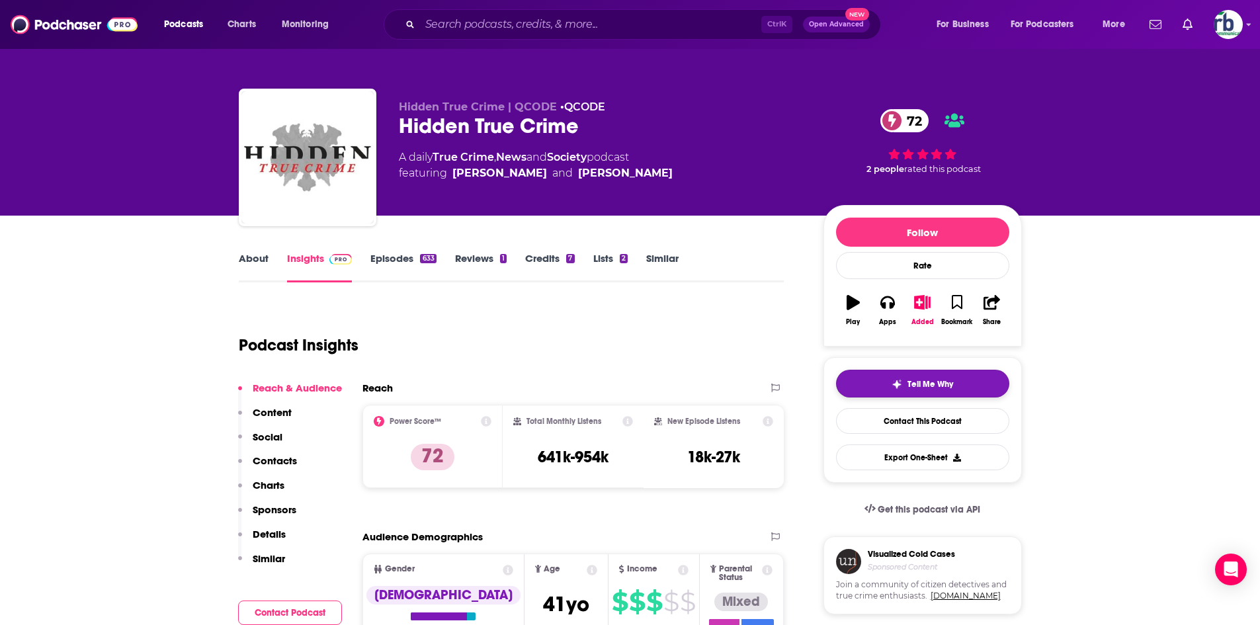
click at [898, 383] on img "button" at bounding box center [896, 384] width 11 height 11
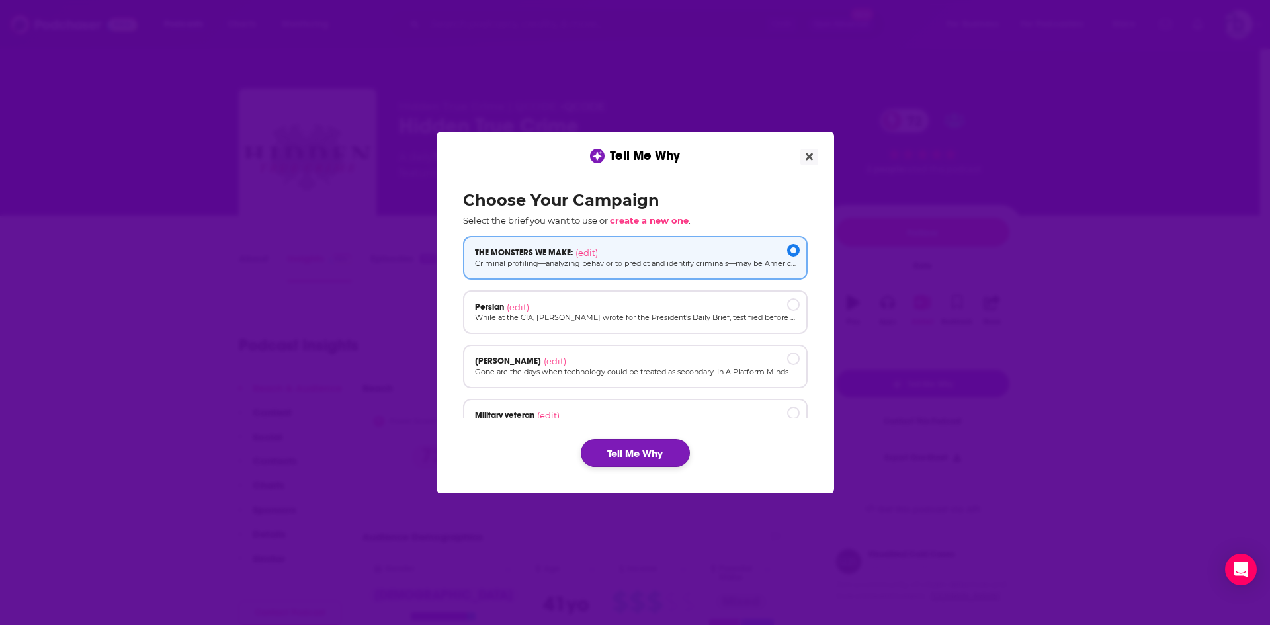
click at [663, 450] on button "Tell Me Why" at bounding box center [635, 453] width 109 height 28
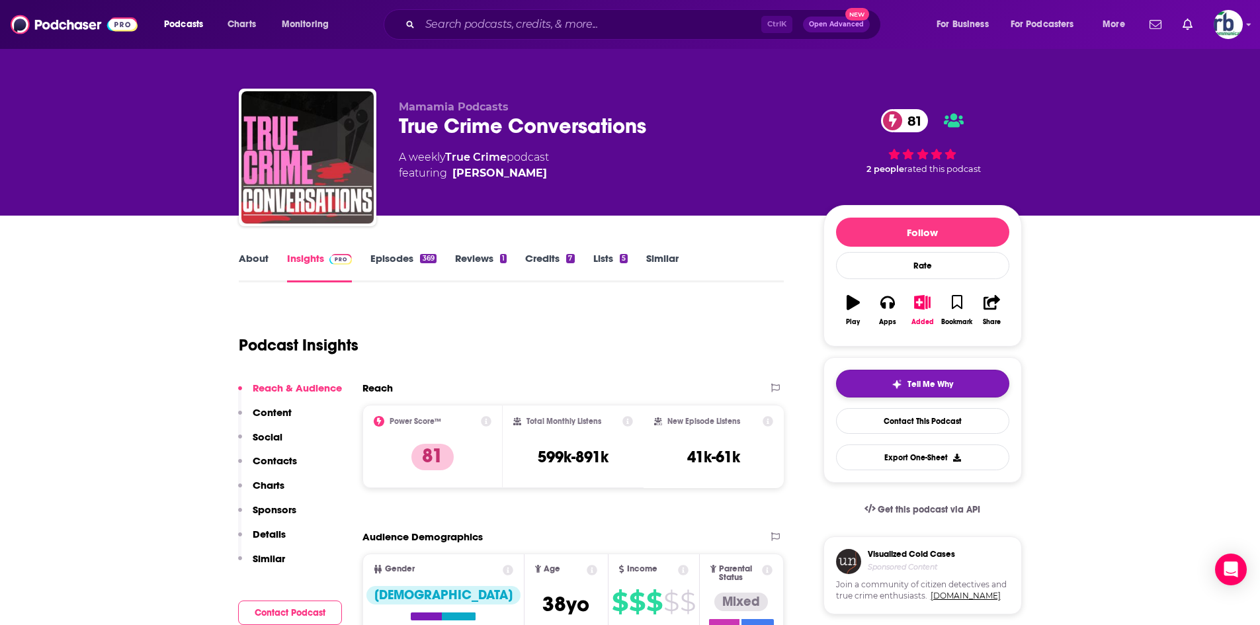
click at [917, 383] on span "Tell Me Why" at bounding box center [930, 384] width 46 height 11
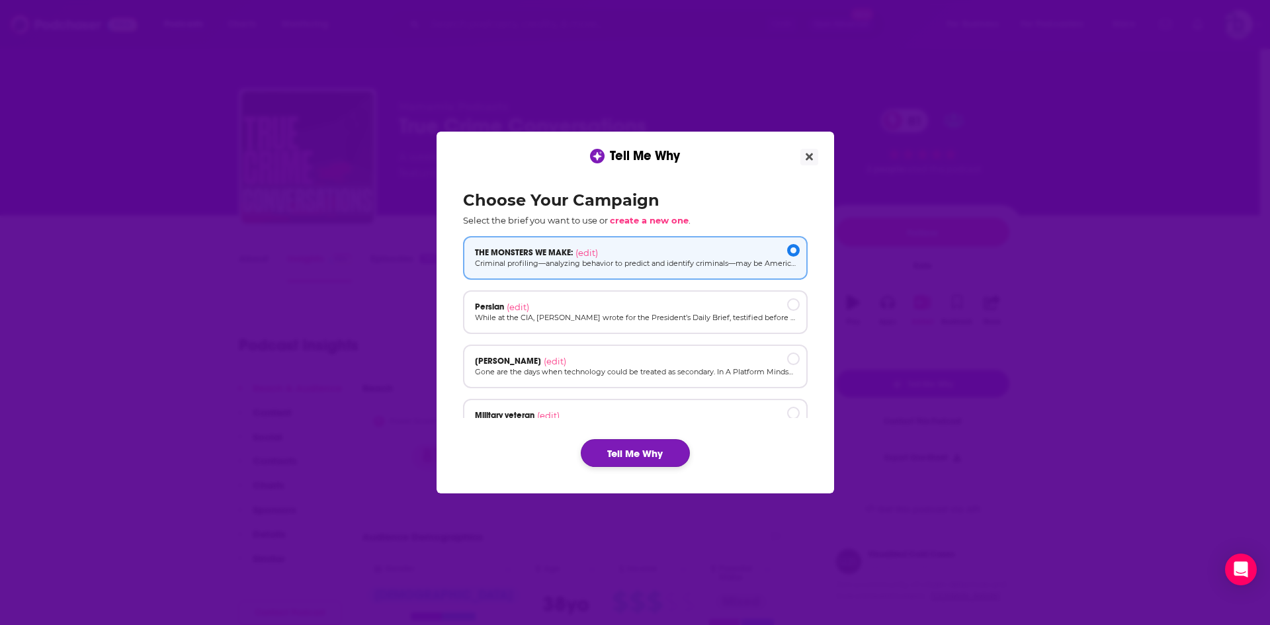
click at [642, 450] on button "Tell Me Why" at bounding box center [635, 453] width 109 height 28
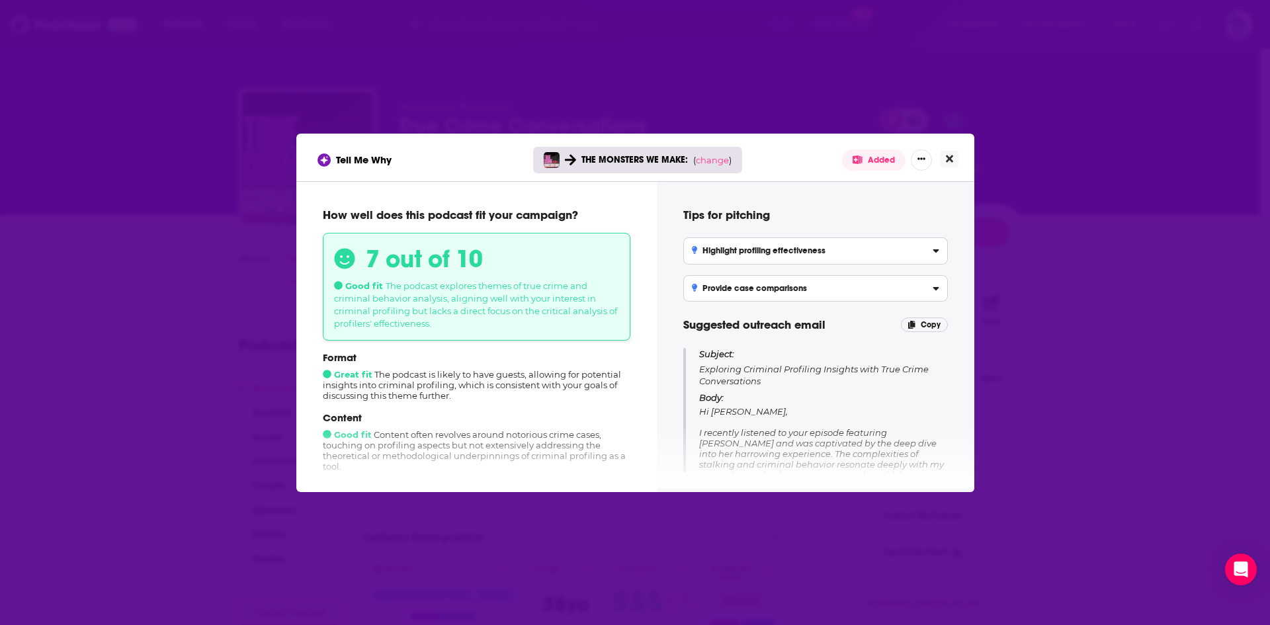
click at [947, 157] on icon "Close" at bounding box center [949, 158] width 7 height 7
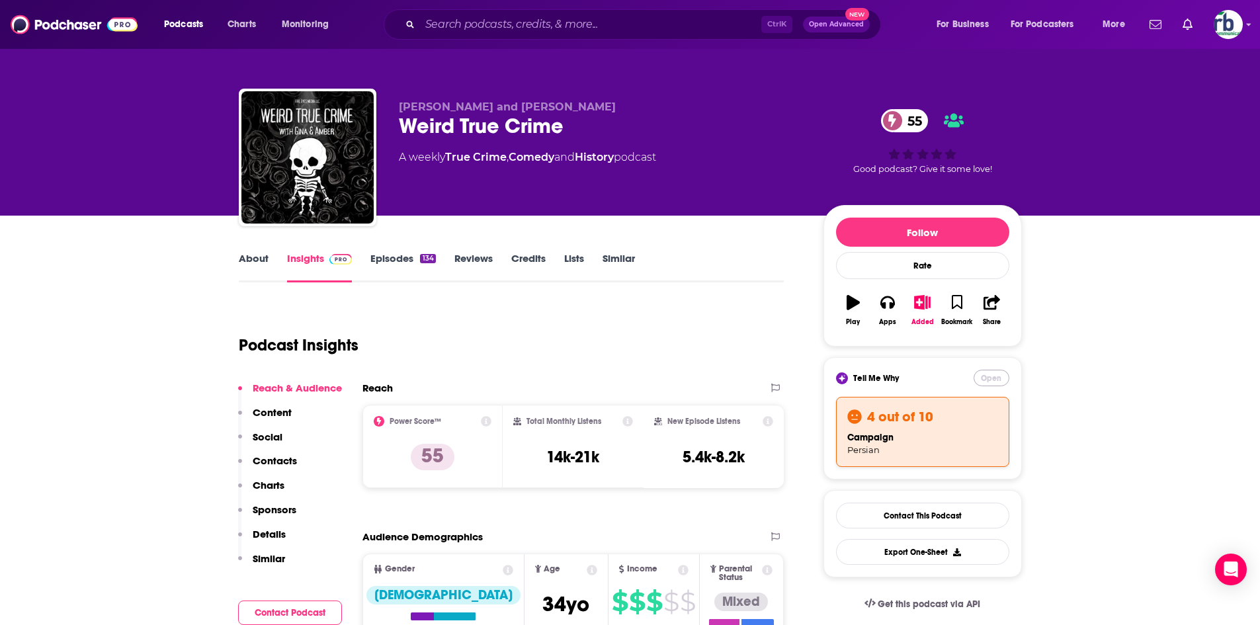
click at [986, 378] on button "Open" at bounding box center [991, 378] width 36 height 17
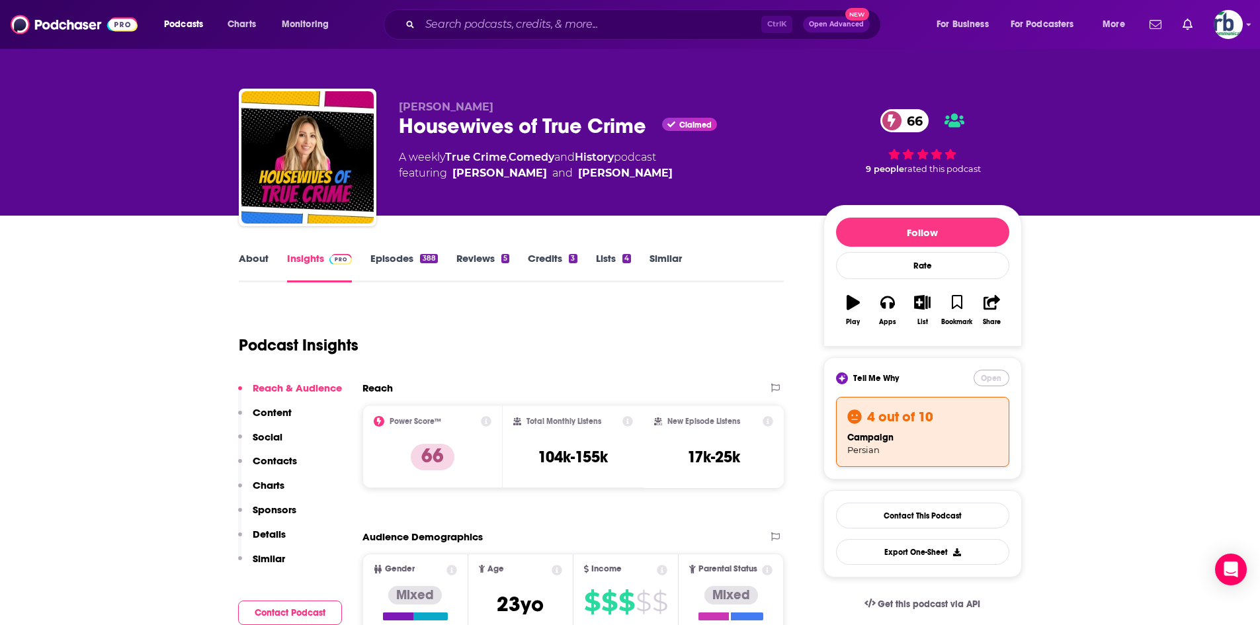
click at [987, 372] on button "Open" at bounding box center [991, 378] width 36 height 17
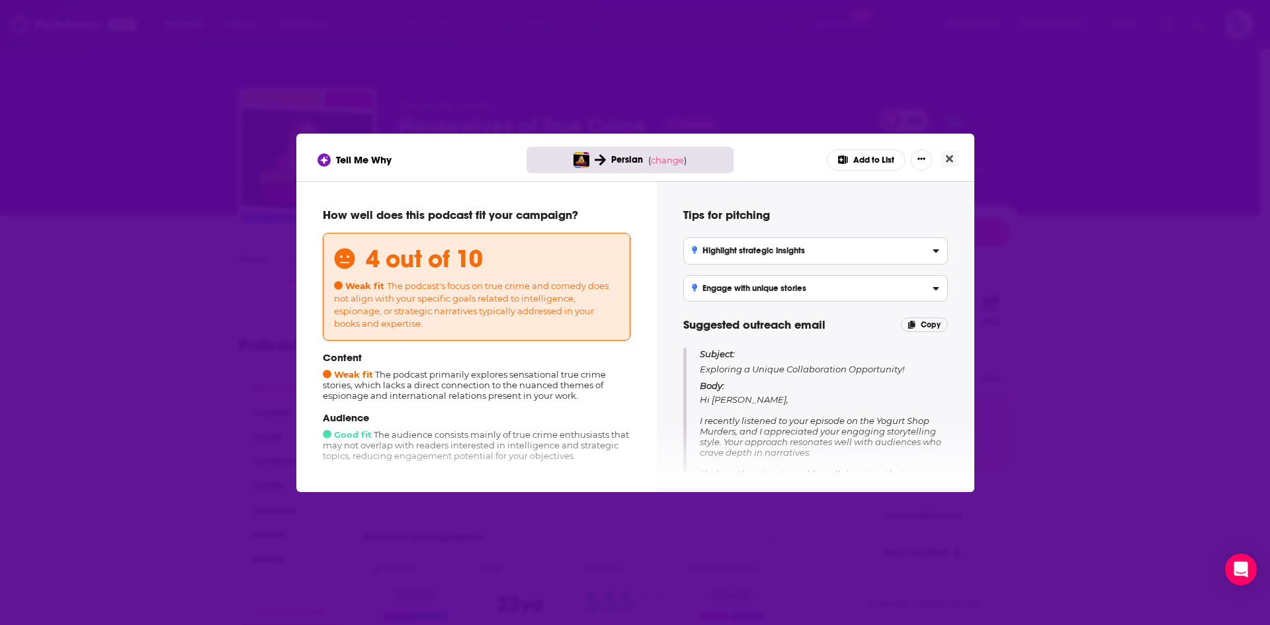
click at [870, 158] on button "Add to List" at bounding box center [866, 159] width 79 height 21
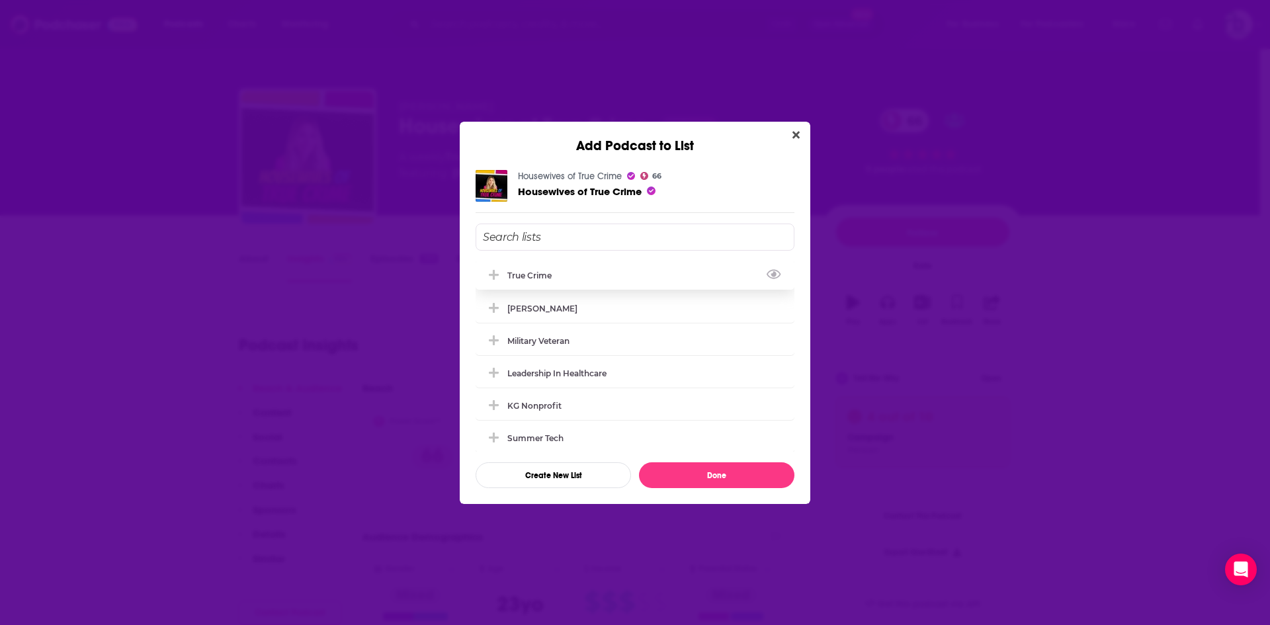
click at [540, 274] on div "true crime" at bounding box center [533, 275] width 52 height 10
click at [722, 475] on button "Done" at bounding box center [716, 475] width 155 height 26
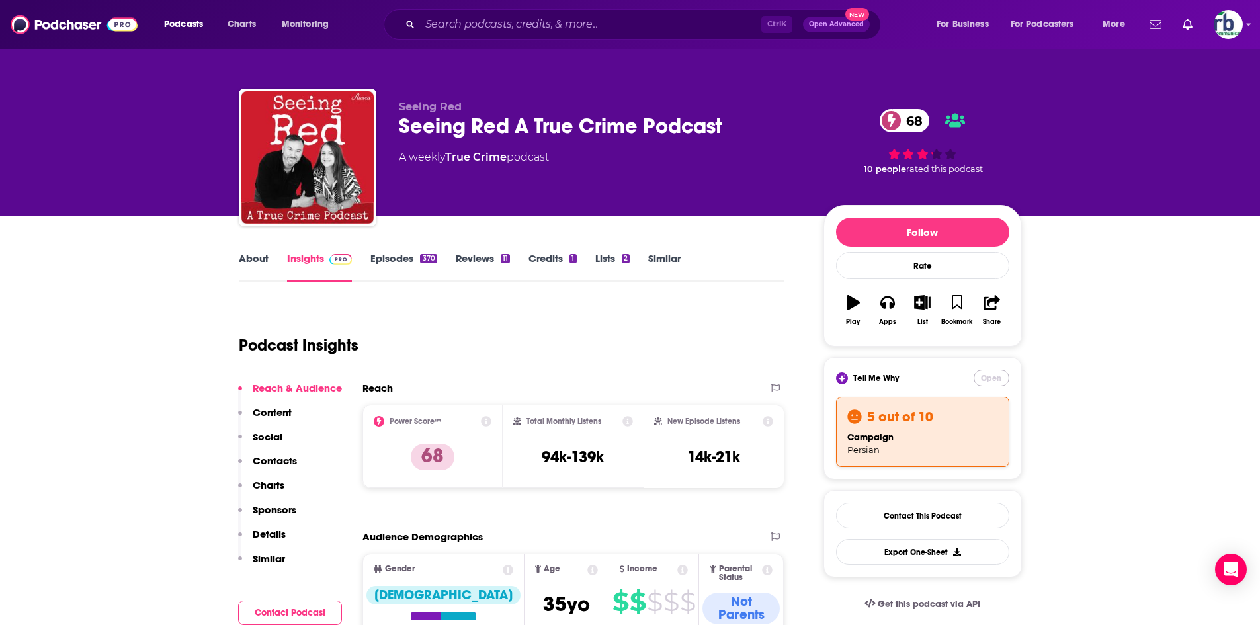
click at [993, 380] on button "Open" at bounding box center [991, 378] width 36 height 17
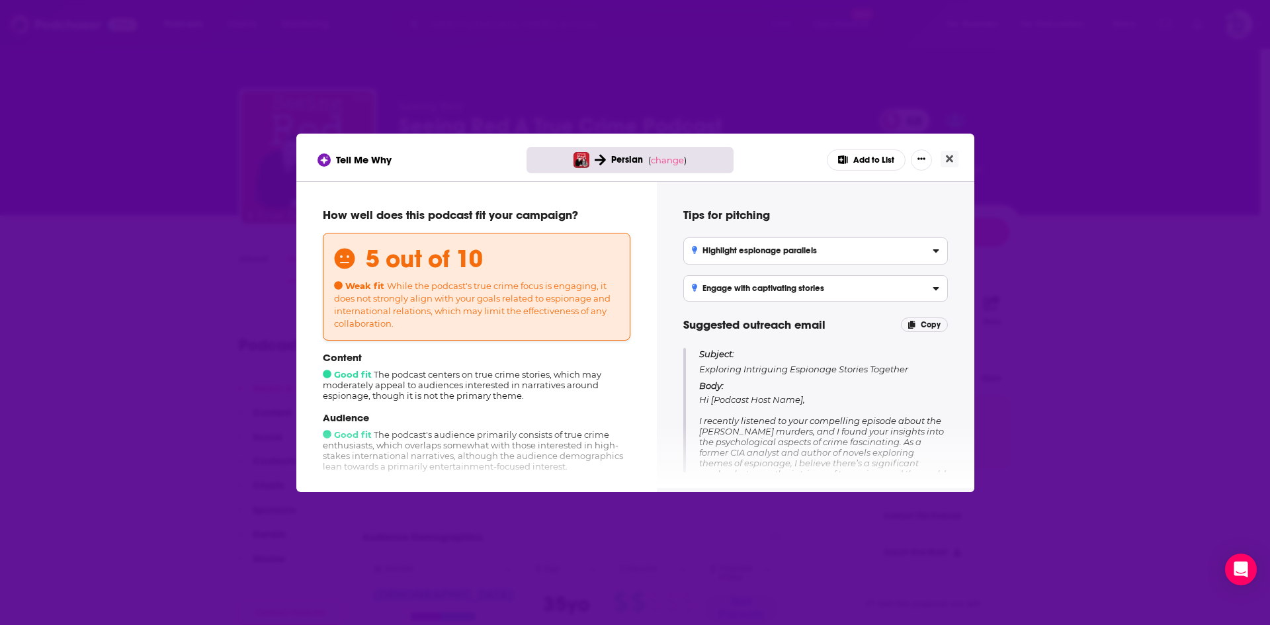
click at [860, 158] on button "Add to List" at bounding box center [866, 159] width 79 height 21
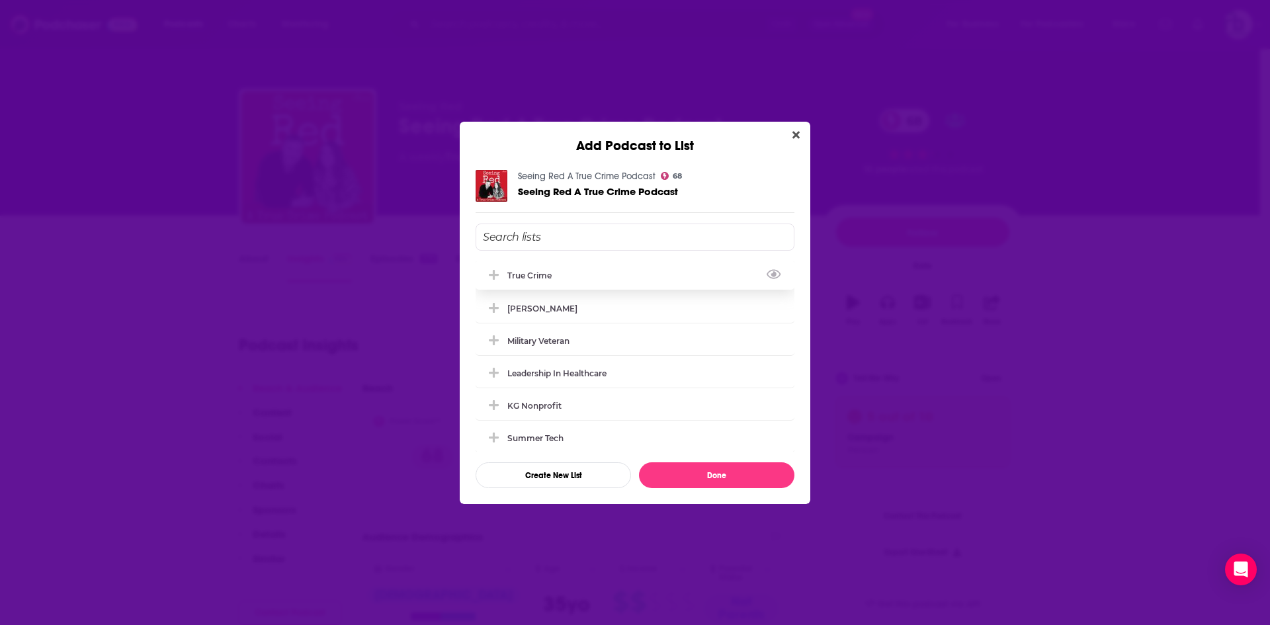
click at [505, 271] on button "Add Podcast To List" at bounding box center [495, 275] width 24 height 14
click at [719, 474] on button "Done" at bounding box center [716, 475] width 155 height 26
